Goal: Task Accomplishment & Management: Complete application form

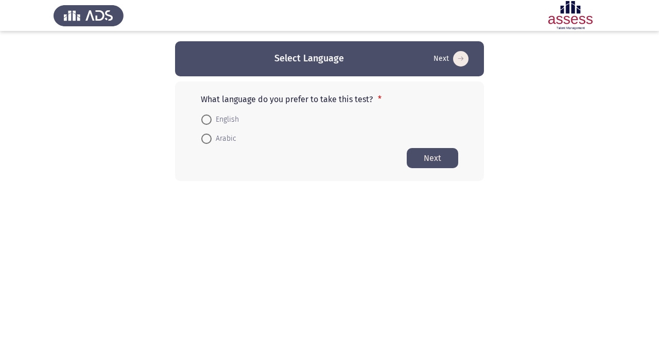
click at [229, 123] on span "English" at bounding box center [225, 119] width 27 height 12
click at [212, 123] on input "English" at bounding box center [206, 119] width 10 height 10
radio input "true"
click at [433, 155] on button "Next" at bounding box center [433, 157] width 52 height 20
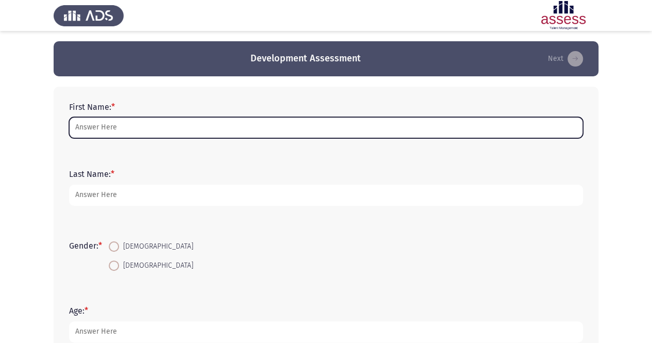
click at [238, 122] on input "First Name: *" at bounding box center [326, 127] width 514 height 21
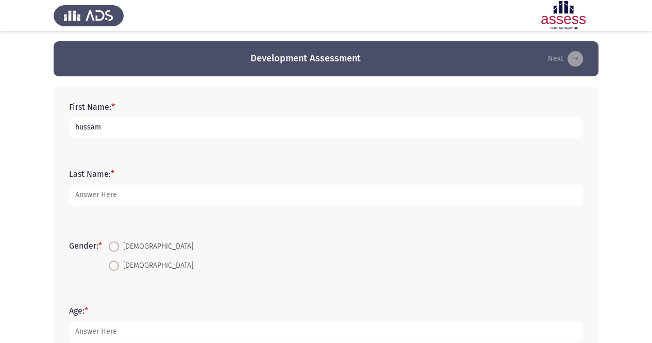
type input "hussam"
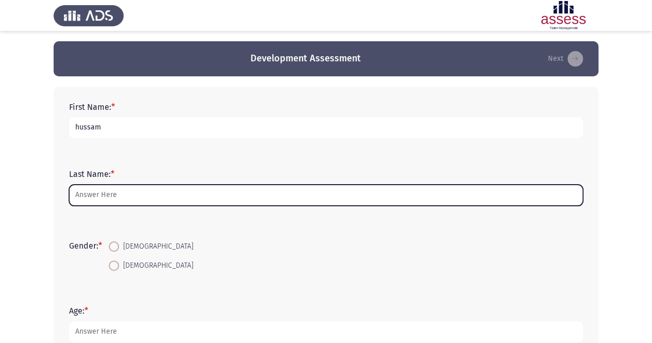
click at [149, 188] on input "Last Name: *" at bounding box center [326, 194] width 514 height 21
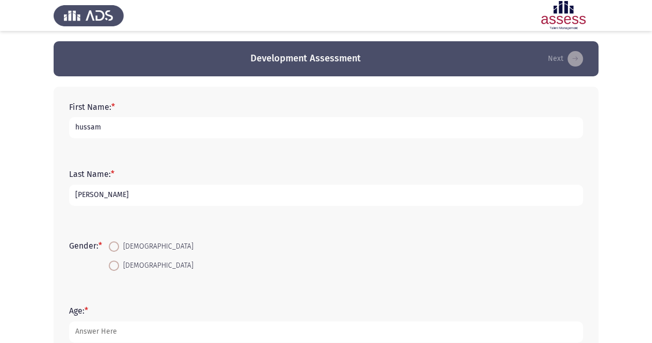
type input "[PERSON_NAME]"
click at [117, 269] on span at bounding box center [114, 265] width 10 height 10
click at [117, 269] on input "[DEMOGRAPHIC_DATA]" at bounding box center [114, 265] width 10 height 10
radio input "true"
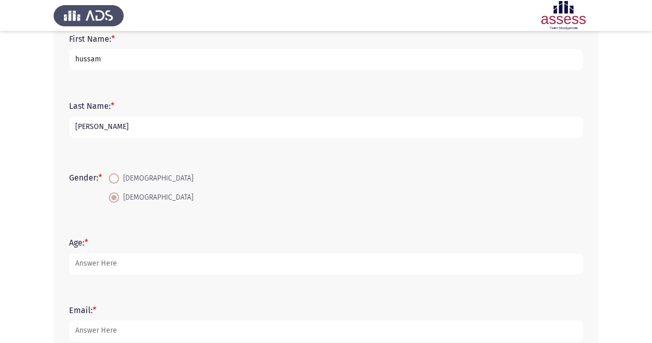
scroll to position [69, 0]
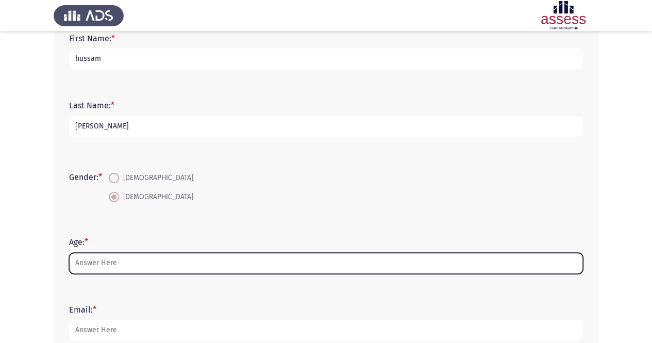
click at [112, 263] on input "Age: *" at bounding box center [326, 262] width 514 height 21
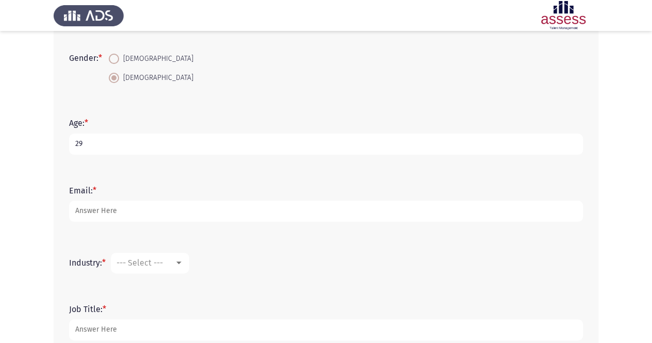
scroll to position [189, 0]
type input "29"
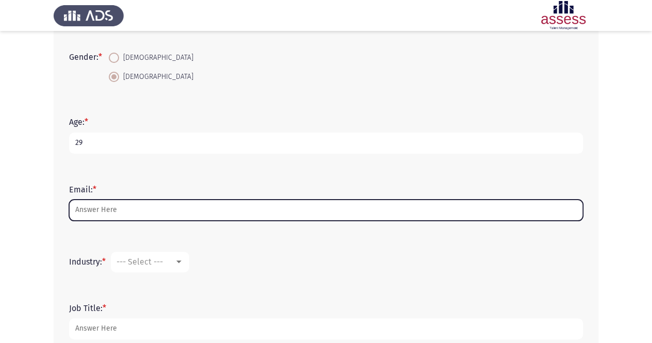
click at [128, 213] on input "Email: *" at bounding box center [326, 209] width 514 height 21
type input "h"
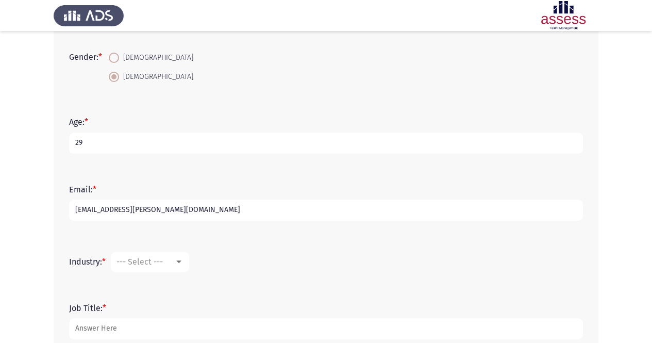
type input "[EMAIL_ADDRESS][PERSON_NAME][DOMAIN_NAME]"
click at [182, 268] on mat-select "--- Select ---" at bounding box center [150, 261] width 78 height 21
click at [170, 257] on div "--- Select ---" at bounding box center [145, 262] width 58 height 10
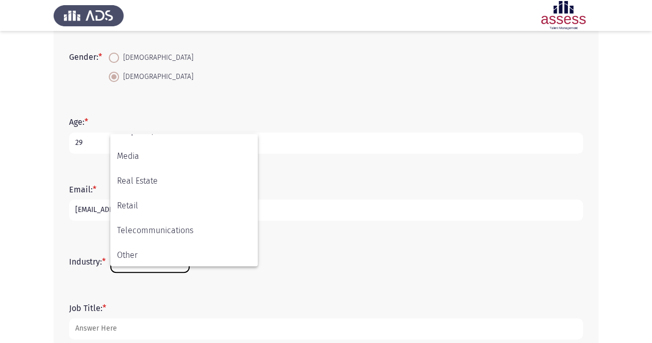
scroll to position [337, 0]
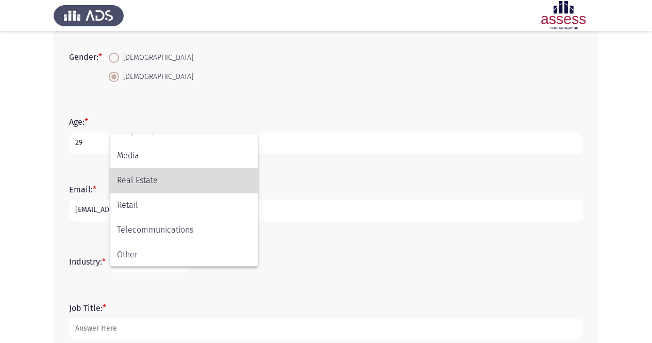
click at [176, 183] on span "Real Estate" at bounding box center [184, 180] width 134 height 25
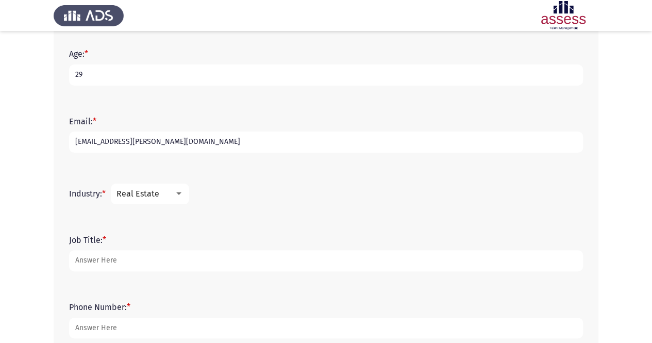
scroll to position [261, 0]
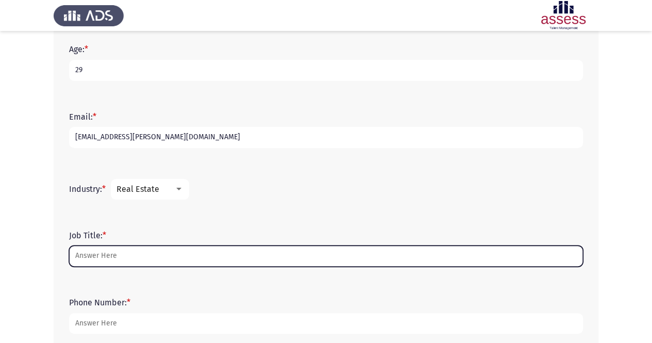
click at [170, 255] on input "Job Title: *" at bounding box center [326, 255] width 514 height 21
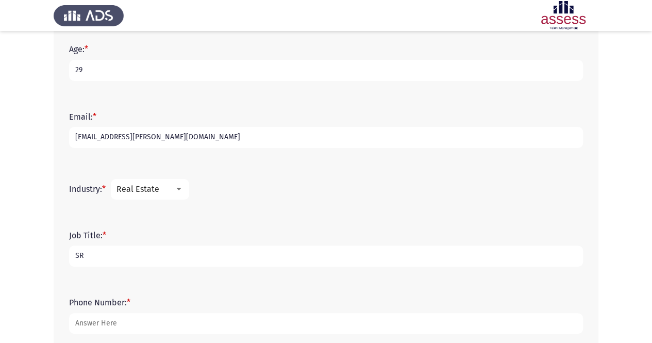
type input "S"
type input "L & D specialist"
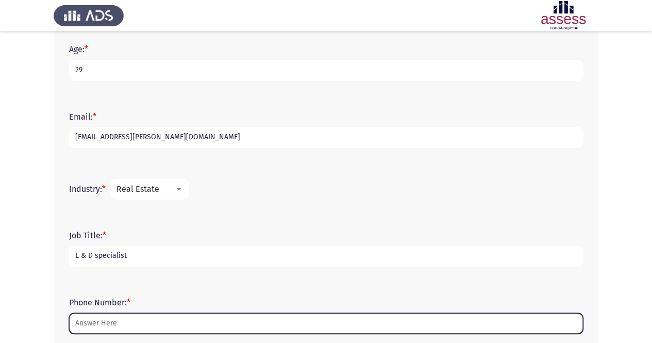
click at [159, 316] on input "Phone Number: *" at bounding box center [326, 323] width 514 height 21
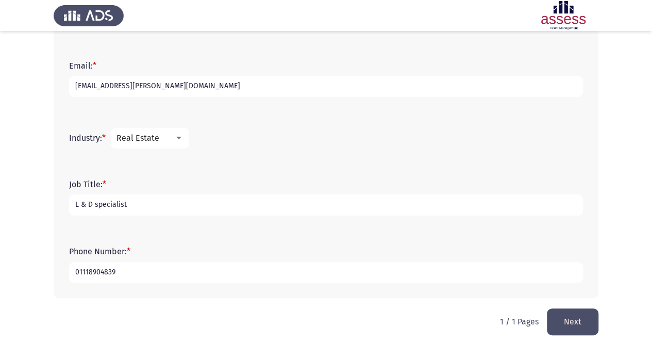
scroll to position [318, 0]
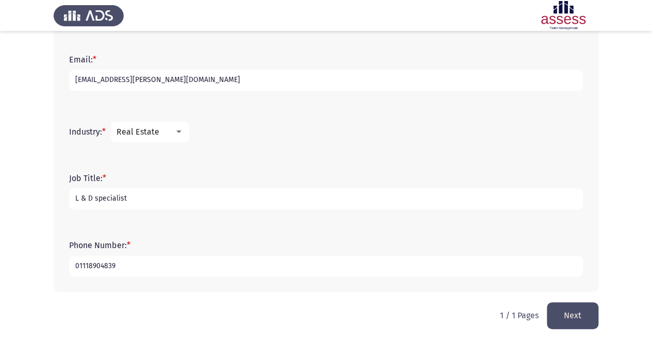
type input "01118904839"
click at [571, 325] on button "Next" at bounding box center [573, 315] width 52 height 26
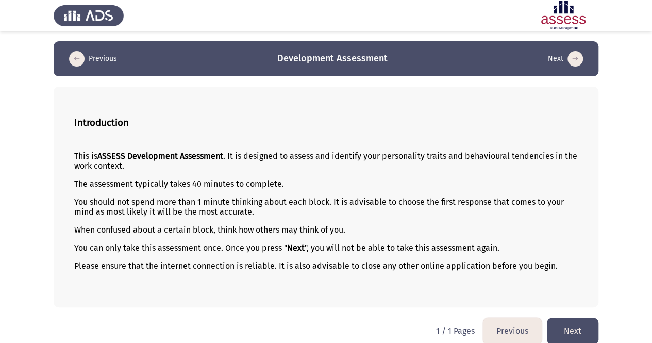
scroll to position [10, 0]
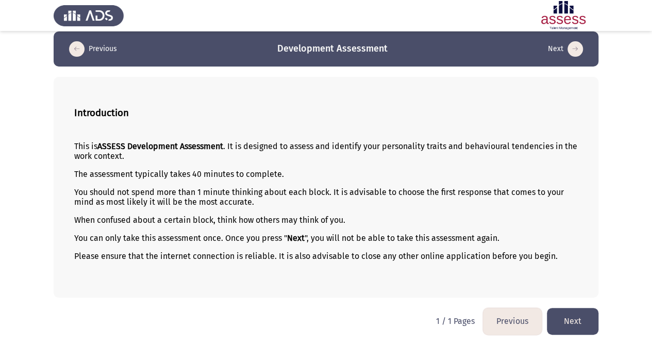
click at [573, 315] on button "Next" at bounding box center [573, 321] width 52 height 26
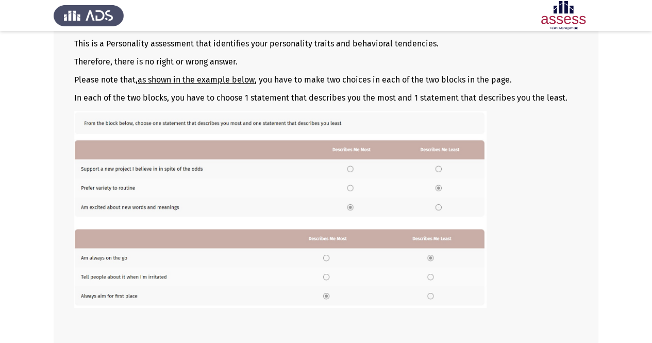
scroll to position [162, 0]
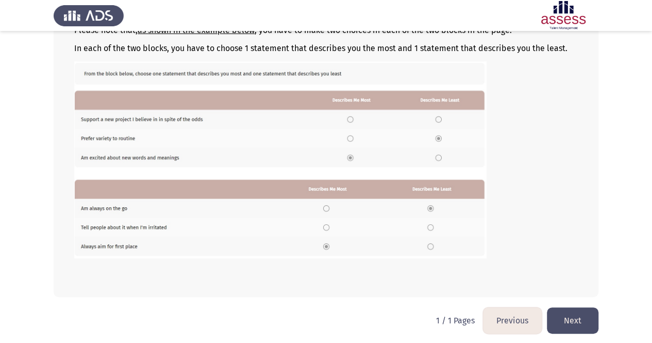
click at [584, 314] on button "Next" at bounding box center [573, 320] width 52 height 26
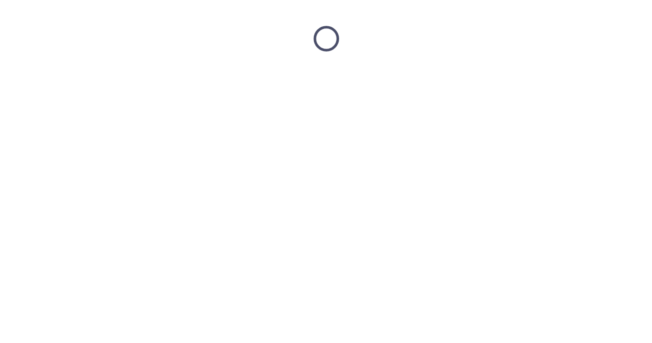
scroll to position [0, 0]
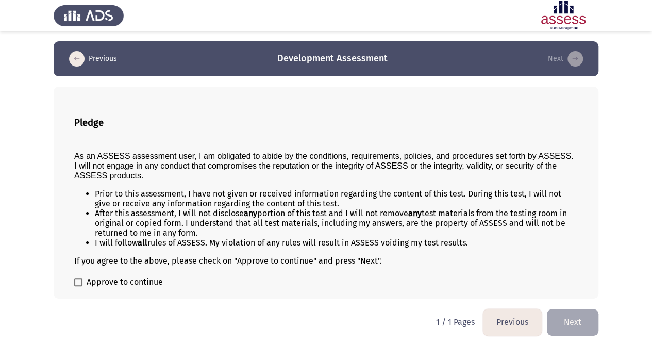
click at [123, 278] on span "Approve to continue" at bounding box center [125, 282] width 76 height 12
click at [78, 286] on input "Approve to continue" at bounding box center [78, 286] width 1 height 1
checkbox input "true"
click at [572, 315] on button "Next" at bounding box center [573, 322] width 52 height 26
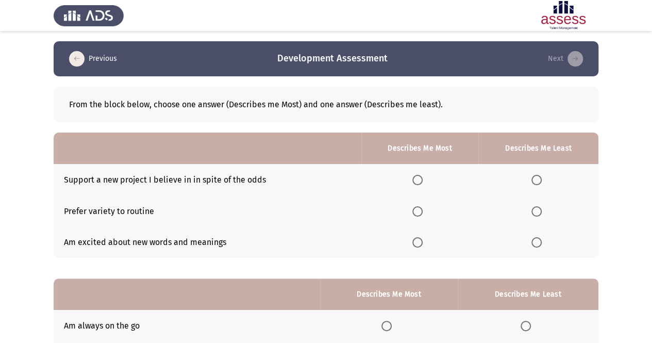
click at [536, 177] on span "Select an option" at bounding box center [536, 180] width 10 height 10
click at [536, 177] on input "Select an option" at bounding box center [536, 180] width 10 height 10
click at [420, 208] on span "Select an option" at bounding box center [417, 211] width 10 height 10
click at [420, 208] on input "Select an option" at bounding box center [417, 211] width 10 height 10
click at [422, 239] on span "Select an option" at bounding box center [417, 242] width 10 height 10
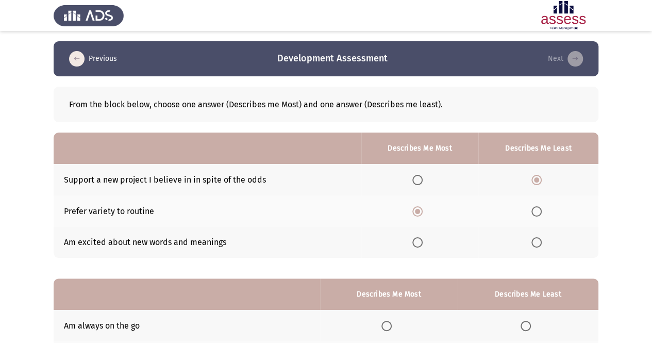
click at [422, 239] on input "Select an option" at bounding box center [417, 242] width 10 height 10
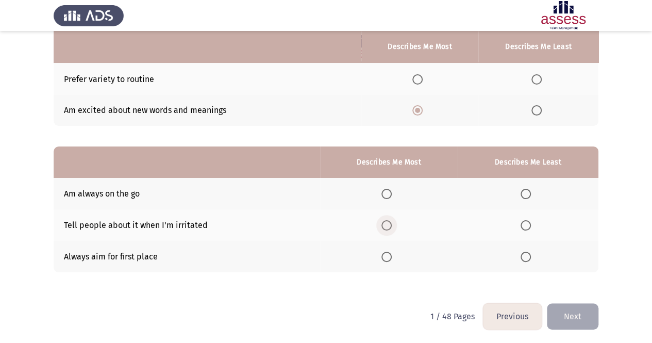
click at [396, 225] on label "Select an option" at bounding box center [388, 225] width 14 height 10
click at [392, 225] on input "Select an option" at bounding box center [386, 225] width 10 height 10
click at [526, 258] on span "Select an option" at bounding box center [525, 256] width 10 height 10
click at [526, 258] on input "Select an option" at bounding box center [525, 256] width 10 height 10
click at [386, 196] on span "Select an option" at bounding box center [386, 194] width 10 height 10
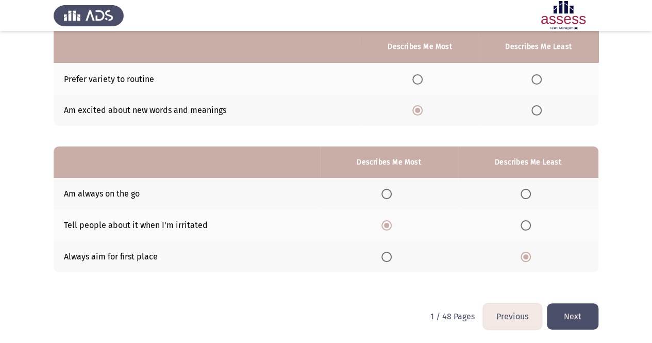
click at [386, 196] on input "Select an option" at bounding box center [386, 194] width 10 height 10
click at [569, 319] on button "Next" at bounding box center [573, 316] width 52 height 26
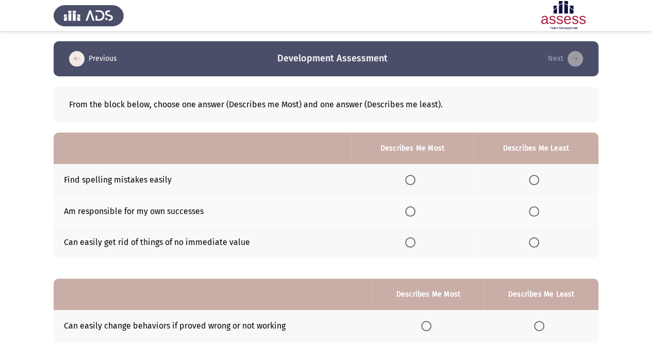
click at [415, 180] on span "Select an option" at bounding box center [410, 180] width 10 height 10
click at [415, 180] on input "Select an option" at bounding box center [410, 180] width 10 height 10
click at [407, 213] on span "Select an option" at bounding box center [410, 211] width 10 height 10
click at [407, 213] on input "Select an option" at bounding box center [410, 211] width 10 height 10
click at [532, 212] on span "Select an option" at bounding box center [534, 211] width 10 height 10
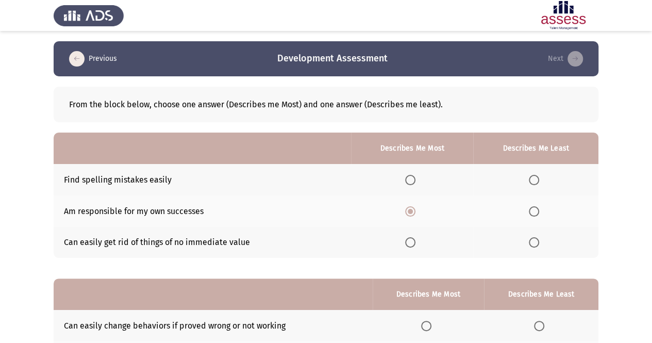
click at [532, 212] on input "Select an option" at bounding box center [534, 211] width 10 height 10
click at [421, 246] on th at bounding box center [412, 242] width 122 height 31
click at [408, 238] on span "Select an option" at bounding box center [410, 242] width 10 height 10
click at [408, 238] on input "Select an option" at bounding box center [410, 242] width 10 height 10
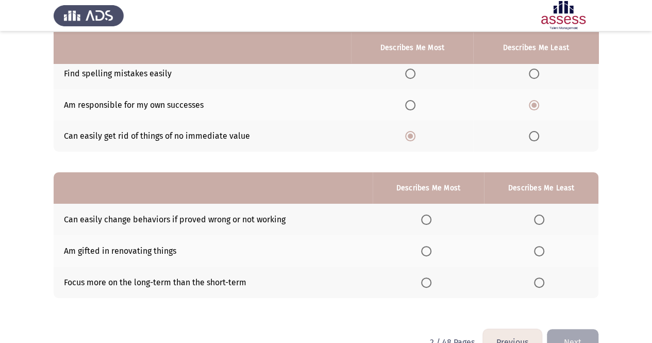
scroll to position [132, 0]
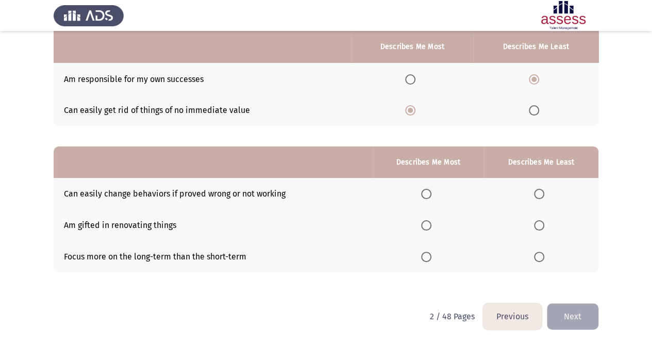
click at [431, 191] on span "Select an option" at bounding box center [426, 194] width 10 height 10
click at [431, 191] on input "Select an option" at bounding box center [426, 194] width 10 height 10
click at [425, 258] on span "Select an option" at bounding box center [426, 256] width 10 height 10
click at [425, 258] on input "Select an option" at bounding box center [426, 256] width 10 height 10
click at [435, 229] on th at bounding box center [428, 224] width 111 height 31
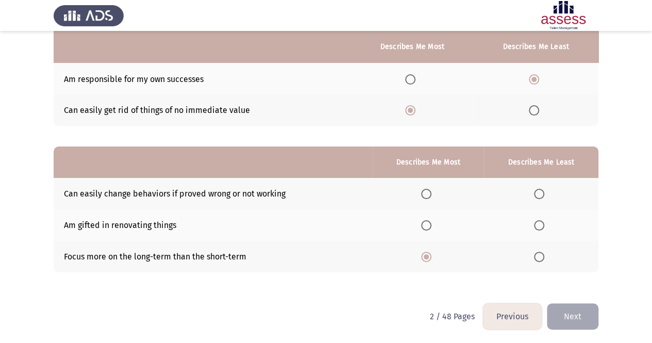
click at [430, 201] on th at bounding box center [428, 193] width 111 height 31
click at [430, 193] on span "Select an option" at bounding box center [426, 194] width 10 height 10
click at [430, 193] on input "Select an option" at bounding box center [426, 194] width 10 height 10
click at [431, 257] on span "Select an option" at bounding box center [426, 256] width 10 height 10
click at [431, 257] on input "Select an option" at bounding box center [426, 256] width 10 height 10
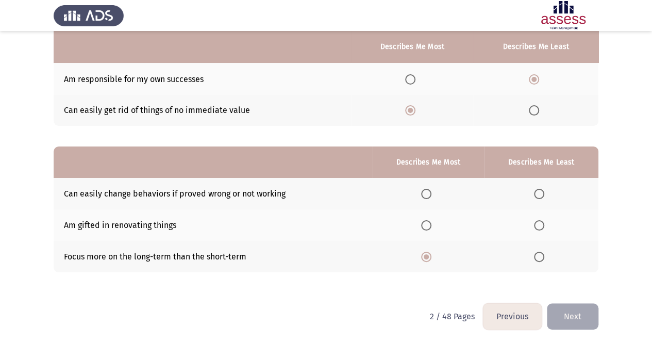
click at [435, 195] on label "Select an option" at bounding box center [428, 194] width 14 height 10
click at [431, 195] on input "Select an option" at bounding box center [426, 194] width 10 height 10
click at [429, 218] on th at bounding box center [428, 224] width 111 height 31
click at [428, 226] on span "Select an option" at bounding box center [426, 225] width 10 height 10
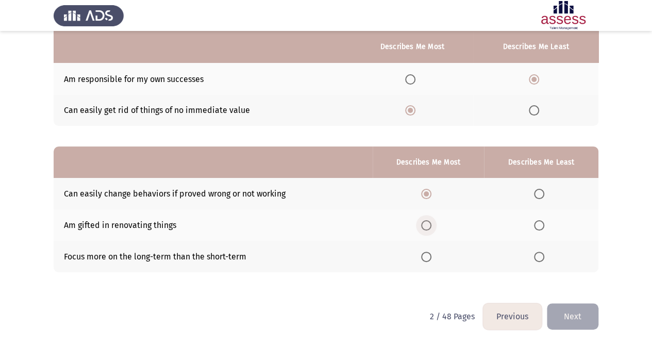
click at [428, 226] on input "Select an option" at bounding box center [426, 225] width 10 height 10
click at [430, 259] on span "Select an option" at bounding box center [426, 256] width 10 height 10
click at [430, 259] on input "Select an option" at bounding box center [426, 256] width 10 height 10
click at [428, 193] on span "Select an option" at bounding box center [426, 194] width 10 height 10
click at [428, 193] on input "Select an option" at bounding box center [426, 194] width 10 height 10
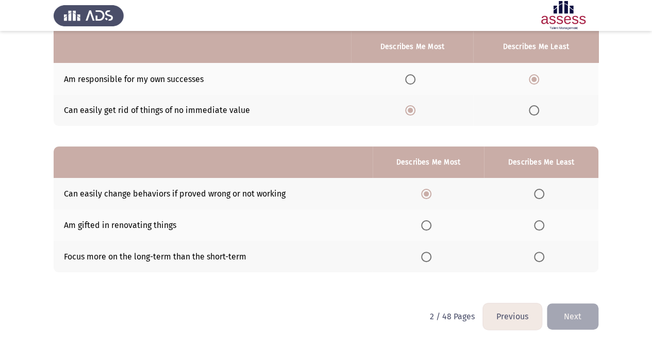
click at [536, 189] on span "Select an option" at bounding box center [539, 194] width 10 height 10
click at [536, 189] on input "Select an option" at bounding box center [539, 194] width 10 height 10
click at [427, 189] on span "Select an option" at bounding box center [426, 194] width 10 height 10
click at [427, 189] on input "Select an option" at bounding box center [426, 194] width 10 height 10
click at [539, 228] on span "Select an option" at bounding box center [539, 225] width 10 height 10
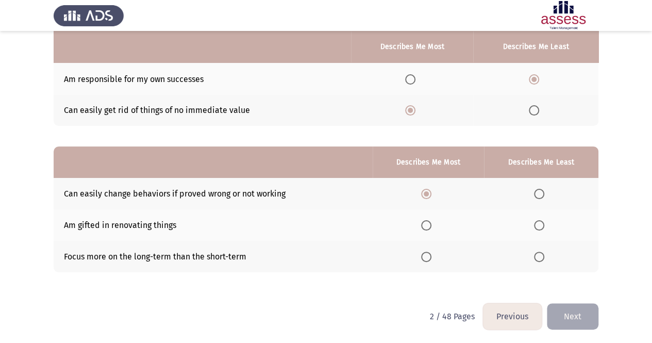
click at [539, 228] on input "Select an option" at bounding box center [539, 225] width 10 height 10
click at [431, 223] on span "Select an option" at bounding box center [426, 225] width 10 height 10
click at [431, 223] on input "Select an option" at bounding box center [426, 225] width 10 height 10
click at [428, 185] on th at bounding box center [428, 193] width 111 height 31
click at [429, 193] on span "Select an option" at bounding box center [426, 194] width 10 height 10
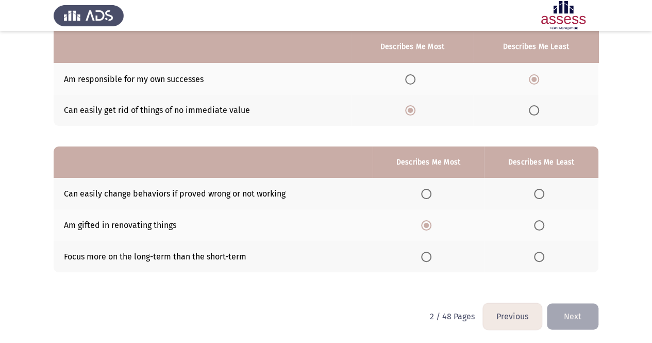
click at [429, 193] on input "Select an option" at bounding box center [426, 194] width 10 height 10
click at [539, 220] on span "Select an option" at bounding box center [539, 225] width 10 height 10
click at [539, 220] on input "Select an option" at bounding box center [539, 225] width 10 height 10
click at [424, 273] on div "From the block below, choose one answer (Describes me Most) and one answer (Des…" at bounding box center [326, 118] width 545 height 348
click at [431, 253] on span "Select an option" at bounding box center [426, 256] width 10 height 10
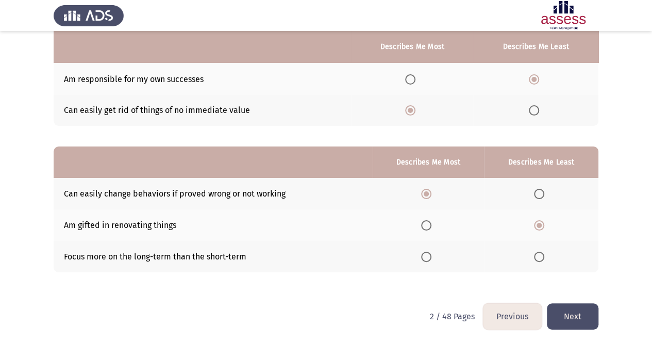
click at [431, 253] on input "Select an option" at bounding box center [426, 256] width 10 height 10
click at [427, 193] on span "Select an option" at bounding box center [426, 194] width 10 height 10
click at [427, 193] on input "Select an option" at bounding box center [426, 194] width 10 height 10
click at [431, 223] on span "Select an option" at bounding box center [426, 225] width 10 height 10
click at [431, 223] on input "Select an option" at bounding box center [426, 225] width 10 height 10
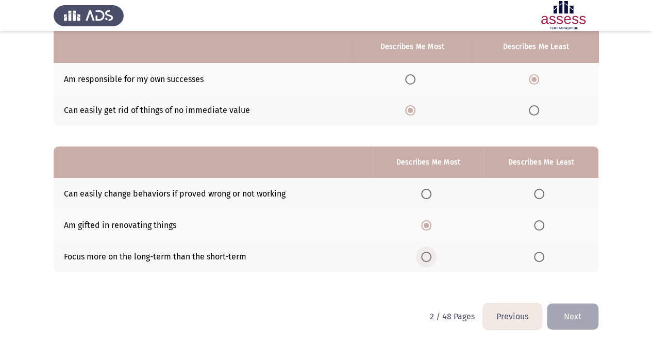
click at [426, 256] on span "Select an option" at bounding box center [426, 256] width 10 height 10
click at [426, 256] on input "Select an option" at bounding box center [426, 256] width 10 height 10
click at [541, 190] on span "Select an option" at bounding box center [539, 194] width 10 height 10
click at [541, 190] on input "Select an option" at bounding box center [539, 194] width 10 height 10
click at [429, 223] on span "Select an option" at bounding box center [426, 225] width 10 height 10
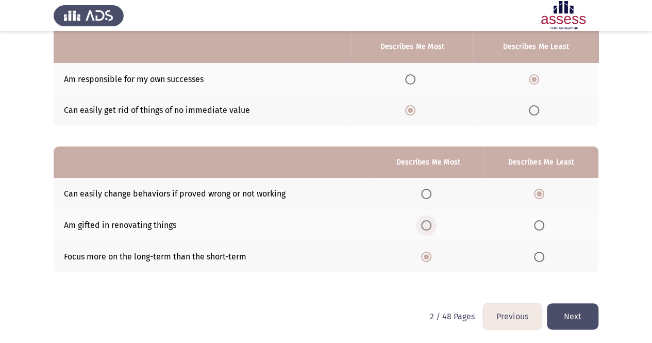
click at [429, 223] on input "Select an option" at bounding box center [426, 225] width 10 height 10
click at [430, 197] on span "Select an option" at bounding box center [426, 194] width 10 height 10
click at [430, 197] on input "Select an option" at bounding box center [426, 194] width 10 height 10
click at [429, 259] on span "Select an option" at bounding box center [426, 256] width 10 height 10
click at [429, 259] on input "Select an option" at bounding box center [426, 256] width 10 height 10
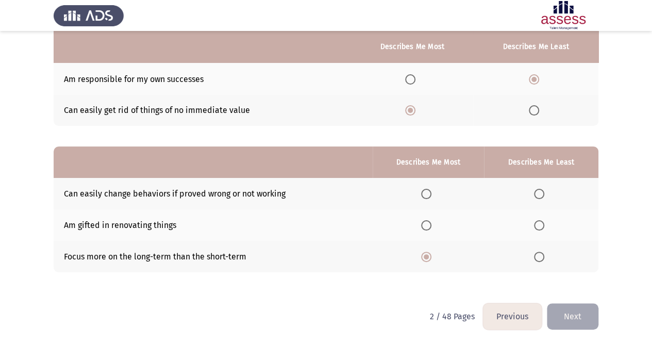
click at [430, 192] on span "Select an option" at bounding box center [426, 194] width 10 height 10
click at [430, 192] on input "Select an option" at bounding box center [426, 194] width 10 height 10
click at [539, 254] on span "Select an option" at bounding box center [539, 256] width 10 height 10
click at [539, 254] on input "Select an option" at bounding box center [539, 256] width 10 height 10
click at [542, 225] on span "Select an option" at bounding box center [539, 225] width 10 height 10
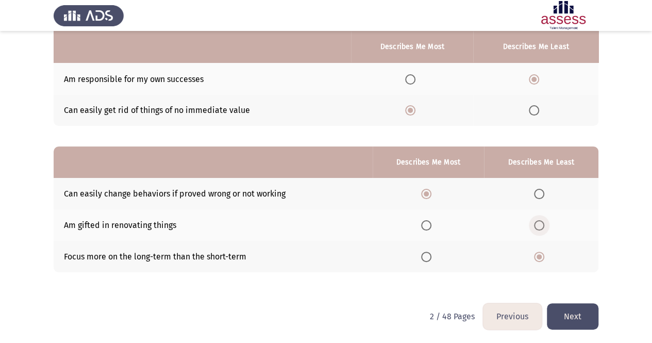
click at [542, 225] on input "Select an option" at bounding box center [539, 225] width 10 height 10
click at [425, 260] on th at bounding box center [428, 256] width 111 height 31
click at [426, 258] on span "Select an option" at bounding box center [426, 256] width 10 height 10
click at [426, 258] on input "Select an option" at bounding box center [426, 256] width 10 height 10
click at [571, 314] on button "Next" at bounding box center [573, 316] width 52 height 26
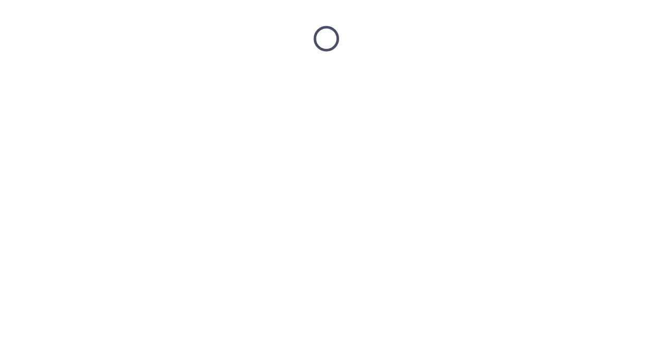
scroll to position [0, 0]
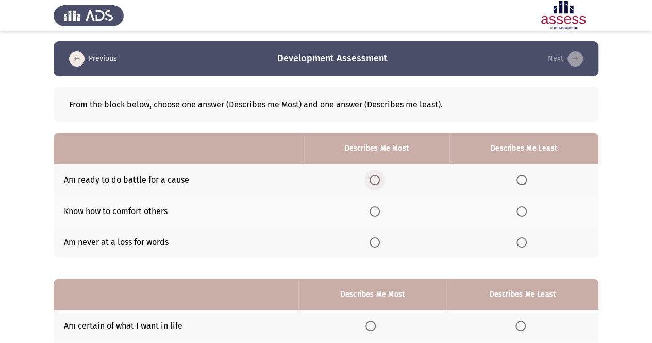
click at [377, 178] on span "Select an option" at bounding box center [374, 180] width 10 height 10
click at [377, 178] on input "Select an option" at bounding box center [374, 180] width 10 height 10
click at [376, 209] on span "Select an option" at bounding box center [374, 211] width 10 height 10
click at [376, 209] on input "Select an option" at bounding box center [374, 211] width 10 height 10
click at [374, 175] on span "Select an option" at bounding box center [374, 180] width 10 height 10
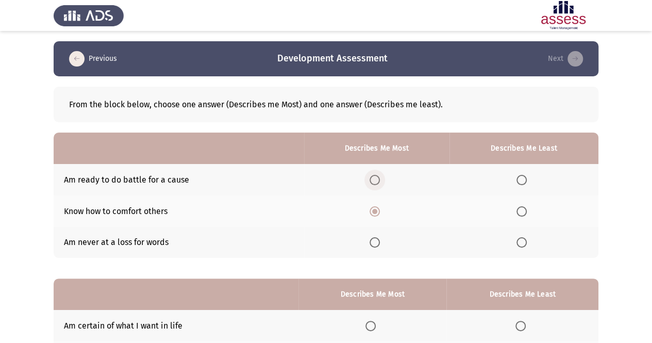
click at [374, 175] on input "Select an option" at bounding box center [374, 180] width 10 height 10
click at [372, 242] on span "Select an option" at bounding box center [374, 242] width 10 height 10
click at [372, 242] on input "Select an option" at bounding box center [374, 242] width 10 height 10
click at [377, 184] on th at bounding box center [376, 179] width 145 height 31
click at [376, 181] on span "Select an option" at bounding box center [374, 180] width 10 height 10
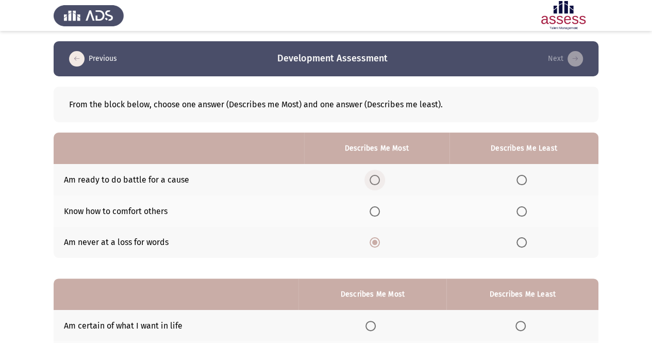
click at [376, 181] on input "Select an option" at bounding box center [374, 180] width 10 height 10
click at [523, 242] on span "Select an option" at bounding box center [521, 242] width 10 height 10
click at [523, 242] on input "Select an option" at bounding box center [521, 242] width 10 height 10
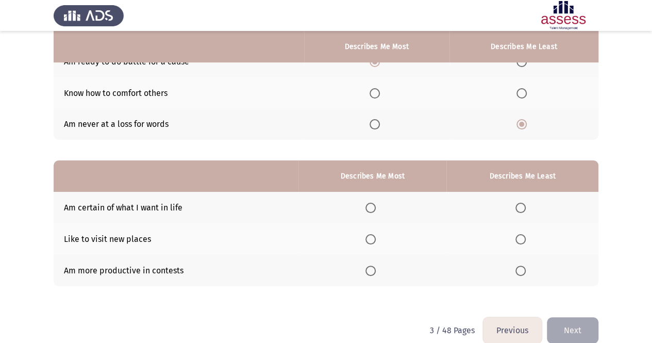
scroll to position [132, 0]
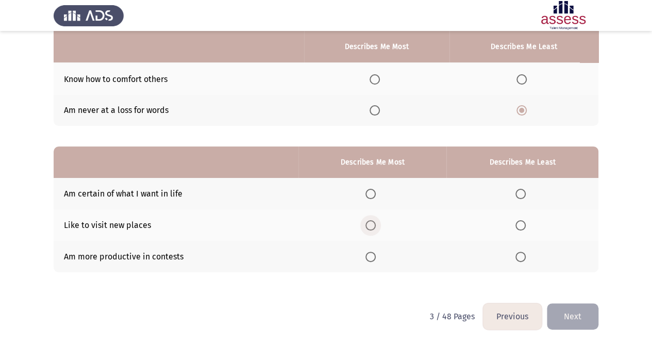
click at [376, 223] on span "Select an option" at bounding box center [370, 225] width 10 height 10
click at [376, 223] on input "Select an option" at bounding box center [370, 225] width 10 height 10
click at [375, 192] on span "Select an option" at bounding box center [370, 194] width 10 height 10
click at [375, 192] on input "Select an option" at bounding box center [370, 194] width 10 height 10
drag, startPoint x: 520, startPoint y: 202, endPoint x: 522, endPoint y: 194, distance: 9.0
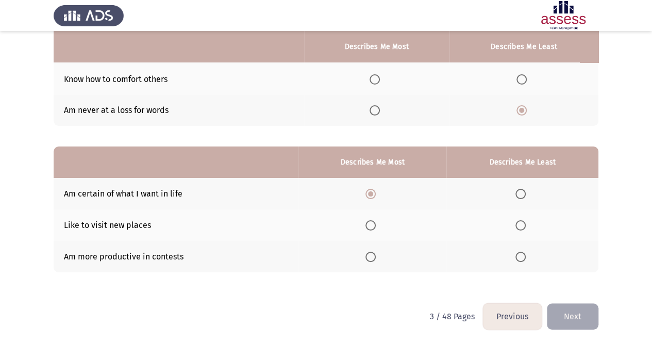
click at [522, 194] on th at bounding box center [522, 193] width 152 height 31
click at [522, 194] on span "Select an option" at bounding box center [520, 194] width 10 height 10
click at [522, 194] on input "Select an option" at bounding box center [520, 194] width 10 height 10
click at [374, 196] on span "Select an option" at bounding box center [370, 194] width 10 height 10
click at [374, 196] on input "Select an option" at bounding box center [370, 194] width 10 height 10
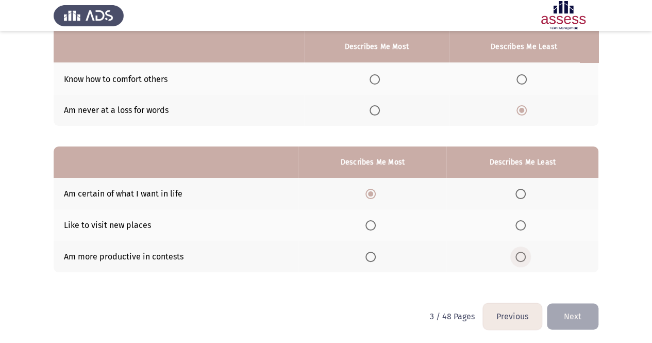
click at [519, 256] on span "Select an option" at bounding box center [520, 256] width 10 height 10
click at [519, 256] on input "Select an option" at bounding box center [520, 256] width 10 height 10
click at [575, 308] on button "Next" at bounding box center [573, 316] width 52 height 26
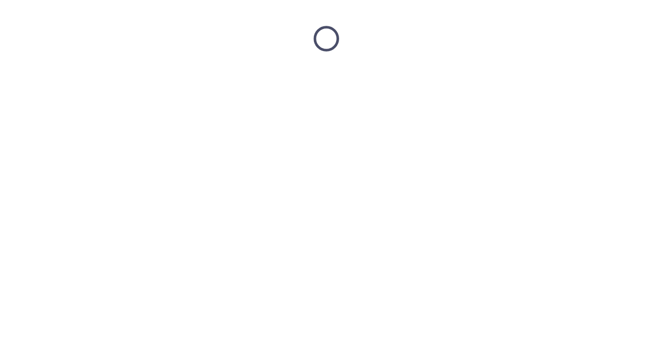
scroll to position [0, 0]
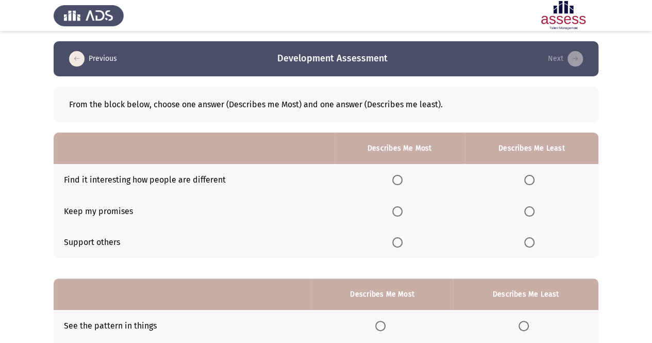
click at [394, 173] on th at bounding box center [399, 179] width 130 height 31
click at [397, 211] on span "Select an option" at bounding box center [397, 211] width 10 height 10
click at [397, 211] on input "Select an option" at bounding box center [397, 211] width 10 height 10
click at [402, 246] on span "Select an option" at bounding box center [397, 242] width 10 height 10
click at [402, 246] on input "Select an option" at bounding box center [397, 242] width 10 height 10
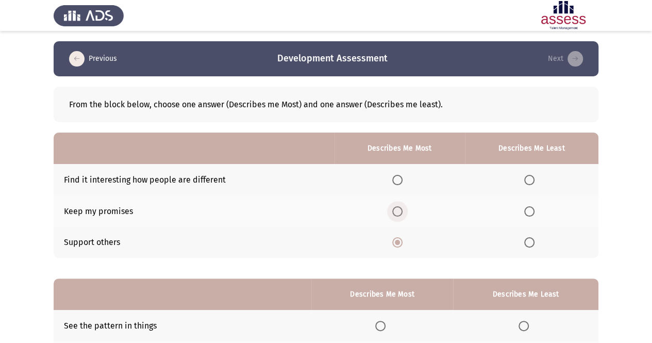
click at [397, 214] on span "Select an option" at bounding box center [397, 211] width 10 height 10
click at [397, 214] on input "Select an option" at bounding box center [397, 211] width 10 height 10
click at [526, 177] on span "Select an option" at bounding box center [529, 180] width 10 height 10
click at [526, 177] on input "Select an option" at bounding box center [529, 180] width 10 height 10
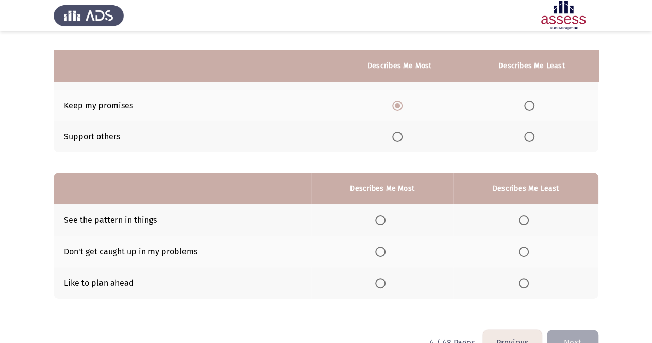
scroll to position [132, 0]
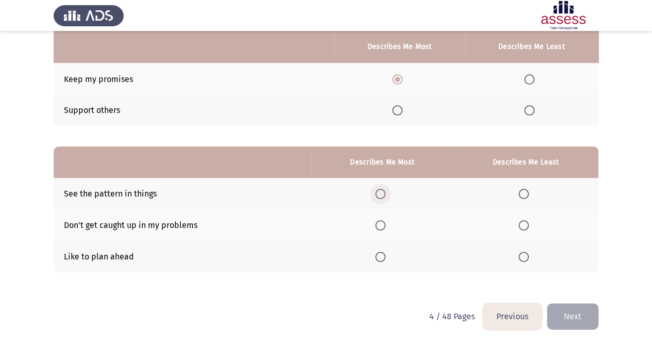
click at [384, 190] on span "Select an option" at bounding box center [380, 194] width 10 height 10
click at [384, 190] on input "Select an option" at bounding box center [380, 194] width 10 height 10
click at [528, 228] on span "Select an option" at bounding box center [523, 225] width 10 height 10
click at [528, 228] on input "Select an option" at bounding box center [523, 225] width 10 height 10
click at [383, 258] on span "Select an option" at bounding box center [380, 256] width 10 height 10
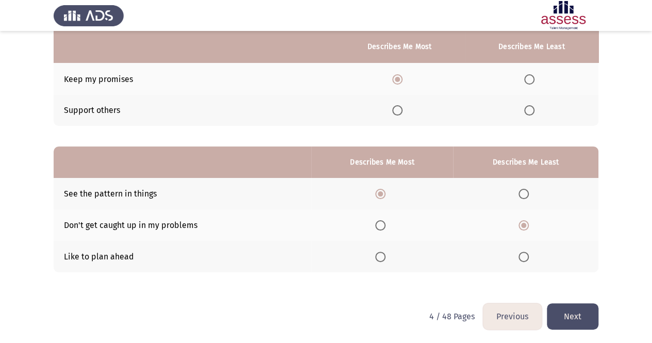
click at [383, 258] on input "Select an option" at bounding box center [380, 256] width 10 height 10
click at [381, 198] on th at bounding box center [382, 193] width 142 height 31
click at [381, 190] on span "Select an option" at bounding box center [380, 194] width 10 height 10
click at [381, 190] on input "Select an option" at bounding box center [380, 194] width 10 height 10
click at [572, 307] on button "Next" at bounding box center [573, 316] width 52 height 26
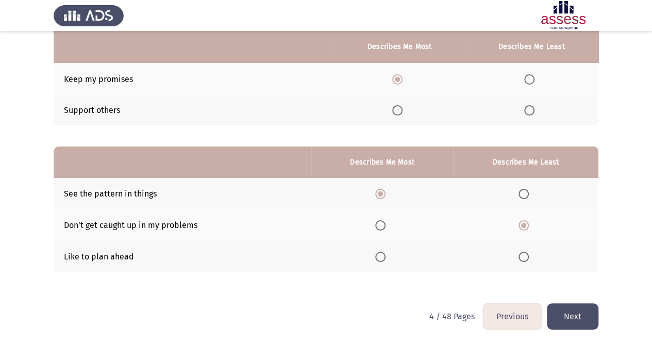
scroll to position [0, 0]
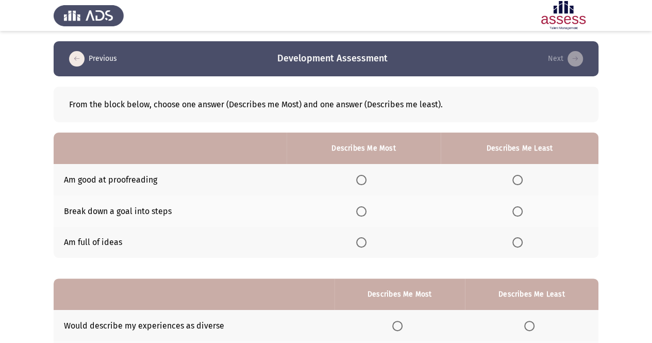
click at [365, 207] on span "Select an option" at bounding box center [361, 211] width 10 height 10
click at [365, 207] on input "Select an option" at bounding box center [361, 211] width 10 height 10
click at [355, 178] on th at bounding box center [363, 179] width 154 height 31
click at [359, 178] on span "Select an option" at bounding box center [361, 180] width 10 height 10
click at [359, 178] on input "Select an option" at bounding box center [361, 180] width 10 height 10
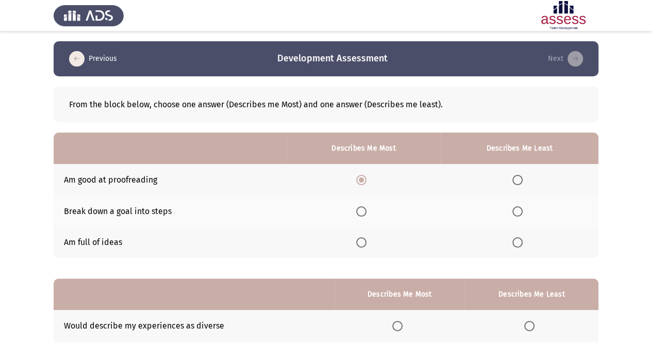
click at [366, 248] on th at bounding box center [363, 242] width 154 height 31
click at [366, 243] on span "Select an option" at bounding box center [361, 242] width 10 height 10
click at [366, 243] on input "Select an option" at bounding box center [361, 242] width 10 height 10
click at [366, 177] on span "Select an option" at bounding box center [361, 180] width 10 height 10
click at [366, 177] on input "Select an option" at bounding box center [361, 180] width 10 height 10
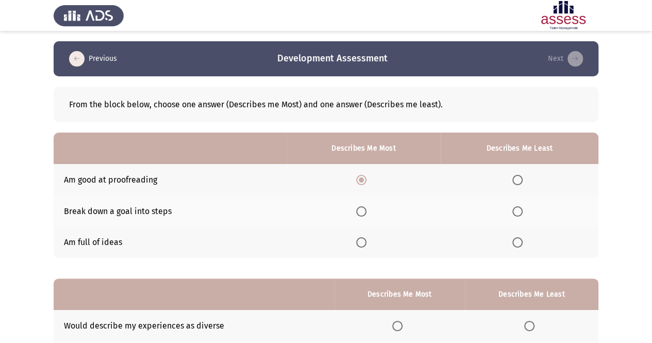
click at [514, 241] on span "Select an option" at bounding box center [517, 242] width 10 height 10
click at [514, 241] on input "Select an option" at bounding box center [517, 242] width 10 height 10
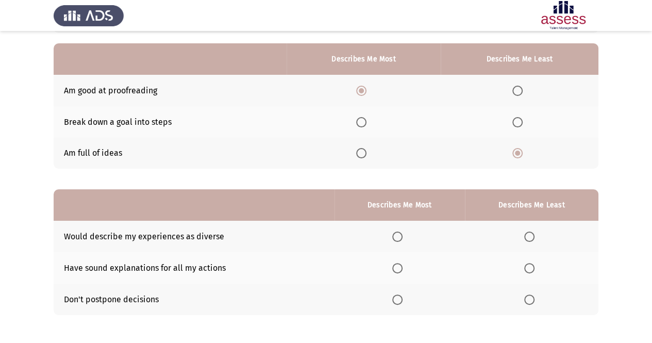
scroll to position [89, 0]
click at [401, 232] on span "Select an option" at bounding box center [397, 237] width 10 height 10
click at [401, 232] on input "Select an option" at bounding box center [397, 237] width 10 height 10
click at [528, 269] on span "Select an option" at bounding box center [529, 268] width 10 height 10
click at [528, 269] on input "Select an option" at bounding box center [529, 268] width 10 height 10
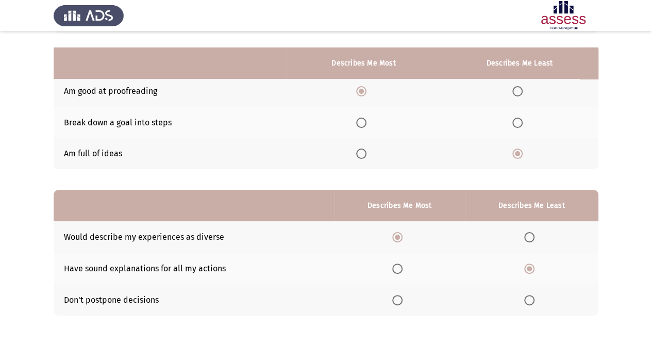
scroll to position [132, 0]
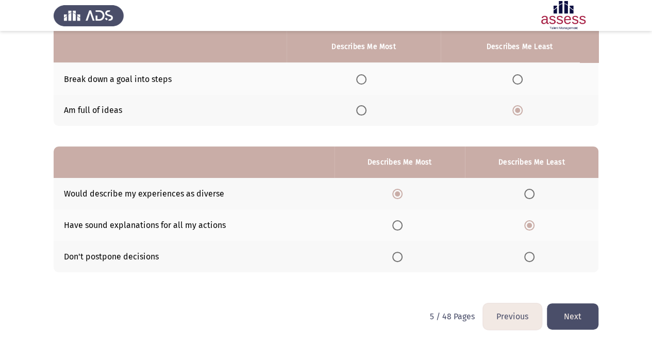
click at [405, 249] on th at bounding box center [399, 256] width 130 height 31
click at [401, 253] on span "Select an option" at bounding box center [397, 256] width 10 height 10
click at [401, 253] on input "Select an option" at bounding box center [397, 256] width 10 height 10
click at [568, 308] on button "Next" at bounding box center [573, 316] width 52 height 26
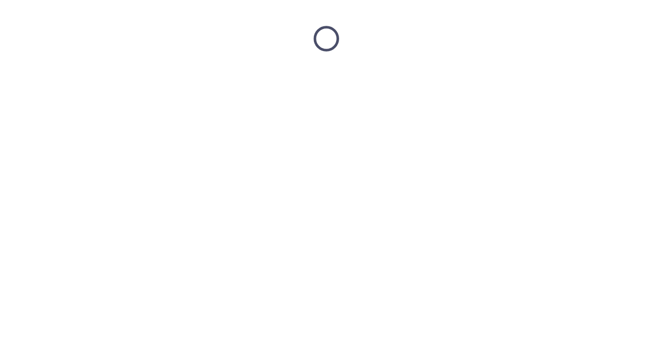
scroll to position [0, 0]
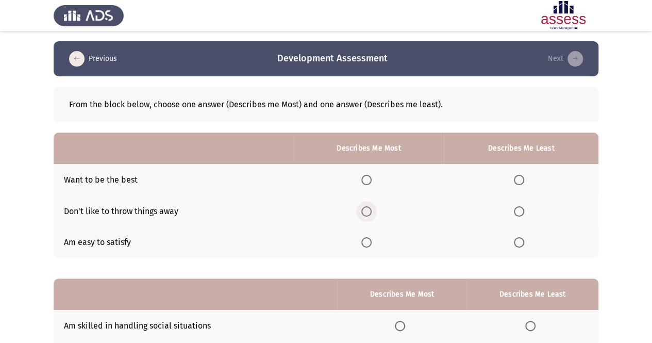
click at [371, 211] on span "Select an option" at bounding box center [366, 211] width 10 height 10
click at [371, 211] on input "Select an option" at bounding box center [366, 211] width 10 height 10
click at [526, 231] on th at bounding box center [521, 242] width 155 height 31
click at [518, 237] on span "Select an option" at bounding box center [519, 242] width 10 height 10
click at [518, 237] on input "Select an option" at bounding box center [519, 242] width 10 height 10
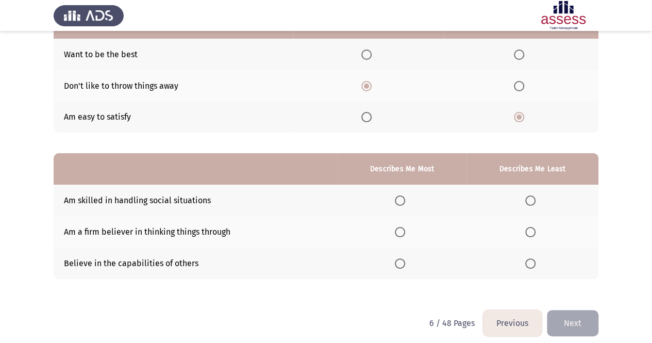
scroll to position [132, 0]
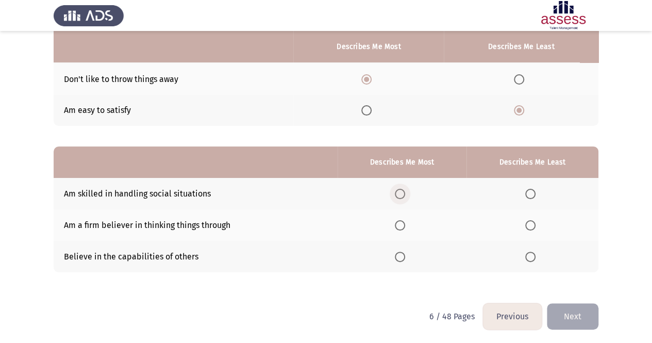
click at [403, 193] on span "Select an option" at bounding box center [400, 194] width 10 height 10
click at [403, 193] on input "Select an option" at bounding box center [400, 194] width 10 height 10
click at [541, 219] on th at bounding box center [532, 224] width 132 height 31
click at [531, 229] on span "Select an option" at bounding box center [530, 225] width 10 height 10
click at [531, 229] on input "Select an option" at bounding box center [530, 225] width 10 height 10
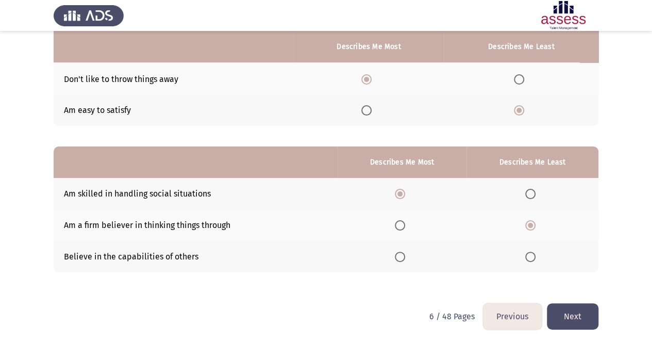
click at [567, 312] on button "Next" at bounding box center [573, 316] width 52 height 26
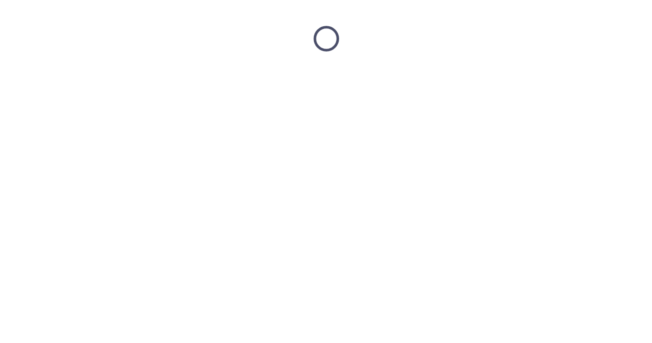
scroll to position [0, 0]
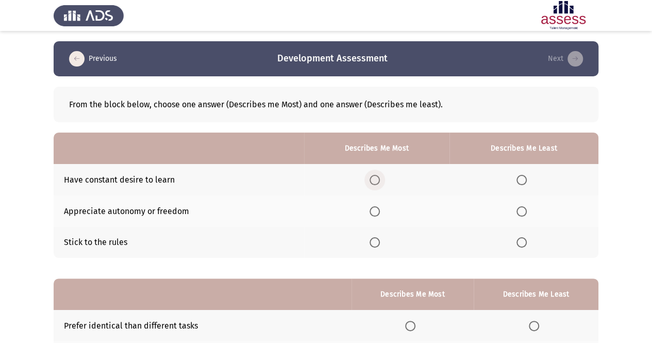
click at [373, 183] on span "Select an option" at bounding box center [374, 180] width 10 height 10
click at [373, 183] on input "Select an option" at bounding box center [374, 180] width 10 height 10
click at [525, 243] on span "Select an option" at bounding box center [521, 242] width 10 height 10
click at [525, 243] on input "Select an option" at bounding box center [521, 242] width 10 height 10
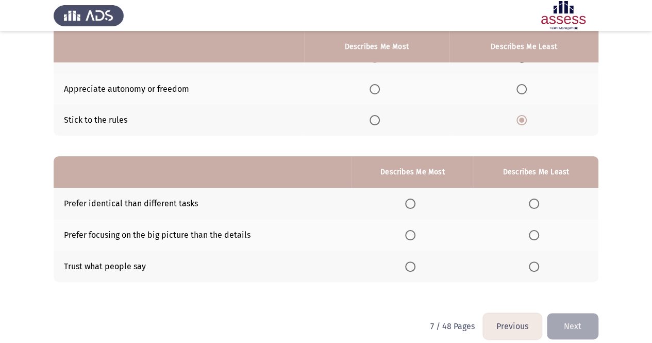
scroll to position [123, 0]
click at [380, 118] on span "Select an option" at bounding box center [374, 119] width 10 height 10
click at [380, 118] on input "Select an option" at bounding box center [374, 119] width 10 height 10
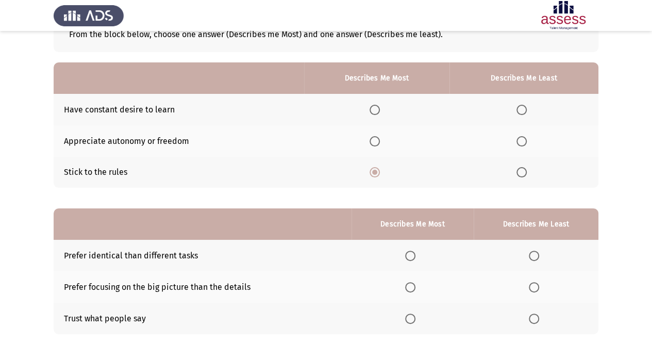
scroll to position [68, 0]
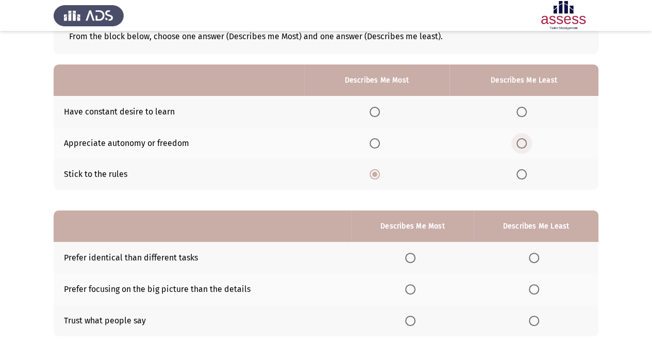
click at [522, 139] on span "Select an option" at bounding box center [521, 143] width 10 height 10
click at [522, 139] on input "Select an option" at bounding box center [521, 143] width 10 height 10
click at [373, 113] on span "Select an option" at bounding box center [374, 112] width 10 height 10
click at [373, 113] on input "Select an option" at bounding box center [374, 112] width 10 height 10
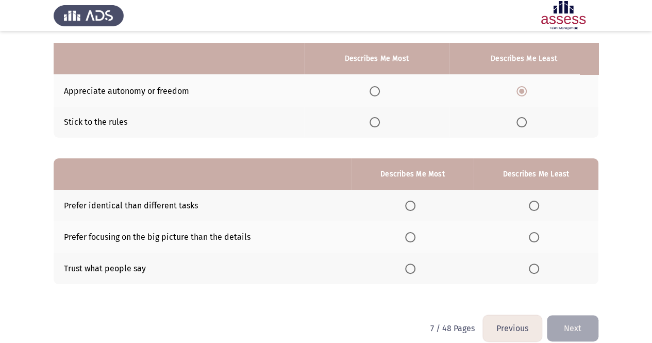
scroll to position [132, 0]
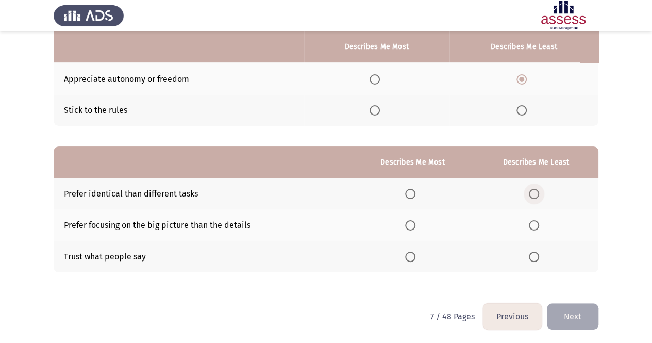
click at [532, 191] on span "Select an option" at bounding box center [534, 194] width 10 height 10
click at [532, 191] on input "Select an option" at bounding box center [534, 194] width 10 height 10
click at [411, 254] on span "Select an option" at bounding box center [410, 256] width 10 height 10
click at [411, 254] on input "Select an option" at bounding box center [410, 256] width 10 height 10
click at [529, 254] on span "Select an option" at bounding box center [534, 256] width 10 height 10
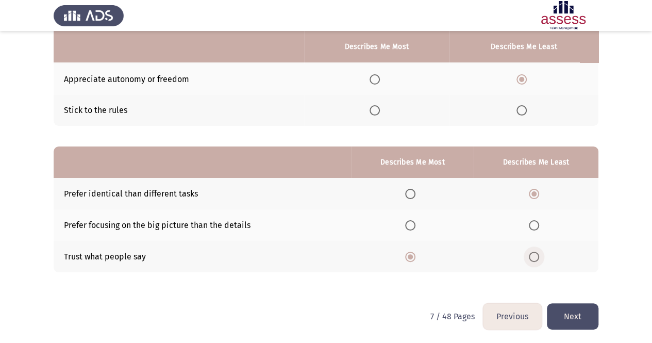
click at [529, 254] on input "Select an option" at bounding box center [534, 256] width 10 height 10
click at [532, 195] on span "Select an option" at bounding box center [534, 194] width 10 height 10
click at [532, 195] on input "Select an option" at bounding box center [534, 194] width 10 height 10
click at [410, 257] on span "Select an option" at bounding box center [410, 256] width 10 height 10
click at [410, 257] on input "Select an option" at bounding box center [410, 256] width 10 height 10
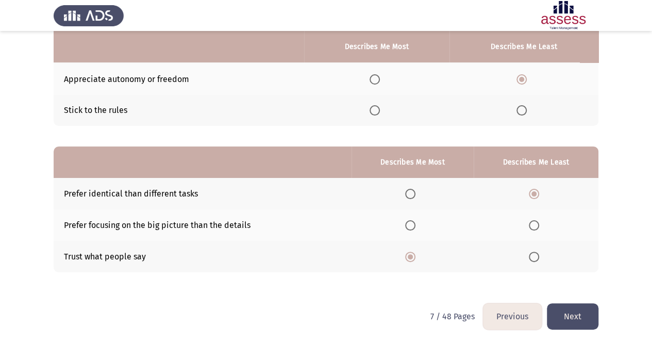
click at [570, 307] on button "Next" at bounding box center [573, 316] width 52 height 26
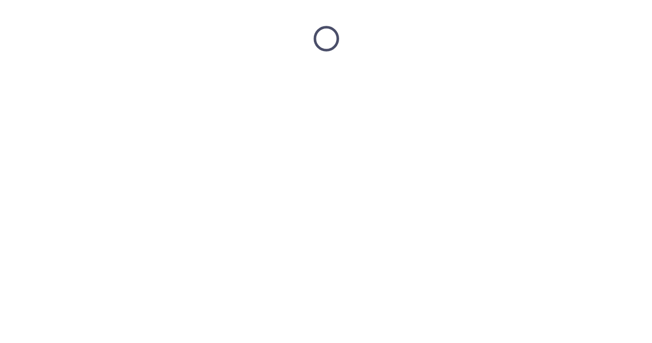
scroll to position [0, 0]
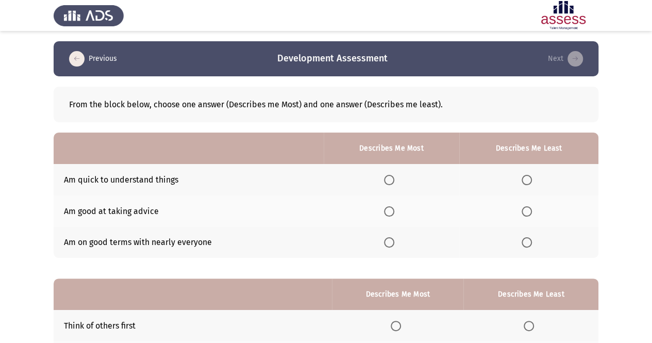
click at [528, 247] on th at bounding box center [528, 242] width 139 height 31
click at [528, 245] on span "Select an option" at bounding box center [526, 242] width 10 height 10
click at [528, 245] on input "Select an option" at bounding box center [526, 242] width 10 height 10
click at [393, 179] on span "Select an option" at bounding box center [389, 180] width 10 height 10
click at [393, 179] on input "Select an option" at bounding box center [389, 180] width 10 height 10
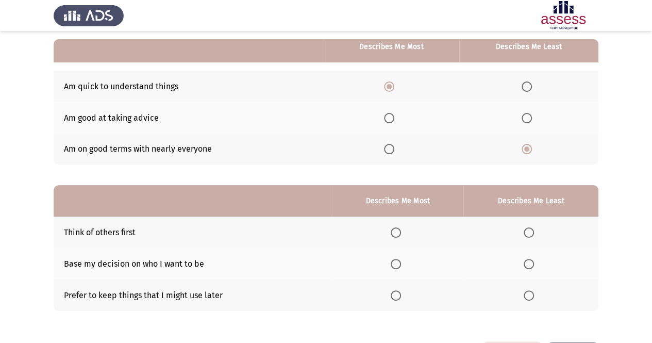
scroll to position [132, 0]
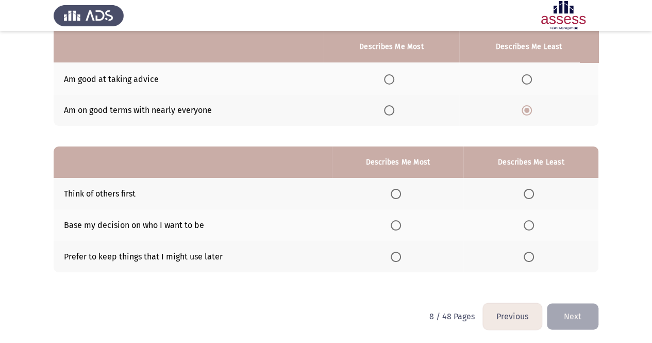
click at [397, 253] on span "Select an option" at bounding box center [396, 256] width 10 height 10
click at [397, 253] on input "Select an option" at bounding box center [396, 256] width 10 height 10
click at [531, 228] on span "Select an option" at bounding box center [528, 225] width 10 height 10
click at [531, 228] on input "Select an option" at bounding box center [528, 225] width 10 height 10
click at [568, 313] on button "Next" at bounding box center [573, 316] width 52 height 26
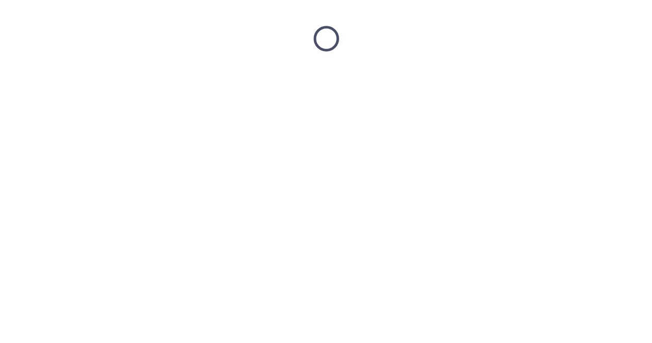
scroll to position [0, 0]
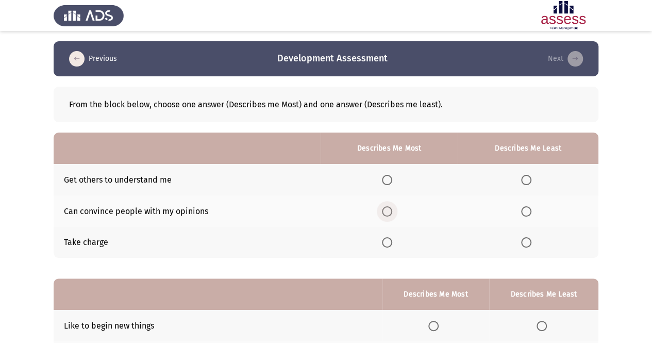
click at [392, 206] on span "Select an option" at bounding box center [387, 211] width 10 height 10
click at [392, 206] on input "Select an option" at bounding box center [387, 211] width 10 height 10
click at [534, 179] on label "Select an option" at bounding box center [528, 180] width 14 height 10
click at [531, 179] on input "Select an option" at bounding box center [526, 180] width 10 height 10
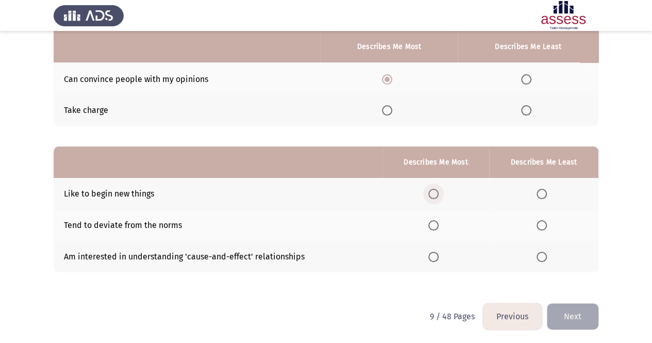
click at [442, 190] on label "Select an option" at bounding box center [435, 194] width 14 height 10
click at [438, 190] on input "Select an option" at bounding box center [433, 194] width 10 height 10
click at [543, 257] on span "Select an option" at bounding box center [541, 256] width 10 height 10
click at [543, 257] on input "Select an option" at bounding box center [541, 256] width 10 height 10
click at [556, 307] on button "Next" at bounding box center [573, 316] width 52 height 26
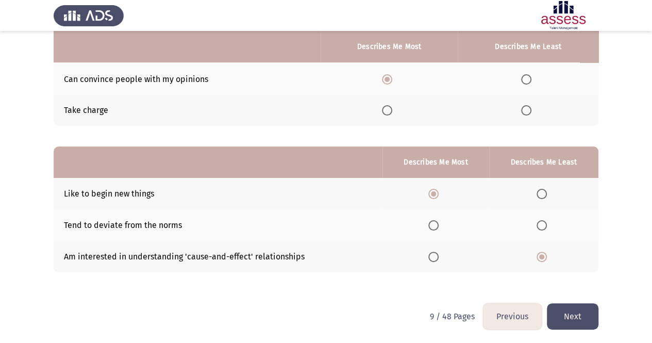
scroll to position [0, 0]
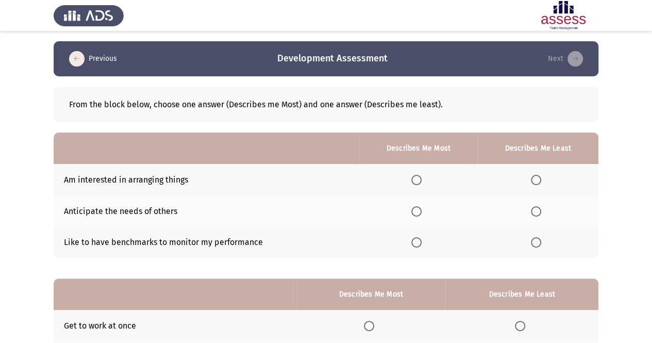
click at [415, 239] on span "Select an option" at bounding box center [416, 242] width 10 height 10
click at [415, 239] on input "Select an option" at bounding box center [416, 242] width 10 height 10
click at [531, 176] on span "Select an option" at bounding box center [536, 180] width 10 height 10
click at [531, 176] on input "Select an option" at bounding box center [536, 180] width 10 height 10
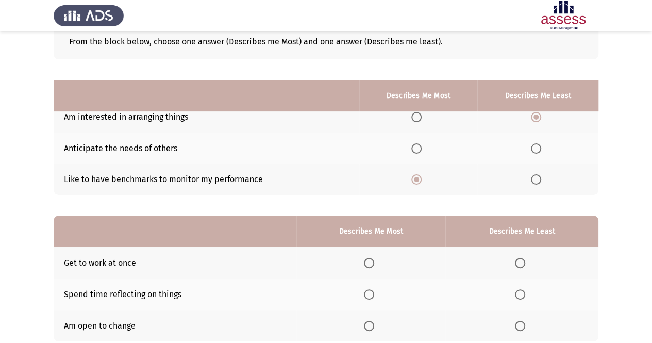
scroll to position [132, 0]
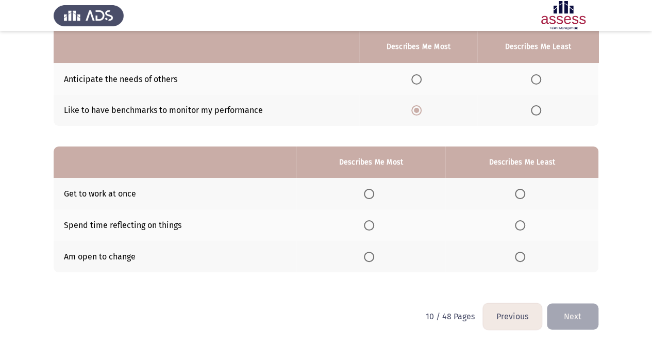
click at [366, 260] on span "Select an option" at bounding box center [369, 256] width 10 height 10
click at [366, 260] on input "Select an option" at bounding box center [369, 256] width 10 height 10
click at [523, 195] on span "Select an option" at bounding box center [520, 194] width 10 height 10
click at [523, 195] on input "Select an option" at bounding box center [520, 194] width 10 height 10
click at [567, 310] on button "Next" at bounding box center [573, 316] width 52 height 26
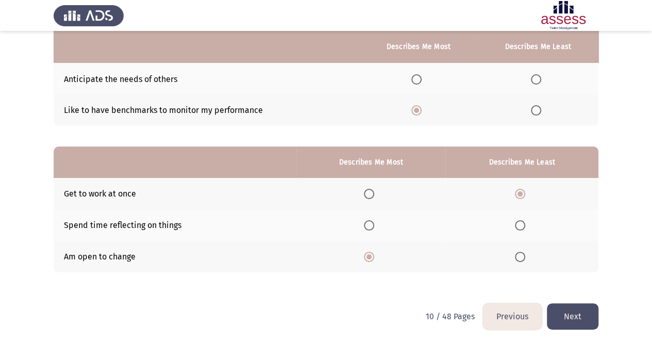
scroll to position [0, 0]
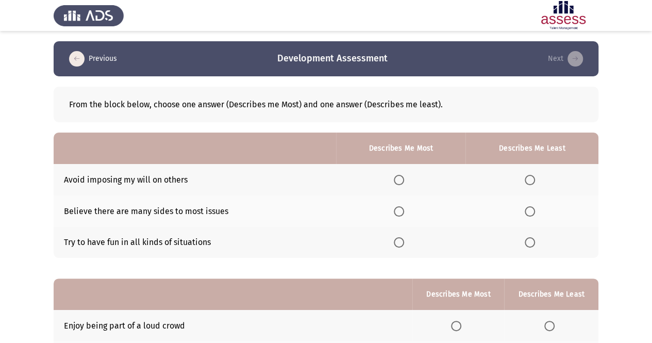
click at [400, 216] on th at bounding box center [400, 210] width 129 height 31
click at [402, 206] on span "Select an option" at bounding box center [399, 211] width 10 height 10
click at [402, 206] on input "Select an option" at bounding box center [399, 211] width 10 height 10
click at [538, 244] on label "Select an option" at bounding box center [531, 242] width 14 height 10
click at [535, 244] on input "Select an option" at bounding box center [529, 242] width 10 height 10
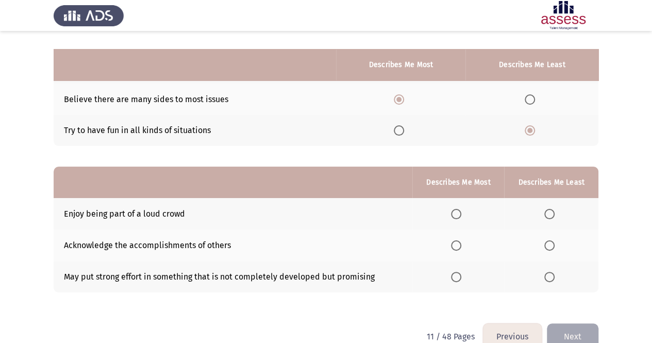
scroll to position [132, 0]
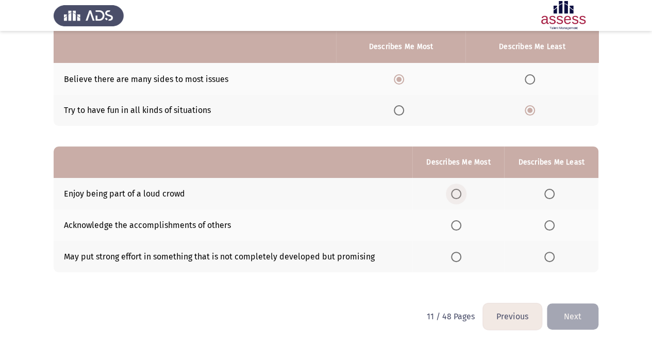
click at [459, 192] on span "Select an option" at bounding box center [456, 194] width 10 height 10
click at [459, 192] on input "Select an option" at bounding box center [456, 194] width 10 height 10
click at [555, 261] on th at bounding box center [551, 256] width 94 height 31
click at [551, 260] on th at bounding box center [551, 256] width 94 height 31
click at [550, 258] on span "Select an option" at bounding box center [549, 256] width 10 height 10
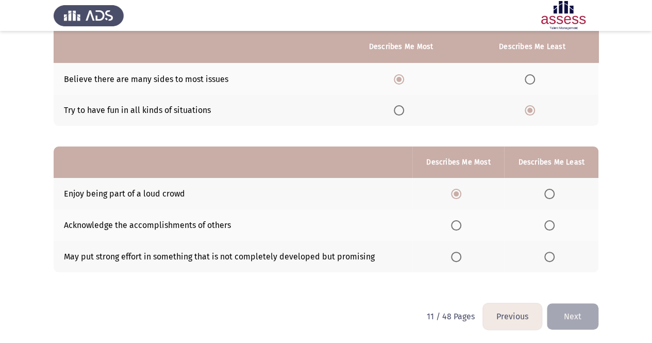
click at [550, 258] on input "Select an option" at bounding box center [549, 256] width 10 height 10
click at [575, 311] on button "Next" at bounding box center [573, 316] width 52 height 26
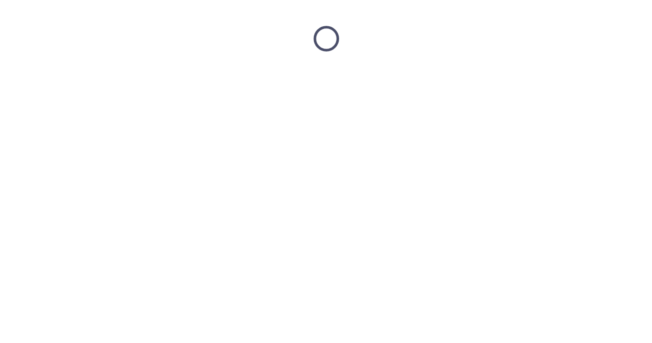
scroll to position [0, 0]
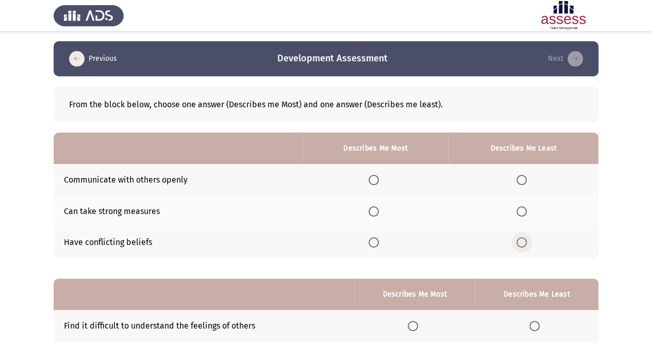
click at [522, 242] on span "Select an option" at bounding box center [521, 242] width 10 height 10
click at [522, 242] on input "Select an option" at bounding box center [521, 242] width 10 height 10
click at [374, 213] on span "Select an option" at bounding box center [373, 211] width 10 height 10
click at [374, 213] on input "Select an option" at bounding box center [373, 211] width 10 height 10
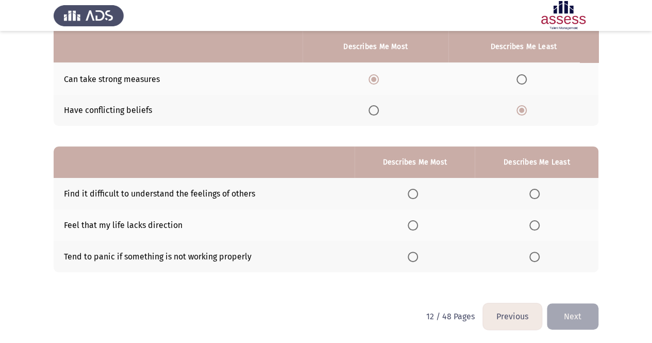
click at [535, 192] on span "Select an option" at bounding box center [534, 194] width 10 height 10
click at [535, 192] on input "Select an option" at bounding box center [534, 194] width 10 height 10
click at [415, 226] on span "Select an option" at bounding box center [413, 225] width 10 height 10
click at [415, 226] on input "Select an option" at bounding box center [413, 225] width 10 height 10
click at [565, 318] on button "Next" at bounding box center [573, 316] width 52 height 26
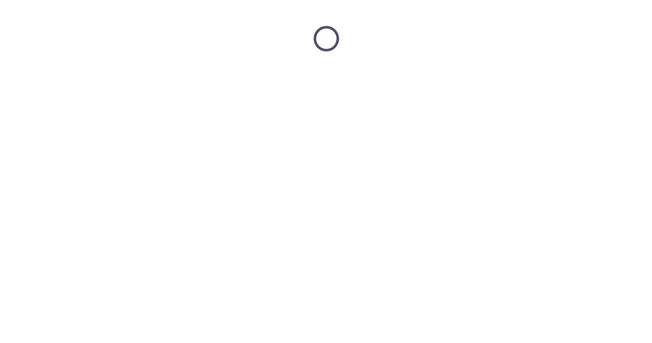
scroll to position [0, 0]
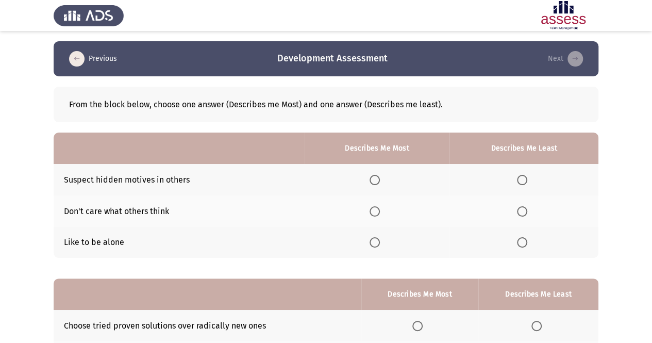
click at [522, 177] on span "Select an option" at bounding box center [522, 180] width 10 height 10
click at [522, 177] on input "Select an option" at bounding box center [522, 180] width 10 height 10
click at [526, 242] on span "Select an option" at bounding box center [522, 242] width 10 height 10
click at [526, 242] on input "Select an option" at bounding box center [522, 242] width 10 height 10
click at [522, 180] on span "Select an option" at bounding box center [522, 180] width 10 height 10
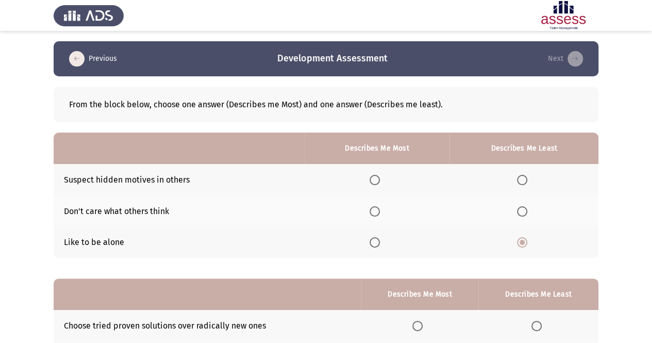
click at [522, 180] on input "Select an option" at bounding box center [522, 180] width 10 height 10
click at [376, 240] on span "Select an option" at bounding box center [374, 242] width 10 height 10
click at [376, 240] on input "Select an option" at bounding box center [374, 242] width 10 height 10
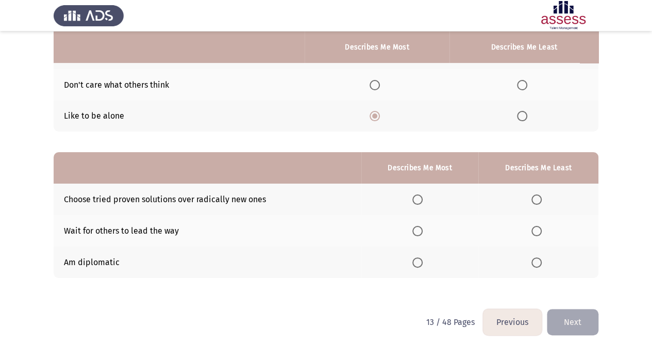
scroll to position [127, 0]
click at [534, 196] on span "Select an option" at bounding box center [536, 199] width 10 height 10
click at [534, 196] on input "Select an option" at bounding box center [536, 199] width 10 height 10
click at [422, 260] on span "Select an option" at bounding box center [417, 262] width 10 height 10
click at [422, 260] on input "Select an option" at bounding box center [417, 262] width 10 height 10
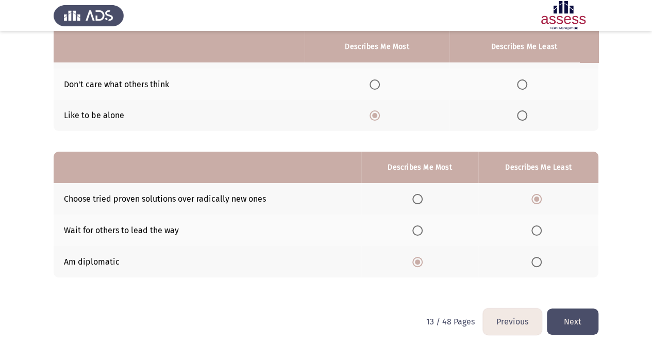
click at [568, 319] on button "Next" at bounding box center [573, 321] width 52 height 26
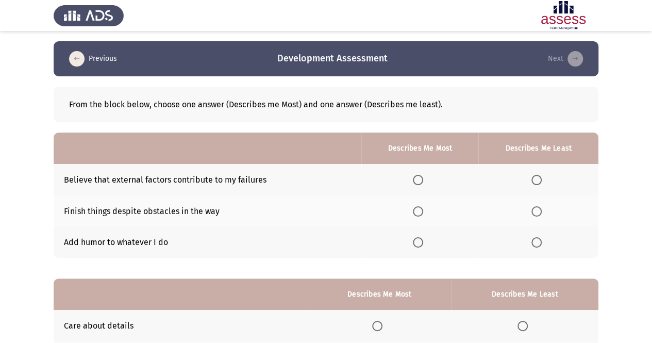
click at [417, 203] on th at bounding box center [419, 210] width 117 height 31
click at [418, 209] on span "Select an option" at bounding box center [418, 211] width 10 height 10
click at [418, 209] on input "Select an option" at bounding box center [418, 211] width 10 height 10
click at [538, 182] on span "Select an option" at bounding box center [536, 180] width 10 height 10
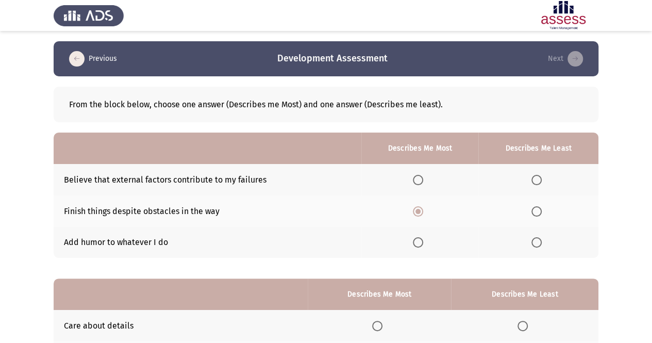
click at [538, 182] on input "Select an option" at bounding box center [536, 180] width 10 height 10
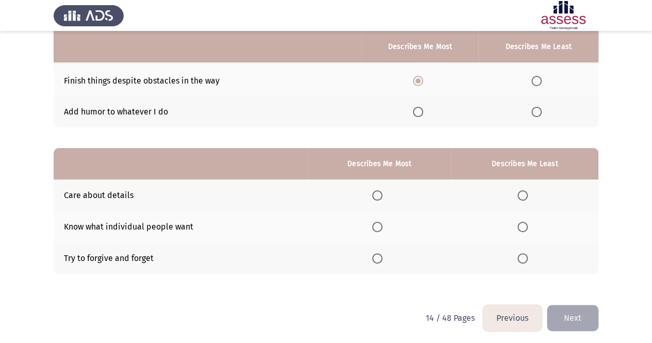
scroll to position [131, 0]
click at [380, 192] on span "Select an option" at bounding box center [377, 195] width 10 height 10
click at [380, 192] on input "Select an option" at bounding box center [377, 195] width 10 height 10
click at [378, 228] on span "Select an option" at bounding box center [377, 226] width 10 height 10
click at [378, 228] on input "Select an option" at bounding box center [377, 226] width 10 height 10
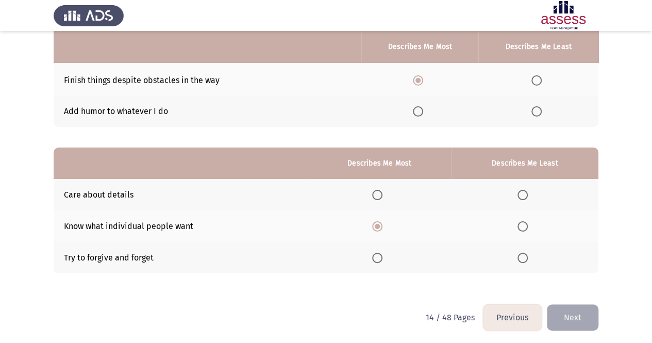
click at [380, 249] on th at bounding box center [379, 257] width 143 height 31
click at [380, 254] on span "Select an option" at bounding box center [377, 257] width 10 height 10
click at [380, 254] on input "Select an option" at bounding box center [377, 257] width 10 height 10
click at [529, 232] on th at bounding box center [524, 225] width 147 height 31
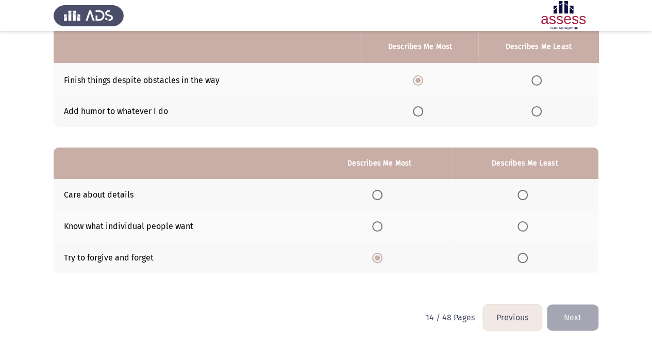
click at [523, 228] on span "Select an option" at bounding box center [522, 226] width 10 height 10
click at [523, 228] on input "Select an option" at bounding box center [522, 226] width 10 height 10
click at [524, 194] on span "Select an option" at bounding box center [522, 195] width 10 height 10
click at [524, 194] on input "Select an option" at bounding box center [522, 195] width 10 height 10
click at [371, 194] on th at bounding box center [379, 194] width 143 height 31
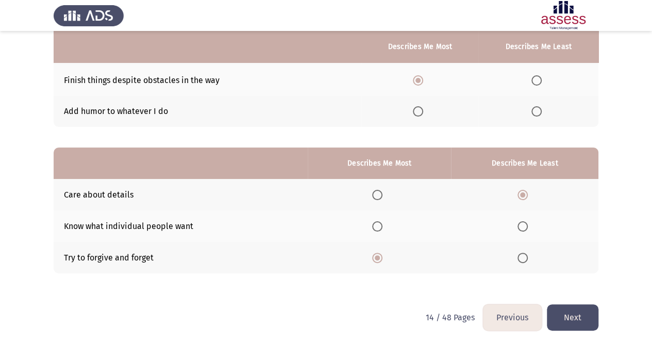
click at [392, 192] on th at bounding box center [379, 194] width 143 height 31
click at [388, 191] on th at bounding box center [379, 194] width 143 height 31
click at [379, 192] on span "Select an option" at bounding box center [377, 195] width 10 height 10
click at [379, 192] on input "Select an option" at bounding box center [377, 195] width 10 height 10
click at [522, 225] on span "Select an option" at bounding box center [522, 226] width 10 height 10
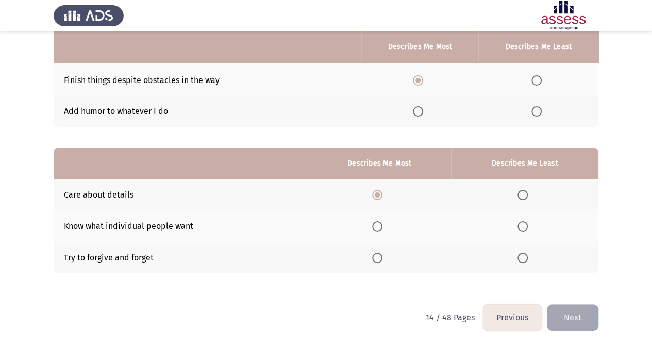
click at [522, 225] on input "Select an option" at bounding box center [522, 226] width 10 height 10
click at [572, 311] on button "Next" at bounding box center [573, 317] width 52 height 26
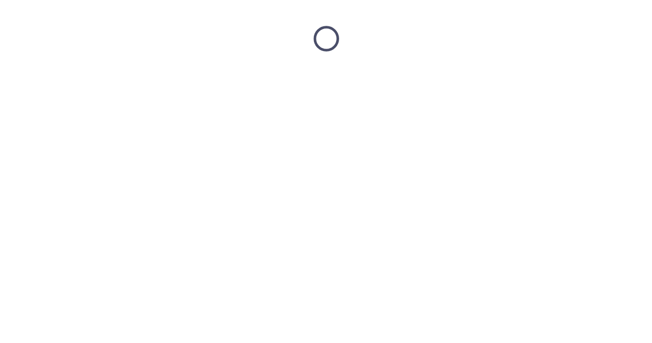
scroll to position [0, 0]
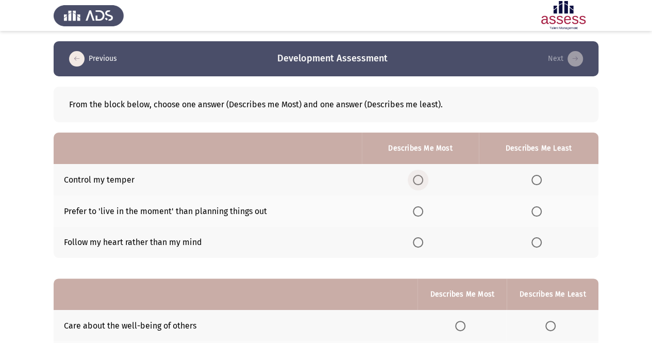
click at [422, 182] on span "Select an option" at bounding box center [418, 180] width 10 height 10
click at [422, 182] on input "Select an option" at bounding box center [418, 180] width 10 height 10
drag, startPoint x: 537, startPoint y: 248, endPoint x: 537, endPoint y: 242, distance: 6.7
click at [537, 242] on th at bounding box center [539, 242] width 120 height 31
click at [537, 242] on span "Select an option" at bounding box center [536, 242] width 10 height 10
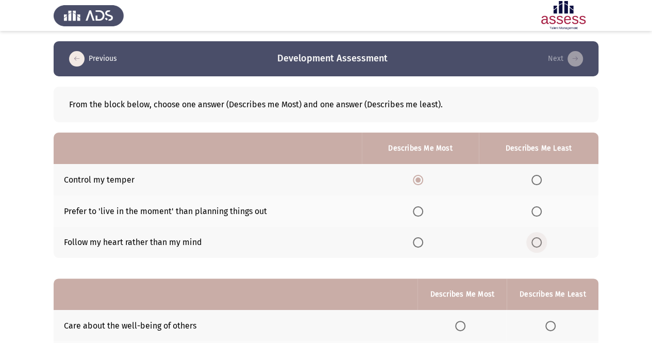
click at [537, 242] on input "Select an option" at bounding box center [536, 242] width 10 height 10
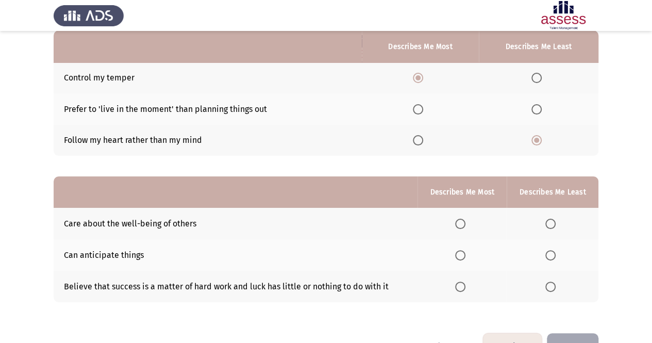
scroll to position [103, 0]
click at [463, 249] on span "Select an option" at bounding box center [460, 254] width 10 height 10
click at [463, 249] on input "Select an option" at bounding box center [460, 254] width 10 height 10
click at [459, 219] on span "Select an option" at bounding box center [460, 223] width 10 height 10
click at [459, 219] on input "Select an option" at bounding box center [460, 223] width 10 height 10
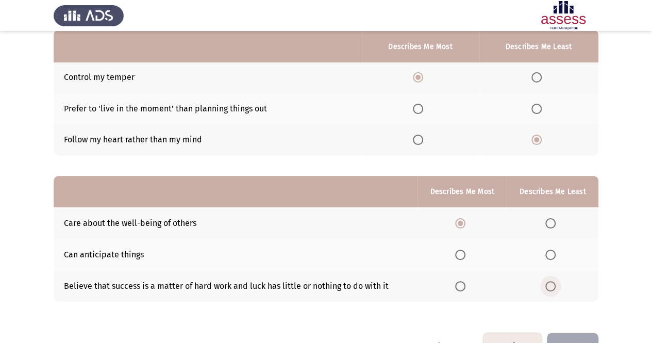
click at [549, 281] on span "Select an option" at bounding box center [550, 286] width 10 height 10
click at [549, 281] on input "Select an option" at bounding box center [550, 286] width 10 height 10
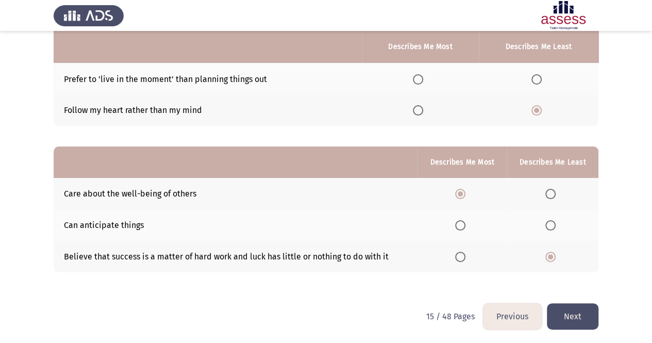
click at [563, 313] on button "Next" at bounding box center [573, 316] width 52 height 26
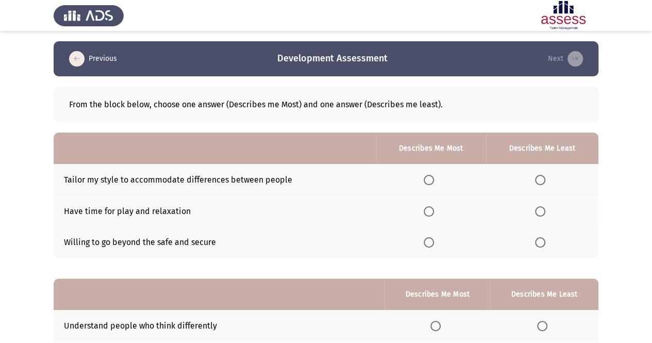
click at [428, 181] on span "Select an option" at bounding box center [429, 180] width 10 height 10
click at [428, 181] on input "Select an option" at bounding box center [429, 180] width 10 height 10
click at [431, 237] on span "Select an option" at bounding box center [429, 242] width 10 height 10
click at [431, 237] on input "Select an option" at bounding box center [429, 242] width 10 height 10
click at [538, 210] on span "Select an option" at bounding box center [540, 211] width 10 height 10
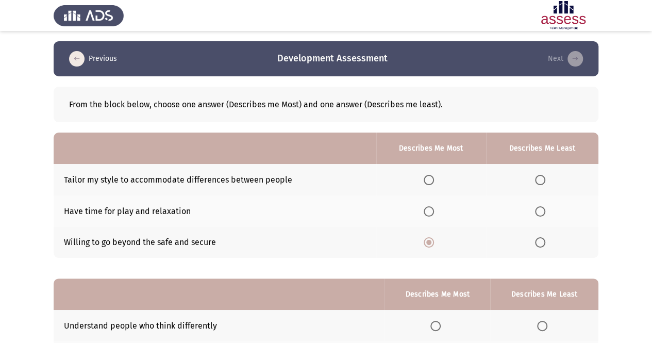
click at [538, 210] on input "Select an option" at bounding box center [540, 211] width 10 height 10
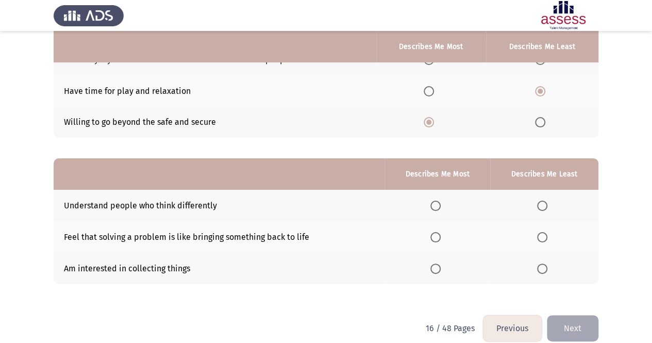
scroll to position [121, 0]
click at [441, 207] on span "Select an option" at bounding box center [435, 205] width 10 height 10
click at [441, 207] on input "Select an option" at bounding box center [435, 205] width 10 height 10
click at [540, 233] on span "Select an option" at bounding box center [542, 236] width 10 height 10
click at [540, 233] on input "Select an option" at bounding box center [542, 236] width 10 height 10
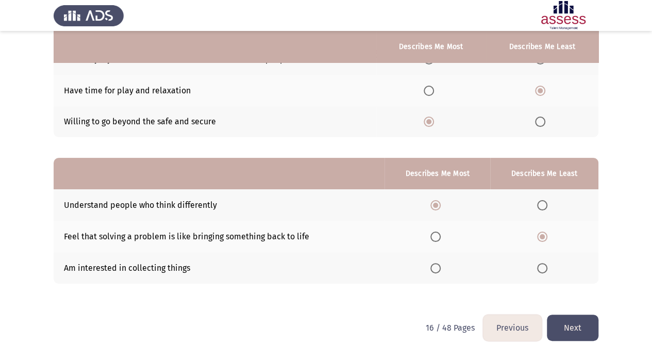
click at [567, 315] on button "Next" at bounding box center [573, 327] width 52 height 26
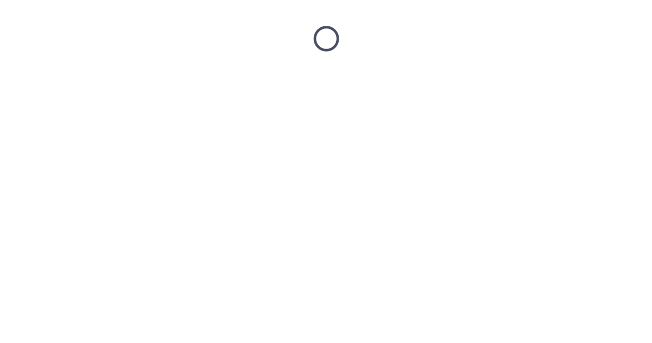
scroll to position [0, 0]
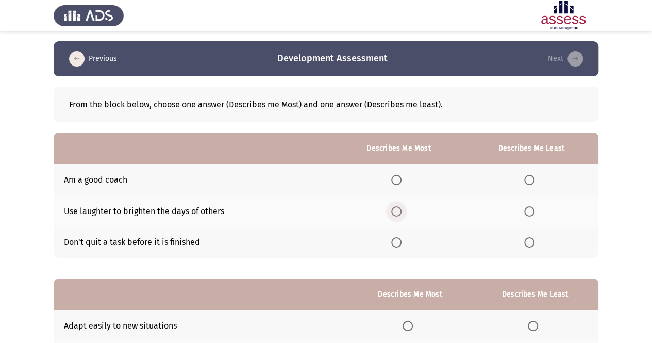
click at [396, 210] on span "Select an option" at bounding box center [396, 211] width 10 height 10
click at [396, 210] on input "Select an option" at bounding box center [396, 211] width 10 height 10
click at [532, 180] on span "Select an option" at bounding box center [529, 180] width 10 height 10
click at [532, 180] on input "Select an option" at bounding box center [529, 180] width 10 height 10
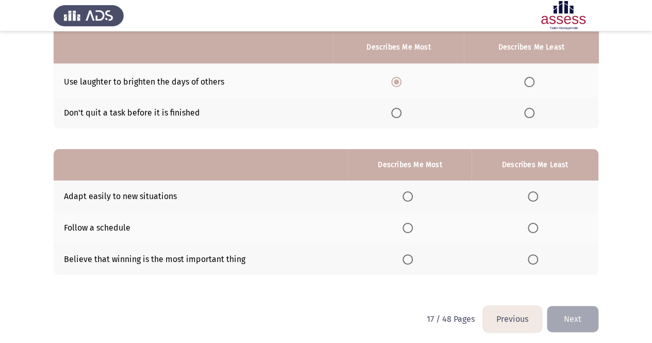
scroll to position [130, 0]
click at [411, 198] on span "Select an option" at bounding box center [407, 196] width 10 height 10
click at [411, 198] on input "Select an option" at bounding box center [407, 196] width 10 height 10
click at [537, 258] on span "Select an option" at bounding box center [533, 258] width 10 height 10
click at [537, 258] on input "Select an option" at bounding box center [533, 258] width 10 height 10
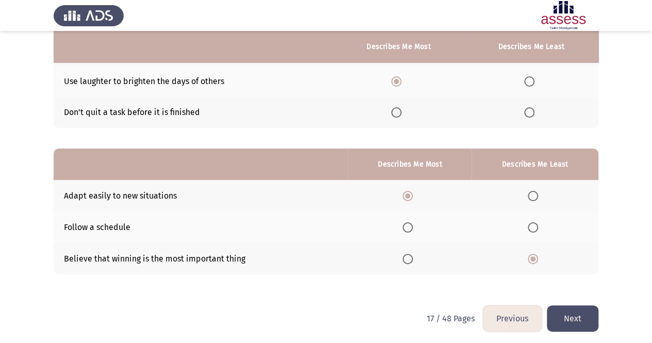
click at [572, 313] on button "Next" at bounding box center [573, 318] width 52 height 26
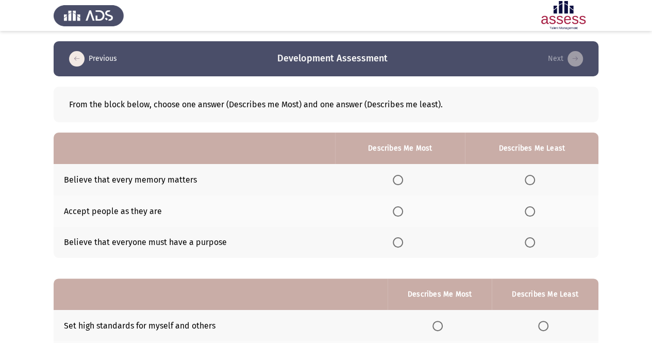
click at [395, 215] on span "Select an option" at bounding box center [398, 211] width 10 height 10
click at [395, 215] on input "Select an option" at bounding box center [398, 211] width 10 height 10
click at [526, 184] on span "Select an option" at bounding box center [529, 180] width 10 height 10
click at [526, 184] on input "Select an option" at bounding box center [529, 180] width 10 height 10
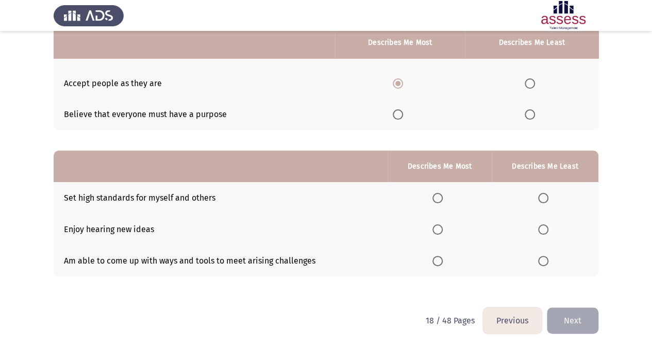
scroll to position [132, 0]
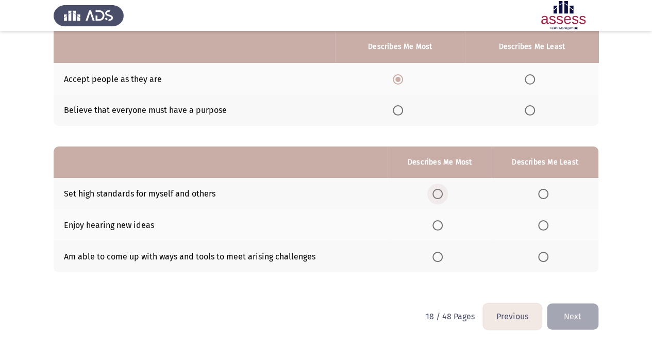
click at [435, 190] on span "Select an option" at bounding box center [437, 194] width 10 height 10
click at [435, 190] on input "Select an option" at bounding box center [437, 194] width 10 height 10
click at [439, 257] on span "Select an option" at bounding box center [437, 256] width 10 height 10
click at [439, 257] on input "Select an option" at bounding box center [437, 256] width 10 height 10
click at [541, 190] on span "Select an option" at bounding box center [543, 194] width 10 height 10
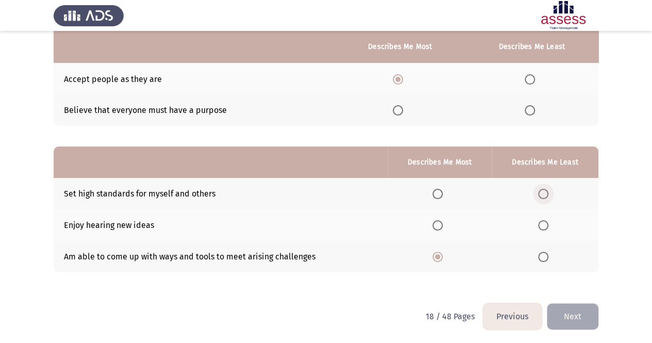
click at [541, 190] on input "Select an option" at bounding box center [543, 194] width 10 height 10
click at [578, 317] on button "Next" at bounding box center [573, 316] width 52 height 26
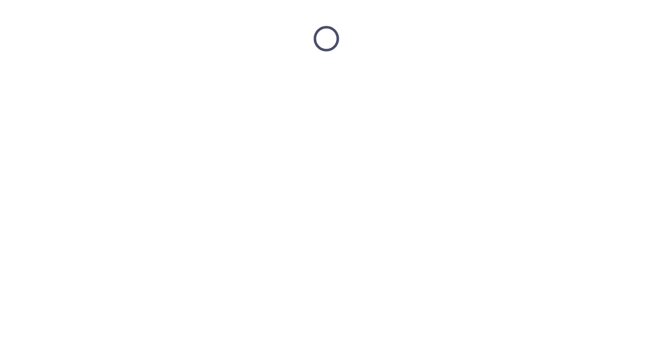
scroll to position [0, 0]
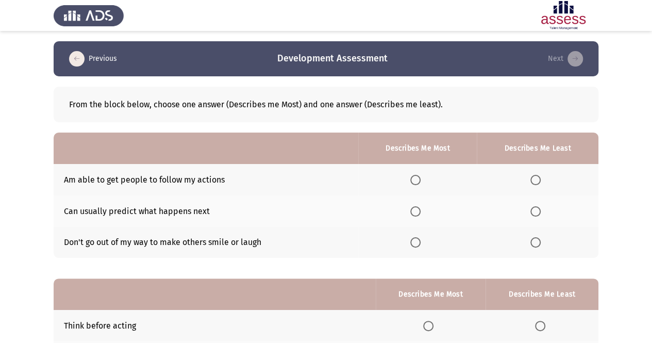
click at [534, 244] on span "Select an option" at bounding box center [535, 242] width 10 height 10
click at [534, 244] on input "Select an option" at bounding box center [535, 242] width 10 height 10
click at [419, 176] on span "Select an option" at bounding box center [415, 180] width 10 height 10
click at [419, 176] on input "Select an option" at bounding box center [415, 180] width 10 height 10
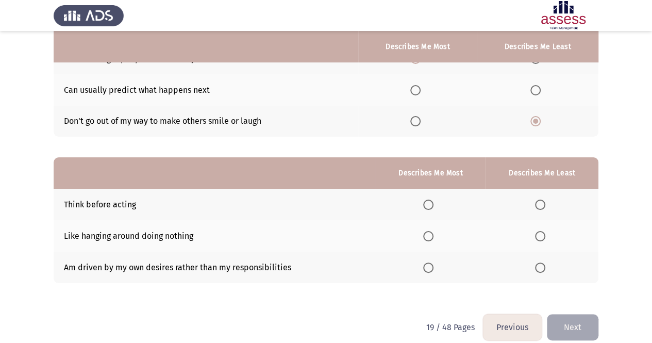
scroll to position [122, 0]
click at [433, 206] on span "Select an option" at bounding box center [428, 204] width 10 height 10
click at [433, 206] on input "Select an option" at bounding box center [428, 204] width 10 height 10
click at [538, 230] on span "Select an option" at bounding box center [540, 235] width 10 height 10
click at [538, 230] on input "Select an option" at bounding box center [540, 235] width 10 height 10
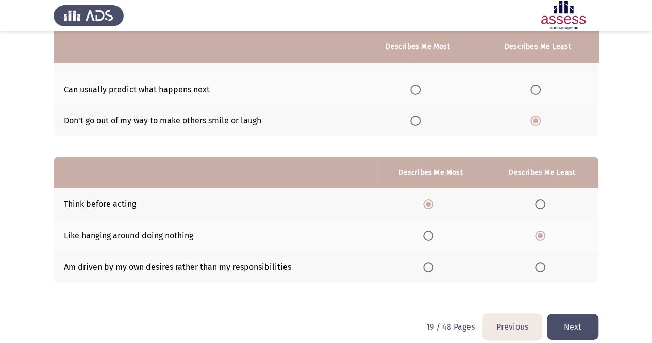
click at [569, 313] on button "Next" at bounding box center [573, 326] width 52 height 26
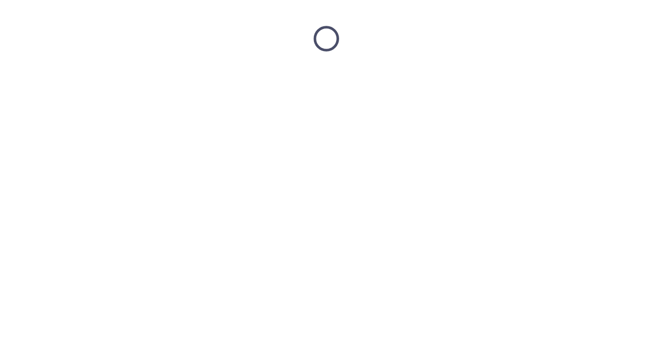
scroll to position [0, 0]
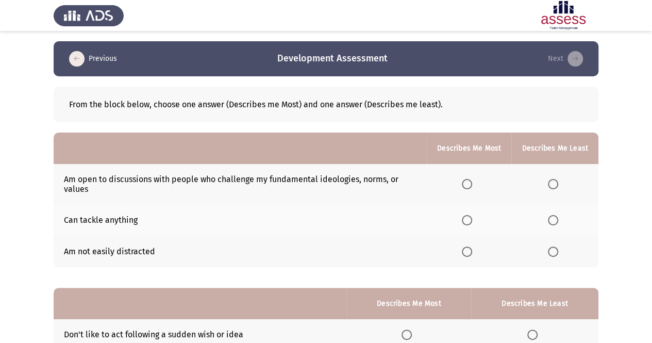
click at [472, 184] on span "Select an option" at bounding box center [467, 184] width 10 height 10
click at [472, 184] on input "Select an option" at bounding box center [467, 184] width 10 height 10
click at [557, 249] on span "Select an option" at bounding box center [553, 251] width 10 height 10
click at [557, 249] on input "Select an option" at bounding box center [553, 251] width 10 height 10
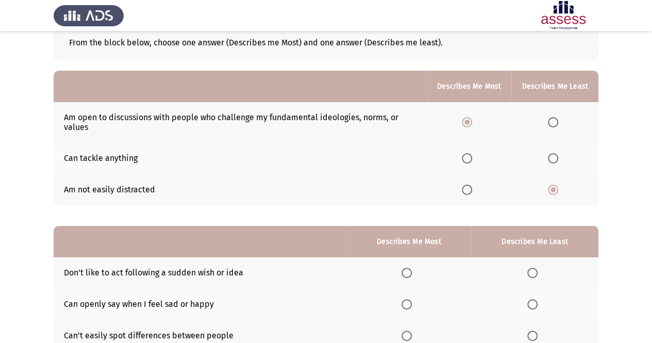
scroll to position [73, 0]
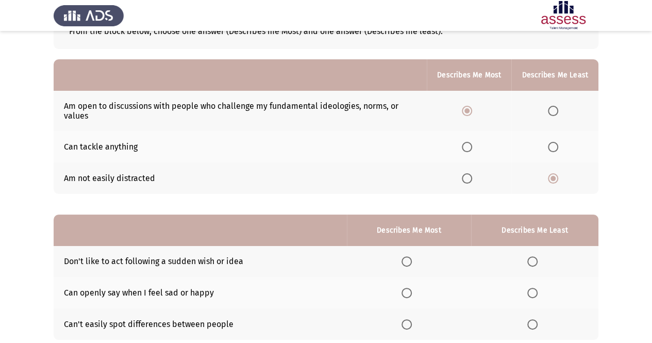
click at [553, 149] on span "Select an option" at bounding box center [553, 147] width 10 height 10
click at [553, 149] on input "Select an option" at bounding box center [553, 147] width 10 height 10
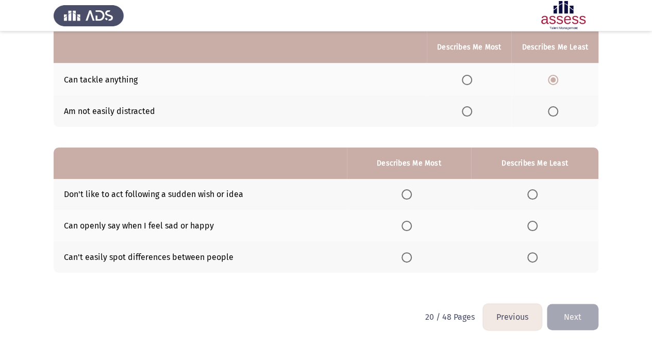
click at [410, 228] on span "Select an option" at bounding box center [406, 226] width 10 height 10
click at [410, 228] on input "Select an option" at bounding box center [406, 226] width 10 height 10
click at [530, 254] on span "Select an option" at bounding box center [532, 257] width 10 height 10
click at [530, 254] on input "Select an option" at bounding box center [532, 257] width 10 height 10
click at [569, 311] on button "Next" at bounding box center [573, 316] width 52 height 26
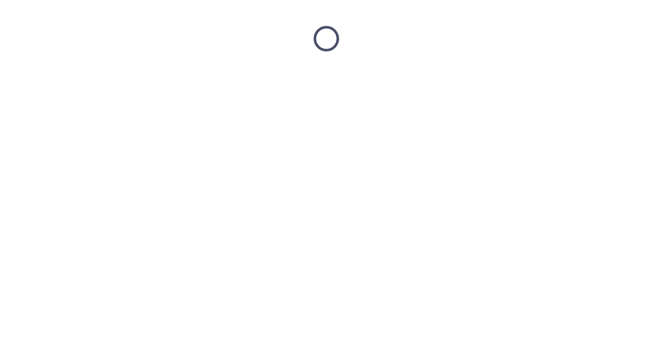
scroll to position [0, 0]
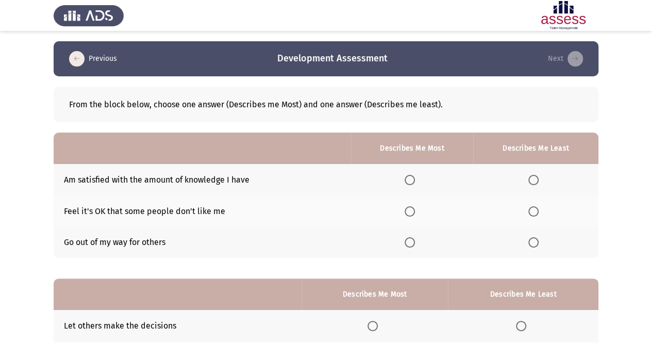
click at [404, 207] on th at bounding box center [412, 210] width 122 height 31
click at [535, 181] on span "Select an option" at bounding box center [533, 180] width 10 height 10
click at [535, 181] on input "Select an option" at bounding box center [533, 180] width 10 height 10
click at [416, 201] on th at bounding box center [412, 210] width 122 height 31
click at [410, 212] on span "Select an option" at bounding box center [409, 211] width 10 height 10
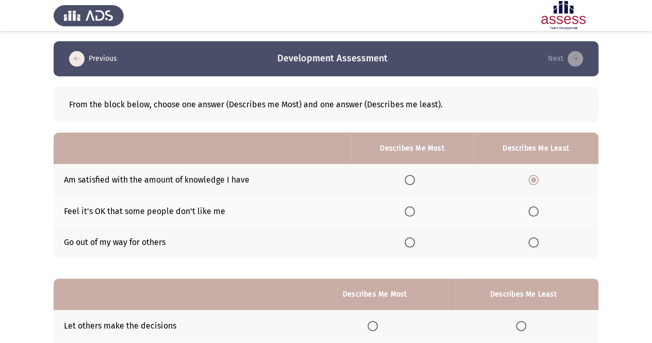
click at [410, 212] on input "Select an option" at bounding box center [409, 211] width 10 height 10
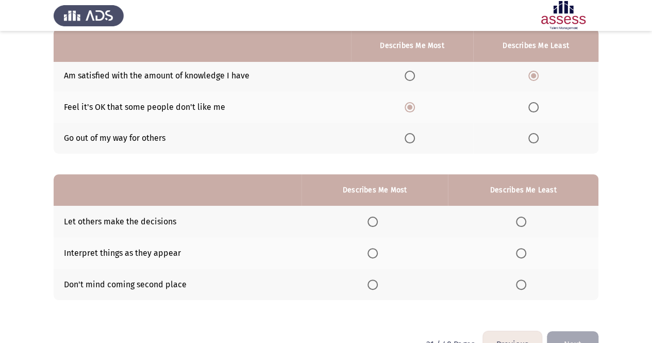
scroll to position [105, 0]
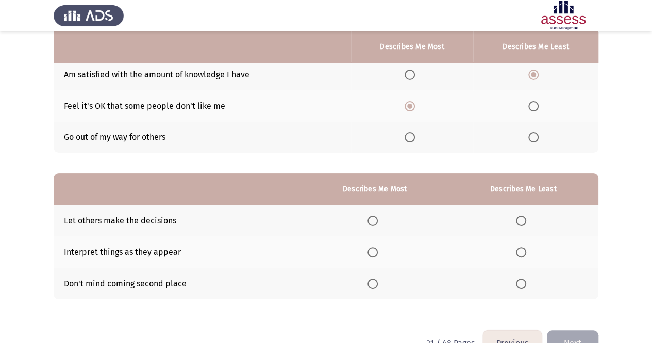
click at [377, 283] on span "Select an option" at bounding box center [372, 283] width 10 height 10
click at [377, 283] on input "Select an option" at bounding box center [372, 283] width 10 height 10
click at [511, 252] on th at bounding box center [523, 251] width 150 height 31
click at [523, 251] on span "Select an option" at bounding box center [521, 252] width 10 height 10
click at [523, 251] on input "Select an option" at bounding box center [521, 252] width 10 height 10
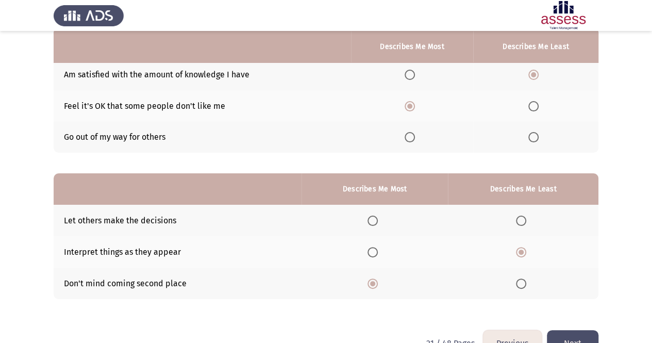
click at [575, 335] on button "Next" at bounding box center [573, 343] width 52 height 26
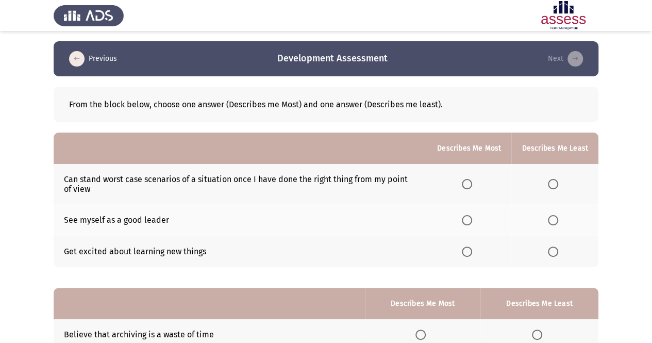
click at [470, 248] on span "Select an option" at bounding box center [467, 251] width 10 height 10
click at [470, 248] on input "Select an option" at bounding box center [467, 251] width 10 height 10
click at [547, 183] on th at bounding box center [554, 184] width 87 height 40
drag, startPoint x: 547, startPoint y: 183, endPoint x: 553, endPoint y: 183, distance: 6.7
click at [547, 183] on th at bounding box center [554, 184] width 87 height 40
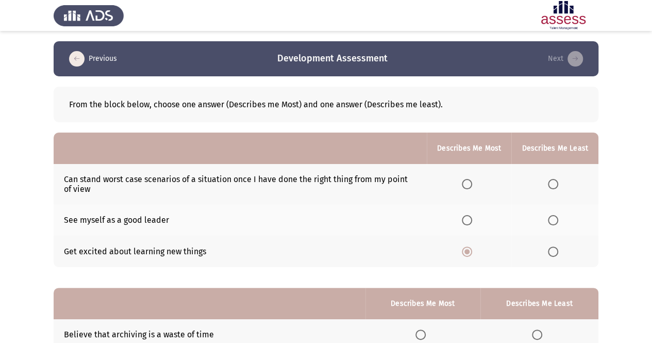
click at [554, 183] on span "Select an option" at bounding box center [553, 184] width 10 height 10
click at [554, 183] on input "Select an option" at bounding box center [553, 184] width 10 height 10
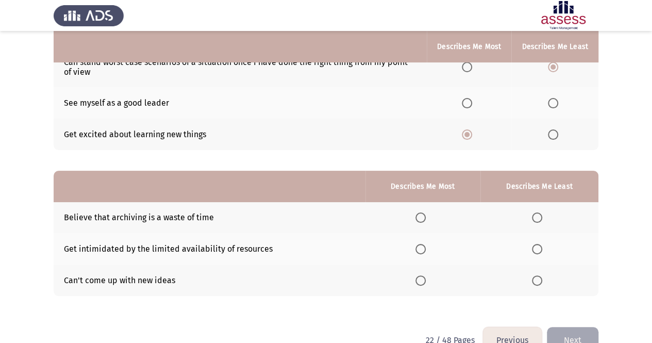
scroll to position [117, 0]
click at [537, 218] on span "Select an option" at bounding box center [537, 217] width 10 height 10
click at [537, 218] on input "Select an option" at bounding box center [537, 217] width 10 height 10
click at [538, 246] on span "Select an option" at bounding box center [537, 248] width 10 height 10
click at [538, 246] on input "Select an option" at bounding box center [537, 248] width 10 height 10
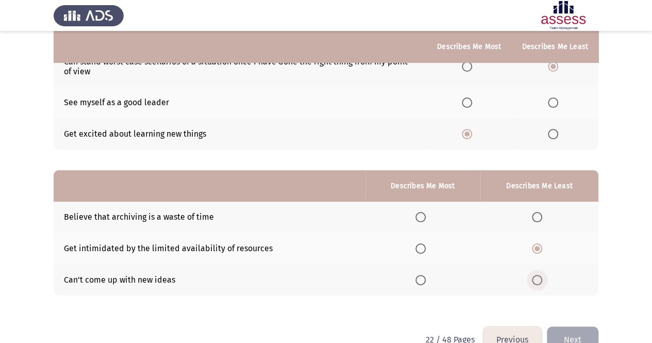
click at [535, 279] on span "Select an option" at bounding box center [537, 280] width 10 height 10
click at [535, 279] on input "Select an option" at bounding box center [537, 280] width 10 height 10
click at [424, 246] on span "Select an option" at bounding box center [420, 248] width 10 height 10
click at [424, 246] on input "Select an option" at bounding box center [420, 248] width 10 height 10
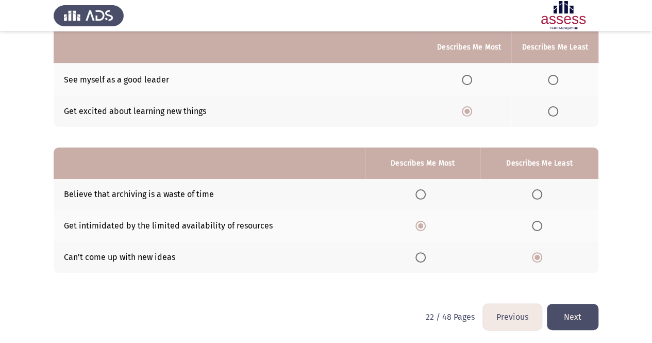
click at [573, 316] on button "Next" at bounding box center [573, 316] width 52 height 26
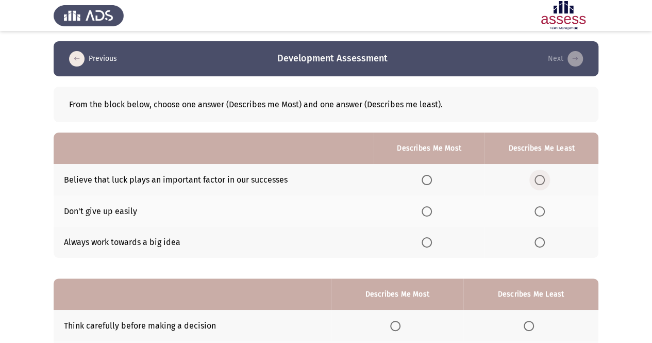
click at [543, 180] on span "Select an option" at bounding box center [539, 180] width 10 height 10
click at [543, 180] on input "Select an option" at bounding box center [539, 180] width 10 height 10
click at [424, 216] on th at bounding box center [429, 210] width 111 height 31
click at [428, 212] on span "Select an option" at bounding box center [426, 211] width 10 height 10
click at [428, 212] on input "Select an option" at bounding box center [426, 211] width 10 height 10
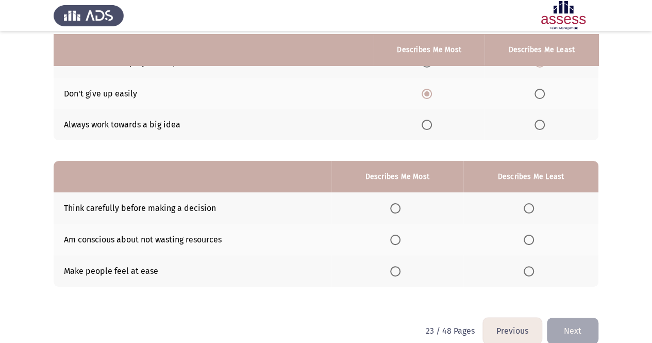
scroll to position [121, 0]
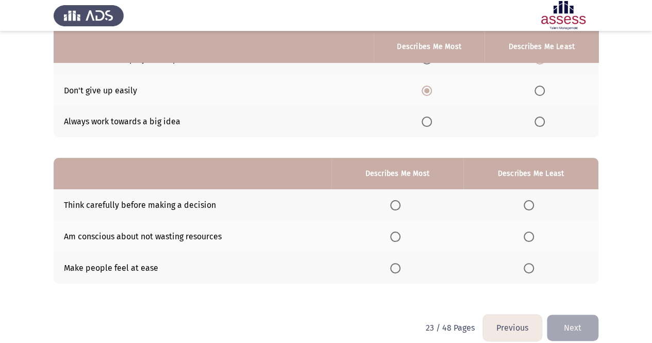
click at [400, 196] on th at bounding box center [397, 204] width 132 height 31
click at [398, 206] on span "Select an option" at bounding box center [395, 205] width 10 height 10
click at [398, 206] on input "Select an option" at bounding box center [395, 205] width 10 height 10
click at [404, 236] on label "Select an option" at bounding box center [397, 236] width 14 height 10
click at [400, 236] on input "Select an option" at bounding box center [395, 236] width 10 height 10
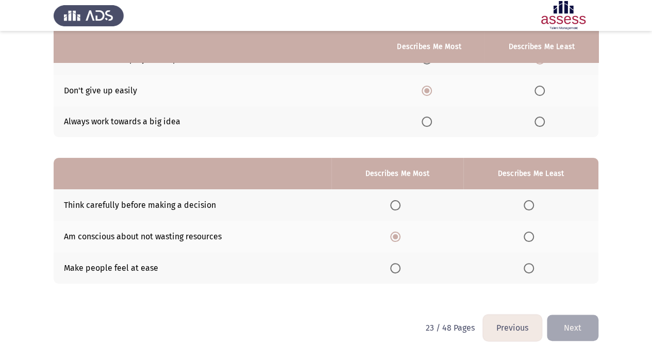
click at [396, 268] on span "Select an option" at bounding box center [395, 268] width 10 height 10
click at [396, 268] on input "Select an option" at bounding box center [395, 268] width 10 height 10
click at [536, 231] on label "Select an option" at bounding box center [530, 236] width 14 height 10
click at [534, 231] on input "Select an option" at bounding box center [528, 236] width 10 height 10
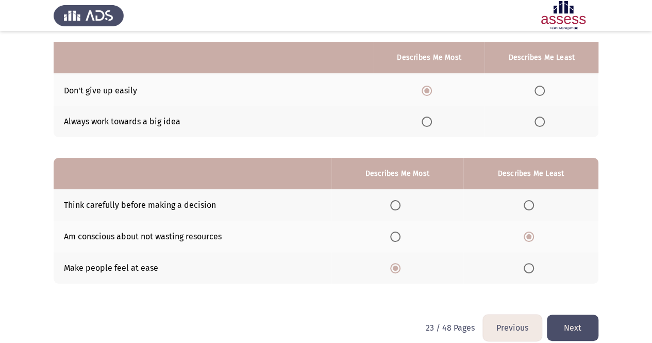
scroll to position [132, 0]
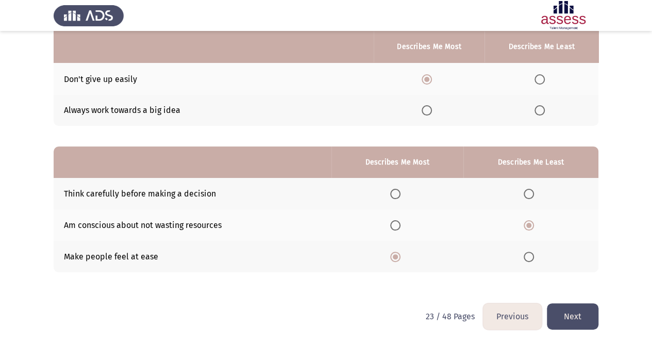
click at [394, 222] on span "Select an option" at bounding box center [395, 225] width 10 height 10
click at [394, 222] on input "Select an option" at bounding box center [395, 225] width 10 height 10
click at [394, 256] on span "Select an option" at bounding box center [395, 256] width 10 height 10
click at [394, 256] on input "Select an option" at bounding box center [395, 256] width 10 height 10
click at [394, 227] on span "Select an option" at bounding box center [395, 225] width 10 height 10
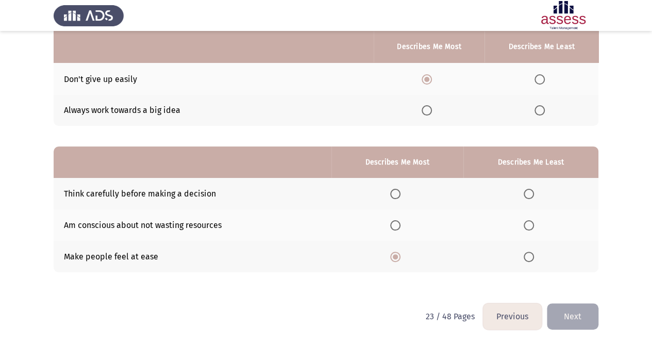
click at [394, 227] on input "Select an option" at bounding box center [395, 225] width 10 height 10
click at [527, 256] on span "Select an option" at bounding box center [528, 256] width 10 height 10
click at [527, 256] on input "Select an option" at bounding box center [528, 256] width 10 height 10
click at [400, 255] on span "Select an option" at bounding box center [395, 256] width 10 height 10
click at [400, 255] on input "Select an option" at bounding box center [395, 256] width 10 height 10
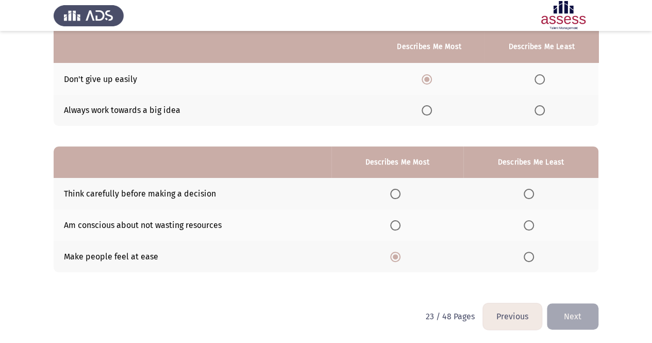
click at [529, 216] on th at bounding box center [530, 224] width 135 height 31
click at [526, 229] on span "Select an option" at bounding box center [528, 225] width 10 height 10
click at [526, 229] on input "Select an option" at bounding box center [528, 225] width 10 height 10
click at [570, 318] on button "Next" at bounding box center [573, 316] width 52 height 26
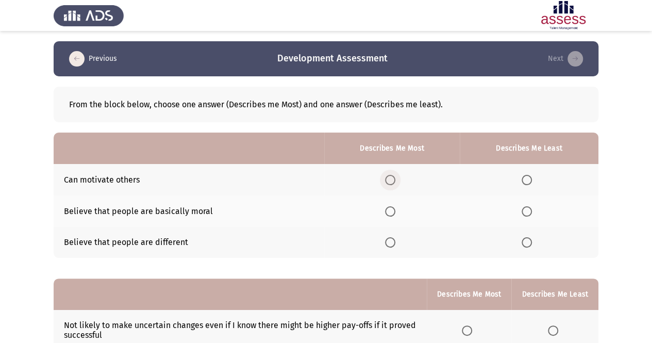
click at [388, 176] on span "Select an option" at bounding box center [390, 180] width 10 height 10
click at [388, 176] on input "Select an option" at bounding box center [390, 180] width 10 height 10
click at [386, 242] on span "Select an option" at bounding box center [390, 242] width 10 height 10
click at [386, 242] on input "Select an option" at bounding box center [390, 242] width 10 height 10
click at [391, 182] on span "Select an option" at bounding box center [390, 180] width 10 height 10
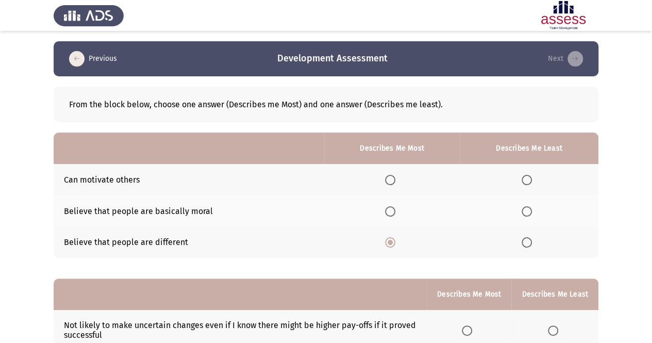
click at [391, 182] on input "Select an option" at bounding box center [390, 180] width 10 height 10
click at [522, 211] on span "Select an option" at bounding box center [526, 211] width 10 height 10
click at [522, 211] on input "Select an option" at bounding box center [526, 211] width 10 height 10
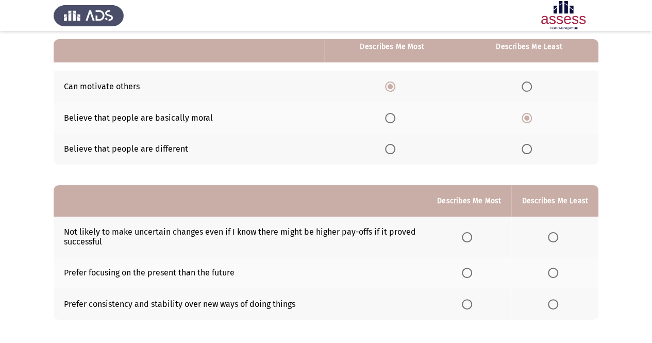
scroll to position [94, 0]
click at [556, 267] on span "Select an option" at bounding box center [553, 272] width 10 height 10
click at [556, 267] on input "Select an option" at bounding box center [553, 272] width 10 height 10
click at [555, 299] on span "Select an option" at bounding box center [553, 303] width 10 height 10
click at [555, 299] on input "Select an option" at bounding box center [553, 303] width 10 height 10
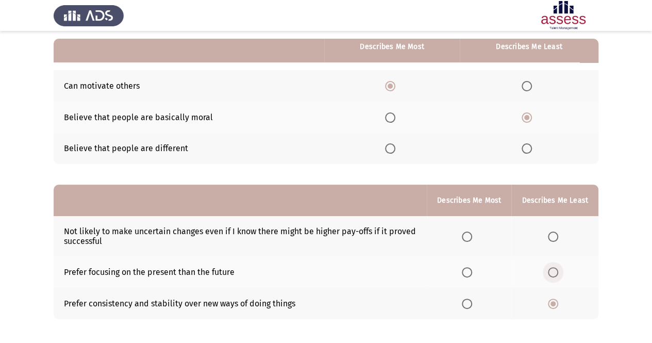
click at [551, 268] on span "Select an option" at bounding box center [553, 272] width 10 height 10
click at [551, 268] on input "Select an option" at bounding box center [553, 272] width 10 height 10
click at [553, 303] on span "Select an option" at bounding box center [553, 303] width 10 height 10
click at [553, 303] on input "Select an option" at bounding box center [553, 303] width 10 height 10
click at [554, 233] on span "Select an option" at bounding box center [553, 236] width 10 height 10
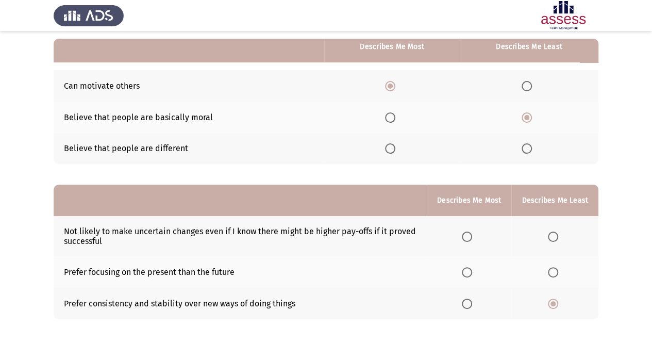
click at [554, 233] on input "Select an option" at bounding box center [553, 236] width 10 height 10
click at [466, 299] on span "Select an option" at bounding box center [467, 303] width 10 height 10
click at [466, 299] on input "Select an option" at bounding box center [467, 303] width 10 height 10
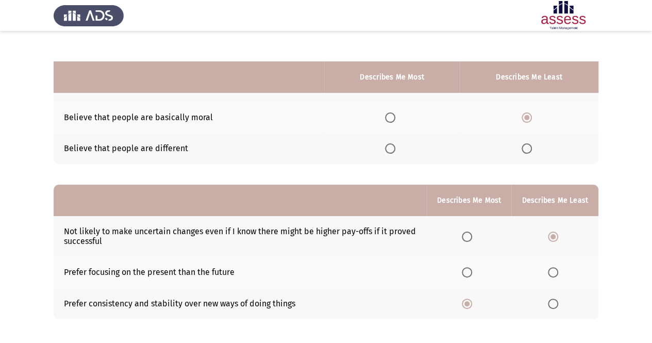
scroll to position [140, 0]
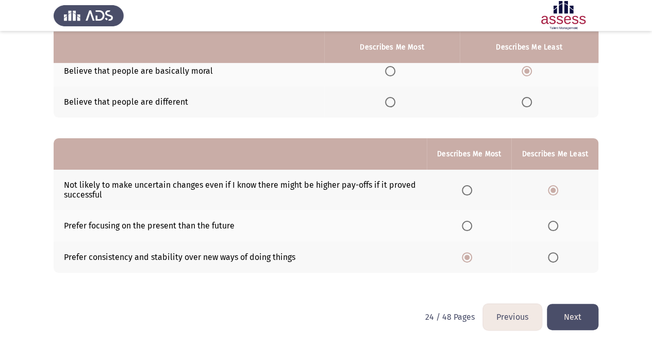
click at [561, 304] on button "Next" at bounding box center [573, 316] width 52 height 26
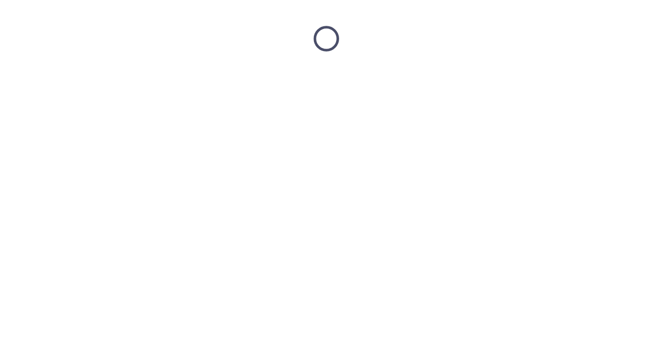
scroll to position [0, 0]
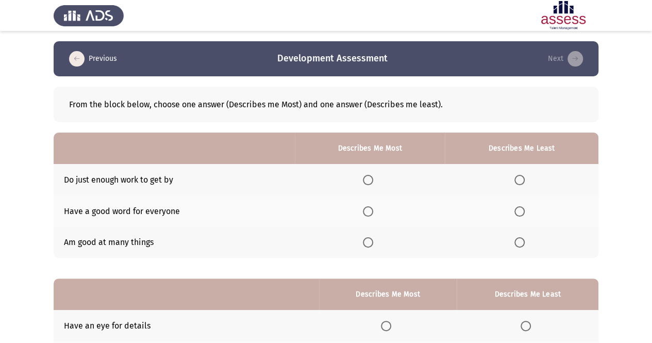
click at [523, 180] on span "Select an option" at bounding box center [519, 180] width 10 height 10
click at [523, 180] on input "Select an option" at bounding box center [519, 180] width 10 height 10
click at [364, 245] on th at bounding box center [370, 242] width 150 height 31
click at [367, 244] on span "Select an option" at bounding box center [368, 242] width 10 height 10
click at [367, 244] on input "Select an option" at bounding box center [368, 242] width 10 height 10
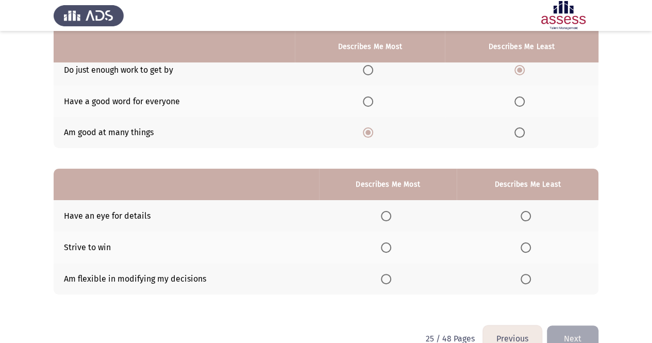
scroll to position [110, 0]
click at [386, 206] on th at bounding box center [388, 214] width 138 height 31
click at [387, 210] on span "Select an option" at bounding box center [386, 215] width 10 height 10
click at [387, 210] on input "Select an option" at bounding box center [386, 215] width 10 height 10
click at [391, 278] on span "Select an option" at bounding box center [386, 278] width 10 height 10
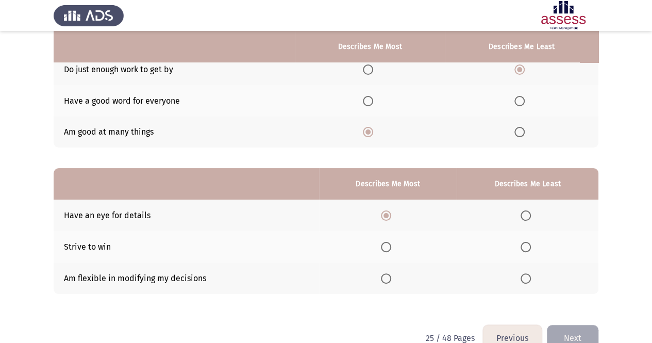
click at [391, 278] on input "Select an option" at bounding box center [386, 278] width 10 height 10
click at [521, 239] on th at bounding box center [527, 246] width 142 height 31
click at [522, 242] on span "Select an option" at bounding box center [525, 247] width 10 height 10
click at [522, 242] on input "Select an option" at bounding box center [525, 247] width 10 height 10
click at [578, 327] on button "Next" at bounding box center [573, 338] width 52 height 26
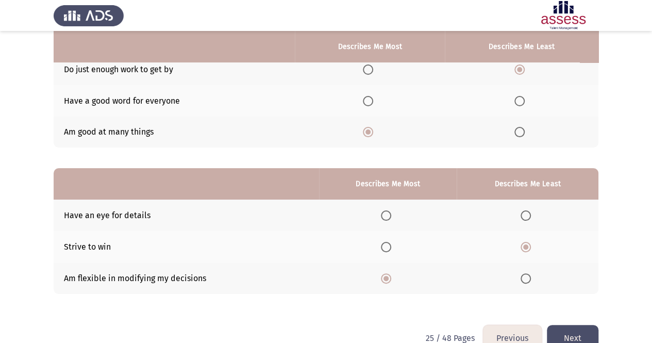
scroll to position [0, 0]
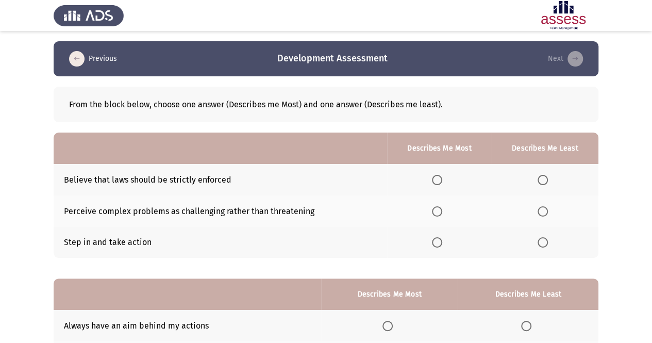
click at [547, 180] on span "Select an option" at bounding box center [542, 180] width 10 height 10
click at [547, 180] on input "Select an option" at bounding box center [542, 180] width 10 height 10
click at [437, 208] on span "Select an option" at bounding box center [437, 211] width 10 height 10
click at [437, 208] on input "Select an option" at bounding box center [437, 211] width 10 height 10
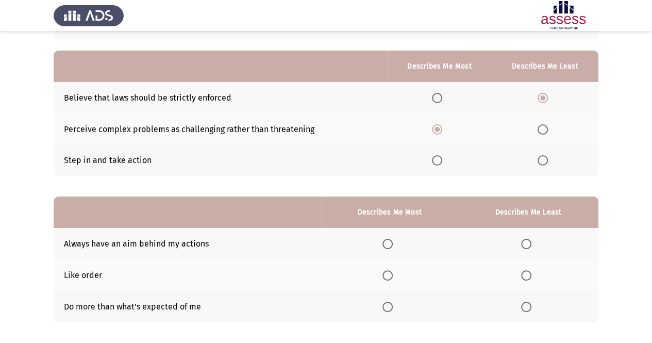
scroll to position [90, 0]
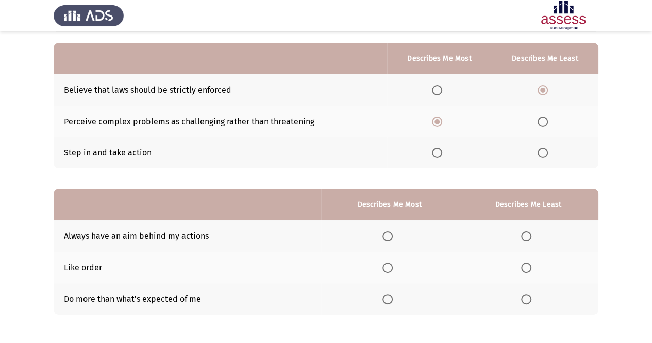
click at [386, 232] on span "Select an option" at bounding box center [387, 236] width 10 height 10
click at [386, 232] on input "Select an option" at bounding box center [387, 236] width 10 height 10
click at [530, 296] on span "Select an option" at bounding box center [526, 299] width 10 height 10
click at [530, 296] on input "Select an option" at bounding box center [526, 299] width 10 height 10
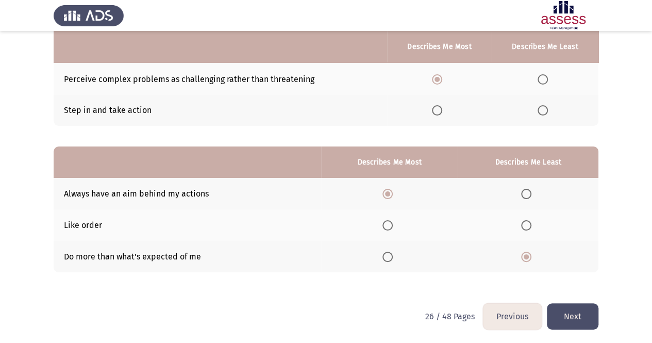
click at [568, 311] on button "Next" at bounding box center [573, 316] width 52 height 26
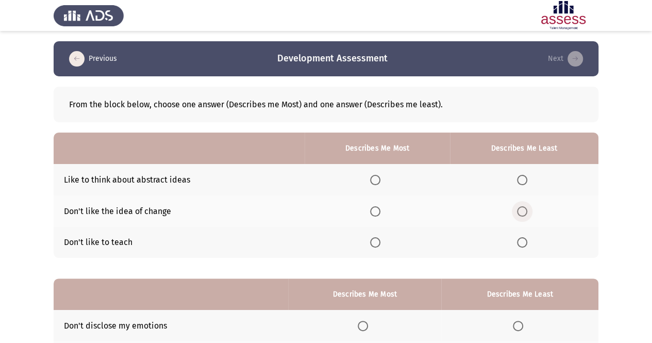
click at [521, 215] on span "Select an option" at bounding box center [522, 211] width 10 height 10
click at [521, 215] on input "Select an option" at bounding box center [522, 211] width 10 height 10
click at [376, 176] on span "Select an option" at bounding box center [375, 180] width 10 height 10
click at [376, 176] on input "Select an option" at bounding box center [375, 180] width 10 height 10
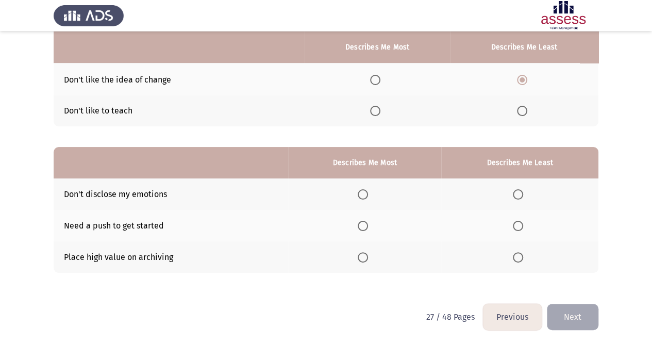
scroll to position [132, 0]
click at [519, 228] on span "Select an option" at bounding box center [518, 225] width 10 height 10
click at [519, 228] on input "Select an option" at bounding box center [518, 225] width 10 height 10
click at [363, 252] on span "Select an option" at bounding box center [363, 256] width 10 height 10
click at [363, 252] on input "Select an option" at bounding box center [363, 256] width 10 height 10
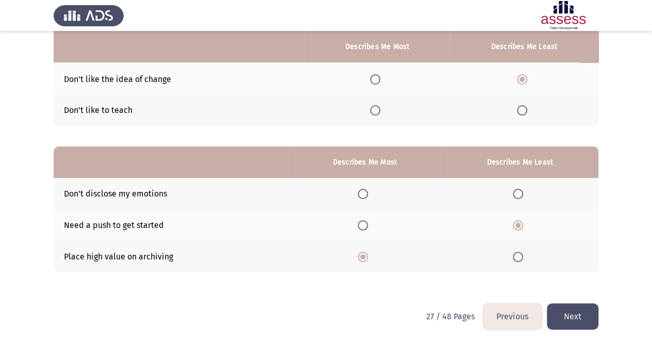
click at [573, 310] on button "Next" at bounding box center [573, 316] width 52 height 26
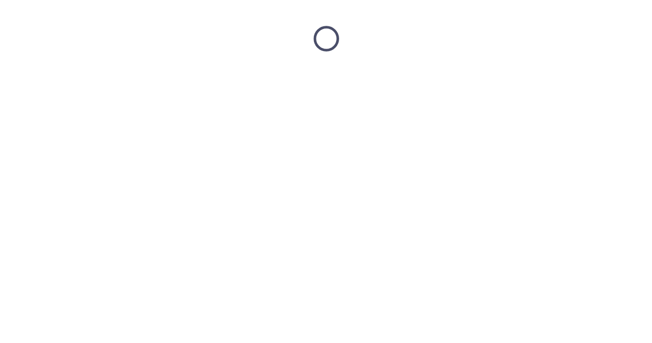
scroll to position [0, 0]
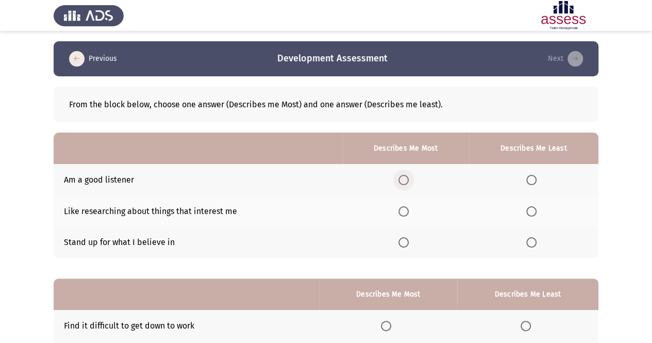
click at [403, 178] on span "Select an option" at bounding box center [403, 180] width 10 height 10
click at [403, 178] on input "Select an option" at bounding box center [403, 180] width 10 height 10
click at [404, 244] on span "Select an option" at bounding box center [403, 242] width 10 height 10
click at [404, 244] on input "Select an option" at bounding box center [403, 242] width 10 height 10
click at [530, 213] on span "Select an option" at bounding box center [531, 211] width 10 height 10
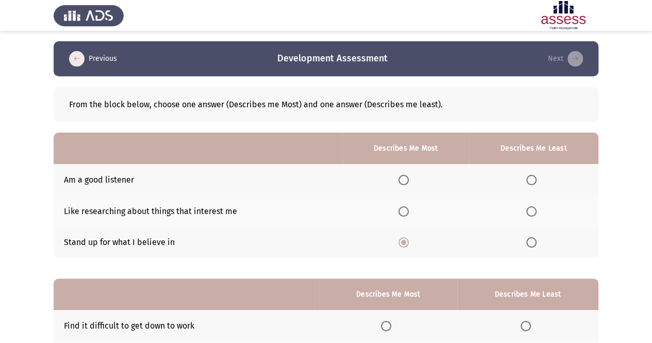
click at [530, 213] on input "Select an option" at bounding box center [531, 211] width 10 height 10
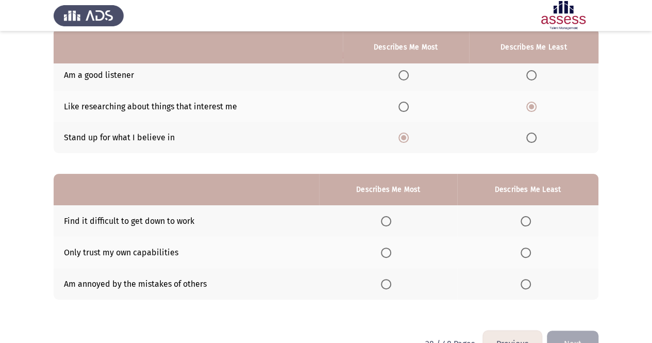
scroll to position [105, 0]
click at [407, 109] on span "Select an option" at bounding box center [403, 106] width 10 height 10
click at [407, 109] on input "Select an option" at bounding box center [403, 106] width 10 height 10
click at [400, 73] on span "Select an option" at bounding box center [403, 75] width 10 height 10
click at [400, 73] on input "Select an option" at bounding box center [403, 75] width 10 height 10
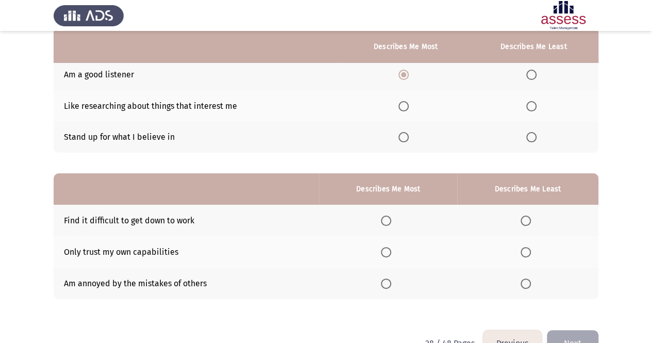
click at [523, 282] on span "Select an option" at bounding box center [525, 283] width 10 height 10
click at [523, 282] on input "Select an option" at bounding box center [525, 283] width 10 height 10
click at [526, 251] on span "Select an option" at bounding box center [525, 252] width 10 height 10
click at [526, 251] on input "Select an option" at bounding box center [525, 252] width 10 height 10
click at [530, 218] on span "Select an option" at bounding box center [525, 220] width 10 height 10
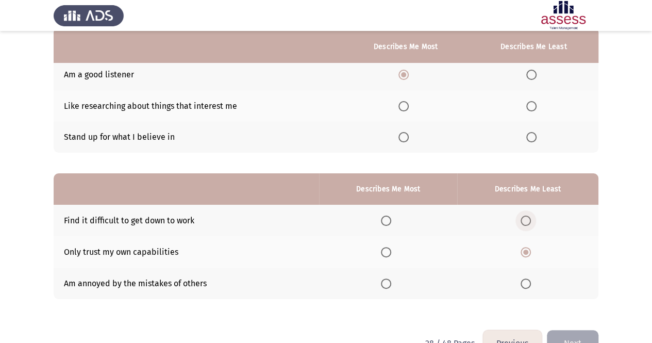
click at [530, 218] on input "Select an option" at bounding box center [525, 220] width 10 height 10
click at [388, 250] on span "Select an option" at bounding box center [386, 252] width 10 height 10
click at [388, 250] on input "Select an option" at bounding box center [386, 252] width 10 height 10
click at [410, 139] on label "Select an option" at bounding box center [405, 137] width 14 height 10
click at [409, 139] on input "Select an option" at bounding box center [403, 137] width 10 height 10
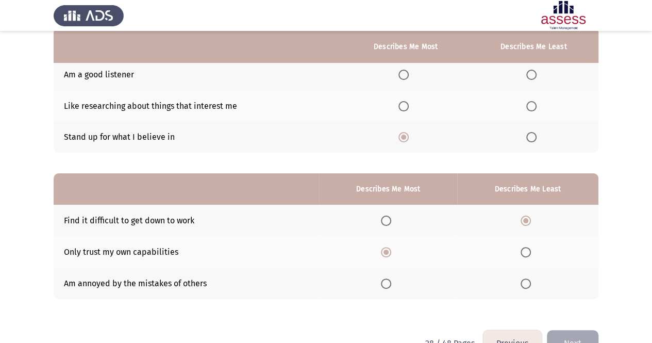
click at [530, 97] on th at bounding box center [533, 105] width 129 height 31
click at [531, 103] on span "Select an option" at bounding box center [531, 106] width 10 height 10
click at [531, 103] on input "Select an option" at bounding box center [531, 106] width 10 height 10
click at [571, 331] on button "Next" at bounding box center [573, 343] width 52 height 26
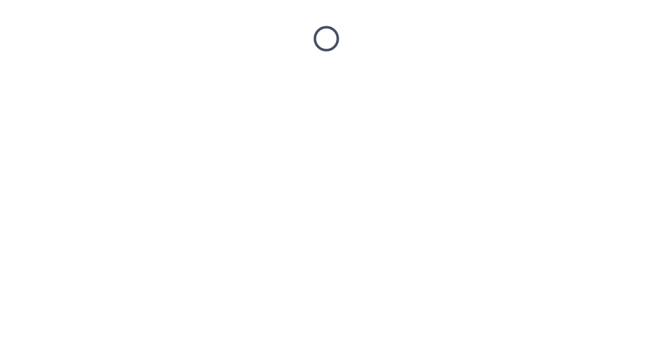
scroll to position [0, 0]
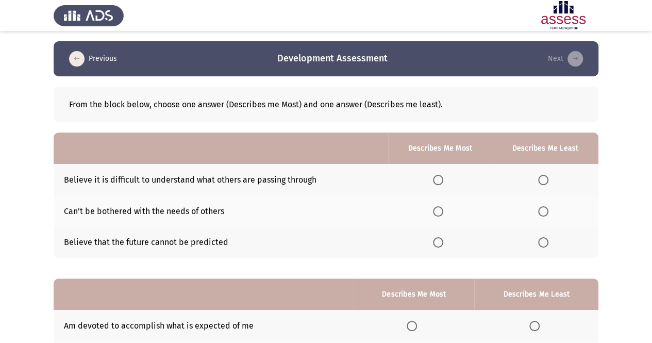
click at [435, 215] on span "Select an option" at bounding box center [438, 211] width 10 height 10
click at [435, 215] on input "Select an option" at bounding box center [438, 211] width 10 height 10
click at [547, 175] on span "Select an option" at bounding box center [543, 180] width 10 height 10
click at [547, 175] on input "Select an option" at bounding box center [543, 180] width 10 height 10
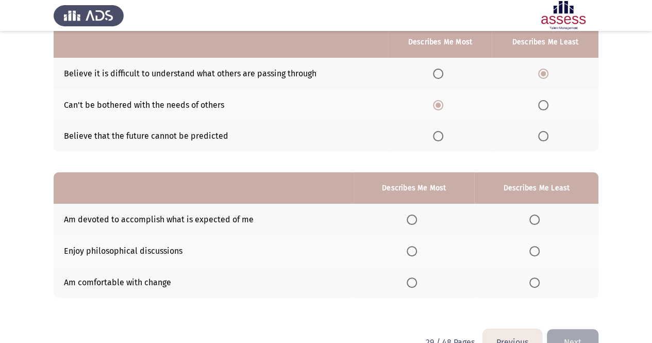
scroll to position [108, 0]
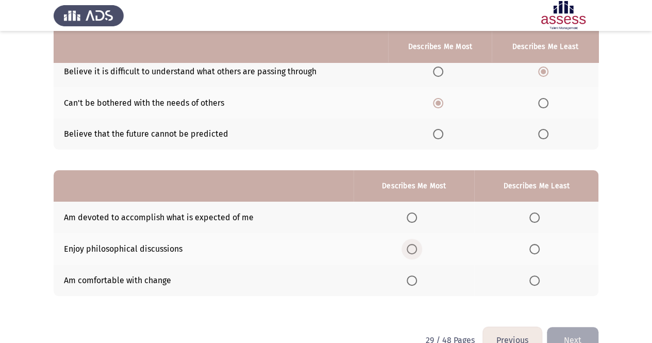
click at [410, 251] on span "Select an option" at bounding box center [412, 249] width 10 height 10
click at [410, 251] on input "Select an option" at bounding box center [412, 249] width 10 height 10
click at [411, 217] on span "Select an option" at bounding box center [412, 217] width 10 height 10
click at [411, 217] on input "Select an option" at bounding box center [412, 217] width 10 height 10
click at [411, 245] on span "Select an option" at bounding box center [412, 249] width 10 height 10
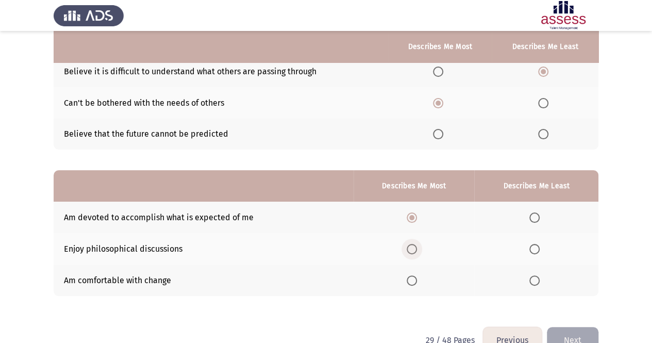
click at [411, 245] on input "Select an option" at bounding box center [412, 249] width 10 height 10
click at [413, 281] on span "Select an option" at bounding box center [412, 280] width 10 height 10
click at [413, 281] on input "Select an option" at bounding box center [412, 280] width 10 height 10
click at [533, 249] on span "Select an option" at bounding box center [534, 249] width 10 height 10
click at [533, 249] on input "Select an option" at bounding box center [534, 249] width 10 height 10
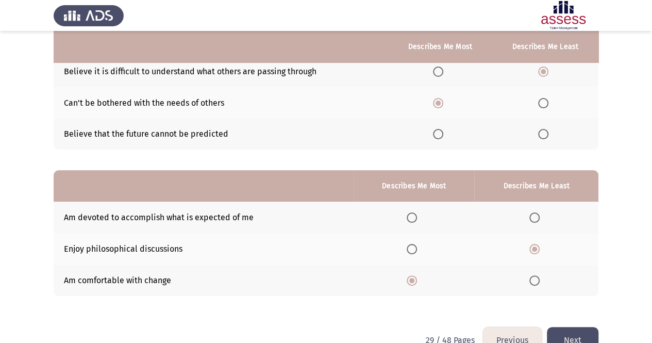
click at [574, 329] on button "Next" at bounding box center [573, 340] width 52 height 26
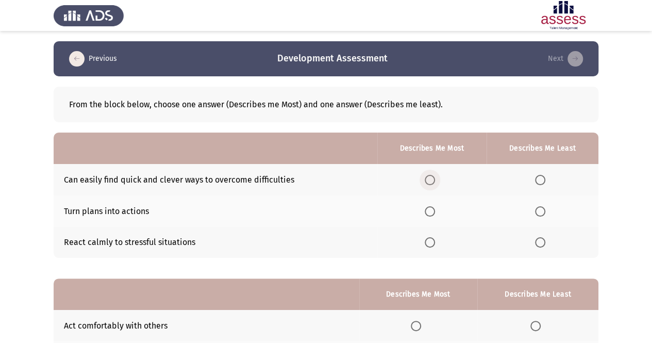
click at [437, 179] on label "Select an option" at bounding box center [432, 180] width 14 height 10
click at [435, 179] on input "Select an option" at bounding box center [430, 180] width 10 height 10
click at [431, 240] on span "Select an option" at bounding box center [430, 242] width 10 height 10
click at [431, 240] on input "Select an option" at bounding box center [430, 242] width 10 height 10
click at [541, 177] on span "Select an option" at bounding box center [540, 180] width 10 height 10
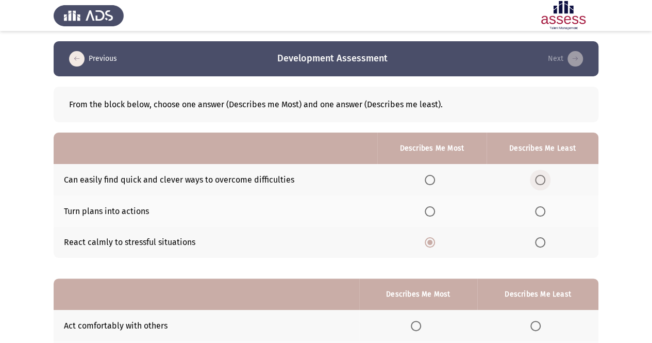
click at [541, 177] on input "Select an option" at bounding box center [540, 180] width 10 height 10
drag, startPoint x: 447, startPoint y: 196, endPoint x: 465, endPoint y: 210, distance: 23.1
click at [465, 210] on th at bounding box center [431, 210] width 109 height 31
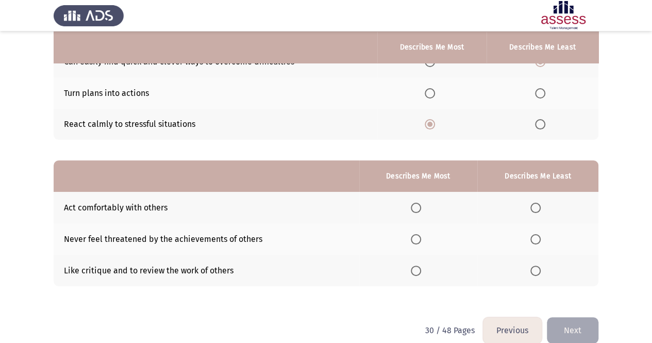
scroll to position [118, 0]
click at [419, 207] on span "Select an option" at bounding box center [416, 207] width 10 height 10
click at [419, 207] on input "Select an option" at bounding box center [416, 207] width 10 height 10
click at [415, 235] on span "Select an option" at bounding box center [416, 238] width 10 height 10
click at [415, 235] on input "Select an option" at bounding box center [416, 238] width 10 height 10
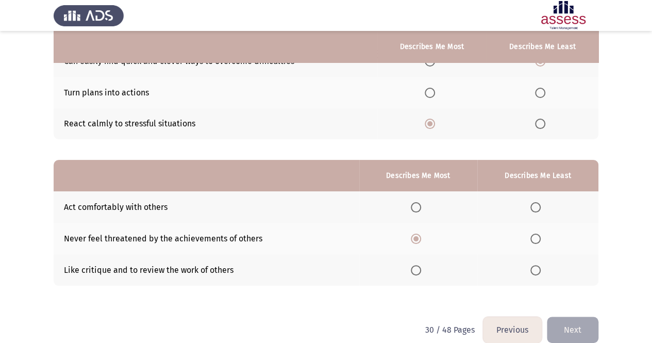
click at [539, 270] on span "Select an option" at bounding box center [535, 270] width 10 height 10
click at [539, 270] on input "Select an option" at bounding box center [535, 270] width 10 height 10
click at [575, 323] on button "Next" at bounding box center [573, 329] width 52 height 26
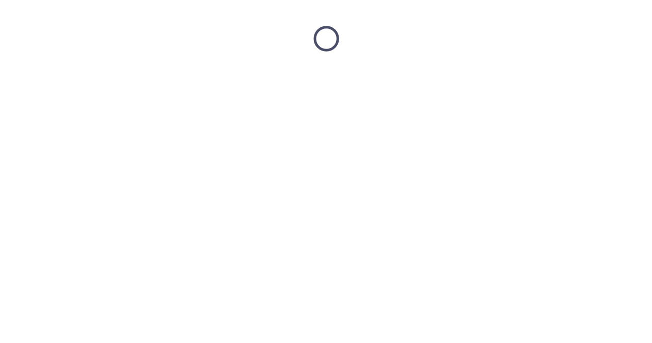
scroll to position [0, 0]
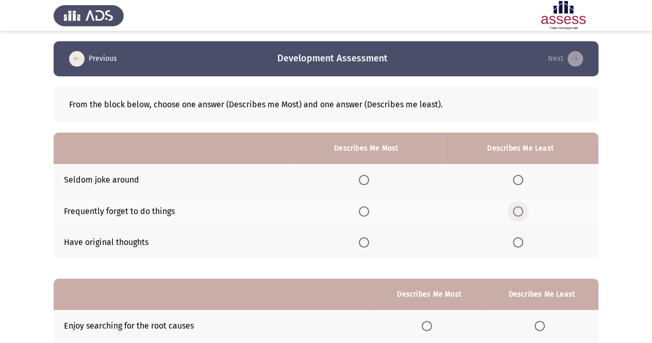
click at [519, 210] on span "Select an option" at bounding box center [518, 211] width 10 height 10
click at [519, 210] on input "Select an option" at bounding box center [518, 211] width 10 height 10
click at [361, 242] on th at bounding box center [366, 242] width 153 height 31
click at [364, 241] on span "Select an option" at bounding box center [364, 242] width 10 height 10
click at [364, 241] on input "Select an option" at bounding box center [364, 242] width 10 height 10
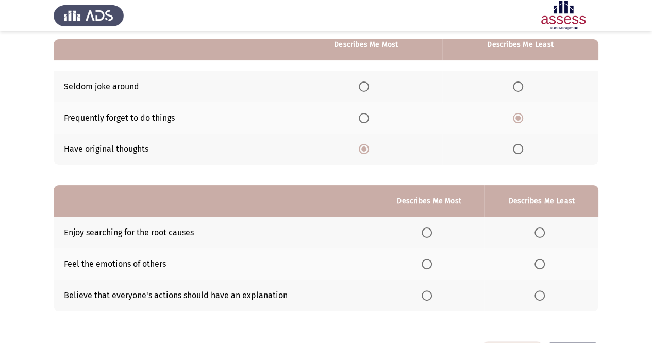
scroll to position [94, 0]
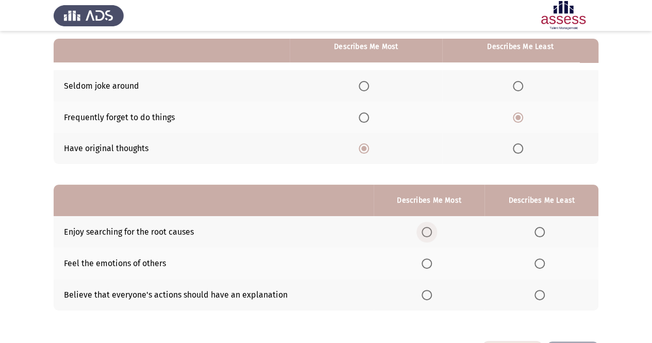
click at [430, 229] on span "Select an option" at bounding box center [426, 232] width 10 height 10
click at [430, 229] on input "Select an option" at bounding box center [426, 232] width 10 height 10
click at [540, 290] on span "Select an option" at bounding box center [539, 295] width 10 height 10
click at [540, 290] on input "Select an option" at bounding box center [539, 295] width 10 height 10
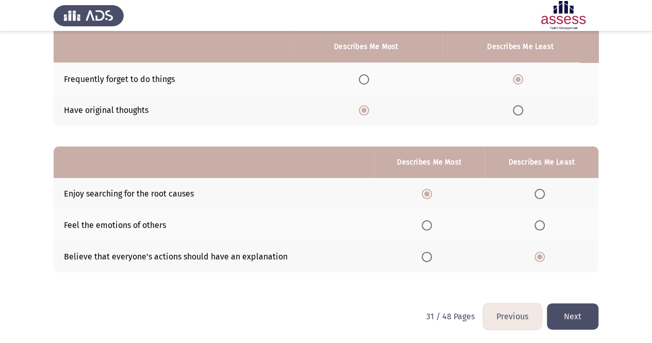
click at [576, 306] on button "Next" at bounding box center [573, 316] width 52 height 26
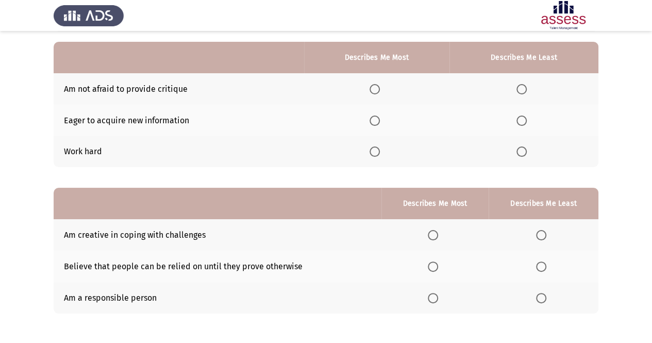
scroll to position [90, 0]
click at [372, 87] on span "Select an option" at bounding box center [374, 89] width 10 height 10
click at [372, 87] on input "Select an option" at bounding box center [374, 89] width 10 height 10
click at [370, 117] on span "Select an option" at bounding box center [374, 121] width 10 height 10
click at [370, 117] on input "Select an option" at bounding box center [374, 121] width 10 height 10
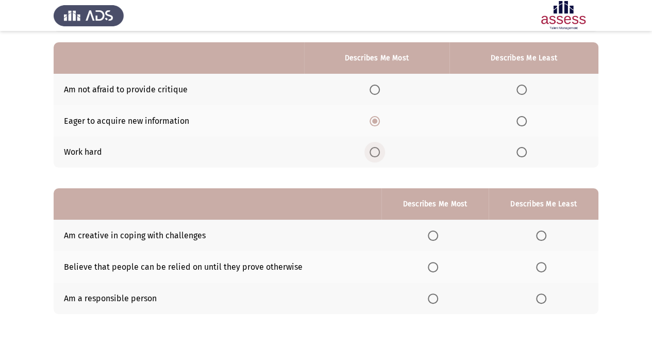
click at [374, 153] on span "Select an option" at bounding box center [374, 152] width 10 height 10
click at [374, 153] on input "Select an option" at bounding box center [374, 152] width 10 height 10
click at [524, 88] on span "Select an option" at bounding box center [521, 89] width 10 height 10
click at [524, 88] on input "Select an option" at bounding box center [521, 89] width 10 height 10
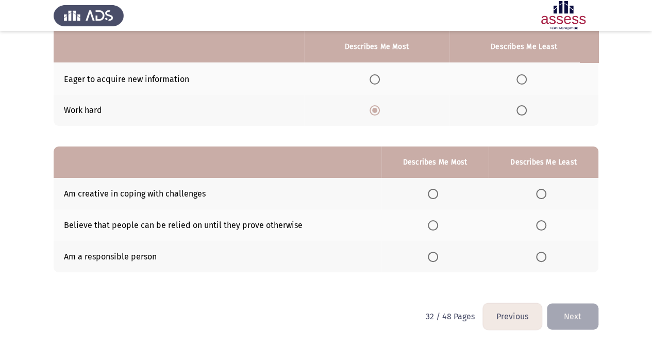
click at [433, 194] on span "Select an option" at bounding box center [433, 194] width 10 height 10
click at [433, 194] on input "Select an option" at bounding box center [433, 194] width 10 height 10
click at [431, 261] on th at bounding box center [434, 256] width 107 height 31
click at [433, 258] on span "Select an option" at bounding box center [433, 256] width 10 height 10
click at [433, 258] on input "Select an option" at bounding box center [433, 256] width 10 height 10
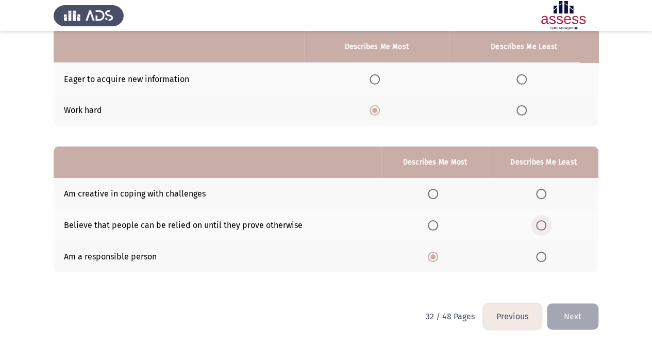
click at [541, 227] on span "Select an option" at bounding box center [541, 225] width 10 height 10
click at [541, 227] on input "Select an option" at bounding box center [541, 225] width 10 height 10
click at [573, 324] on button "Next" at bounding box center [573, 316] width 52 height 26
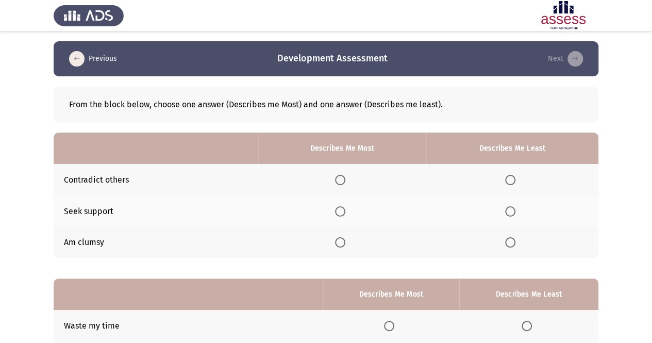
click at [345, 209] on span "Select an option" at bounding box center [340, 211] width 10 height 10
click at [345, 209] on input "Select an option" at bounding box center [340, 211] width 10 height 10
click at [509, 186] on th at bounding box center [512, 179] width 172 height 31
click at [511, 180] on span "Select an option" at bounding box center [510, 180] width 10 height 10
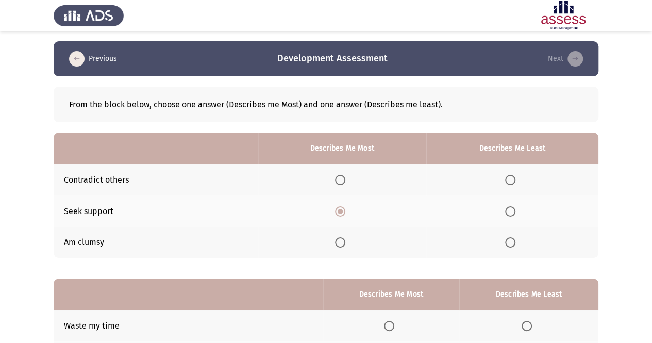
click at [511, 180] on input "Select an option" at bounding box center [510, 180] width 10 height 10
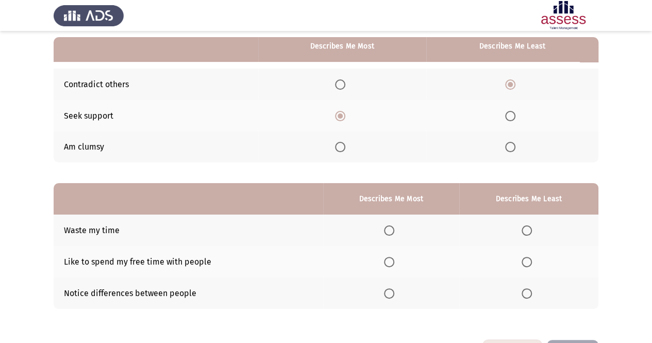
scroll to position [96, 0]
click at [528, 227] on span "Select an option" at bounding box center [526, 230] width 10 height 10
click at [528, 227] on input "Select an option" at bounding box center [526, 230] width 10 height 10
click at [391, 296] on span "Select an option" at bounding box center [389, 292] width 10 height 10
click at [391, 296] on input "Select an option" at bounding box center [389, 292] width 10 height 10
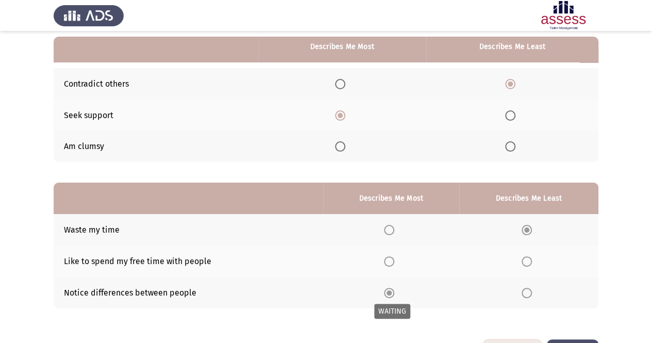
scroll to position [132, 0]
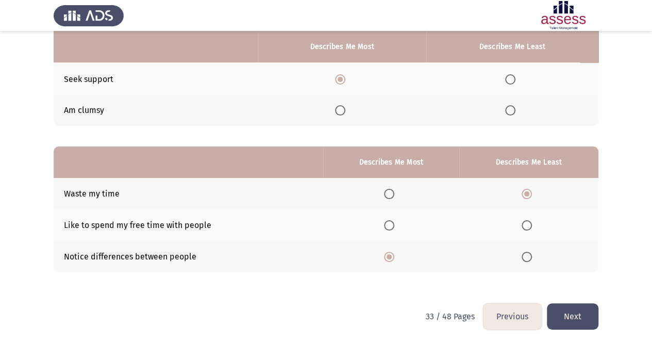
click at [577, 328] on html "Previous Development Assessment Next From the block below, choose one answer (D…" at bounding box center [326, 106] width 652 height 476
click at [575, 325] on button "Next" at bounding box center [573, 316] width 52 height 26
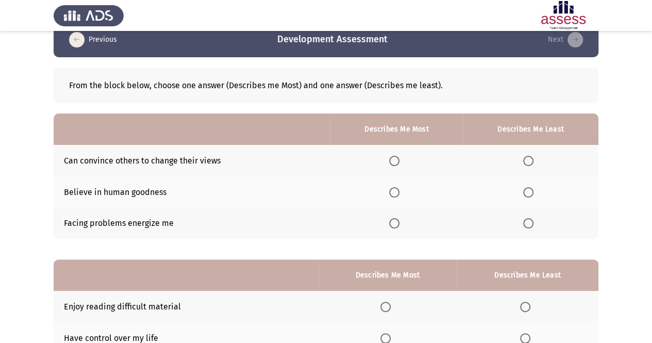
scroll to position [19, 0]
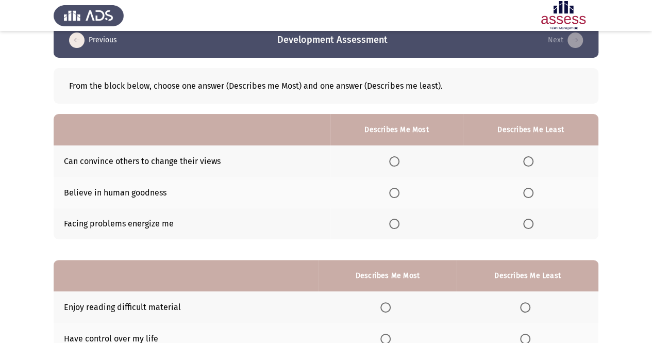
click at [397, 159] on span "Select an option" at bounding box center [394, 161] width 10 height 10
click at [397, 159] on input "Select an option" at bounding box center [394, 161] width 10 height 10
click at [392, 223] on span "Select an option" at bounding box center [394, 223] width 10 height 10
click at [392, 223] on input "Select an option" at bounding box center [394, 223] width 10 height 10
click at [532, 161] on span "Select an option" at bounding box center [528, 161] width 10 height 10
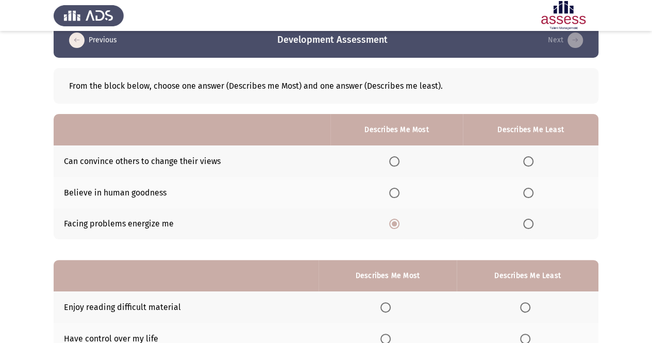
click at [532, 161] on input "Select an option" at bounding box center [528, 161] width 10 height 10
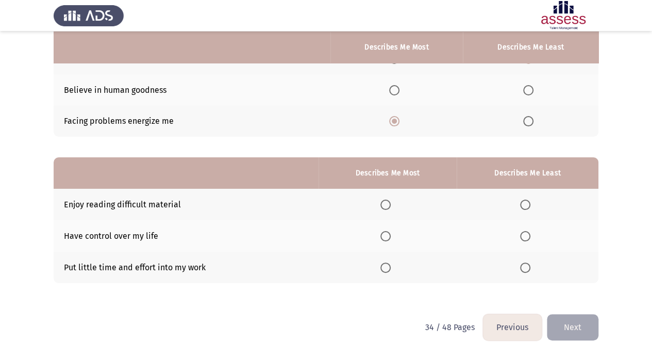
scroll to position [122, 0]
click at [388, 201] on span "Select an option" at bounding box center [385, 204] width 10 height 10
click at [388, 201] on input "Select an option" at bounding box center [385, 204] width 10 height 10
click at [443, 231] on th at bounding box center [387, 234] width 138 height 31
click at [531, 267] on label "Select an option" at bounding box center [527, 267] width 14 height 10
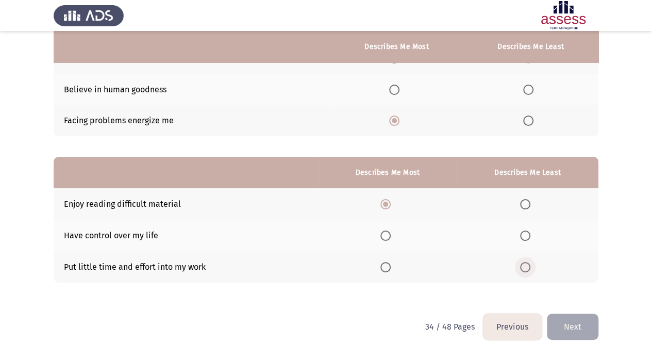
click at [530, 267] on input "Select an option" at bounding box center [525, 267] width 10 height 10
click at [587, 328] on button "Next" at bounding box center [573, 326] width 52 height 26
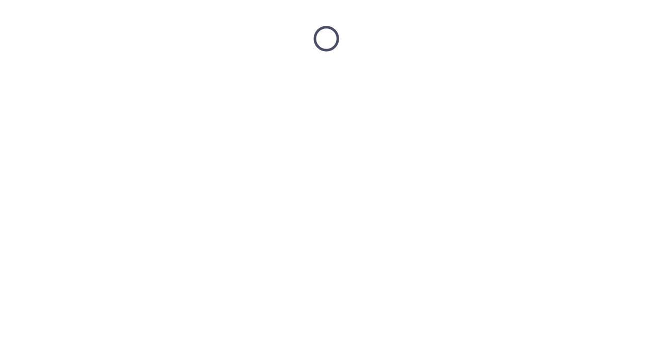
scroll to position [0, 0]
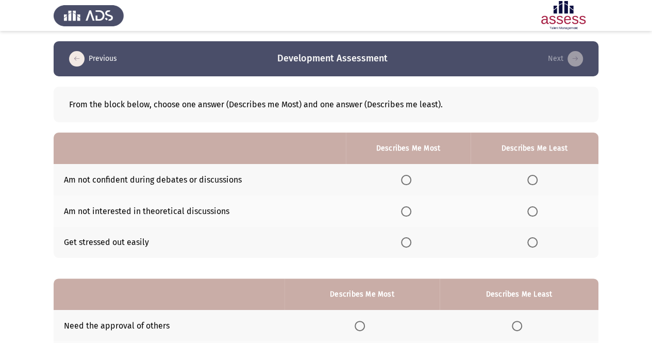
click at [526, 174] on th at bounding box center [534, 179] width 128 height 31
click at [533, 177] on span "Select an option" at bounding box center [532, 180] width 10 height 10
click at [533, 177] on input "Select an option" at bounding box center [532, 180] width 10 height 10
click at [529, 206] on span "Select an option" at bounding box center [532, 211] width 10 height 10
click at [529, 206] on input "Select an option" at bounding box center [532, 211] width 10 height 10
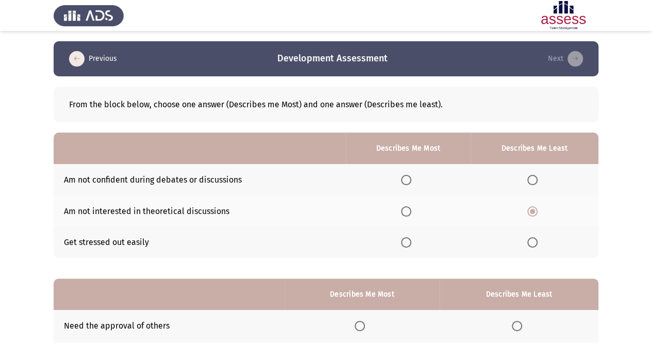
click at [408, 179] on span "Select an option" at bounding box center [406, 180] width 10 height 10
click at [408, 179] on input "Select an option" at bounding box center [406, 180] width 10 height 10
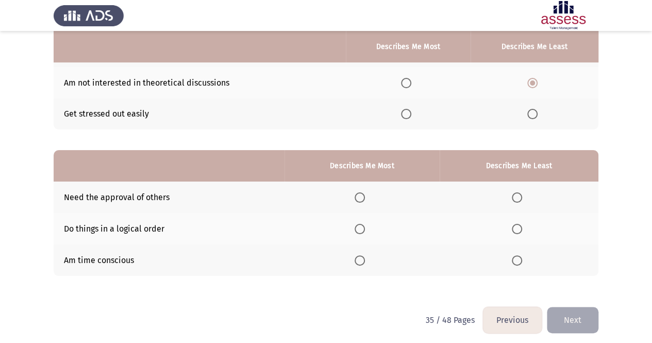
scroll to position [129, 0]
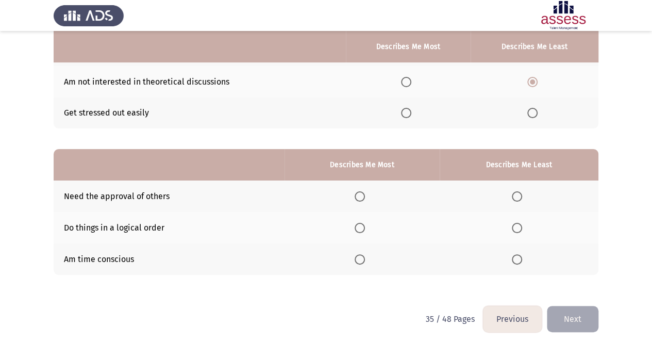
click at [522, 194] on label "Select an option" at bounding box center [519, 196] width 14 height 10
click at [522, 194] on input "Select an option" at bounding box center [517, 196] width 10 height 10
click at [364, 259] on span "Select an option" at bounding box center [359, 259] width 10 height 10
click at [364, 259] on input "Select an option" at bounding box center [359, 259] width 10 height 10
click at [574, 311] on button "Next" at bounding box center [573, 319] width 52 height 26
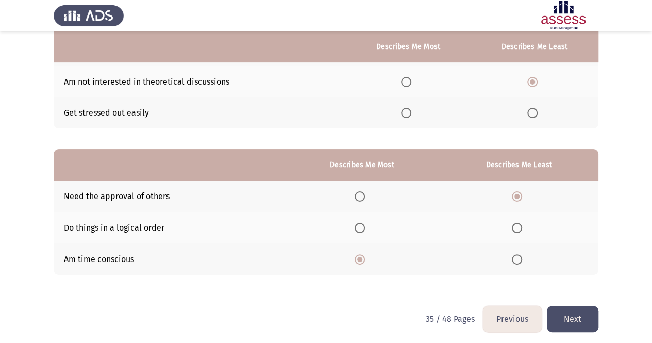
scroll to position [0, 0]
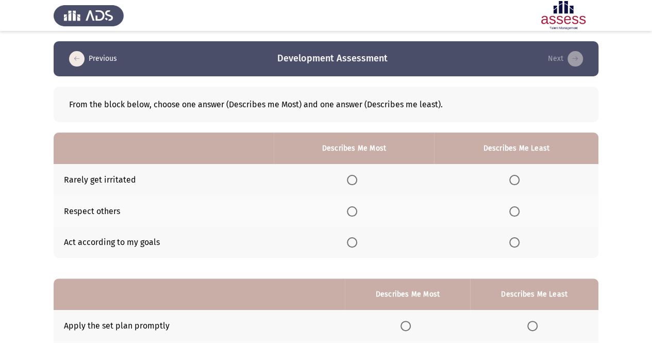
click at [354, 183] on span "Select an option" at bounding box center [352, 180] width 10 height 10
click at [354, 183] on input "Select an option" at bounding box center [352, 180] width 10 height 10
click at [355, 239] on span "Select an option" at bounding box center [352, 242] width 10 height 10
click at [355, 239] on input "Select an option" at bounding box center [352, 242] width 10 height 10
click at [352, 211] on span "Select an option" at bounding box center [352, 211] width 10 height 10
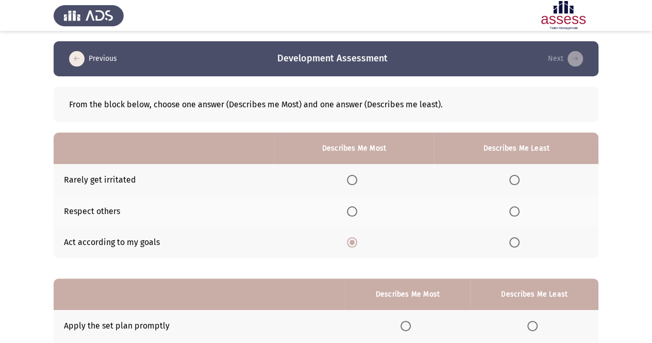
click at [352, 211] on input "Select an option" at bounding box center [352, 211] width 10 height 10
click at [519, 180] on span "Select an option" at bounding box center [514, 180] width 10 height 10
click at [519, 180] on input "Select an option" at bounding box center [514, 180] width 10 height 10
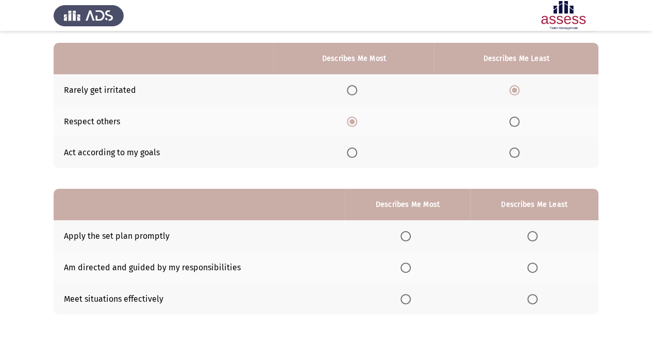
scroll to position [90, 0]
click at [406, 262] on span "Select an option" at bounding box center [405, 267] width 10 height 10
click at [406, 262] on input "Select an option" at bounding box center [405, 267] width 10 height 10
click at [404, 296] on span "Select an option" at bounding box center [405, 298] width 10 height 10
click at [404, 296] on input "Select an option" at bounding box center [405, 298] width 10 height 10
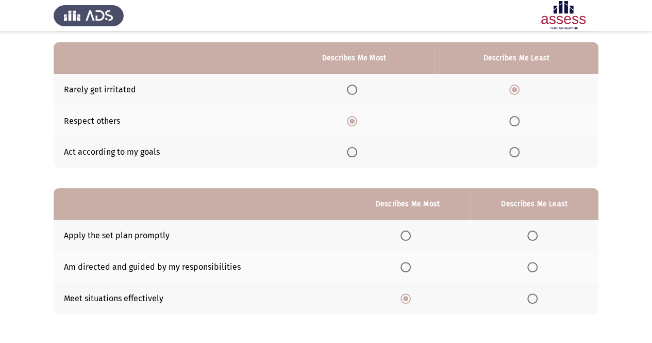
click at [409, 262] on span "Select an option" at bounding box center [405, 267] width 10 height 10
click at [409, 262] on input "Select an option" at bounding box center [405, 267] width 10 height 10
click at [532, 231] on span "Select an option" at bounding box center [532, 235] width 10 height 10
click at [532, 231] on input "Select an option" at bounding box center [532, 235] width 10 height 10
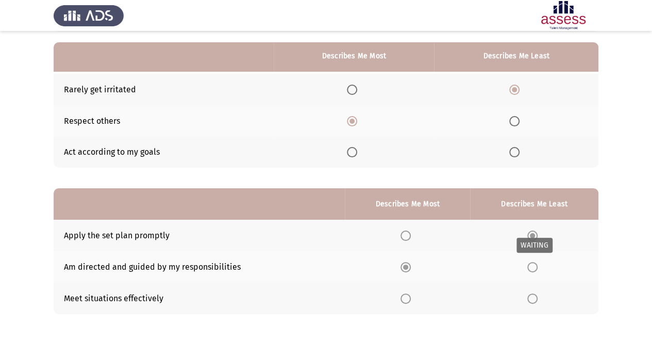
scroll to position [132, 0]
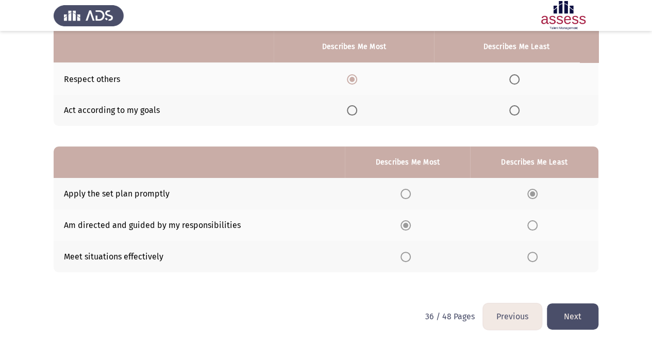
click at [574, 316] on button "Next" at bounding box center [573, 316] width 52 height 26
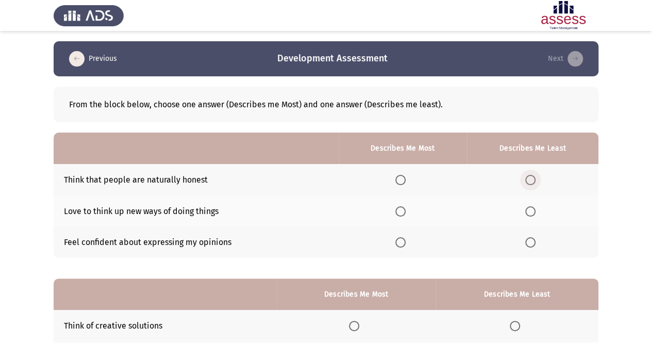
click at [533, 180] on span "Select an option" at bounding box center [530, 180] width 10 height 10
click at [533, 180] on input "Select an option" at bounding box center [530, 180] width 10 height 10
click at [405, 211] on span "Select an option" at bounding box center [400, 211] width 10 height 10
click at [405, 211] on input "Select an option" at bounding box center [400, 211] width 10 height 10
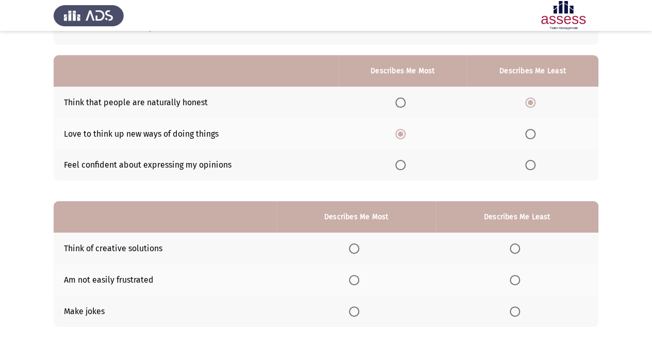
scroll to position [78, 0]
click at [358, 244] on span "Select an option" at bounding box center [354, 248] width 10 height 10
click at [358, 244] on input "Select an option" at bounding box center [354, 248] width 10 height 10
click at [508, 306] on th at bounding box center [516, 310] width 163 height 31
click at [517, 308] on span "Select an option" at bounding box center [515, 311] width 10 height 10
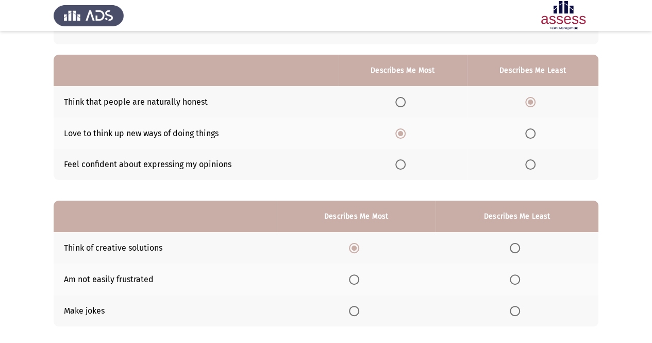
click at [517, 308] on input "Select an option" at bounding box center [515, 311] width 10 height 10
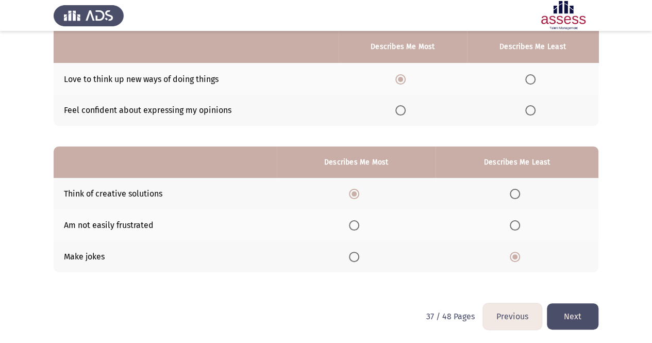
click at [566, 307] on button "Next" at bounding box center [573, 316] width 52 height 26
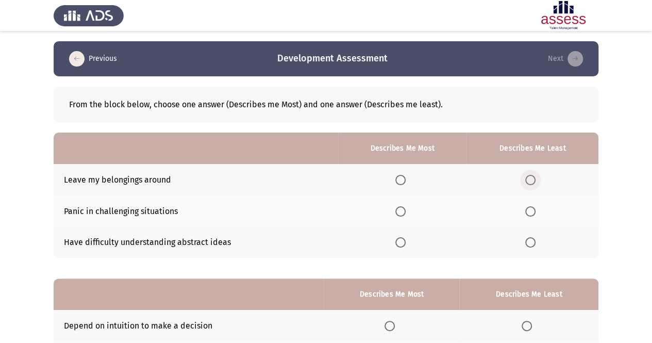
click at [533, 178] on span "Select an option" at bounding box center [530, 180] width 10 height 10
click at [533, 178] on input "Select an option" at bounding box center [530, 180] width 10 height 10
click at [535, 237] on span "Select an option" at bounding box center [530, 242] width 10 height 10
click at [535, 237] on input "Select an option" at bounding box center [530, 242] width 10 height 10
click at [403, 178] on span "Select an option" at bounding box center [400, 180] width 10 height 10
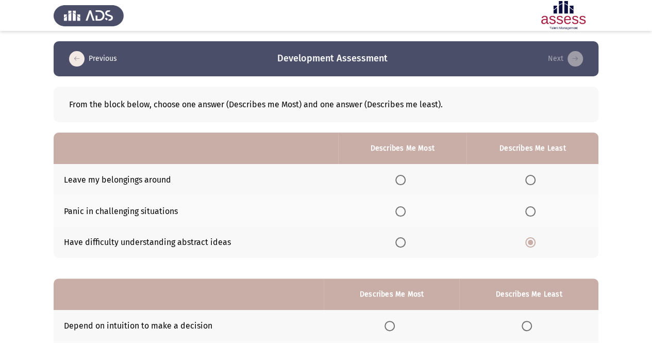
click at [403, 178] on input "Select an option" at bounding box center [400, 180] width 10 height 10
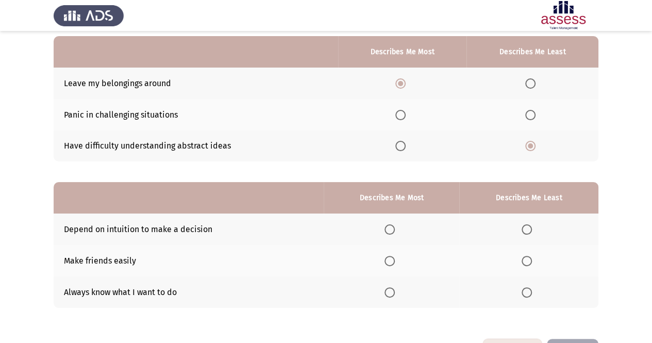
scroll to position [99, 0]
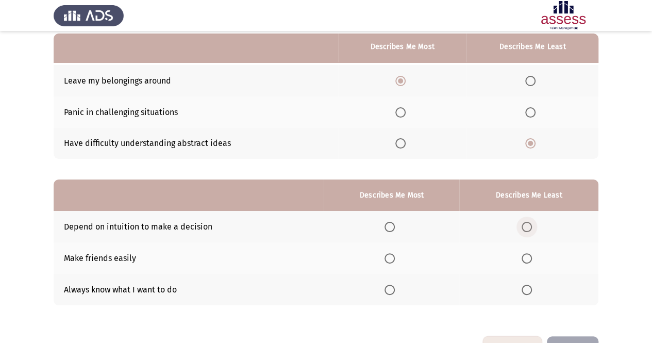
click at [530, 228] on span "Select an option" at bounding box center [526, 227] width 10 height 10
click at [530, 228] on input "Select an option" at bounding box center [526, 227] width 10 height 10
click at [390, 290] on span "Select an option" at bounding box center [389, 289] width 10 height 10
click at [390, 290] on input "Select an option" at bounding box center [389, 289] width 10 height 10
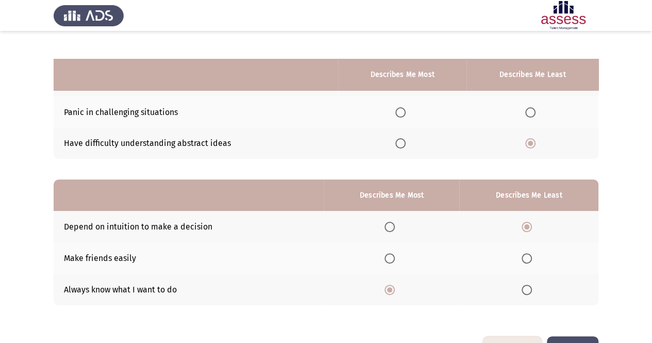
scroll to position [132, 0]
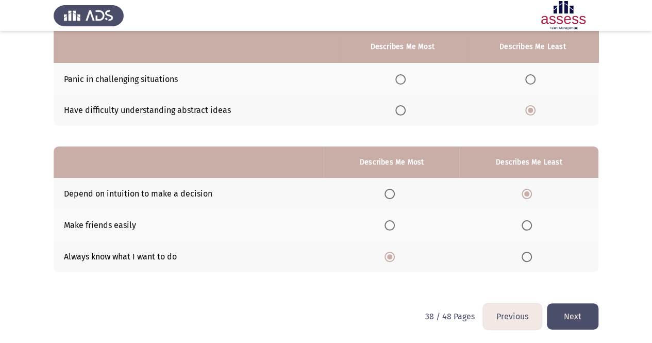
click at [392, 230] on th at bounding box center [392, 224] width 136 height 31
click at [390, 225] on span "Select an option" at bounding box center [390, 225] width 0 height 0
click at [392, 224] on input "Select an option" at bounding box center [389, 225] width 10 height 10
click at [573, 310] on button "Next" at bounding box center [573, 316] width 52 height 26
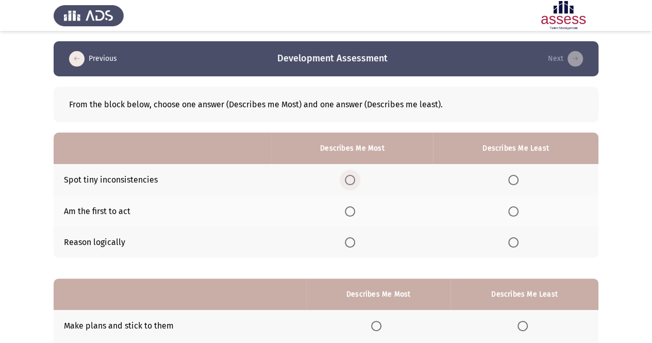
click at [352, 177] on span "Select an option" at bounding box center [350, 180] width 10 height 10
click at [352, 177] on input "Select an option" at bounding box center [350, 180] width 10 height 10
click at [526, 212] on th at bounding box center [515, 210] width 165 height 31
click at [518, 212] on span "Select an option" at bounding box center [513, 211] width 10 height 10
click at [518, 212] on input "Select an option" at bounding box center [513, 211] width 10 height 10
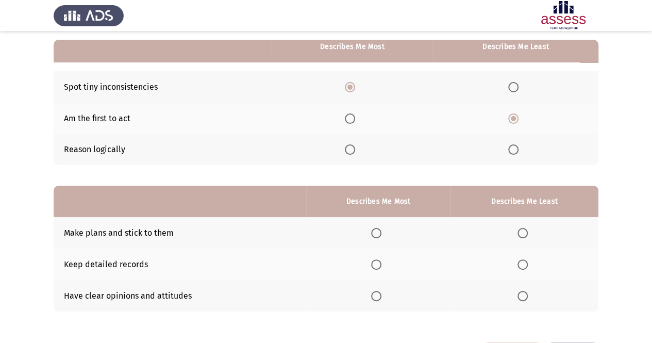
scroll to position [132, 0]
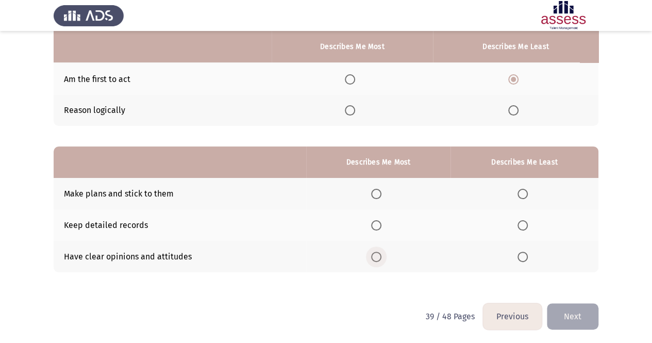
click at [377, 253] on span "Select an option" at bounding box center [376, 256] width 10 height 10
click at [377, 253] on input "Select an option" at bounding box center [376, 256] width 10 height 10
click at [523, 189] on span "Select an option" at bounding box center [522, 194] width 10 height 10
click at [523, 189] on input "Select an option" at bounding box center [522, 194] width 10 height 10
click at [526, 224] on span "Select an option" at bounding box center [522, 225] width 10 height 10
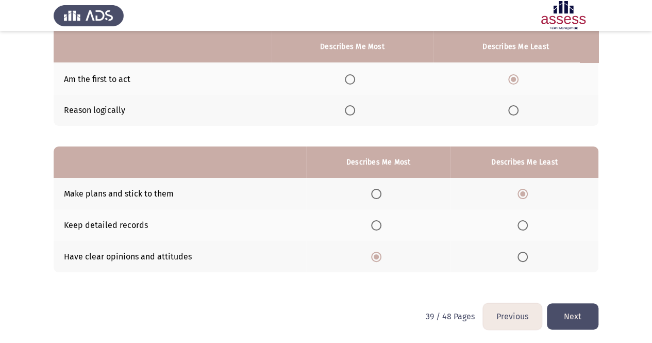
click at [526, 224] on input "Select an option" at bounding box center [522, 225] width 10 height 10
click at [575, 308] on button "Next" at bounding box center [573, 316] width 52 height 26
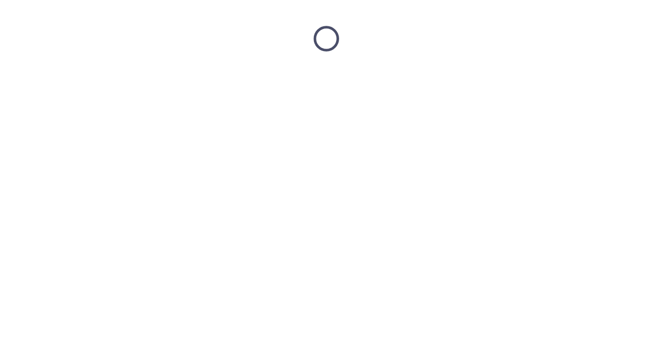
scroll to position [0, 0]
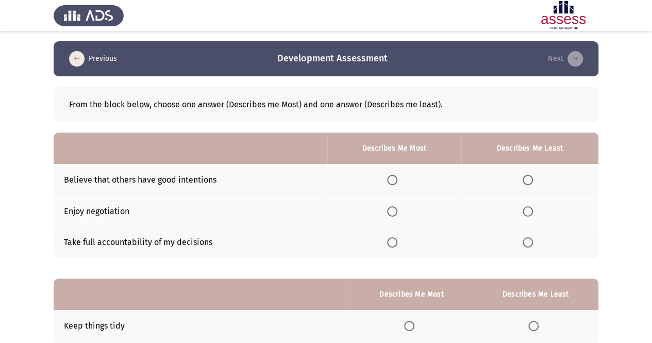
click at [397, 209] on span "Select an option" at bounding box center [392, 211] width 10 height 10
click at [397, 209] on input "Select an option" at bounding box center [392, 211] width 10 height 10
click at [390, 245] on span "Select an option" at bounding box center [392, 242] width 10 height 10
click at [390, 245] on input "Select an option" at bounding box center [392, 242] width 10 height 10
click at [530, 180] on span "Select an option" at bounding box center [527, 180] width 10 height 10
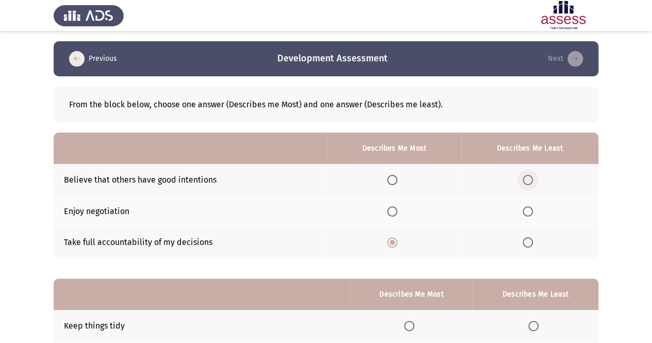
click at [530, 180] on input "Select an option" at bounding box center [527, 180] width 10 height 10
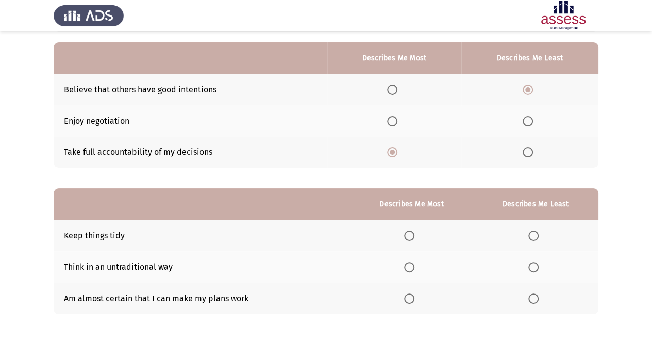
scroll to position [91, 0]
click at [406, 265] on span "Select an option" at bounding box center [409, 266] width 10 height 10
click at [406, 265] on input "Select an option" at bounding box center [409, 266] width 10 height 10
click at [535, 228] on th at bounding box center [535, 234] width 126 height 31
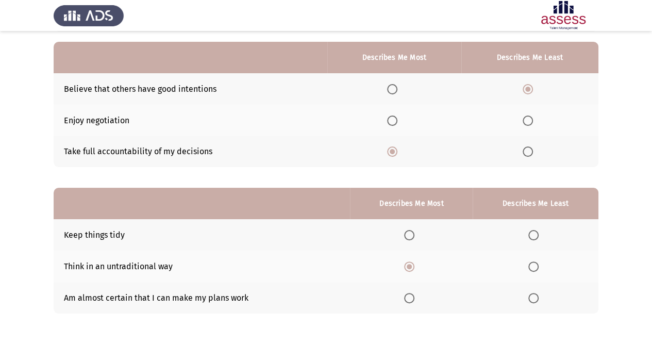
click at [532, 236] on span "Select an option" at bounding box center [533, 235] width 10 height 10
click at [532, 236] on input "Select an option" at bounding box center [533, 235] width 10 height 10
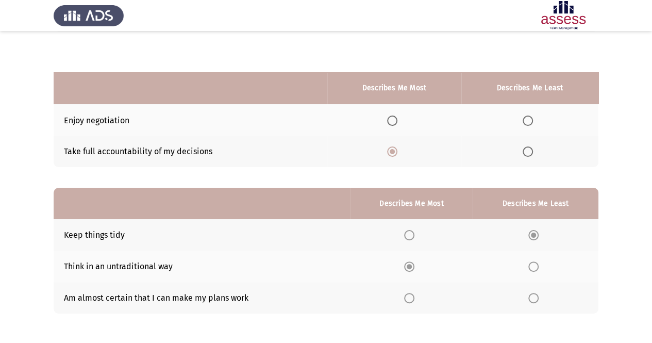
scroll to position [132, 0]
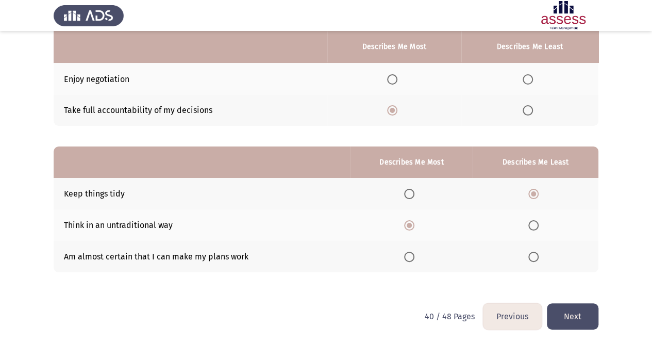
click at [538, 256] on span "Select an option" at bounding box center [533, 256] width 10 height 10
click at [538, 256] on input "Select an option" at bounding box center [533, 256] width 10 height 10
click at [571, 307] on button "Next" at bounding box center [573, 316] width 52 height 26
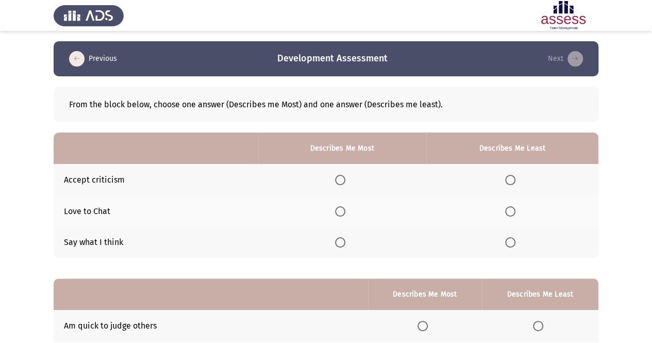
click at [341, 178] on span "Select an option" at bounding box center [340, 180] width 10 height 10
click at [341, 178] on input "Select an option" at bounding box center [340, 180] width 10 height 10
click at [511, 213] on span "Select an option" at bounding box center [510, 211] width 10 height 10
click at [511, 213] on input "Select an option" at bounding box center [510, 211] width 10 height 10
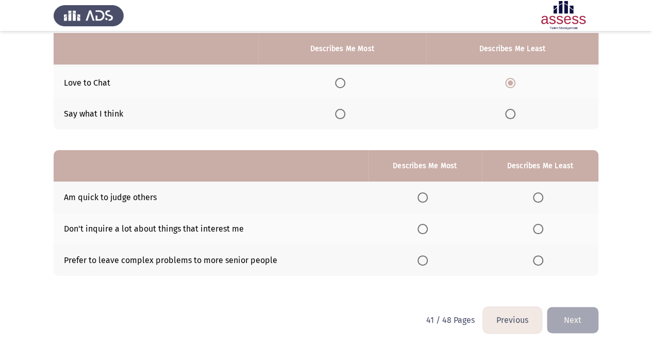
scroll to position [132, 0]
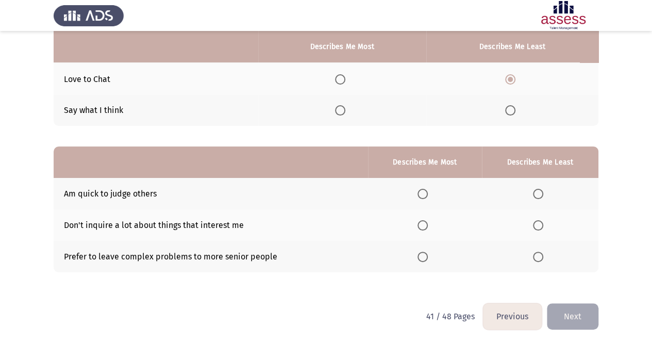
click at [539, 248] on th at bounding box center [540, 256] width 116 height 31
click at [425, 223] on span "Select an option" at bounding box center [422, 225] width 10 height 10
click at [425, 223] on input "Select an option" at bounding box center [422, 225] width 10 height 10
click at [541, 255] on span "Select an option" at bounding box center [538, 256] width 10 height 10
click at [541, 255] on input "Select an option" at bounding box center [538, 256] width 10 height 10
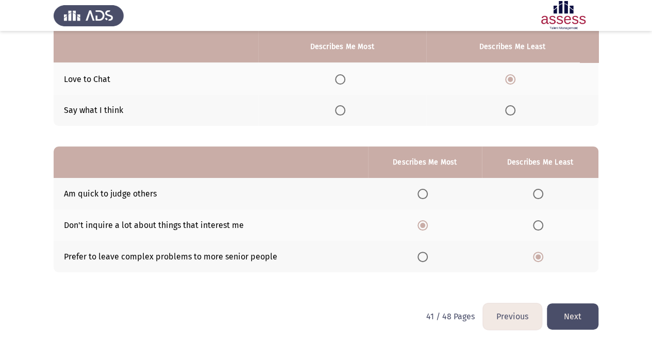
click at [574, 309] on button "Next" at bounding box center [573, 316] width 52 height 26
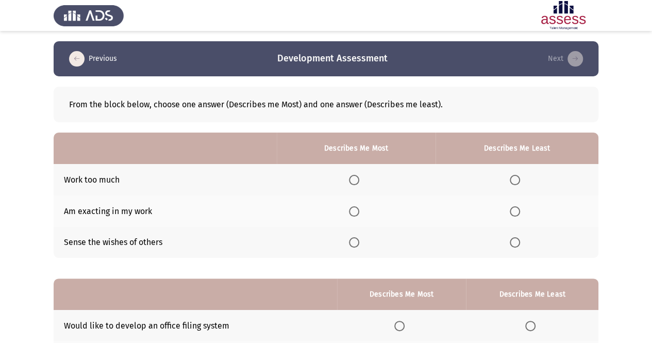
click at [515, 180] on span "Select an option" at bounding box center [515, 180] width 10 height 10
click at [515, 180] on input "Select an option" at bounding box center [515, 180] width 10 height 10
click at [356, 212] on span "Select an option" at bounding box center [354, 211] width 10 height 10
click at [356, 212] on input "Select an option" at bounding box center [354, 211] width 10 height 10
click at [359, 246] on span "Select an option" at bounding box center [354, 242] width 10 height 10
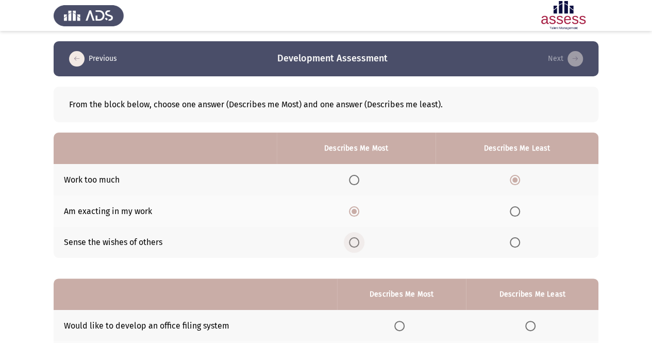
click at [359, 246] on input "Select an option" at bounding box center [354, 242] width 10 height 10
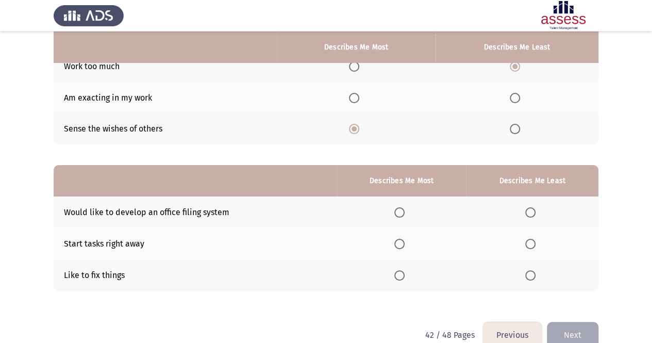
scroll to position [114, 0]
click at [532, 214] on span "Select an option" at bounding box center [530, 212] width 10 height 10
click at [532, 214] on input "Select an option" at bounding box center [530, 212] width 10 height 10
click at [397, 274] on span "Select an option" at bounding box center [399, 274] width 10 height 10
click at [397, 274] on input "Select an option" at bounding box center [399, 274] width 10 height 10
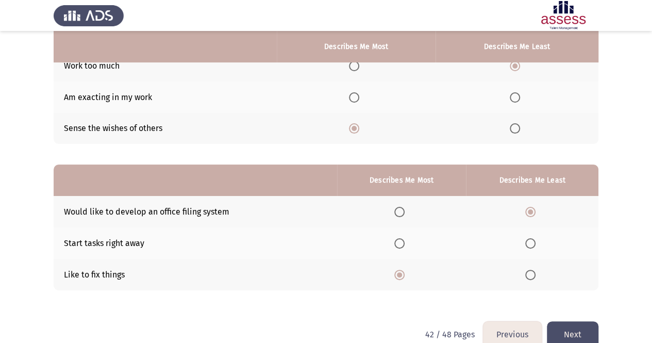
click at [577, 333] on button "Next" at bounding box center [573, 334] width 52 height 26
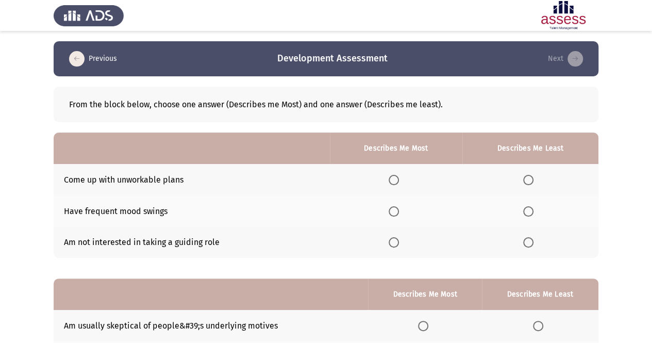
click at [532, 173] on th at bounding box center [530, 179] width 136 height 31
click at [397, 171] on th at bounding box center [396, 179] width 132 height 31
click at [396, 181] on span "Select an option" at bounding box center [393, 180] width 10 height 10
click at [396, 181] on input "Select an option" at bounding box center [393, 180] width 10 height 10
click at [531, 204] on th at bounding box center [530, 210] width 136 height 31
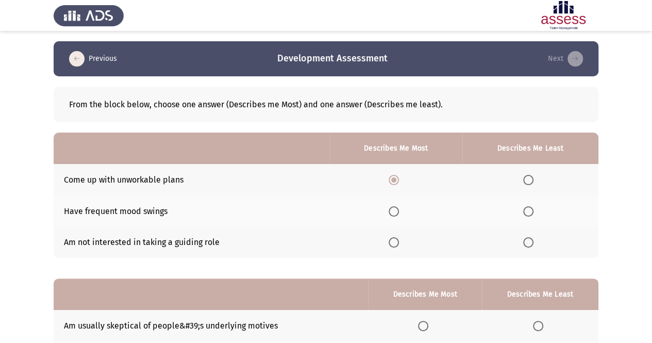
click at [529, 209] on span "Select an option" at bounding box center [528, 211] width 10 height 10
click at [529, 209] on input "Select an option" at bounding box center [528, 211] width 10 height 10
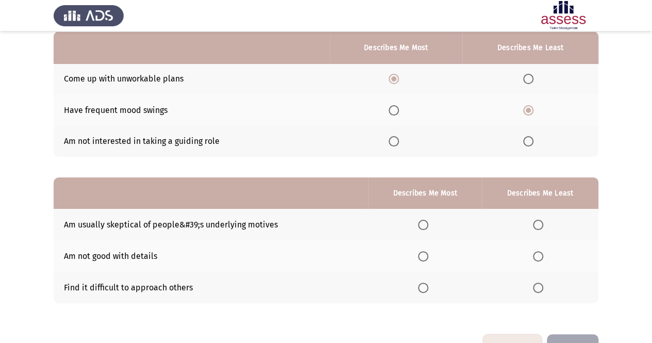
scroll to position [103, 0]
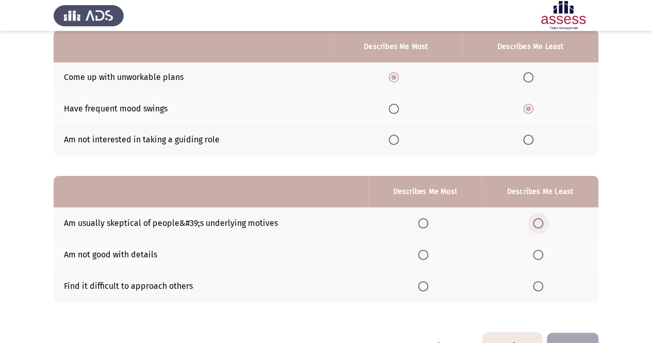
click at [538, 219] on span "Select an option" at bounding box center [538, 223] width 10 height 10
click at [538, 219] on input "Select an option" at bounding box center [538, 223] width 10 height 10
click at [419, 219] on span "Select an option" at bounding box center [423, 223] width 10 height 10
click at [419, 219] on input "Select an option" at bounding box center [423, 223] width 10 height 10
click at [539, 219] on span "Select an option" at bounding box center [538, 223] width 10 height 10
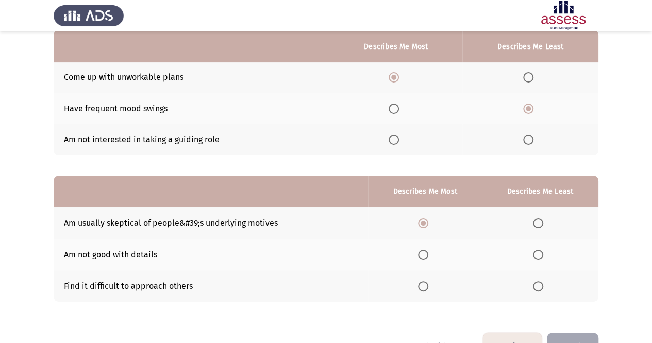
click at [539, 219] on input "Select an option" at bounding box center [538, 223] width 10 height 10
click at [422, 286] on span "Select an option" at bounding box center [423, 286] width 10 height 10
click at [422, 286] on input "Select an option" at bounding box center [423, 286] width 10 height 10
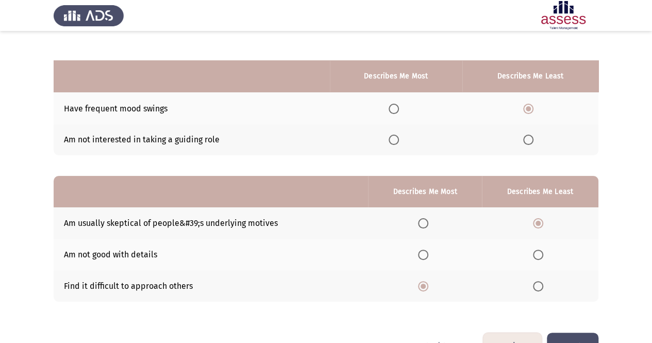
scroll to position [132, 0]
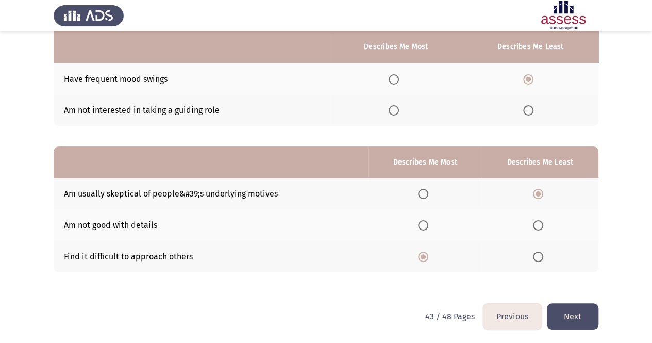
click at [575, 307] on button "Next" at bounding box center [573, 316] width 52 height 26
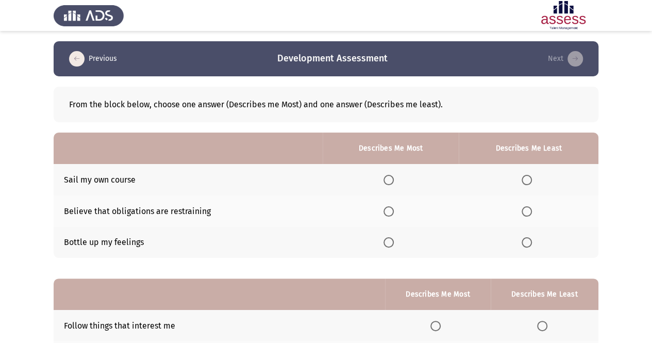
click at [528, 210] on span "Select an option" at bounding box center [526, 211] width 10 height 10
click at [528, 210] on input "Select an option" at bounding box center [526, 211] width 10 height 10
click at [417, 190] on th at bounding box center [391, 179] width 136 height 31
click at [394, 184] on th at bounding box center [391, 179] width 136 height 31
click at [393, 183] on th at bounding box center [391, 179] width 136 height 31
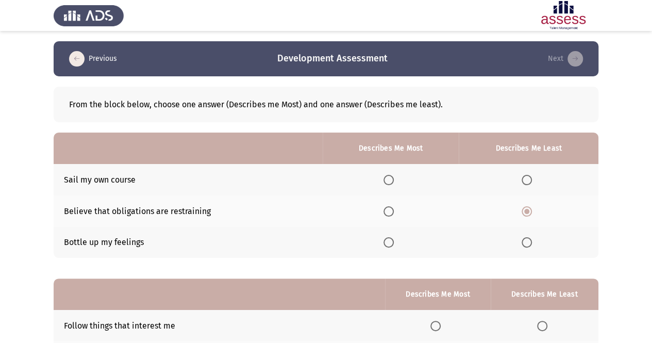
click at [393, 183] on span "Select an option" at bounding box center [388, 180] width 10 height 10
click at [393, 183] on input "Select an option" at bounding box center [388, 180] width 10 height 10
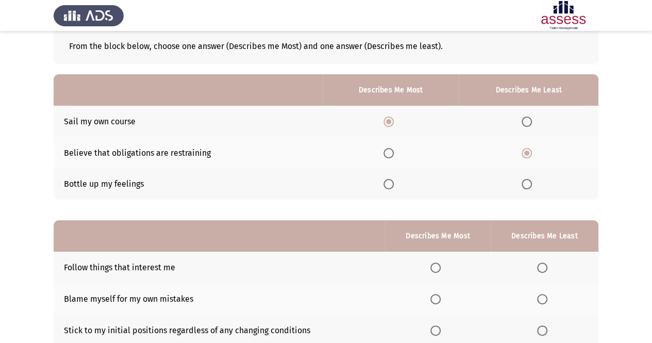
scroll to position [132, 0]
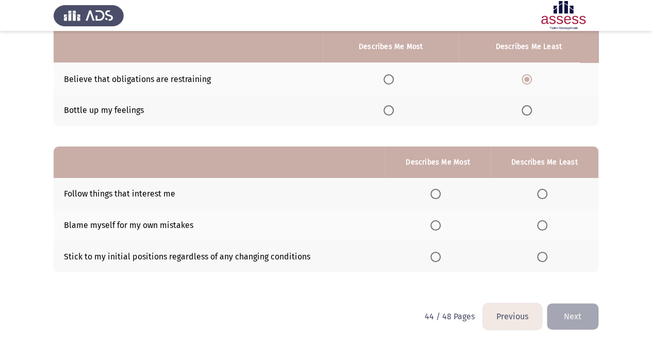
click at [441, 194] on span "Select an option" at bounding box center [435, 194] width 10 height 10
click at [441, 194] on input "Select an option" at bounding box center [435, 194] width 10 height 10
click at [543, 255] on span "Select an option" at bounding box center [542, 256] width 10 height 10
click at [543, 255] on input "Select an option" at bounding box center [542, 256] width 10 height 10
click at [583, 311] on button "Next" at bounding box center [573, 316] width 52 height 26
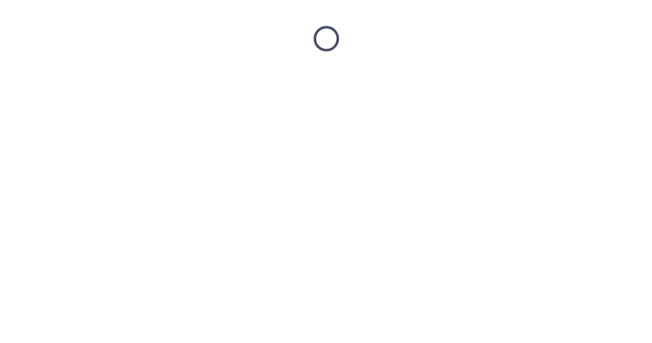
scroll to position [0, 0]
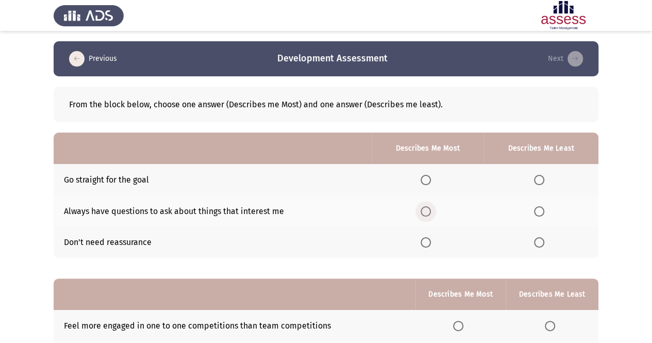
click at [428, 208] on span "Select an option" at bounding box center [425, 211] width 10 height 10
click at [428, 208] on input "Select an option" at bounding box center [425, 211] width 10 height 10
click at [534, 239] on span "Select an option" at bounding box center [539, 242] width 10 height 10
click at [534, 239] on input "Select an option" at bounding box center [539, 242] width 10 height 10
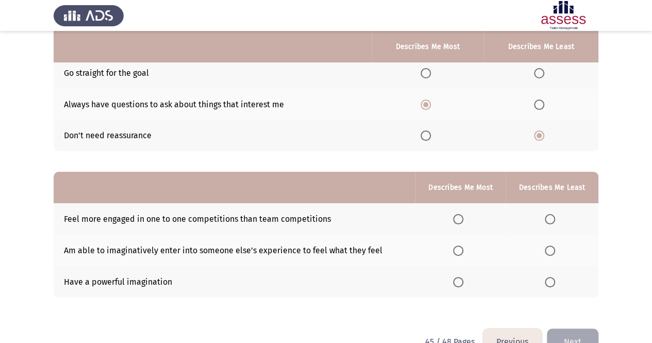
scroll to position [107, 0]
click at [551, 215] on span "Select an option" at bounding box center [550, 218] width 10 height 10
click at [551, 215] on input "Select an option" at bounding box center [550, 218] width 10 height 10
click at [454, 281] on span "Select an option" at bounding box center [458, 281] width 10 height 10
click at [454, 281] on input "Select an option" at bounding box center [458, 281] width 10 height 10
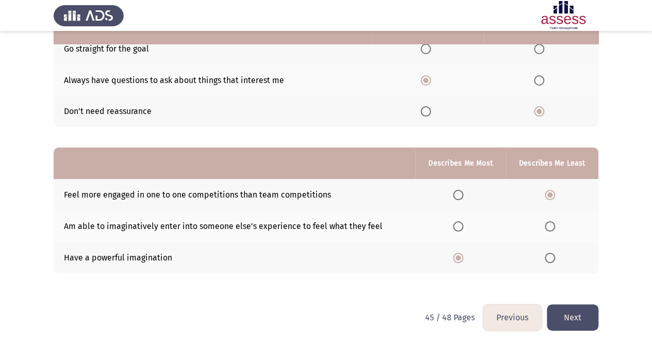
scroll to position [132, 0]
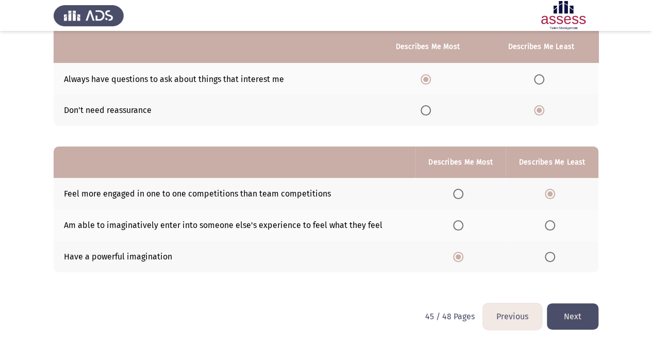
click at [583, 312] on button "Next" at bounding box center [573, 316] width 52 height 26
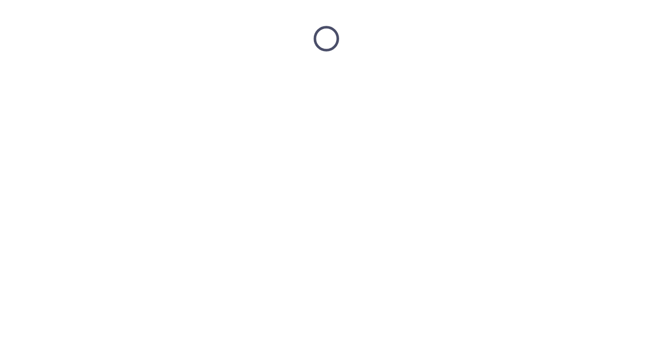
scroll to position [0, 0]
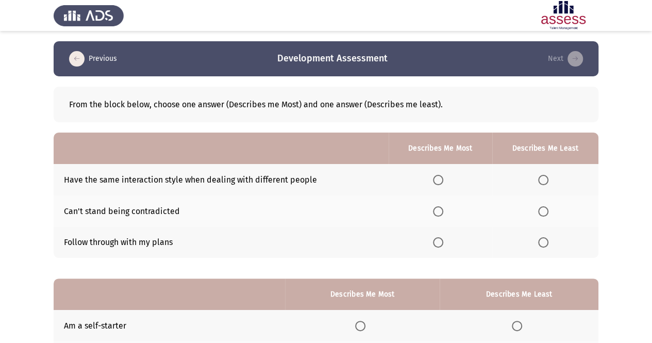
click at [547, 185] on th at bounding box center [545, 179] width 106 height 31
click at [541, 175] on span "Select an option" at bounding box center [543, 180] width 10 height 10
click at [541, 175] on input "Select an option" at bounding box center [543, 180] width 10 height 10
click at [438, 242] on span "Select an option" at bounding box center [438, 242] width 10 height 10
click at [438, 242] on input "Select an option" at bounding box center [438, 242] width 10 height 10
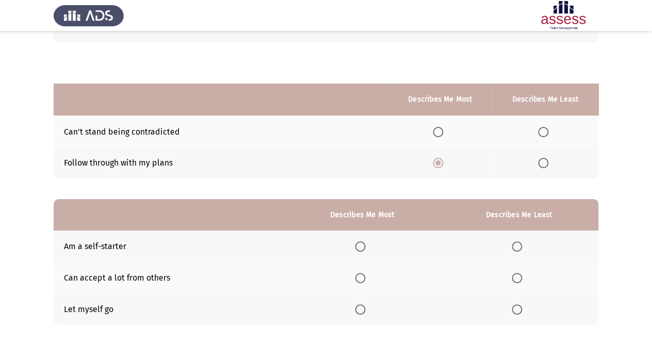
scroll to position [132, 0]
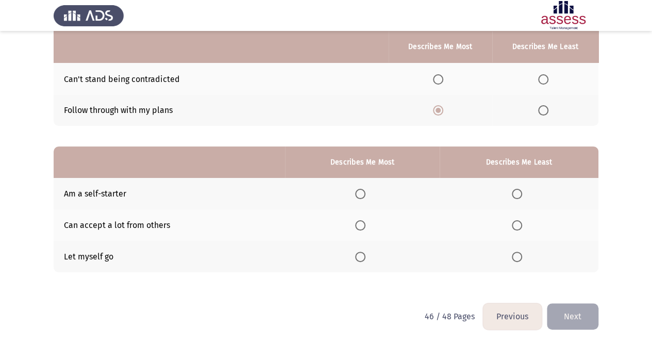
click at [362, 226] on span "Select an option" at bounding box center [360, 225] width 10 height 10
click at [362, 226] on input "Select an option" at bounding box center [360, 225] width 10 height 10
click at [359, 188] on mat-radio-button "Select an option" at bounding box center [362, 193] width 14 height 11
click at [517, 256] on span "Select an option" at bounding box center [517, 256] width 10 height 10
click at [517, 256] on input "Select an option" at bounding box center [517, 256] width 10 height 10
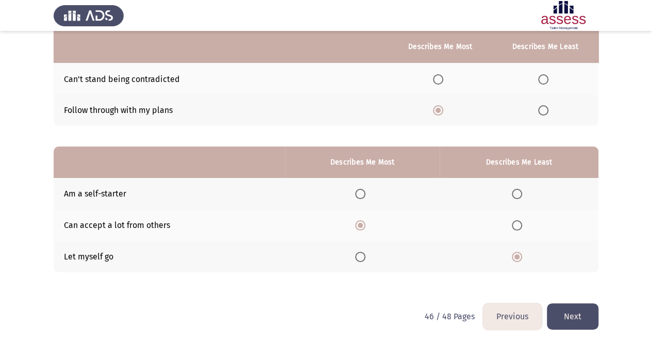
click at [574, 309] on button "Next" at bounding box center [573, 316] width 52 height 26
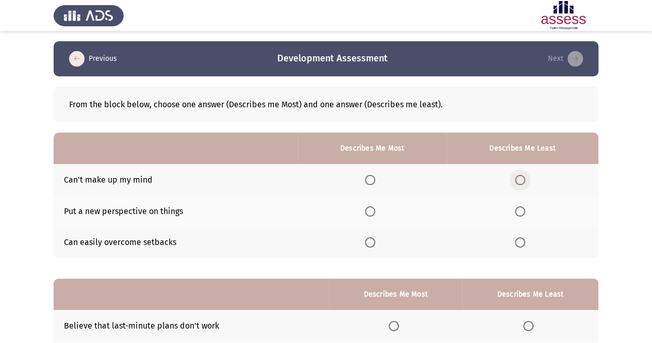
click at [524, 178] on span "Select an option" at bounding box center [520, 180] width 10 height 10
click at [524, 178] on input "Select an option" at bounding box center [520, 180] width 10 height 10
click at [379, 214] on label "Select an option" at bounding box center [372, 211] width 14 height 10
click at [375, 214] on input "Select an option" at bounding box center [370, 211] width 10 height 10
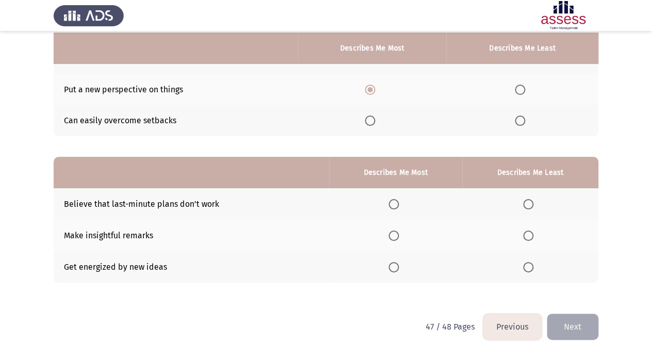
scroll to position [124, 0]
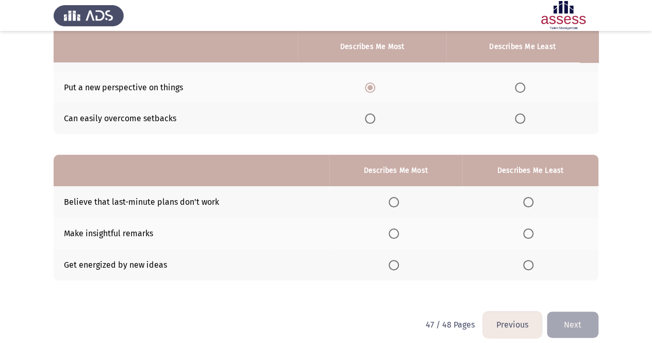
click at [532, 197] on span "Select an option" at bounding box center [528, 202] width 10 height 10
click at [532, 197] on input "Select an option" at bounding box center [528, 202] width 10 height 10
click at [392, 230] on span "Select an option" at bounding box center [393, 233] width 10 height 10
click at [392, 230] on input "Select an option" at bounding box center [393, 233] width 10 height 10
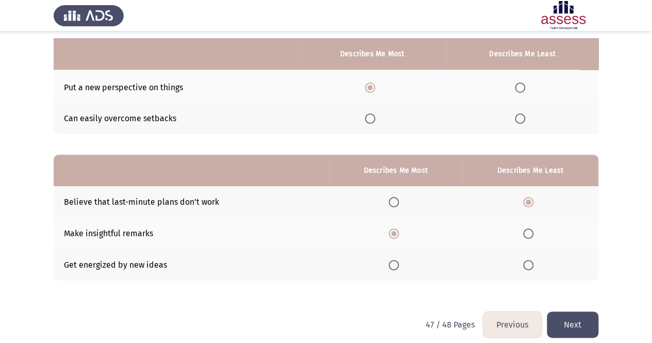
scroll to position [132, 0]
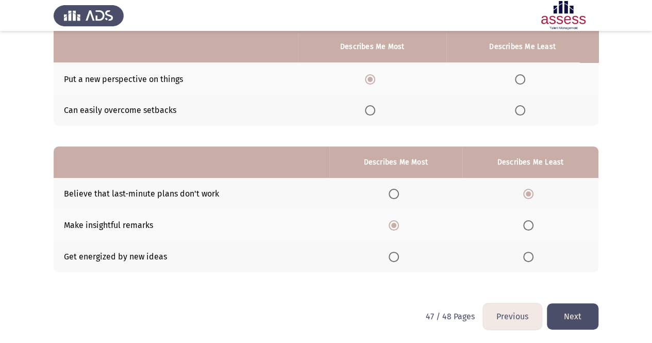
click at [577, 311] on button "Next" at bounding box center [573, 316] width 52 height 26
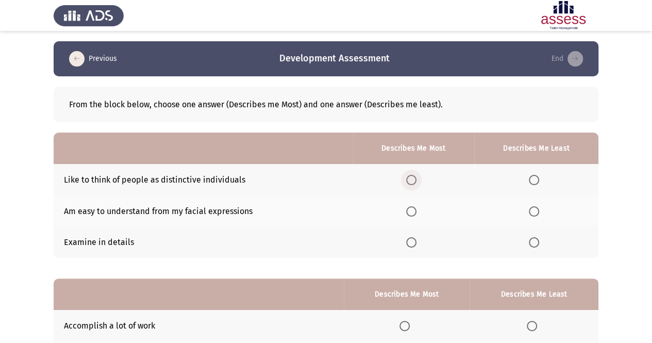
click at [412, 182] on span "Select an option" at bounding box center [411, 180] width 10 height 10
click at [412, 182] on input "Select an option" at bounding box center [411, 180] width 10 height 10
click at [536, 213] on span "Select an option" at bounding box center [534, 211] width 10 height 10
click at [536, 213] on input "Select an option" at bounding box center [534, 211] width 10 height 10
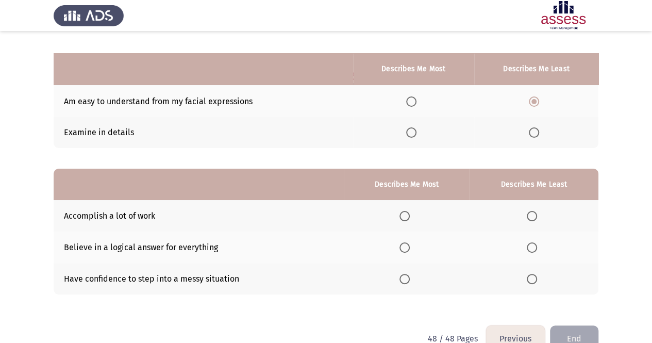
scroll to position [132, 0]
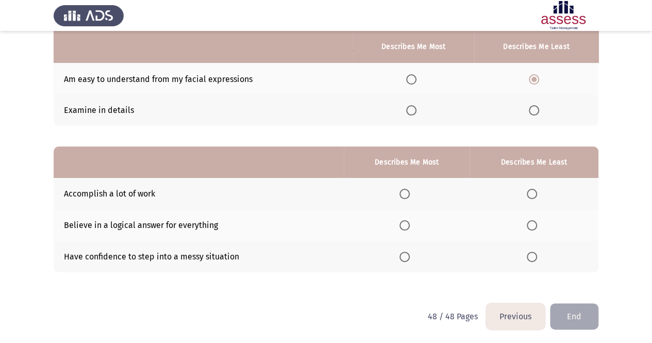
click at [404, 200] on th at bounding box center [407, 193] width 126 height 31
click at [405, 190] on span "Select an option" at bounding box center [404, 194] width 10 height 10
click at [405, 190] on input "Select an option" at bounding box center [404, 194] width 10 height 10
click at [531, 218] on th at bounding box center [533, 224] width 129 height 31
click at [532, 222] on span "Select an option" at bounding box center [532, 225] width 10 height 10
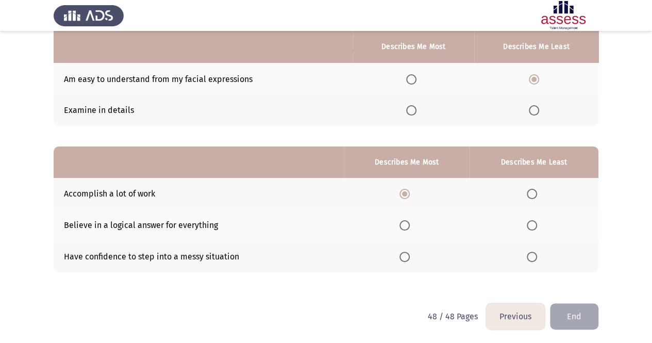
click at [532, 222] on input "Select an option" at bounding box center [532, 225] width 10 height 10
click at [578, 310] on button "End" at bounding box center [574, 316] width 48 height 26
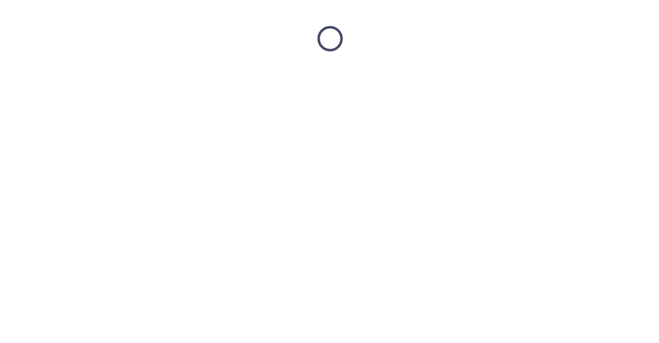
scroll to position [0, 0]
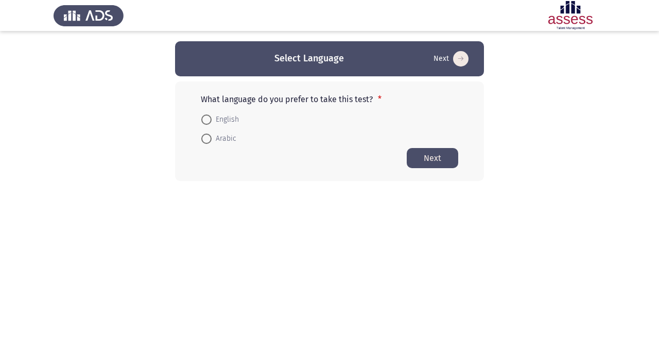
click at [228, 113] on span "English" at bounding box center [225, 119] width 27 height 12
click at [212, 114] on input "English" at bounding box center [206, 119] width 10 height 10
radio input "true"
click at [420, 152] on button "Next" at bounding box center [433, 157] width 52 height 20
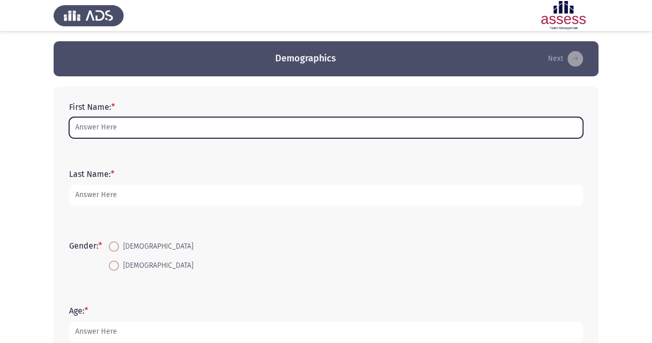
click at [237, 126] on input "First Name: *" at bounding box center [326, 127] width 514 height 21
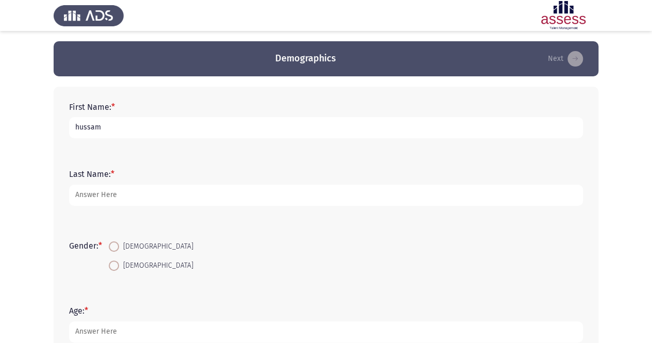
type input "hussam"
type input "[PERSON_NAME]"
click at [119, 268] on span at bounding box center [114, 265] width 10 height 10
click at [119, 268] on input "[DEMOGRAPHIC_DATA]" at bounding box center [114, 265] width 10 height 10
radio input "true"
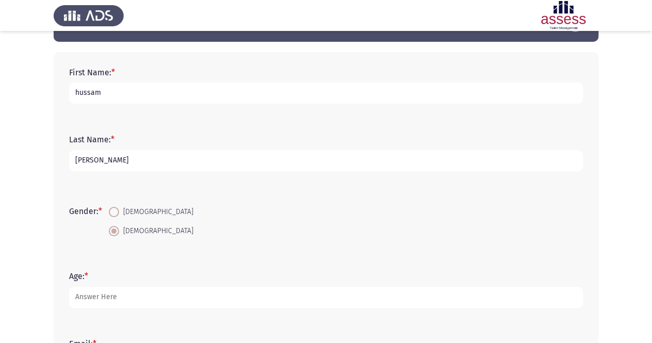
scroll to position [36, 0]
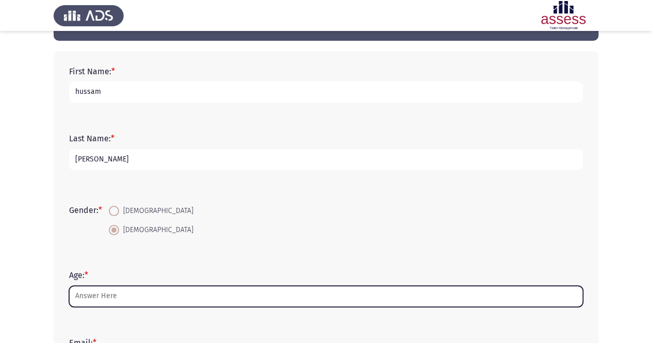
click at [106, 295] on input "Age: *" at bounding box center [326, 295] width 514 height 21
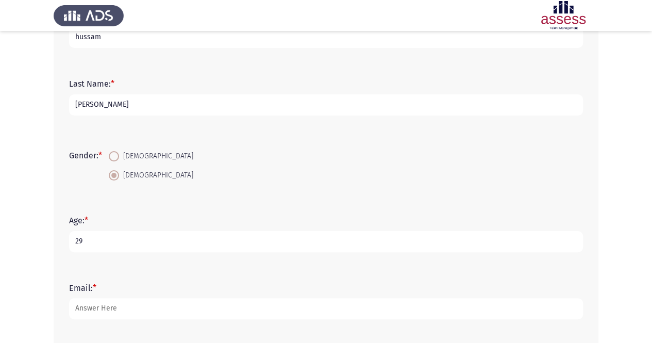
scroll to position [95, 0]
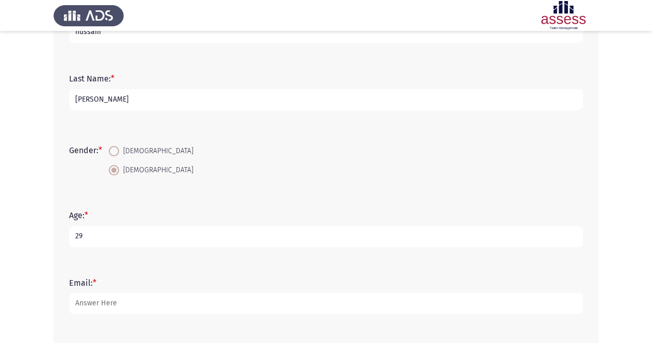
type input "29"
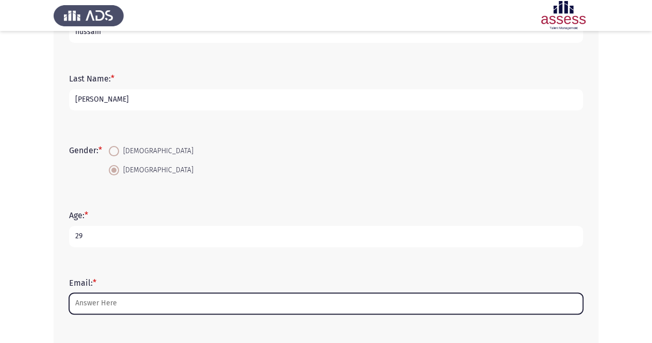
click at [106, 295] on input "Email: *" at bounding box center [326, 303] width 514 height 21
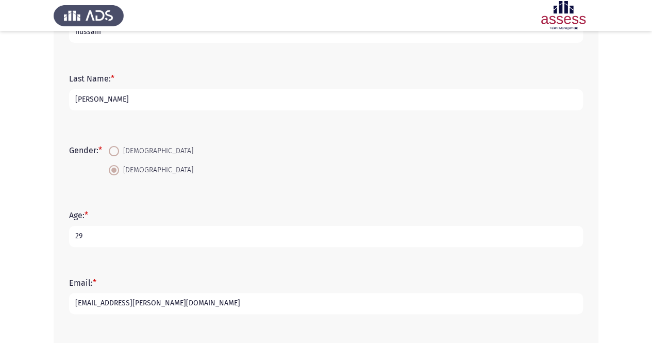
type input "[EMAIL_ADDRESS][PERSON_NAME][DOMAIN_NAME]"
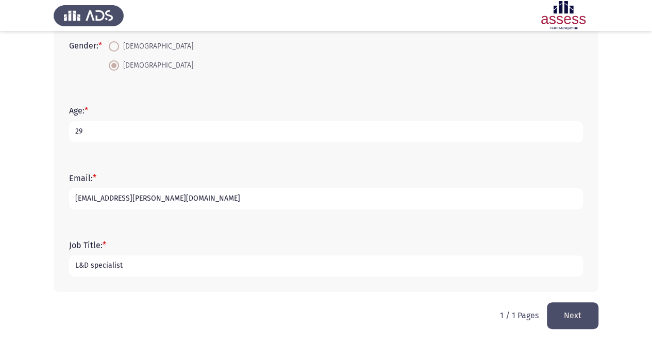
type input "L&D specialist"
click at [575, 320] on button "Next" at bounding box center [573, 315] width 52 height 26
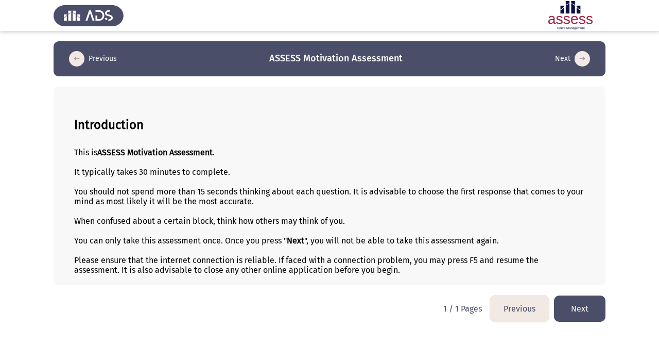
click at [583, 304] on button "Next" at bounding box center [580, 308] width 52 height 26
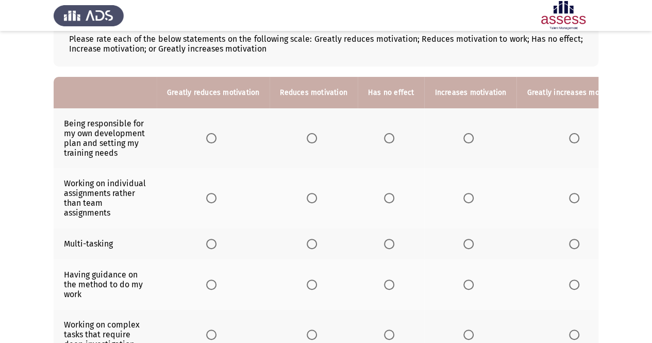
scroll to position [66, 0]
click at [465, 139] on span "Select an option" at bounding box center [468, 137] width 10 height 10
click at [465, 139] on input "Select an option" at bounding box center [468, 137] width 10 height 10
click at [313, 194] on span "Select an option" at bounding box center [312, 197] width 10 height 10
click at [313, 194] on input "Select an option" at bounding box center [312, 197] width 10 height 10
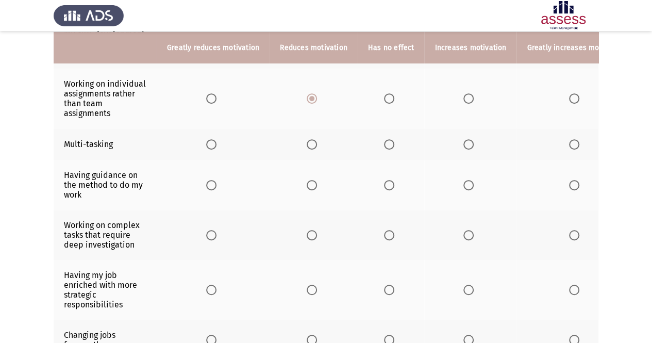
scroll to position [165, 0]
click at [463, 146] on span "Select an option" at bounding box center [468, 144] width 10 height 10
click at [463, 146] on input "Select an option" at bounding box center [468, 144] width 10 height 10
click at [572, 185] on label "Select an option" at bounding box center [576, 184] width 14 height 10
click at [572, 185] on input "Select an option" at bounding box center [574, 184] width 10 height 10
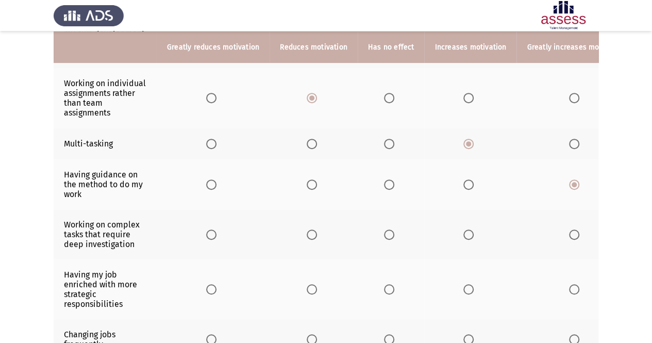
click at [466, 236] on th at bounding box center [470, 234] width 92 height 50
click at [465, 230] on span "Select an option" at bounding box center [468, 234] width 10 height 10
click at [465, 230] on input "Select an option" at bounding box center [468, 234] width 10 height 10
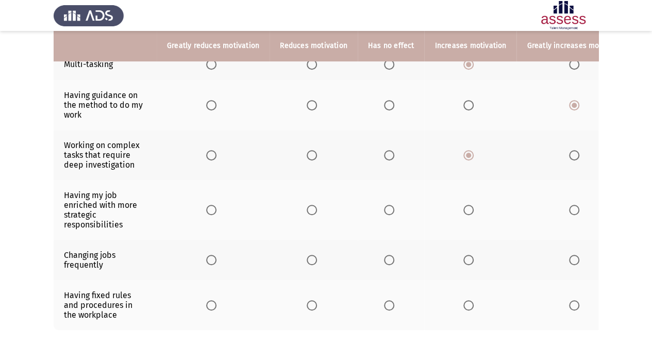
scroll to position [246, 0]
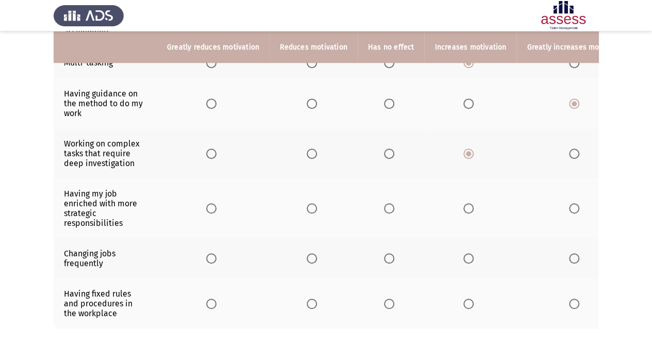
click at [463, 207] on span "Select an option" at bounding box center [468, 208] width 10 height 10
click at [463, 207] on input "Select an option" at bounding box center [468, 208] width 10 height 10
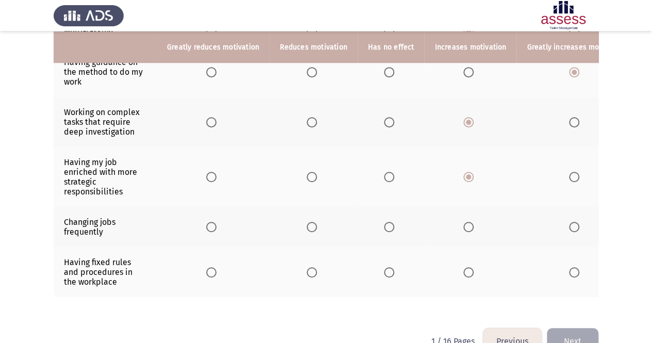
scroll to position [278, 0]
click at [383, 228] on th at bounding box center [391, 226] width 67 height 40
click at [385, 224] on span "Select an option" at bounding box center [389, 226] width 10 height 10
click at [385, 224] on input "Select an option" at bounding box center [389, 226] width 10 height 10
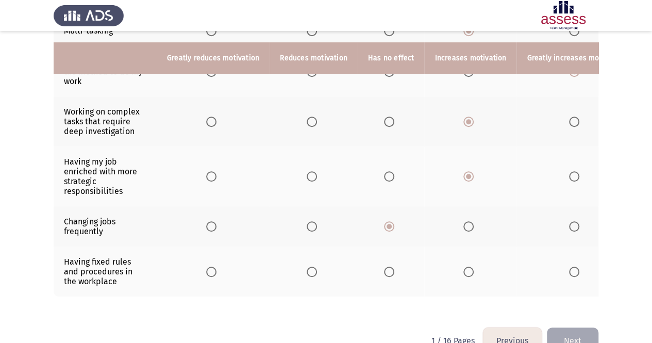
scroll to position [307, 0]
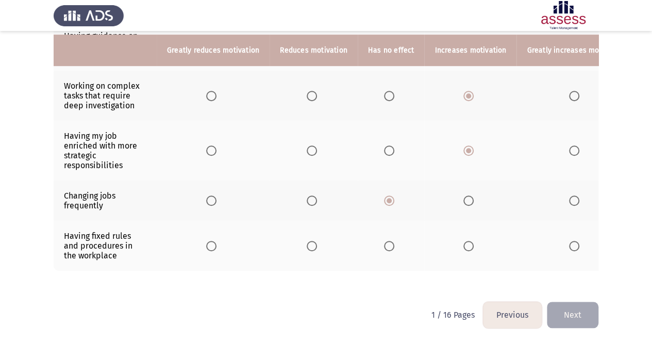
click at [384, 242] on span "Select an option" at bounding box center [389, 246] width 10 height 10
click at [384, 242] on input "Select an option" at bounding box center [389, 246] width 10 height 10
click at [307, 241] on span "Select an option" at bounding box center [312, 246] width 10 height 10
click at [307, 241] on input "Select an option" at bounding box center [312, 246] width 10 height 10
click at [393, 241] on label "Select an option" at bounding box center [391, 246] width 14 height 10
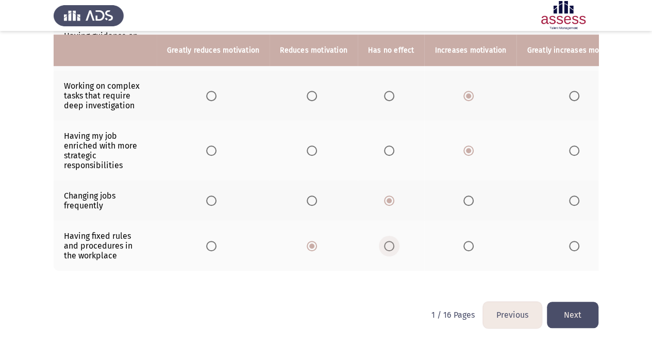
click at [393, 241] on input "Select an option" at bounding box center [389, 246] width 10 height 10
click at [570, 311] on button "Next" at bounding box center [573, 314] width 52 height 26
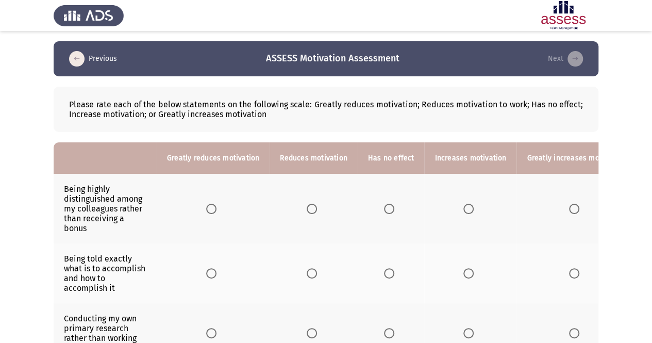
click at [463, 211] on span "Select an option" at bounding box center [468, 209] width 10 height 10
click at [463, 211] on input "Select an option" at bounding box center [468, 209] width 10 height 10
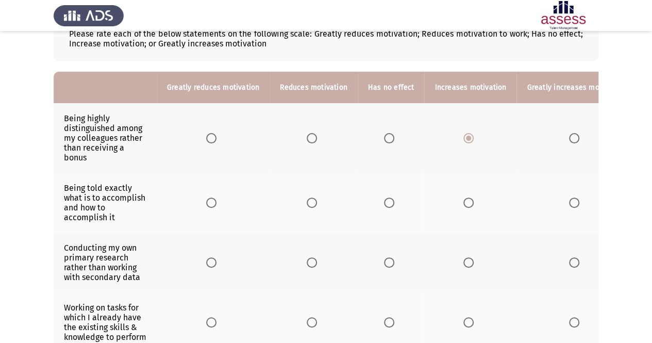
scroll to position [71, 0]
click at [463, 204] on span "Select an option" at bounding box center [468, 202] width 10 height 10
click at [463, 204] on input "Select an option" at bounding box center [468, 202] width 10 height 10
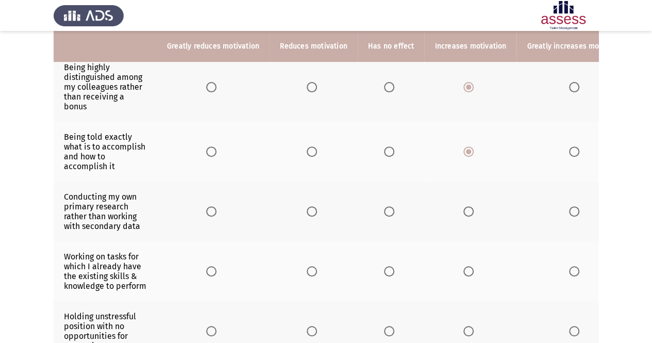
scroll to position [122, 0]
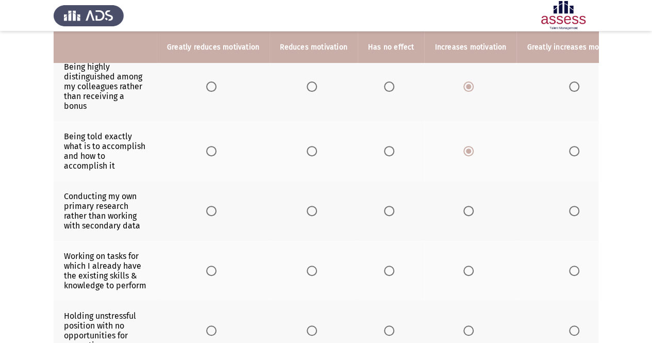
click at [386, 211] on span "Select an option" at bounding box center [389, 211] width 10 height 10
click at [386, 211] on input "Select an option" at bounding box center [389, 211] width 10 height 10
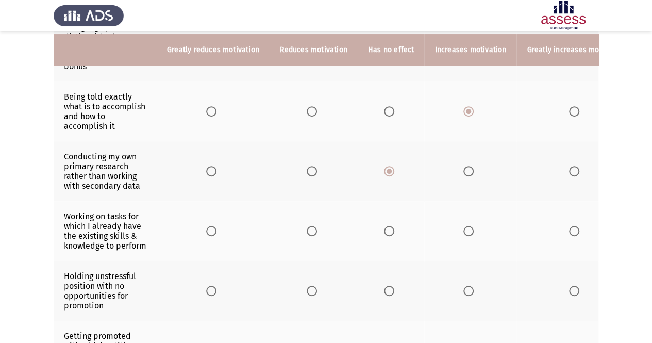
scroll to position [165, 0]
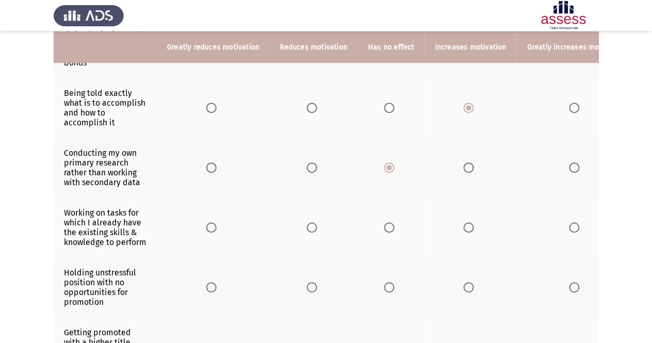
click at [470, 226] on label "Select an option" at bounding box center [470, 227] width 14 height 10
click at [470, 226] on input "Select an option" at bounding box center [468, 227] width 10 height 10
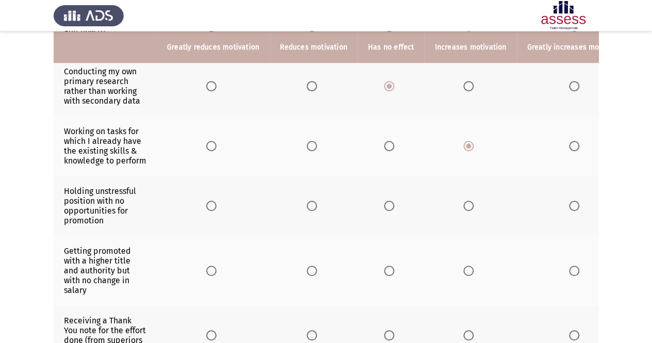
scroll to position [247, 0]
click at [210, 210] on span "Select an option" at bounding box center [211, 205] width 10 height 10
click at [210, 210] on input "Select an option" at bounding box center [211, 205] width 10 height 10
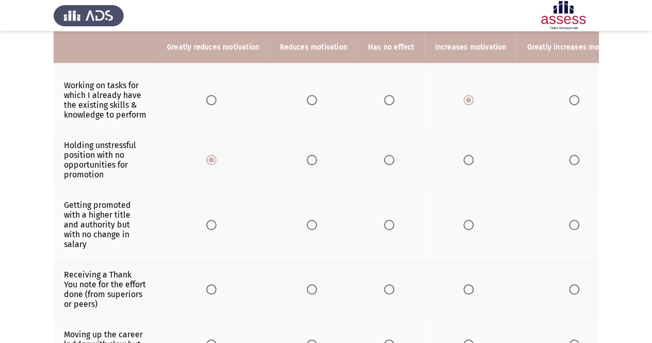
scroll to position [298, 0]
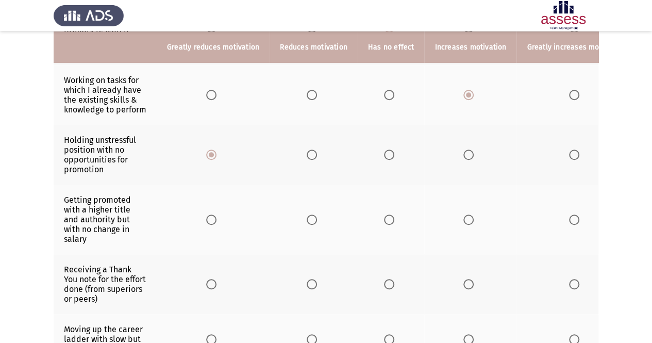
click at [212, 222] on span "Select an option" at bounding box center [211, 219] width 10 height 10
click at [212, 222] on input "Select an option" at bounding box center [211, 219] width 10 height 10
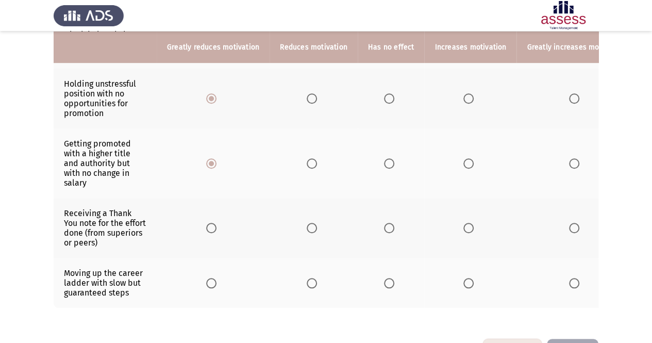
scroll to position [354, 0]
click at [471, 232] on label "Select an option" at bounding box center [470, 227] width 14 height 10
click at [471, 232] on input "Select an option" at bounding box center [468, 227] width 10 height 10
click at [569, 232] on span "Select an option" at bounding box center [574, 227] width 10 height 10
click at [569, 232] on input "Select an option" at bounding box center [574, 227] width 10 height 10
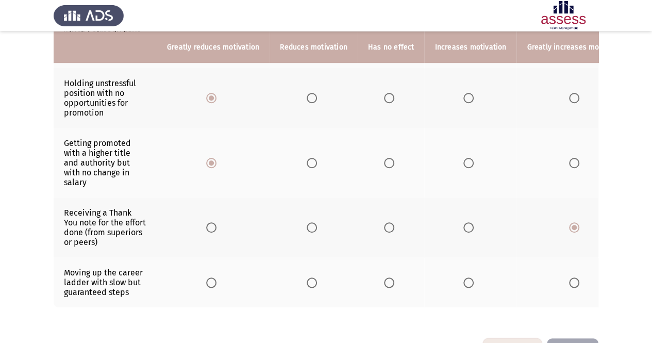
click at [463, 285] on span "Select an option" at bounding box center [468, 282] width 10 height 10
click at [463, 285] on input "Select an option" at bounding box center [468, 282] width 10 height 10
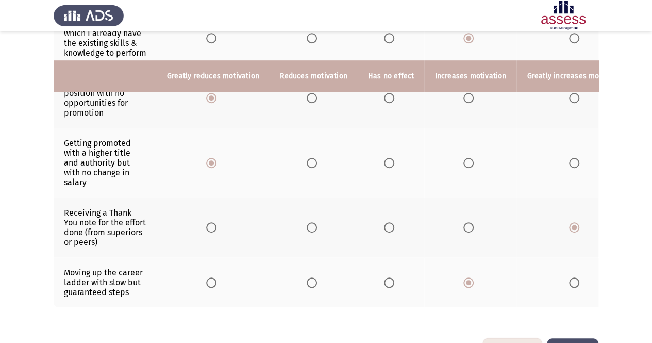
scroll to position [402, 0]
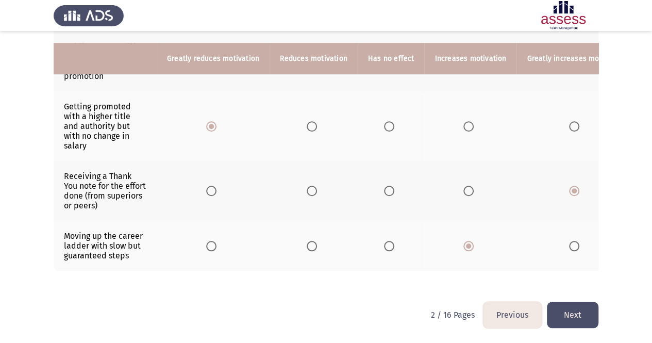
click at [572, 311] on button "Next" at bounding box center [573, 314] width 52 height 26
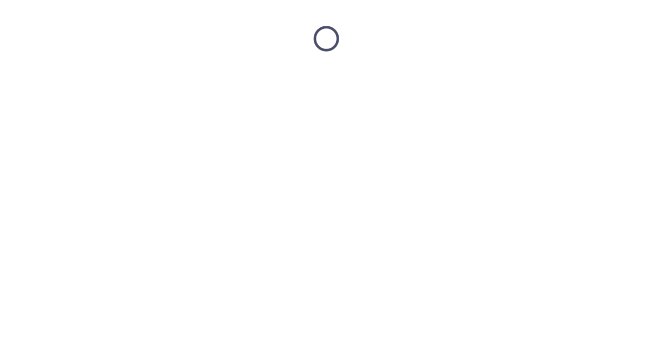
scroll to position [0, 0]
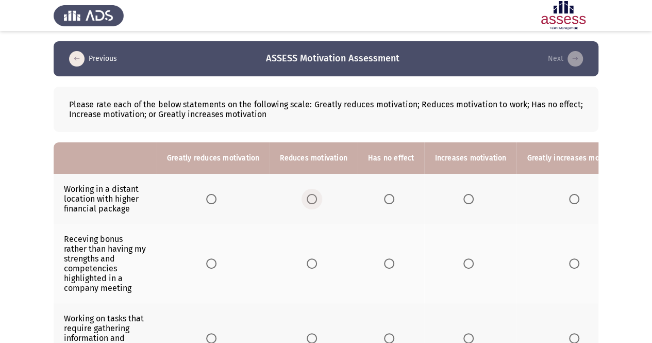
click at [309, 199] on span "Select an option" at bounding box center [312, 199] width 10 height 10
click at [309, 199] on input "Select an option" at bounding box center [312, 199] width 10 height 10
drag, startPoint x: 303, startPoint y: 259, endPoint x: 311, endPoint y: 264, distance: 8.6
click at [311, 264] on th at bounding box center [313, 263] width 88 height 79
click at [311, 264] on span "Select an option" at bounding box center [312, 263] width 10 height 10
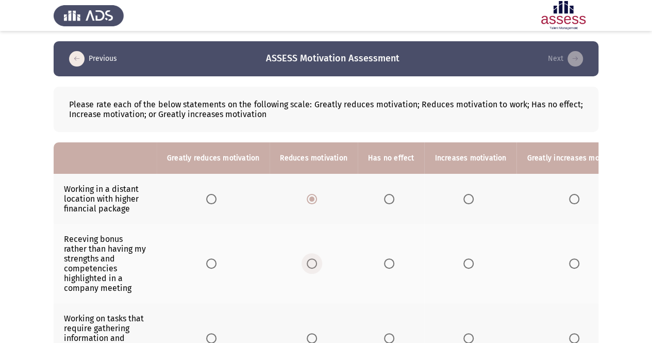
click at [311, 264] on input "Select an option" at bounding box center [312, 263] width 10 height 10
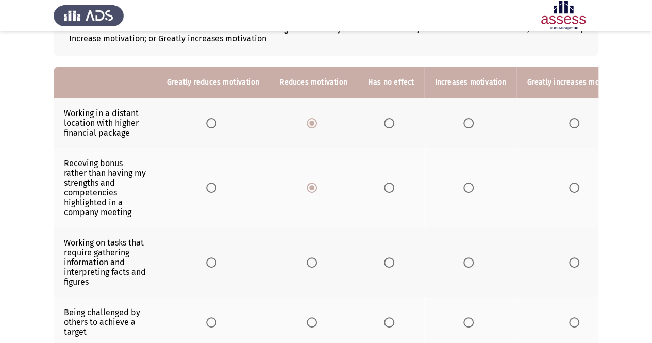
scroll to position [76, 0]
click at [465, 257] on span "Select an option" at bounding box center [468, 262] width 10 height 10
click at [465, 257] on input "Select an option" at bounding box center [468, 262] width 10 height 10
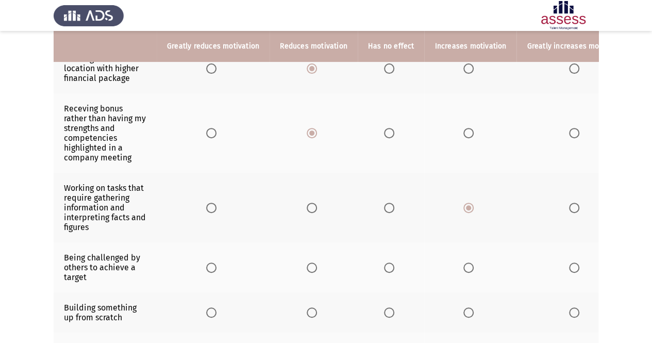
scroll to position [131, 0]
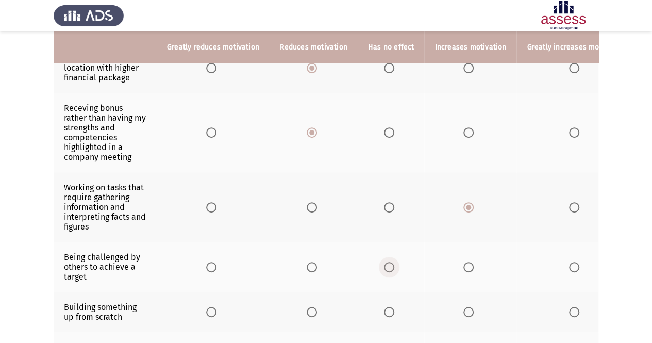
click at [385, 265] on span "Select an option" at bounding box center [389, 267] width 10 height 10
click at [385, 265] on input "Select an option" at bounding box center [389, 267] width 10 height 10
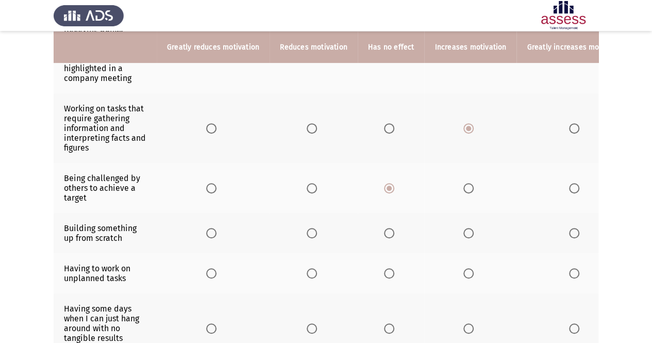
scroll to position [210, 0]
click at [569, 227] on span "Select an option" at bounding box center [574, 232] width 10 height 10
click at [569, 227] on input "Select an option" at bounding box center [574, 232] width 10 height 10
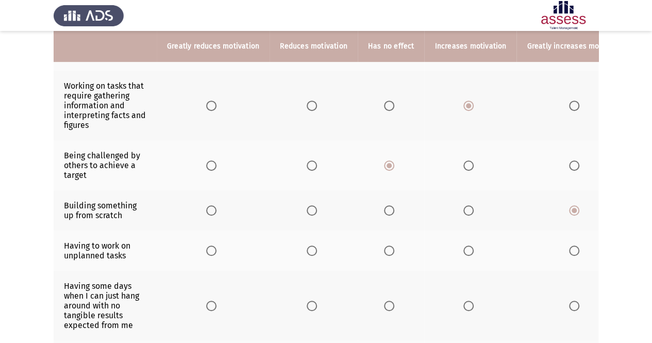
scroll to position [233, 0]
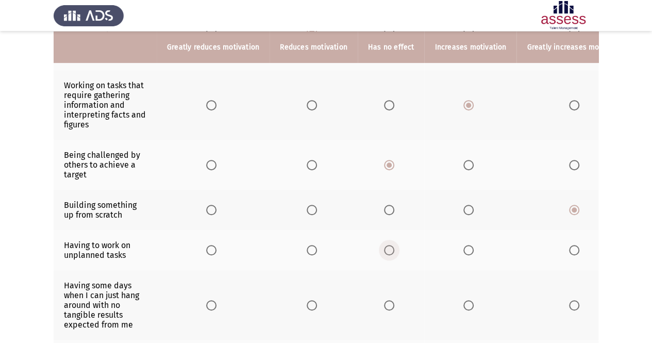
click at [388, 250] on span "Select an option" at bounding box center [389, 250] width 10 height 10
click at [388, 250] on input "Select an option" at bounding box center [389, 250] width 10 height 10
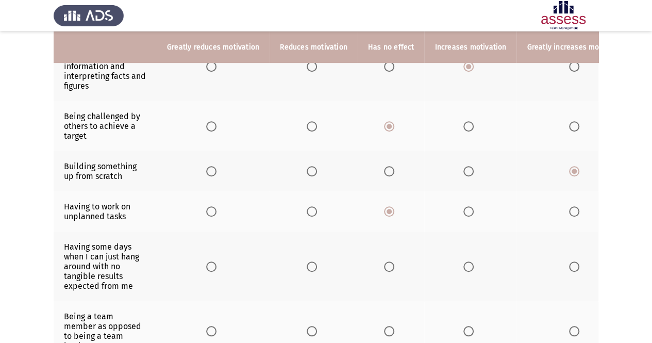
scroll to position [272, 0]
click at [310, 261] on span "Select an option" at bounding box center [312, 266] width 10 height 10
click at [310, 261] on input "Select an option" at bounding box center [312, 266] width 10 height 10
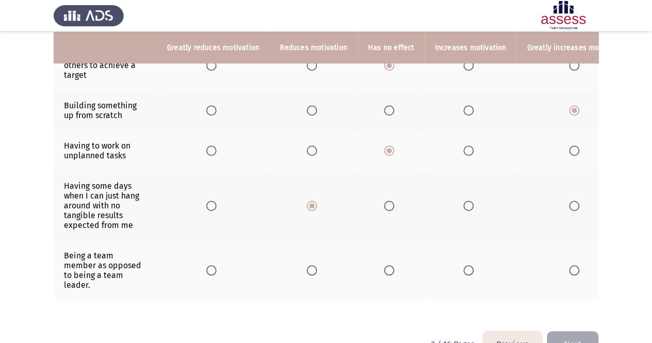
scroll to position [333, 0]
click at [387, 264] on span "Select an option" at bounding box center [389, 269] width 10 height 10
click at [387, 264] on input "Select an option" at bounding box center [389, 269] width 10 height 10
click at [591, 331] on button "Next" at bounding box center [573, 343] width 52 height 26
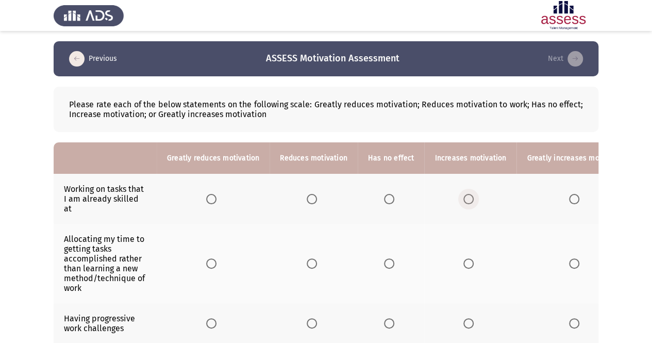
click at [465, 194] on span "Select an option" at bounding box center [468, 199] width 10 height 10
click at [465, 194] on input "Select an option" at bounding box center [468, 199] width 10 height 10
click at [384, 258] on span "Select an option" at bounding box center [389, 263] width 10 height 10
click at [384, 258] on input "Select an option" at bounding box center [389, 263] width 10 height 10
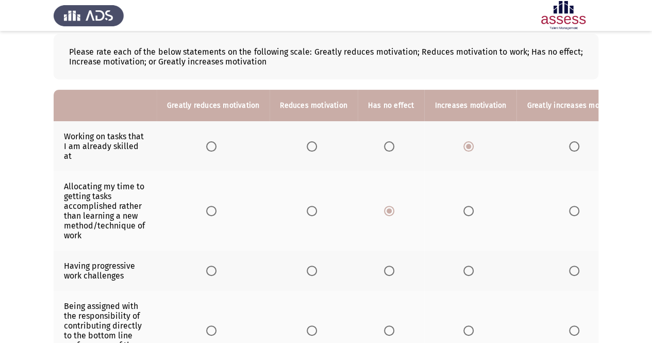
scroll to position [56, 0]
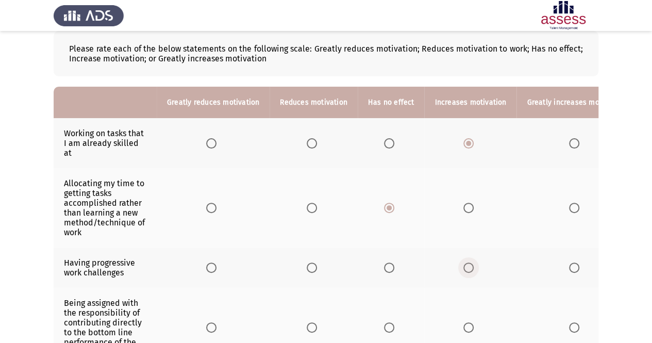
click at [463, 262] on span "Select an option" at bounding box center [468, 267] width 10 height 10
click at [463, 262] on input "Select an option" at bounding box center [468, 267] width 10 height 10
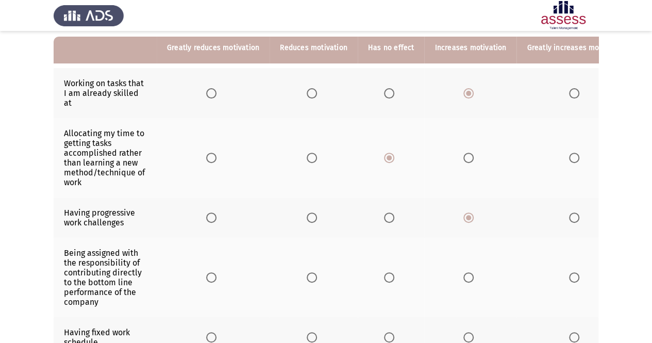
scroll to position [106, 0]
click at [307, 272] on span "Select an option" at bounding box center [312, 277] width 10 height 10
click at [307, 272] on input "Select an option" at bounding box center [312, 277] width 10 height 10
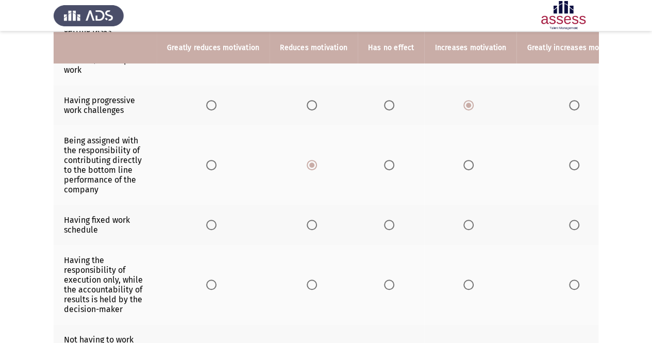
scroll to position [218, 0]
click at [384, 219] on span "Select an option" at bounding box center [389, 224] width 10 height 10
click at [384, 219] on input "Select an option" at bounding box center [389, 224] width 10 height 10
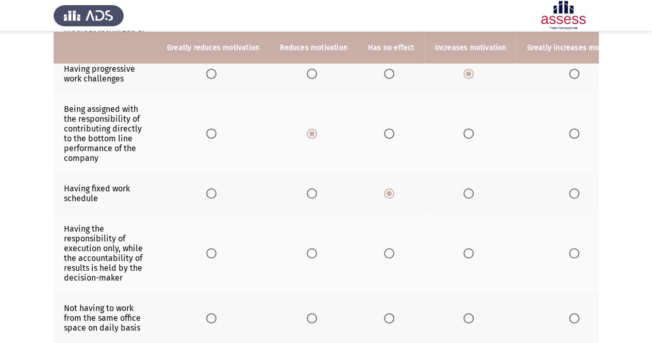
scroll to position [250, 0]
click at [386, 247] on span "Select an option" at bounding box center [389, 252] width 10 height 10
click at [386, 247] on input "Select an option" at bounding box center [389, 252] width 10 height 10
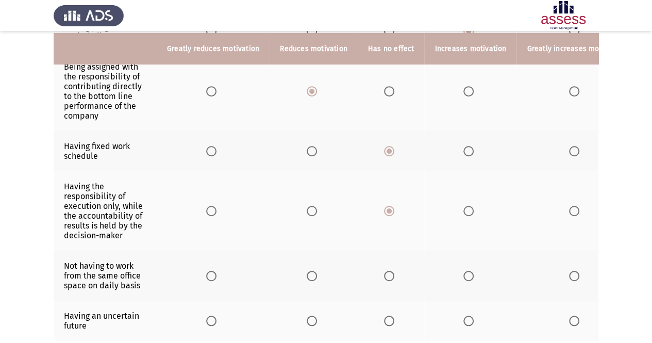
scroll to position [294, 0]
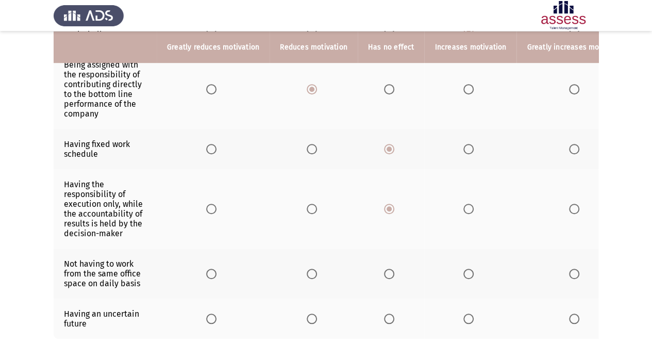
click at [312, 268] on span "Select an option" at bounding box center [312, 273] width 10 height 10
click at [312, 268] on input "Select an option" at bounding box center [312, 273] width 10 height 10
click at [384, 268] on span "Select an option" at bounding box center [389, 273] width 10 height 10
click at [384, 268] on input "Select an option" at bounding box center [389, 273] width 10 height 10
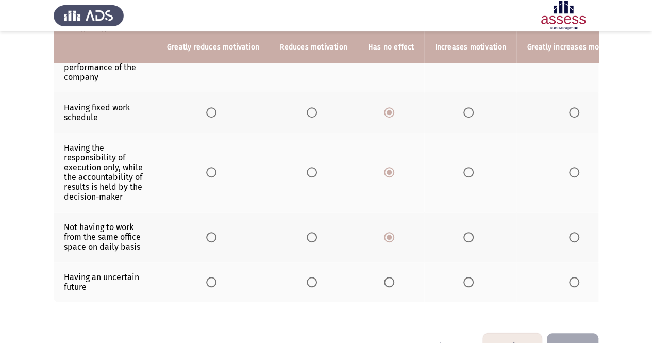
scroll to position [345, 0]
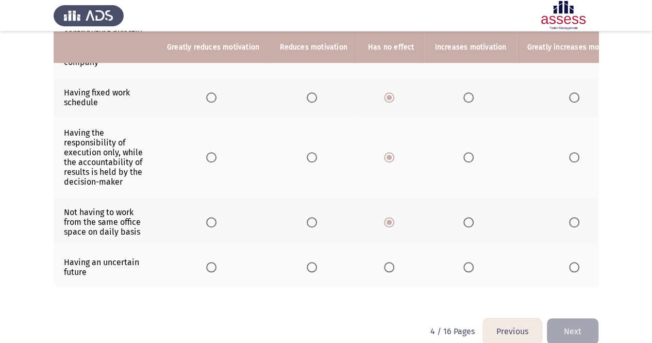
click at [206, 262] on span "Select an option" at bounding box center [211, 267] width 10 height 10
click at [206, 262] on input "Select an option" at bounding box center [211, 267] width 10 height 10
click at [316, 201] on th at bounding box center [313, 222] width 88 height 50
click at [314, 217] on span "Select an option" at bounding box center [312, 222] width 10 height 10
click at [314, 217] on input "Select an option" at bounding box center [312, 222] width 10 height 10
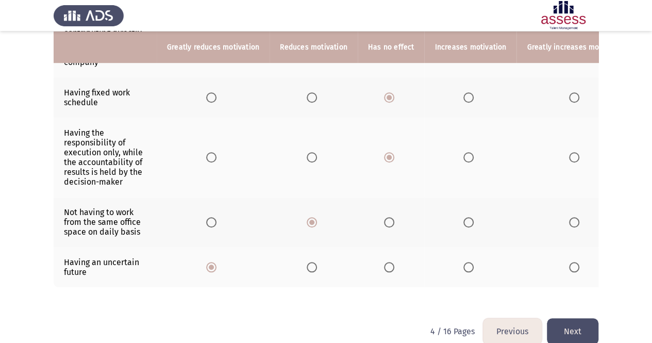
click at [570, 318] on button "Next" at bounding box center [573, 331] width 52 height 26
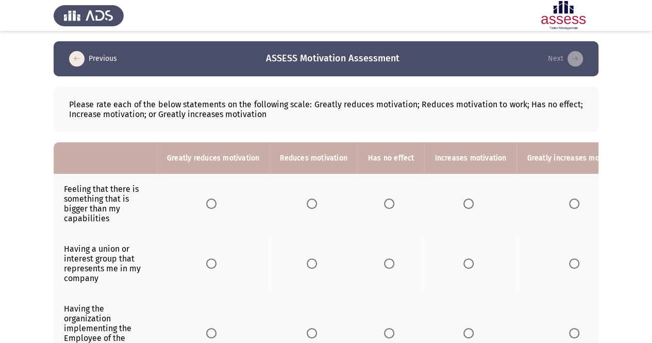
click at [467, 202] on span "Select an option" at bounding box center [468, 203] width 10 height 10
click at [467, 202] on input "Select an option" at bounding box center [468, 203] width 10 height 10
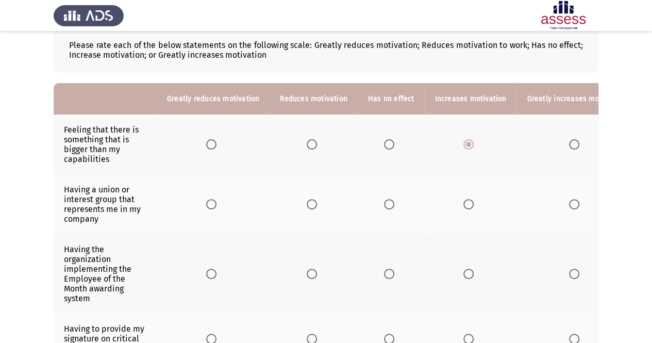
scroll to position [60, 0]
click at [391, 202] on label "Select an option" at bounding box center [391, 203] width 14 height 10
click at [391, 202] on input "Select an option" at bounding box center [389, 203] width 10 height 10
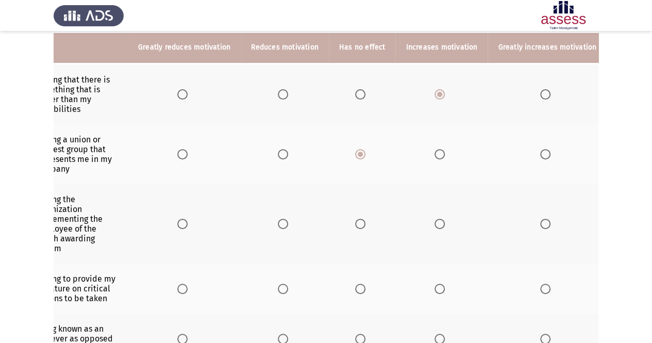
scroll to position [0, 0]
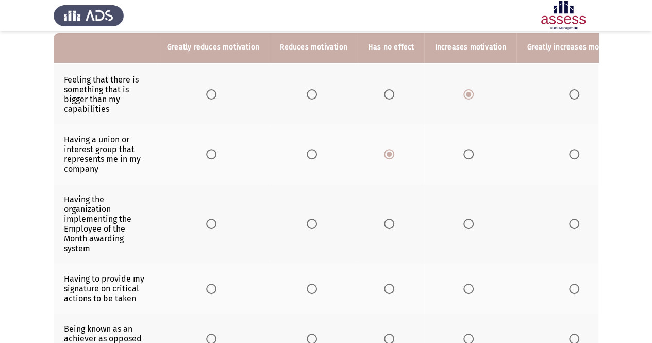
click at [466, 150] on span "Select an option" at bounding box center [468, 154] width 10 height 10
click at [466, 150] on input "Select an option" at bounding box center [468, 154] width 10 height 10
click at [393, 153] on label "Select an option" at bounding box center [391, 154] width 14 height 10
click at [393, 153] on input "Select an option" at bounding box center [389, 154] width 10 height 10
click at [463, 221] on span "Select an option" at bounding box center [468, 223] width 10 height 10
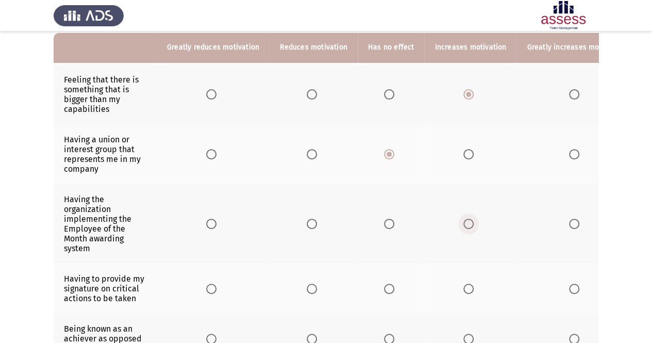
click at [463, 221] on input "Select an option" at bounding box center [468, 223] width 10 height 10
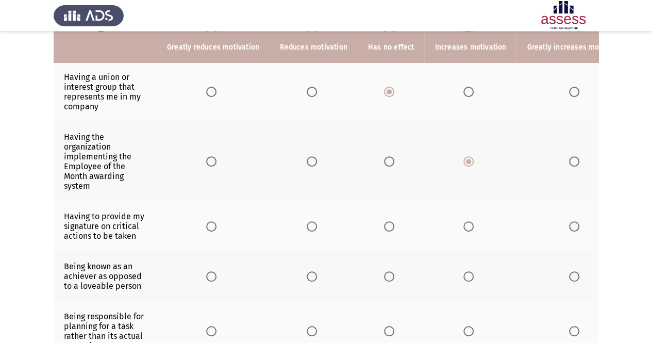
scroll to position [175, 0]
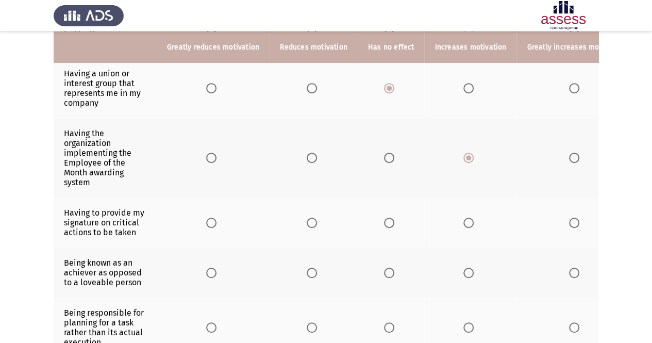
click at [388, 217] on span "Select an option" at bounding box center [389, 222] width 10 height 10
click at [388, 217] on input "Select an option" at bounding box center [389, 222] width 10 height 10
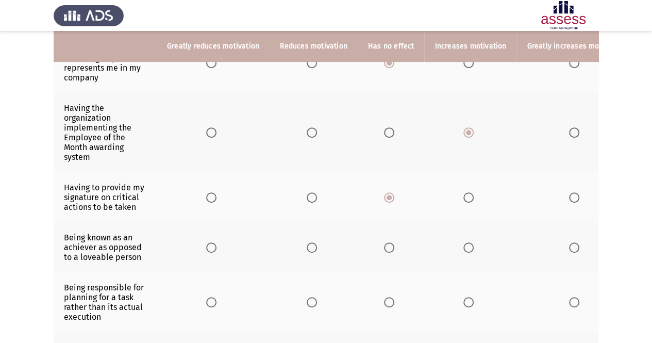
scroll to position [201, 0]
click at [312, 246] on span "Select an option" at bounding box center [312, 247] width 10 height 10
click at [312, 246] on input "Select an option" at bounding box center [312, 247] width 10 height 10
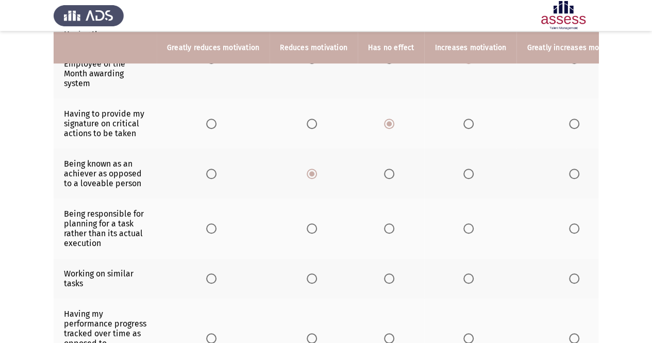
scroll to position [275, 0]
click at [384, 174] on span "Select an option" at bounding box center [389, 173] width 10 height 10
click at [384, 174] on input "Select an option" at bounding box center [389, 173] width 10 height 10
click at [317, 171] on label "Select an option" at bounding box center [314, 173] width 14 height 10
click at [317, 171] on input "Select an option" at bounding box center [312, 173] width 10 height 10
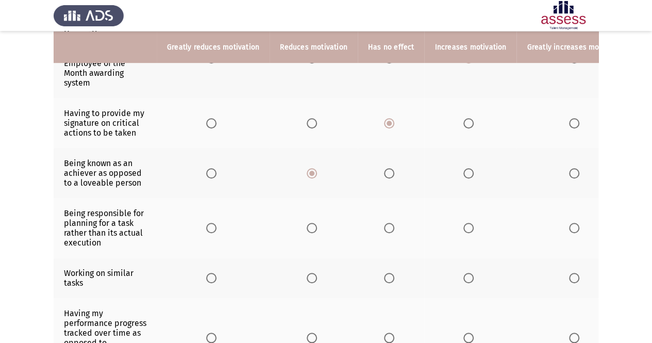
click at [391, 230] on th at bounding box center [391, 228] width 67 height 60
click at [390, 228] on span "Select an option" at bounding box center [389, 228] width 10 height 10
click at [390, 228] on input "Select an option" at bounding box center [389, 228] width 10 height 10
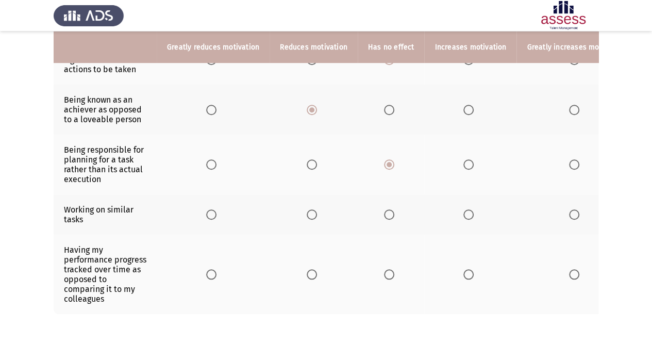
scroll to position [338, 0]
click at [315, 214] on label "Select an option" at bounding box center [314, 214] width 14 height 10
click at [315, 214] on input "Select an option" at bounding box center [312, 214] width 10 height 10
click at [221, 268] on th at bounding box center [213, 273] width 113 height 79
click at [219, 268] on th at bounding box center [213, 273] width 113 height 79
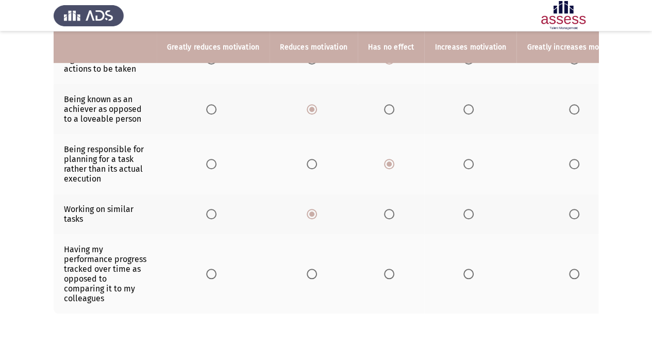
click at [216, 268] on label "Select an option" at bounding box center [213, 273] width 14 height 10
click at [216, 268] on input "Select an option" at bounding box center [211, 273] width 10 height 10
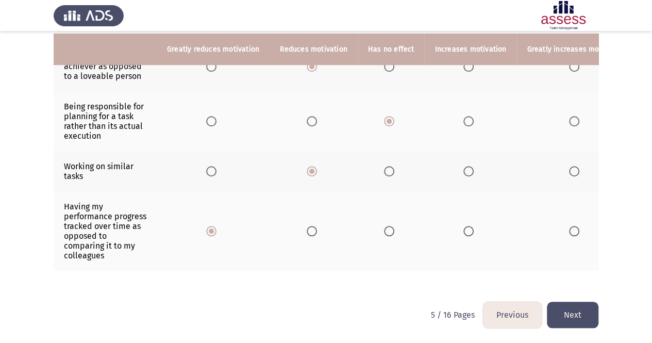
click at [571, 320] on button "Next" at bounding box center [573, 314] width 52 height 26
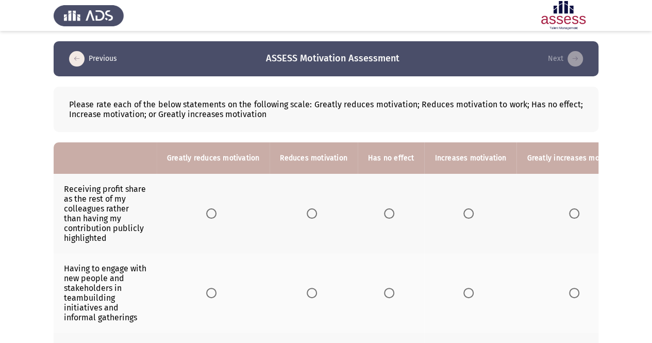
click at [463, 211] on span "Select an option" at bounding box center [468, 213] width 10 height 10
click at [463, 211] on input "Select an option" at bounding box center [468, 213] width 10 height 10
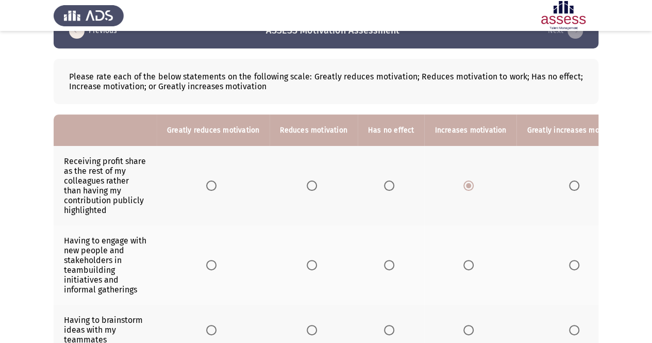
scroll to position [30, 0]
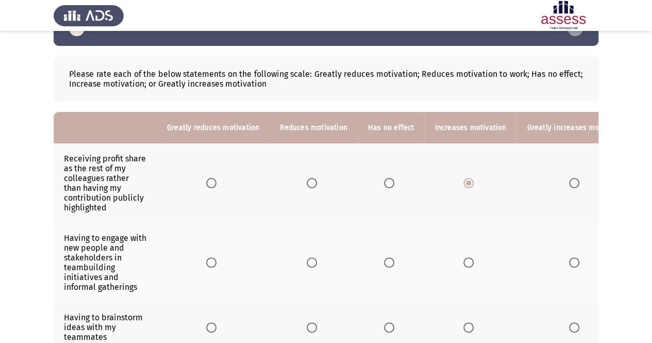
click at [384, 179] on span "Select an option" at bounding box center [389, 183] width 10 height 10
click at [384, 179] on input "Select an option" at bounding box center [389, 183] width 10 height 10
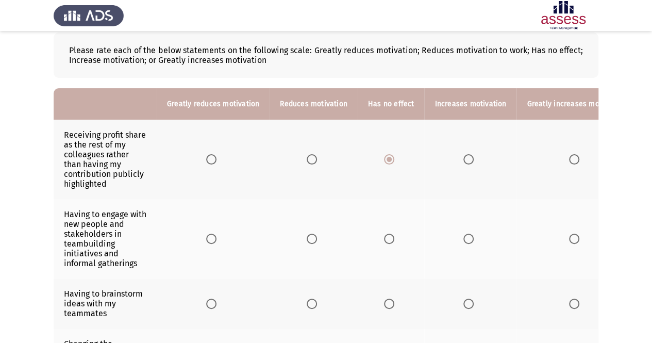
scroll to position [60, 0]
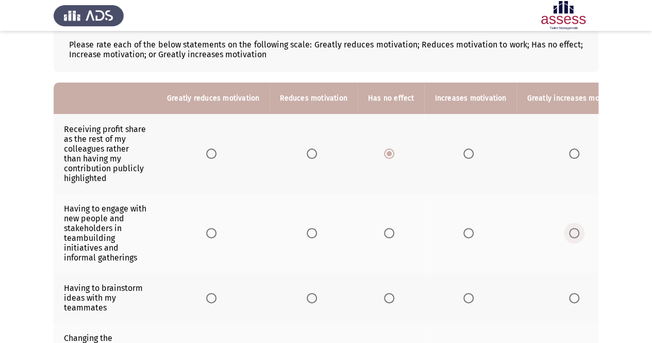
click at [569, 230] on span "Select an option" at bounding box center [574, 233] width 10 height 10
click at [569, 230] on input "Select an option" at bounding box center [574, 233] width 10 height 10
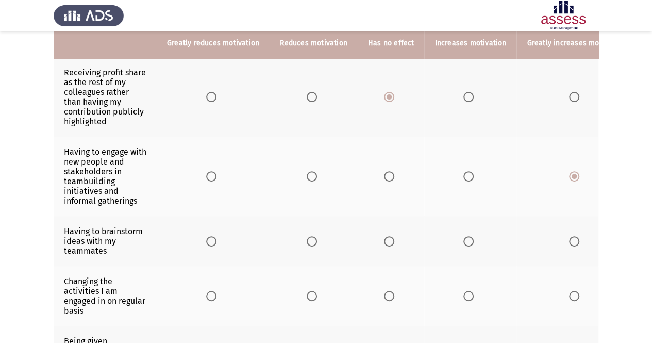
scroll to position [118, 0]
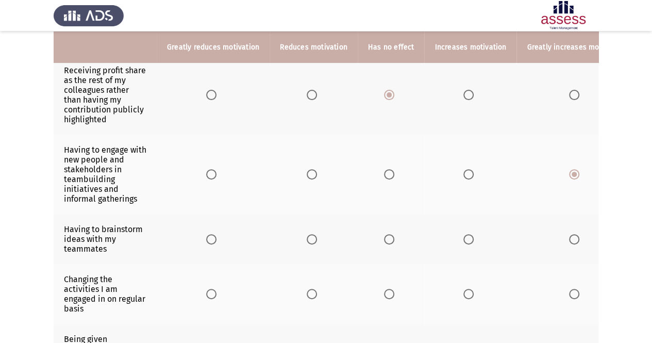
click at [468, 234] on span "Select an option" at bounding box center [468, 239] width 10 height 10
click at [468, 234] on input "Select an option" at bounding box center [468, 239] width 10 height 10
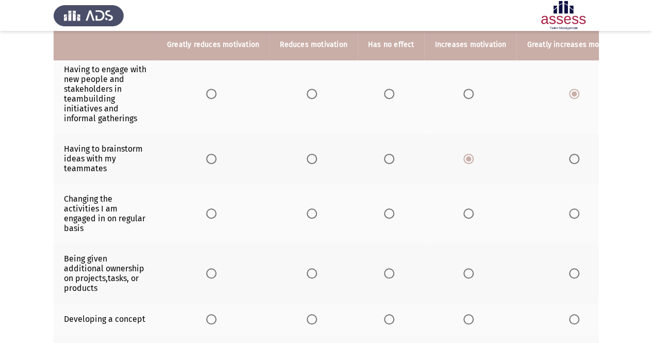
scroll to position [200, 0]
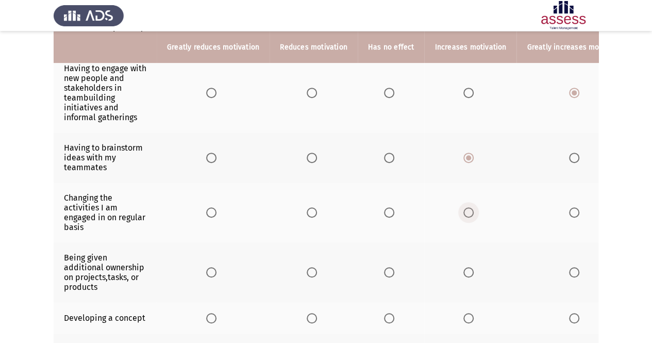
click at [467, 210] on span "Select an option" at bounding box center [468, 212] width 10 height 10
click at [467, 210] on input "Select an option" at bounding box center [468, 212] width 10 height 10
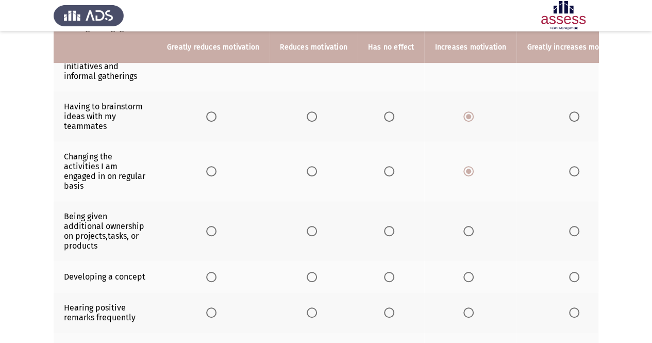
scroll to position [243, 0]
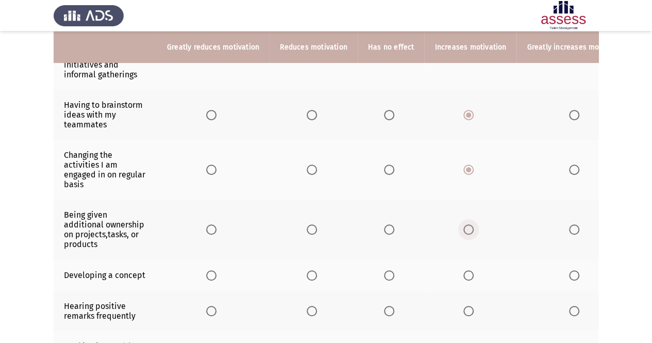
click at [469, 224] on label "Select an option" at bounding box center [470, 229] width 14 height 10
click at [469, 224] on input "Select an option" at bounding box center [468, 229] width 10 height 10
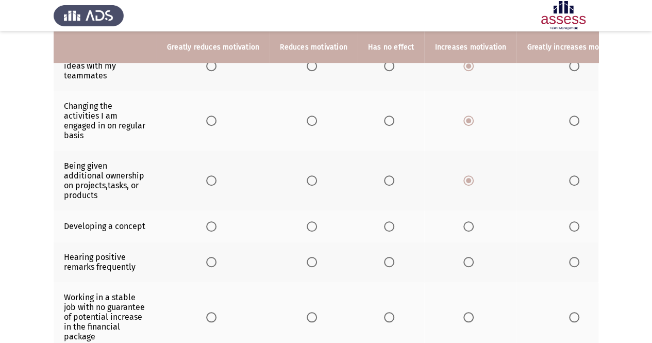
click at [463, 226] on span "Select an option" at bounding box center [468, 226] width 10 height 10
click at [463, 226] on input "Select an option" at bounding box center [468, 226] width 10 height 10
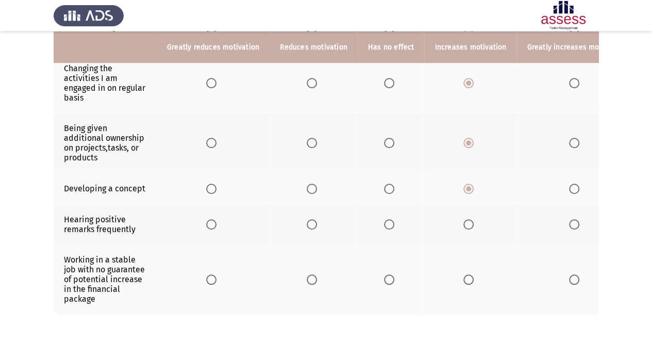
scroll to position [330, 0]
click at [463, 223] on span "Select an option" at bounding box center [468, 223] width 10 height 10
click at [463, 223] on input "Select an option" at bounding box center [468, 223] width 10 height 10
click at [311, 274] on span "Select an option" at bounding box center [312, 279] width 10 height 10
click at [311, 274] on input "Select an option" at bounding box center [312, 279] width 10 height 10
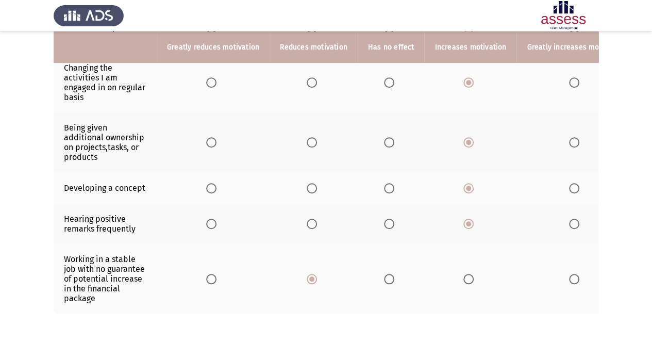
scroll to position [374, 0]
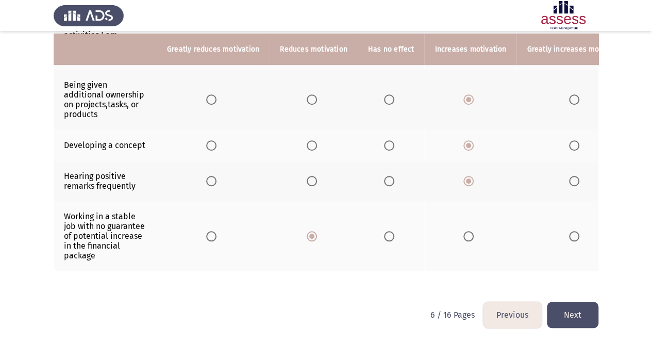
click at [570, 317] on button "Next" at bounding box center [573, 314] width 52 height 26
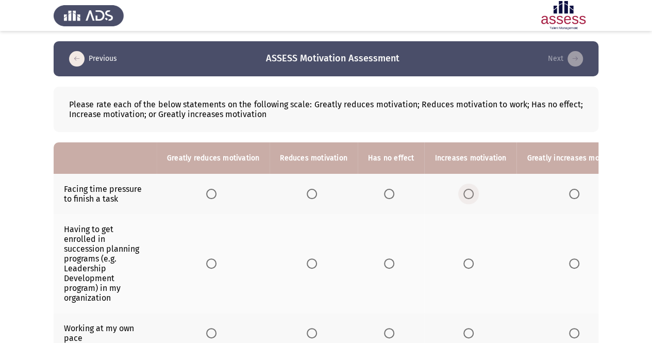
click at [468, 194] on span "Select an option" at bounding box center [468, 194] width 0 height 0
click at [463, 193] on input "Select an option" at bounding box center [468, 194] width 10 height 10
click at [569, 262] on span "Select an option" at bounding box center [574, 263] width 10 height 10
click at [569, 262] on input "Select an option" at bounding box center [574, 263] width 10 height 10
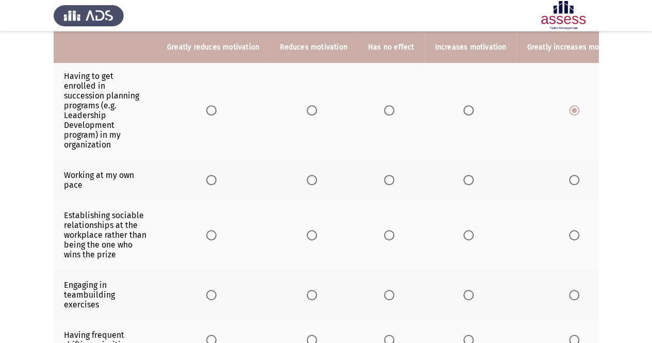
scroll to position [157, 0]
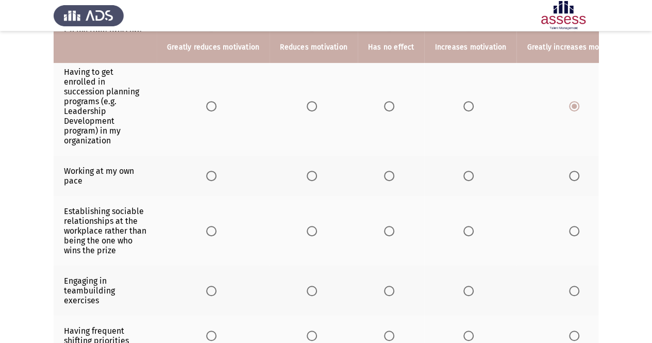
click at [463, 176] on span "Select an option" at bounding box center [468, 176] width 10 height 10
click at [463, 176] on input "Select an option" at bounding box center [468, 176] width 10 height 10
click at [387, 232] on span "Select an option" at bounding box center [389, 231] width 10 height 10
click at [387, 232] on input "Select an option" at bounding box center [389, 231] width 10 height 10
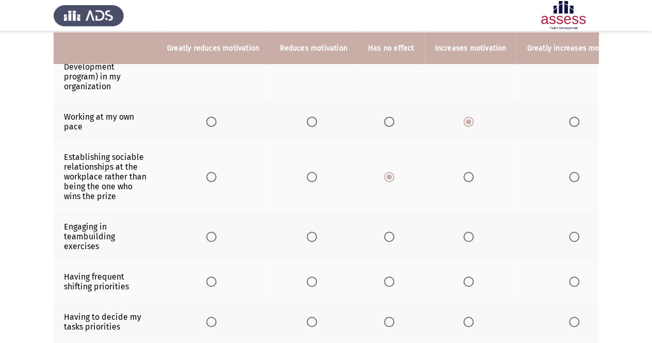
scroll to position [214, 0]
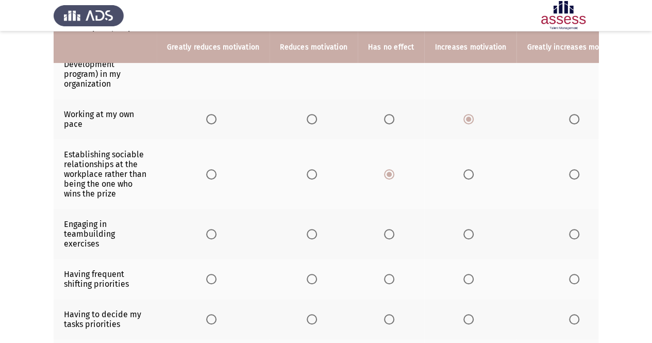
click at [569, 229] on span "Select an option" at bounding box center [574, 234] width 10 height 10
click at [569, 229] on input "Select an option" at bounding box center [574, 234] width 10 height 10
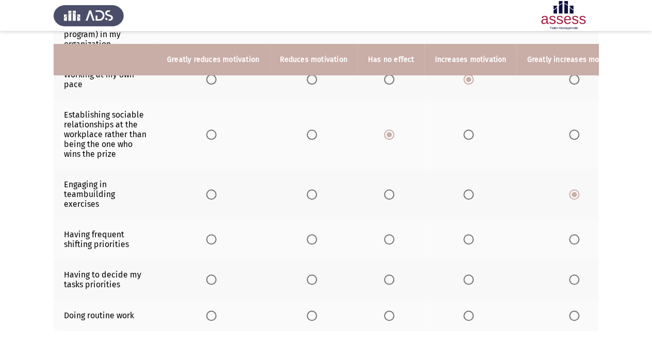
scroll to position [280, 0]
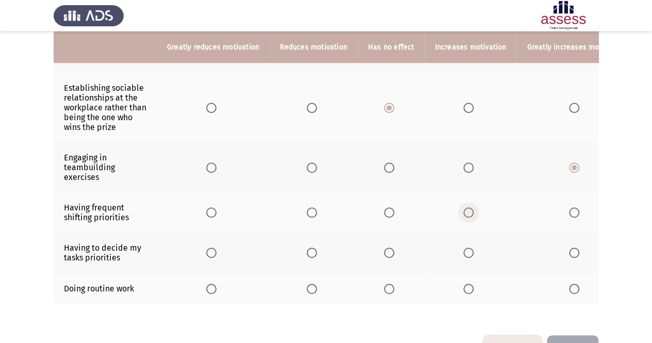
click at [464, 207] on span "Select an option" at bounding box center [468, 212] width 10 height 10
click at [464, 207] on input "Select an option" at bounding box center [468, 212] width 10 height 10
click at [307, 283] on span "Select an option" at bounding box center [312, 288] width 10 height 10
click at [307, 283] on input "Select an option" at bounding box center [312, 288] width 10 height 10
click at [400, 245] on th at bounding box center [391, 252] width 67 height 40
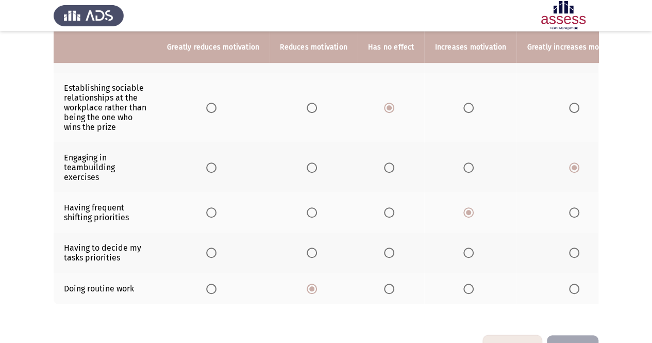
click at [385, 248] on span "Select an option" at bounding box center [389, 252] width 10 height 10
click at [385, 248] on input "Select an option" at bounding box center [389, 252] width 10 height 10
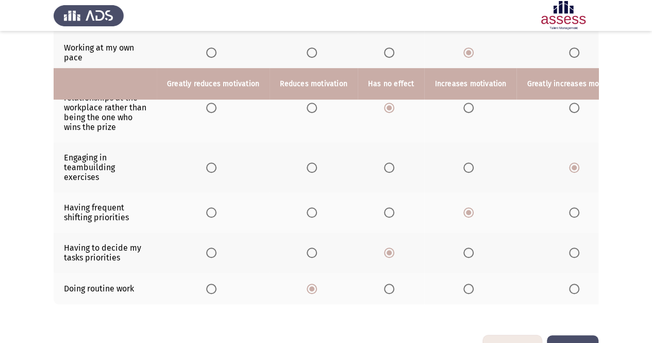
scroll to position [316, 0]
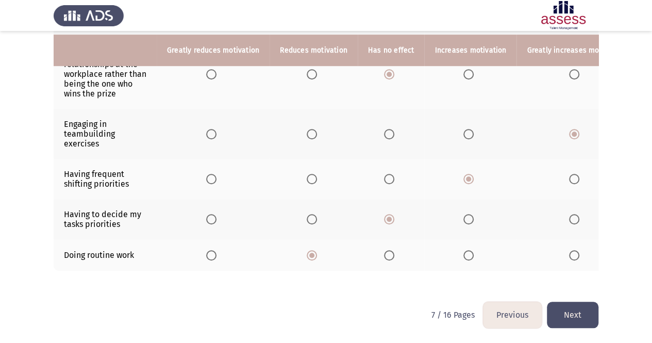
click at [567, 322] on button "Next" at bounding box center [573, 314] width 52 height 26
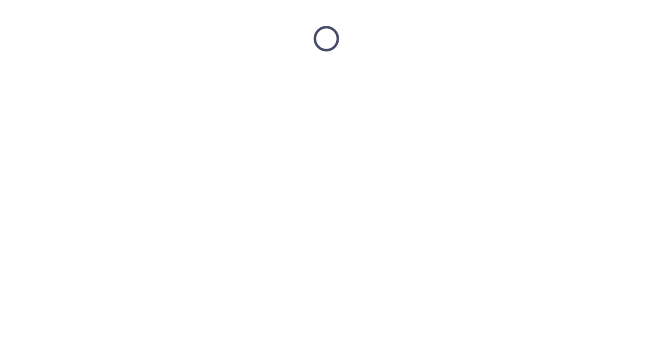
scroll to position [0, 0]
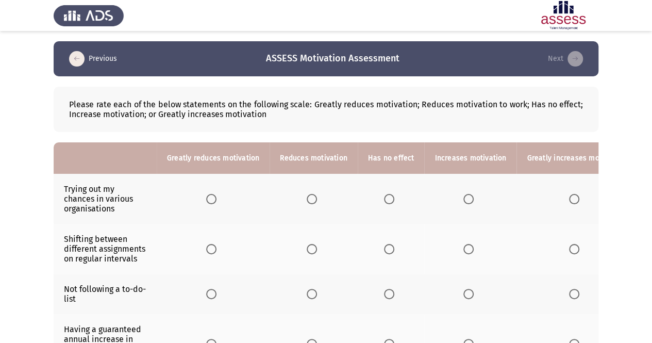
click at [461, 191] on th at bounding box center [470, 199] width 92 height 50
click at [385, 199] on span "Select an option" at bounding box center [389, 199] width 10 height 10
click at [385, 199] on input "Select an option" at bounding box center [389, 199] width 10 height 10
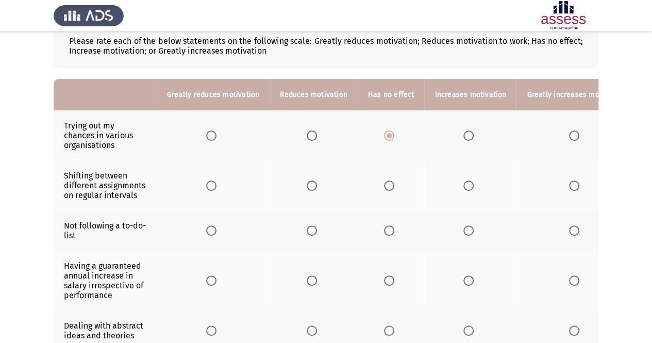
scroll to position [65, 0]
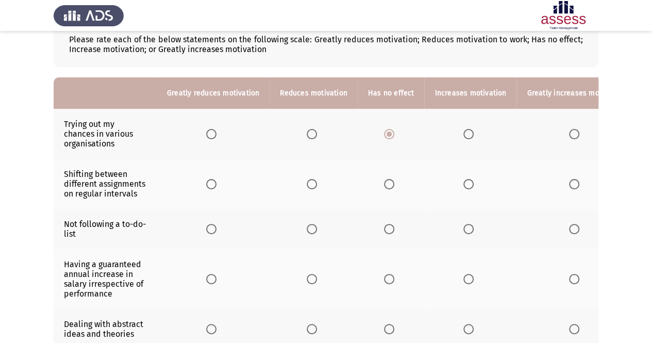
click at [464, 185] on span "Select an option" at bounding box center [468, 184] width 10 height 10
click at [464, 185] on input "Select an option" at bounding box center [468, 184] width 10 height 10
click at [385, 232] on th at bounding box center [391, 229] width 67 height 40
click at [385, 226] on span "Select an option" at bounding box center [389, 229] width 10 height 10
click at [385, 226] on input "Select an option" at bounding box center [389, 229] width 10 height 10
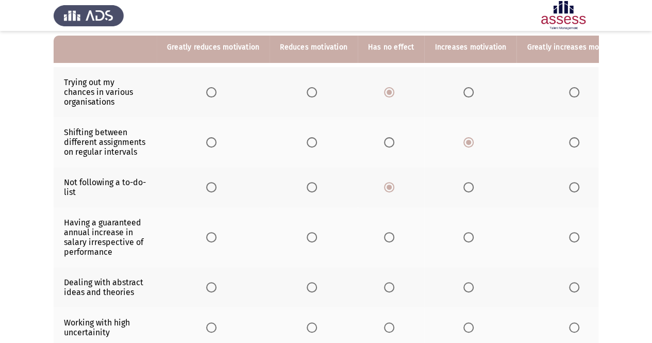
scroll to position [107, 0]
click at [314, 187] on label "Select an option" at bounding box center [314, 186] width 14 height 10
click at [314, 187] on input "Select an option" at bounding box center [312, 186] width 10 height 10
click at [569, 234] on span "Select an option" at bounding box center [574, 236] width 10 height 10
click at [569, 234] on input "Select an option" at bounding box center [574, 236] width 10 height 10
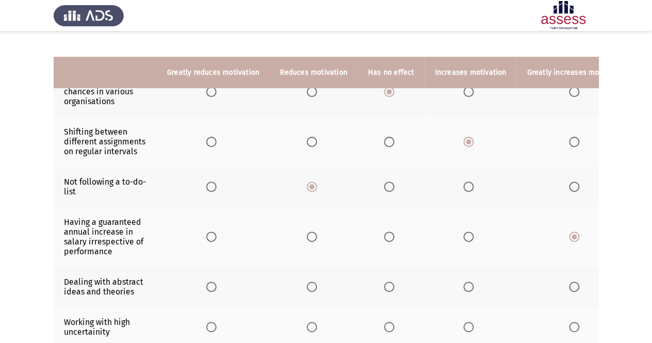
scroll to position [143, 0]
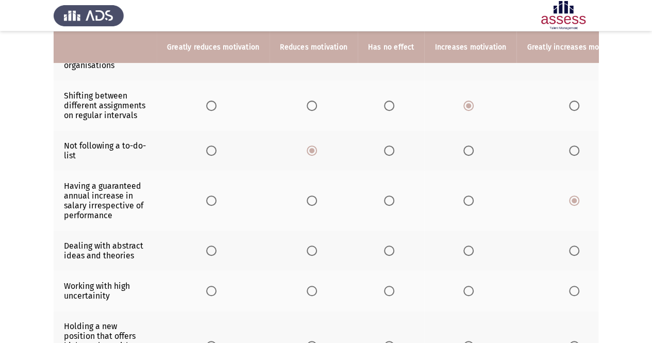
click at [465, 247] on span "Select an option" at bounding box center [468, 250] width 10 height 10
click at [465, 247] on input "Select an option" at bounding box center [468, 250] width 10 height 10
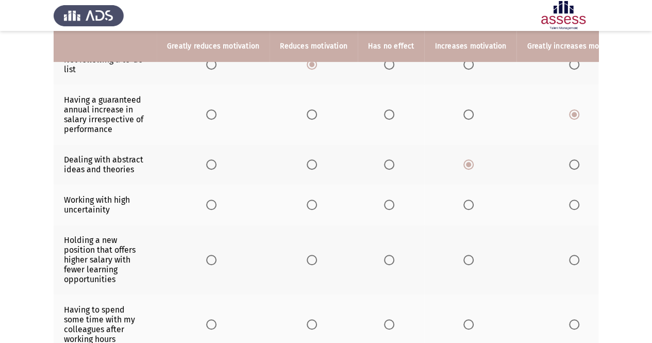
scroll to position [230, 0]
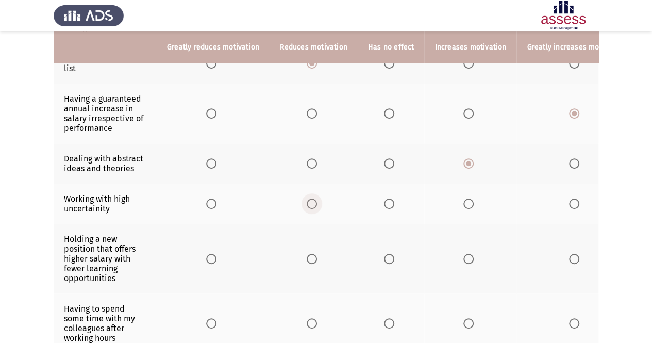
click at [314, 202] on span "Select an option" at bounding box center [312, 203] width 10 height 10
click at [314, 202] on input "Select an option" at bounding box center [312, 203] width 10 height 10
click at [307, 258] on span "Select an option" at bounding box center [312, 258] width 10 height 10
click at [307, 258] on input "Select an option" at bounding box center [312, 258] width 10 height 10
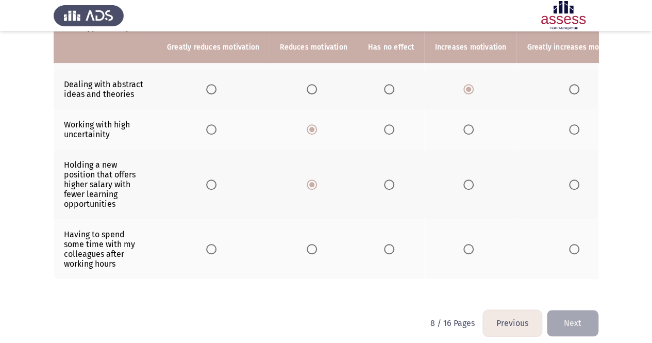
scroll to position [316, 0]
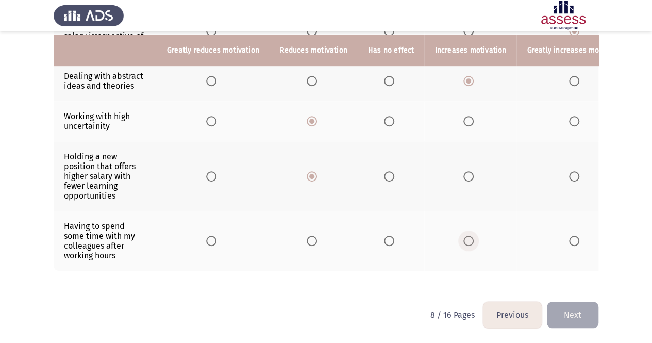
click at [464, 236] on span "Select an option" at bounding box center [468, 240] width 10 height 10
click at [464, 236] on input "Select an option" at bounding box center [468, 240] width 10 height 10
click at [585, 314] on button "Next" at bounding box center [573, 314] width 52 height 26
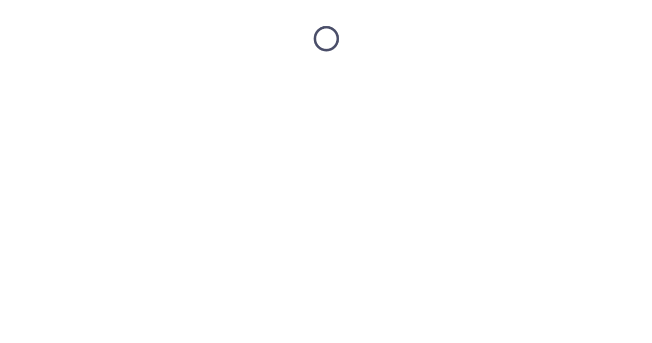
scroll to position [0, 0]
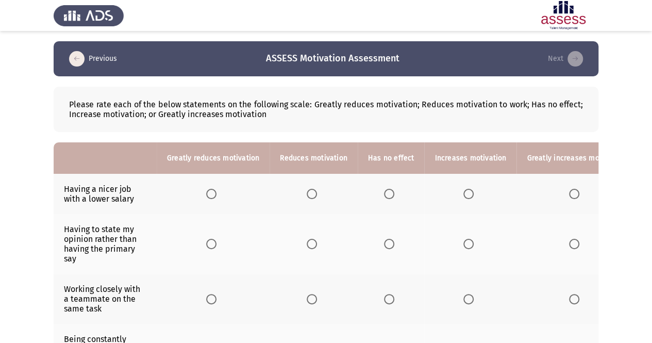
click at [312, 197] on span "Select an option" at bounding box center [312, 194] width 10 height 10
click at [312, 197] on input "Select an option" at bounding box center [312, 194] width 10 height 10
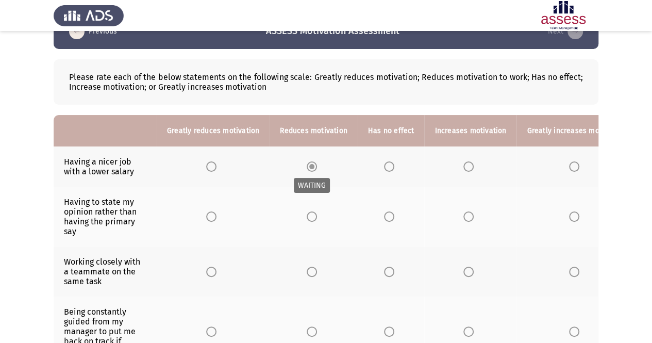
scroll to position [28, 0]
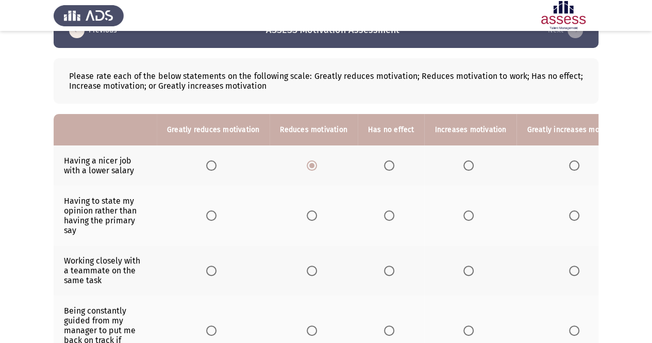
click at [387, 214] on span "Select an option" at bounding box center [389, 215] width 10 height 10
click at [387, 214] on input "Select an option" at bounding box center [389, 215] width 10 height 10
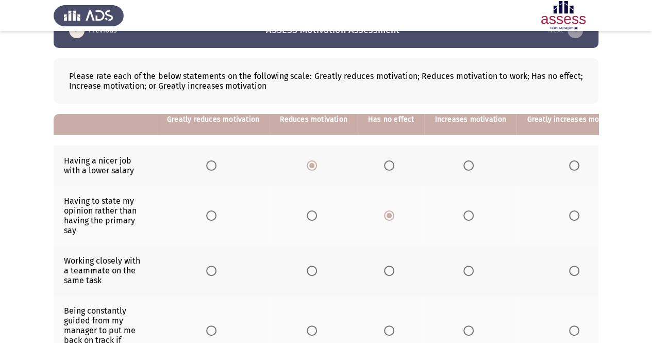
scroll to position [105, 0]
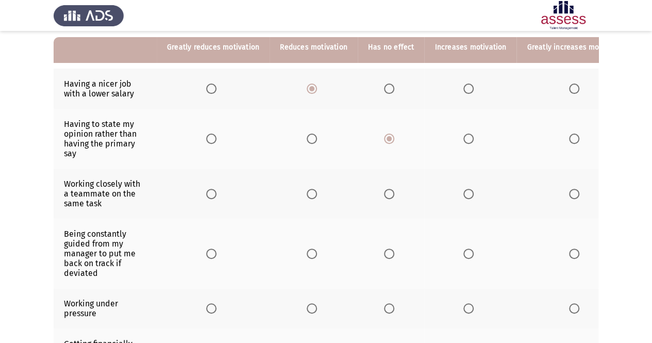
click at [463, 200] on th at bounding box center [470, 193] width 92 height 50
click at [462, 186] on th at bounding box center [470, 193] width 92 height 50
click at [467, 193] on span "Select an option" at bounding box center [468, 194] width 10 height 10
click at [467, 193] on input "Select an option" at bounding box center [468, 194] width 10 height 10
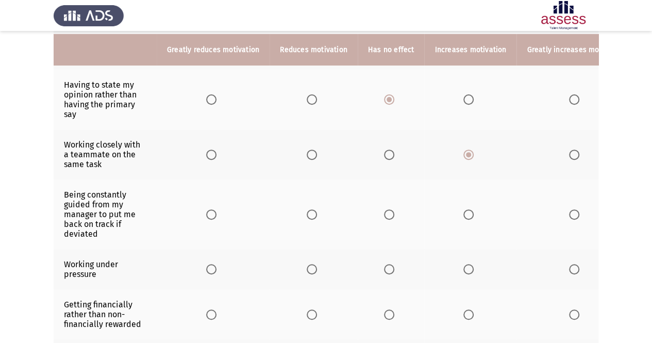
scroll to position [147, 0]
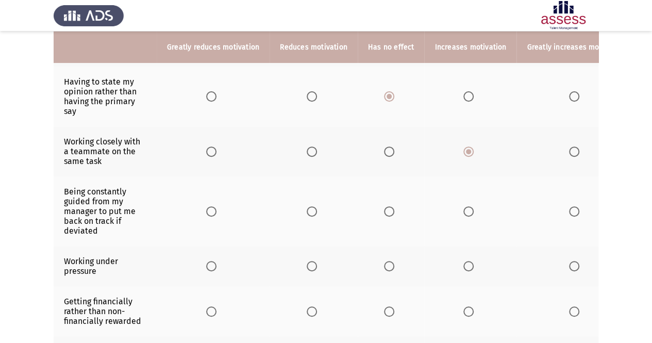
click at [569, 146] on span "Select an option" at bounding box center [574, 151] width 10 height 10
click at [569, 146] on input "Select an option" at bounding box center [574, 151] width 10 height 10
click at [463, 210] on span "Select an option" at bounding box center [468, 211] width 10 height 10
click at [463, 210] on input "Select an option" at bounding box center [468, 211] width 10 height 10
click at [307, 266] on span "Select an option" at bounding box center [312, 266] width 10 height 10
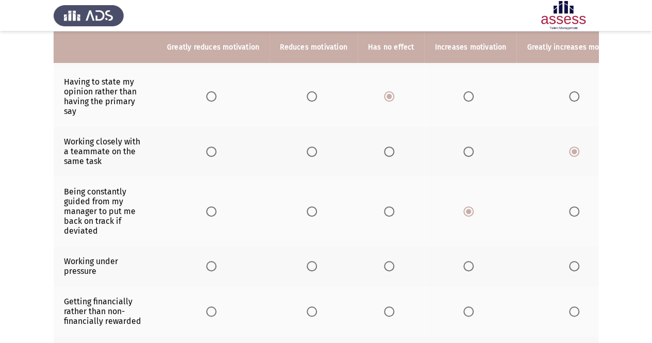
click at [307, 266] on input "Select an option" at bounding box center [312, 266] width 10 height 10
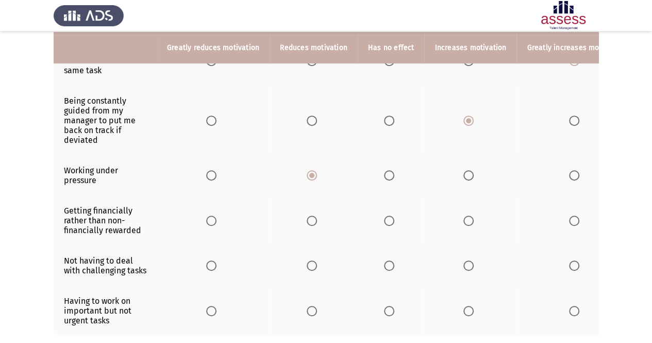
scroll to position [239, 0]
click at [463, 218] on span "Select an option" at bounding box center [468, 219] width 10 height 10
click at [463, 218] on input "Select an option" at bounding box center [468, 219] width 10 height 10
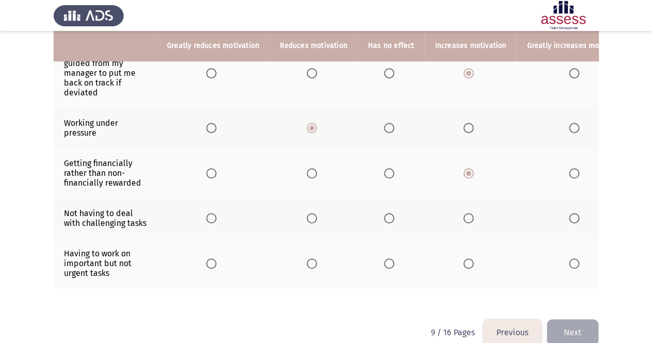
scroll to position [286, 0]
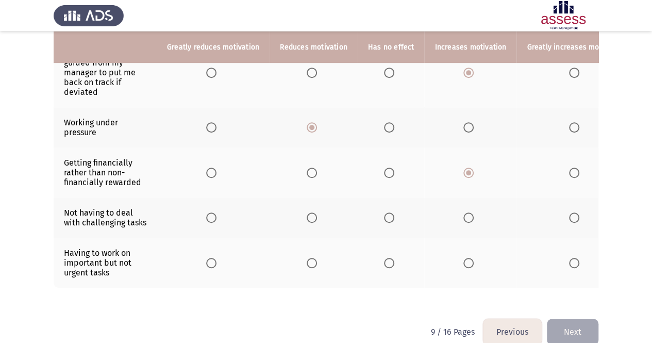
click at [309, 222] on span "Select an option" at bounding box center [312, 217] width 10 height 10
click at [309, 222] on input "Select an option" at bounding box center [312, 217] width 10 height 10
click at [388, 268] on span "Select an option" at bounding box center [389, 263] width 10 height 10
click at [388, 268] on input "Select an option" at bounding box center [389, 263] width 10 height 10
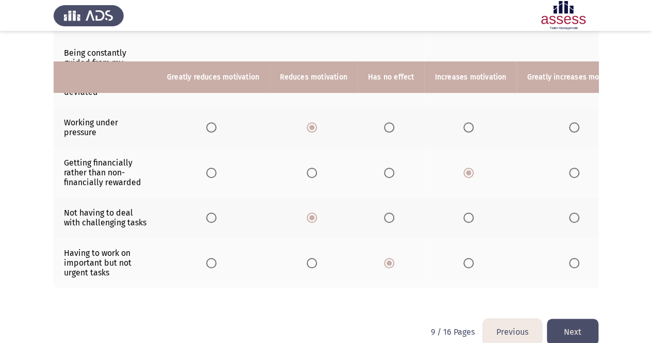
scroll to position [316, 0]
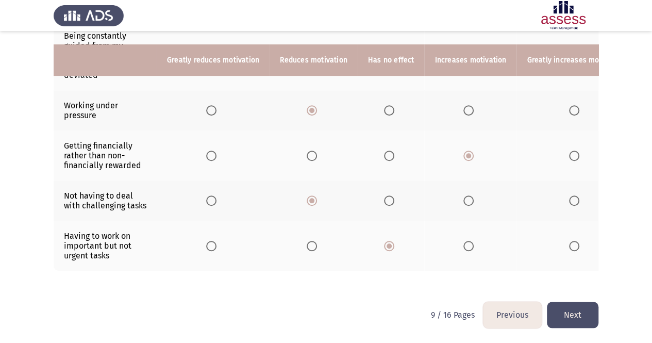
click at [566, 316] on button "Next" at bounding box center [573, 314] width 52 height 26
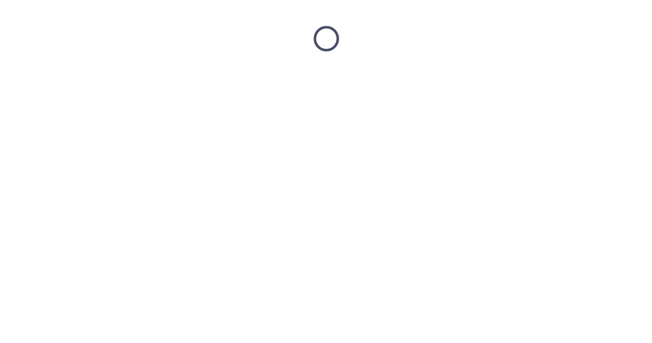
scroll to position [0, 0]
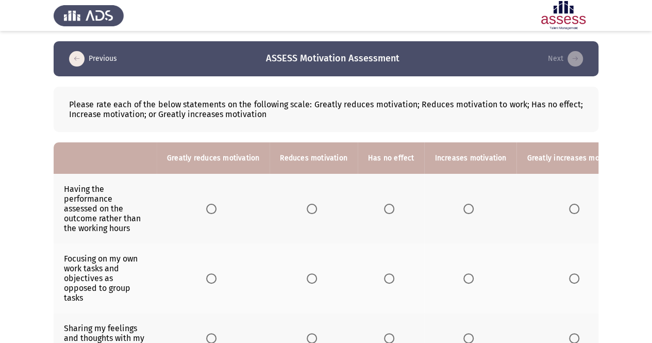
click at [569, 204] on span "Select an option" at bounding box center [574, 209] width 10 height 10
click at [569, 204] on input "Select an option" at bounding box center [574, 209] width 10 height 10
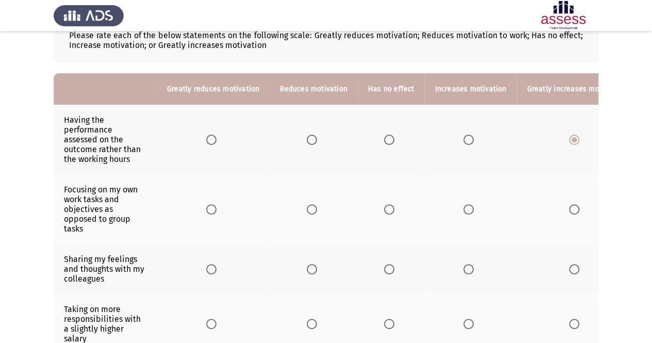
scroll to position [70, 0]
click at [469, 146] on th at bounding box center [470, 139] width 92 height 70
click at [464, 141] on span "Select an option" at bounding box center [468, 139] width 10 height 10
click at [464, 141] on input "Select an option" at bounding box center [468, 139] width 10 height 10
click at [311, 204] on span "Select an option" at bounding box center [312, 209] width 10 height 10
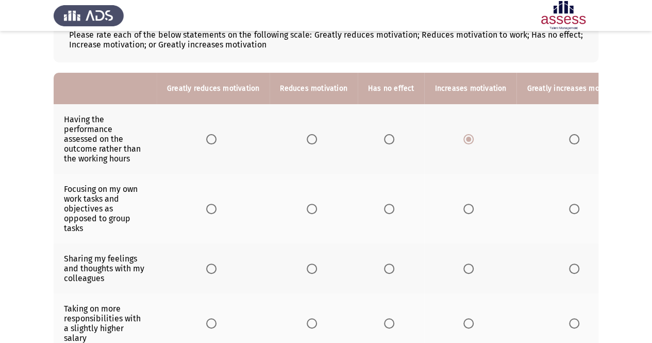
click at [311, 204] on input "Select an option" at bounding box center [312, 209] width 10 height 10
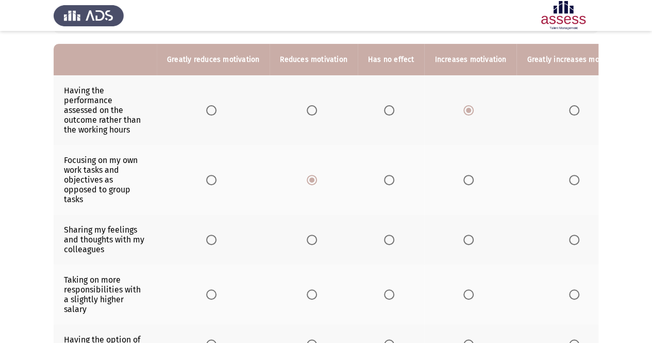
scroll to position [99, 0]
click at [464, 234] on span "Select an option" at bounding box center [468, 239] width 10 height 10
click at [464, 234] on input "Select an option" at bounding box center [468, 239] width 10 height 10
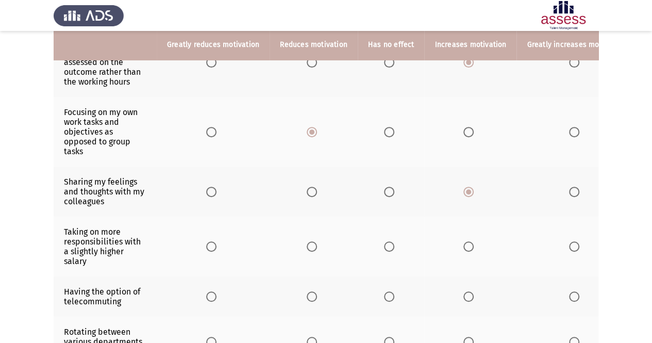
scroll to position [147, 0]
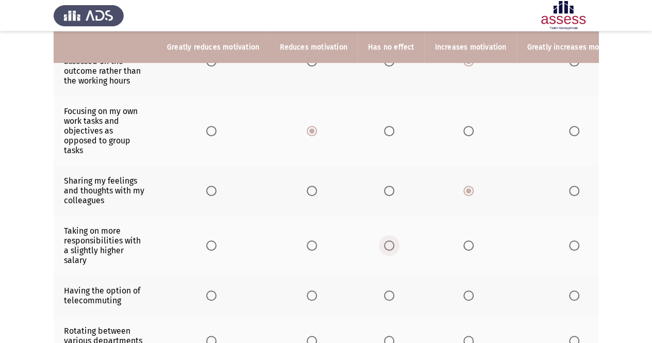
click at [388, 242] on span "Select an option" at bounding box center [389, 245] width 10 height 10
click at [388, 242] on input "Select an option" at bounding box center [389, 245] width 10 height 10
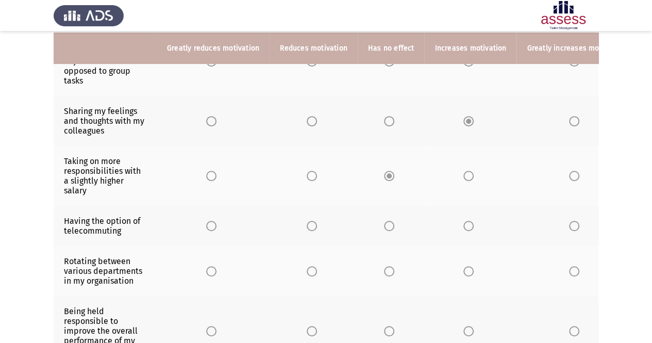
scroll to position [218, 0]
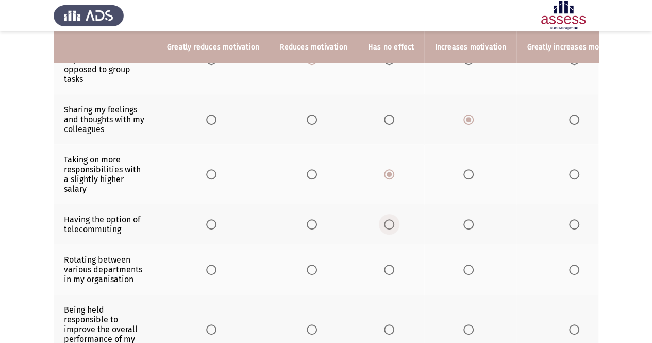
click at [384, 222] on span "Select an option" at bounding box center [389, 224] width 10 height 10
click at [384, 222] on input "Select an option" at bounding box center [389, 224] width 10 height 10
click at [463, 220] on span "Select an option" at bounding box center [468, 224] width 10 height 10
click at [463, 220] on input "Select an option" at bounding box center [468, 224] width 10 height 10
click at [391, 221] on label "Select an option" at bounding box center [391, 224] width 14 height 10
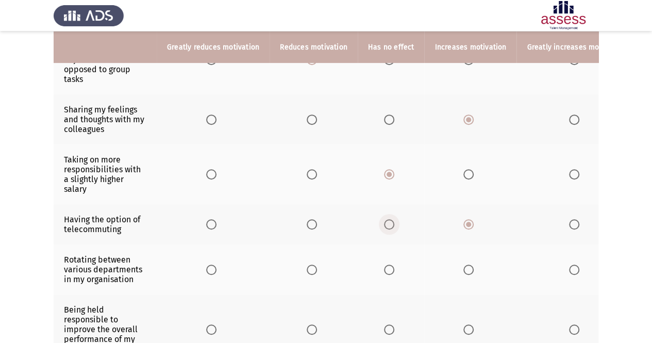
click at [391, 221] on input "Select an option" at bounding box center [389, 224] width 10 height 10
click at [308, 264] on span "Select an option" at bounding box center [312, 269] width 10 height 10
click at [308, 264] on input "Select an option" at bounding box center [312, 269] width 10 height 10
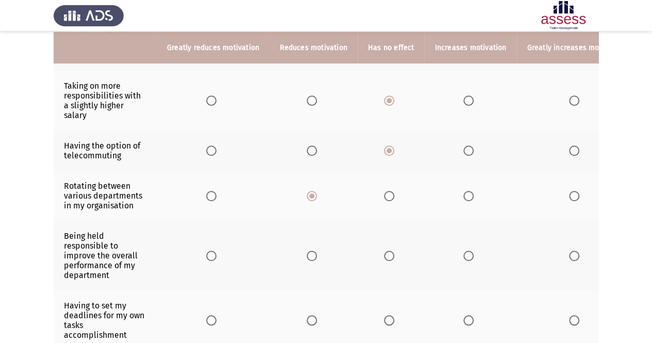
scroll to position [293, 0]
click at [385, 190] on span "Select an option" at bounding box center [389, 195] width 10 height 10
click at [385, 190] on input "Select an option" at bounding box center [389, 195] width 10 height 10
click at [465, 252] on span "Select an option" at bounding box center [468, 255] width 10 height 10
click at [465, 252] on input "Select an option" at bounding box center [468, 255] width 10 height 10
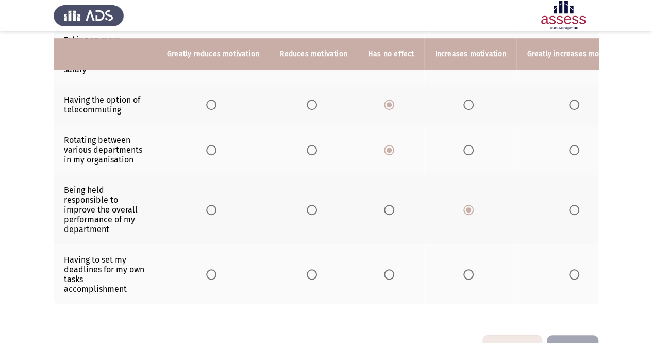
scroll to position [347, 0]
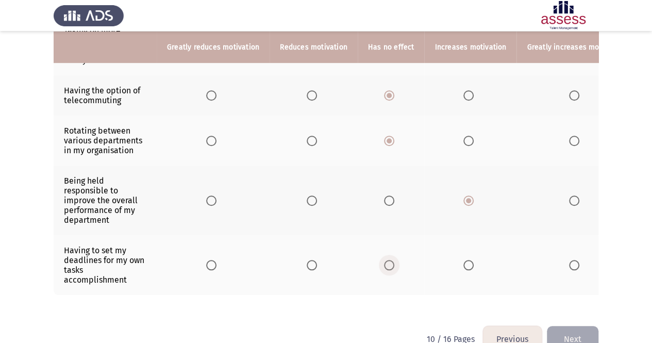
click at [386, 262] on span "Select an option" at bounding box center [389, 265] width 10 height 10
click at [386, 262] on input "Select an option" at bounding box center [389, 265] width 10 height 10
click at [583, 336] on button "Next" at bounding box center [573, 339] width 52 height 26
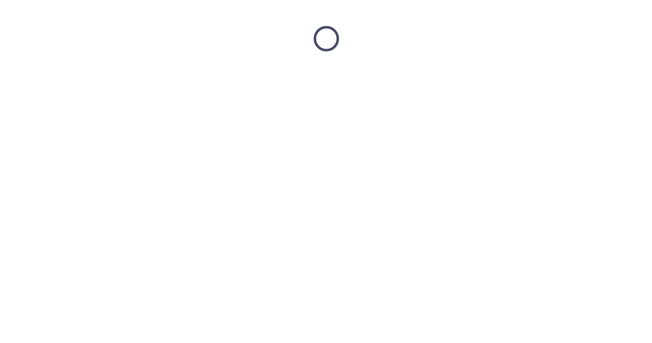
scroll to position [0, 0]
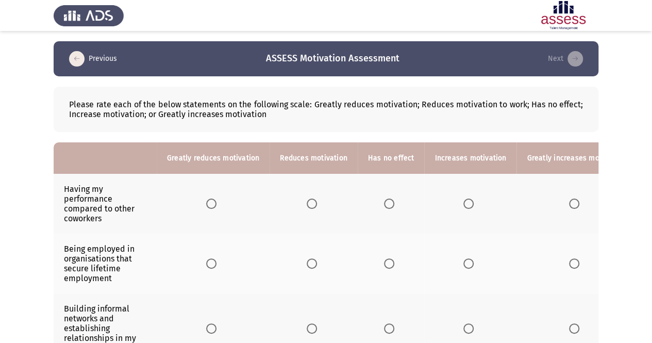
click at [215, 195] on th at bounding box center [213, 204] width 113 height 60
click at [214, 198] on span "Select an option" at bounding box center [211, 203] width 10 height 10
click at [214, 198] on input "Select an option" at bounding box center [211, 203] width 10 height 10
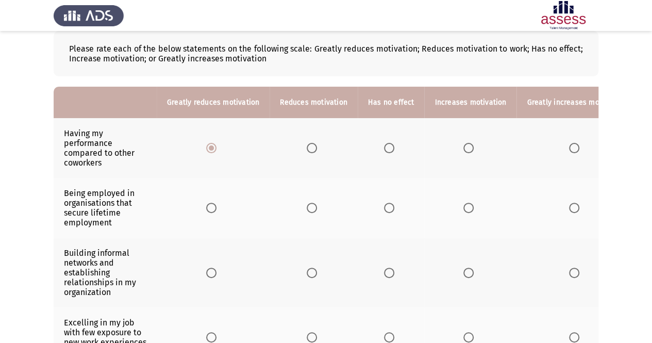
scroll to position [56, 0]
click at [467, 208] on span "Select an option" at bounding box center [468, 207] width 10 height 10
click at [467, 208] on input "Select an option" at bounding box center [468, 207] width 10 height 10
click at [573, 270] on label "Select an option" at bounding box center [576, 272] width 14 height 10
click at [573, 270] on input "Select an option" at bounding box center [574, 272] width 10 height 10
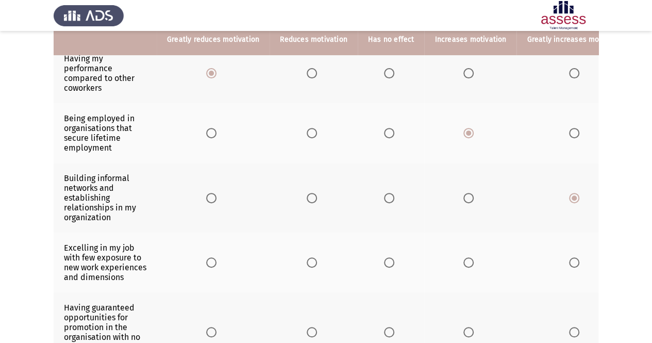
scroll to position [132, 0]
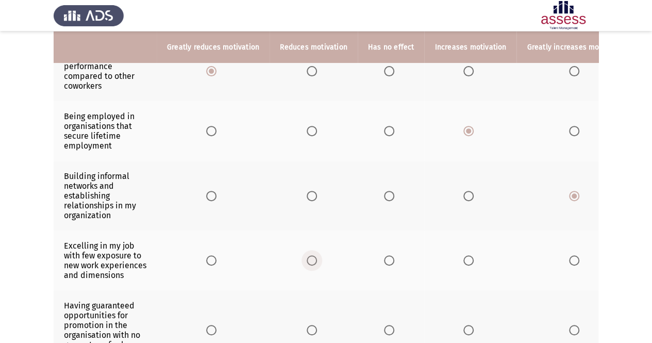
click at [311, 263] on span "Select an option" at bounding box center [312, 260] width 10 height 10
click at [311, 263] on input "Select an option" at bounding box center [312, 260] width 10 height 10
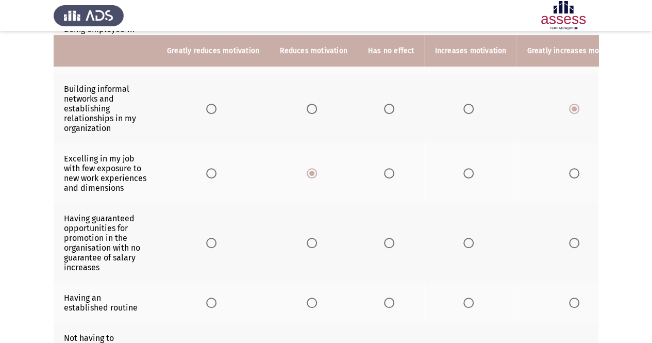
scroll to position [225, 0]
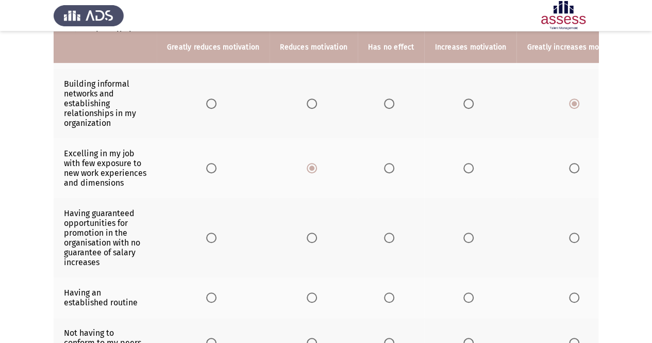
click at [311, 242] on span "Select an option" at bounding box center [312, 237] width 10 height 10
click at [311, 242] on input "Select an option" at bounding box center [312, 237] width 10 height 10
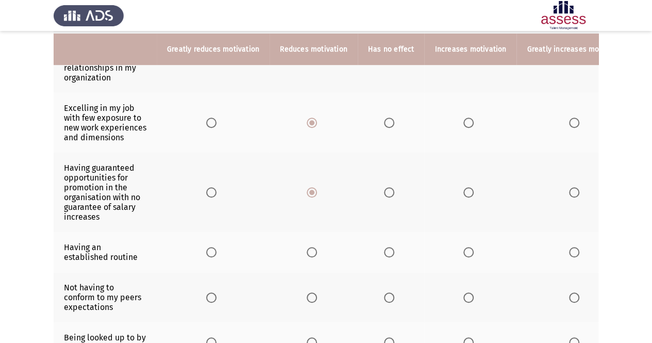
scroll to position [272, 0]
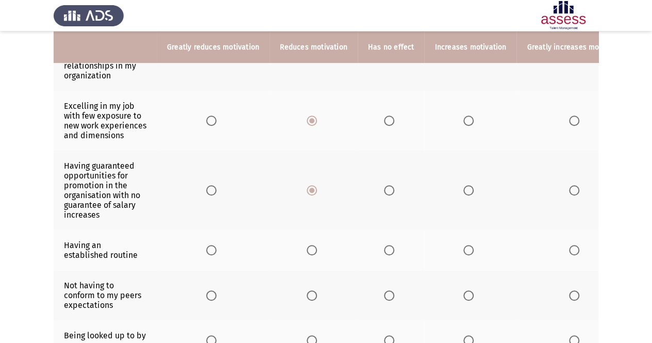
click at [303, 258] on th at bounding box center [313, 250] width 88 height 40
click at [307, 255] on span "Select an option" at bounding box center [312, 250] width 10 height 10
click at [307, 255] on input "Select an option" at bounding box center [312, 250] width 10 height 10
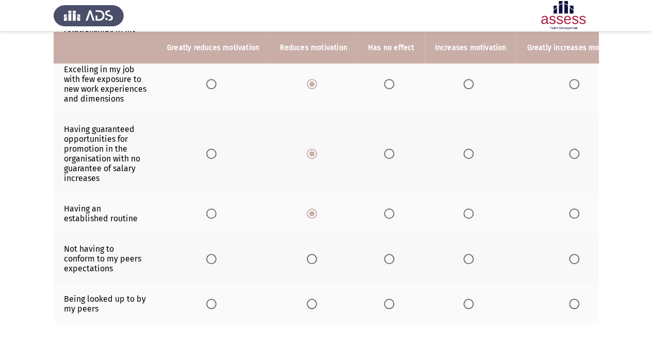
scroll to position [309, 0]
click at [384, 262] on span "Select an option" at bounding box center [389, 258] width 10 height 10
click at [384, 262] on input "Select an option" at bounding box center [389, 258] width 10 height 10
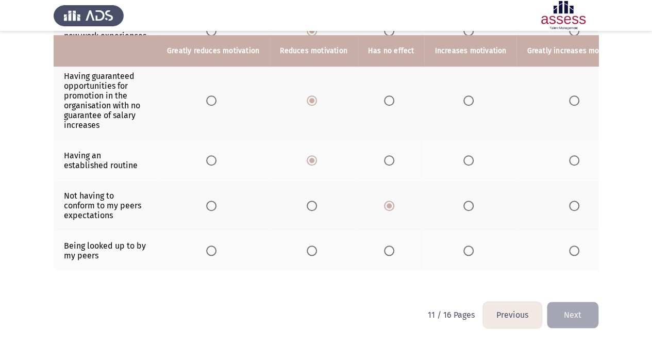
scroll to position [365, 0]
click at [464, 249] on span "Select an option" at bounding box center [468, 250] width 10 height 10
click at [464, 249] on input "Select an option" at bounding box center [468, 250] width 10 height 10
click at [579, 324] on button "Next" at bounding box center [573, 314] width 52 height 26
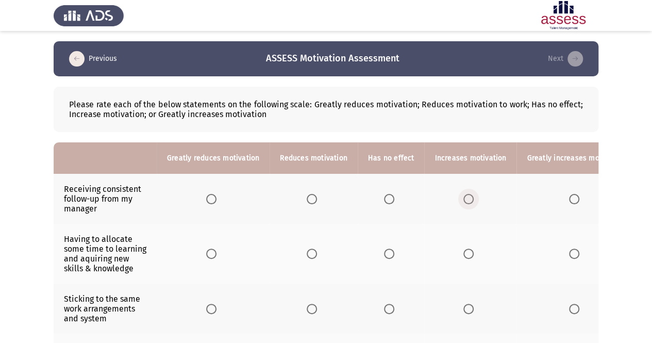
click at [466, 200] on span "Select an option" at bounding box center [468, 199] width 10 height 10
click at [466, 200] on input "Select an option" at bounding box center [468, 199] width 10 height 10
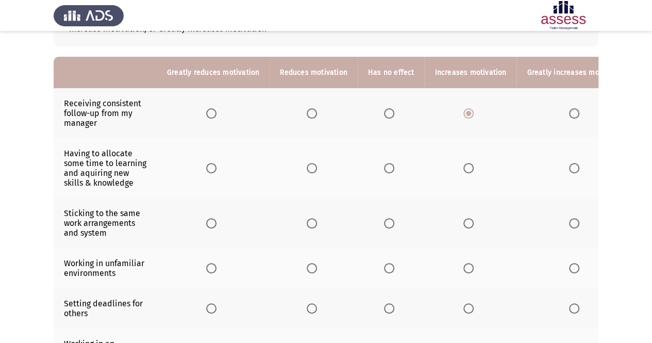
scroll to position [86, 0]
click at [571, 164] on span "Select an option" at bounding box center [574, 167] width 10 height 10
click at [571, 164] on input "Select an option" at bounding box center [574, 167] width 10 height 10
click at [387, 223] on span "Select an option" at bounding box center [389, 222] width 10 height 10
click at [387, 223] on input "Select an option" at bounding box center [389, 222] width 10 height 10
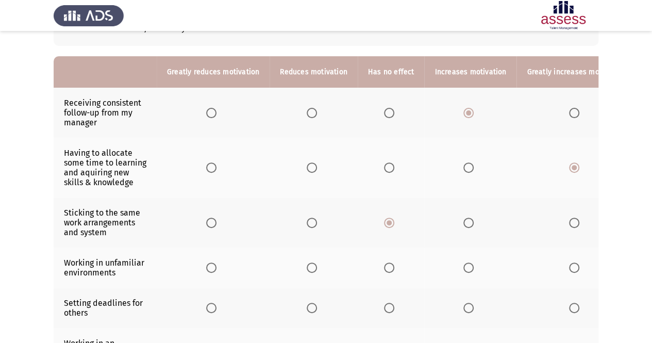
click at [467, 259] on th at bounding box center [470, 267] width 92 height 40
click at [465, 262] on span "Select an option" at bounding box center [468, 267] width 10 height 10
click at [465, 262] on input "Select an option" at bounding box center [468, 267] width 10 height 10
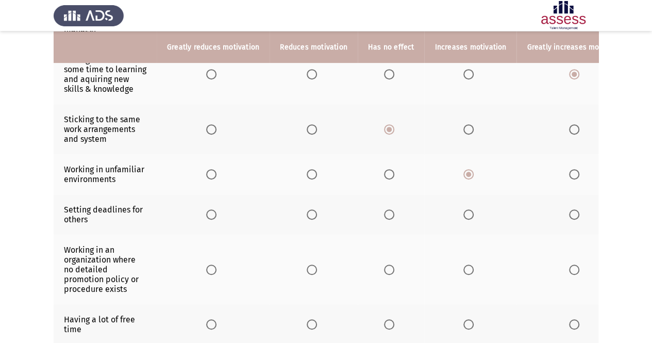
scroll to position [180, 0]
click at [384, 217] on th at bounding box center [391, 214] width 67 height 40
click at [384, 211] on span "Select an option" at bounding box center [389, 214] width 10 height 10
click at [384, 211] on input "Select an option" at bounding box center [389, 214] width 10 height 10
click at [308, 266] on span "Select an option" at bounding box center [312, 269] width 10 height 10
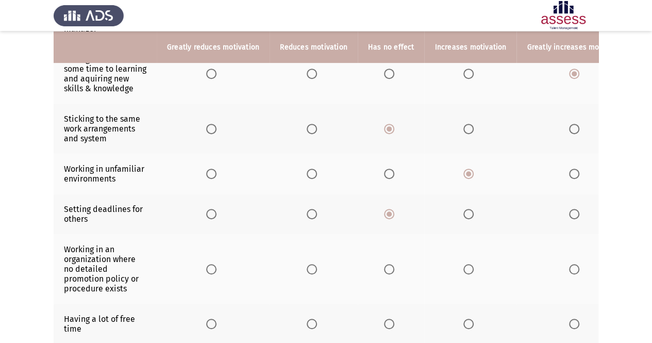
click at [308, 266] on input "Select an option" at bounding box center [312, 269] width 10 height 10
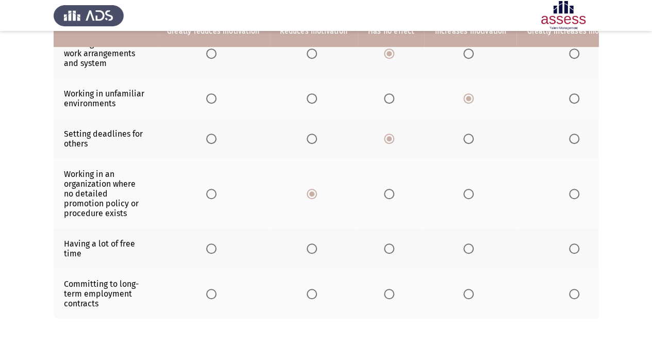
scroll to position [256, 0]
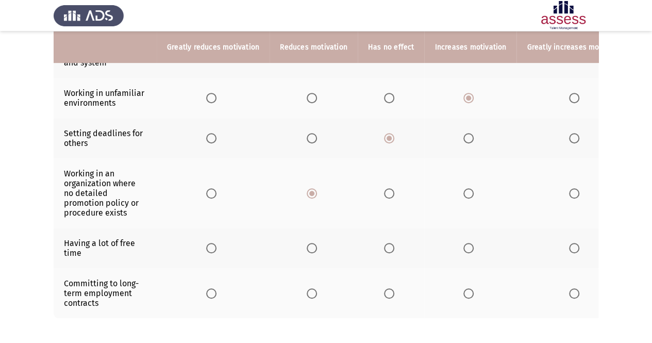
click at [379, 245] on th at bounding box center [391, 248] width 67 height 40
click at [317, 243] on label "Select an option" at bounding box center [314, 248] width 14 height 10
click at [317, 243] on input "Select an option" at bounding box center [312, 248] width 10 height 10
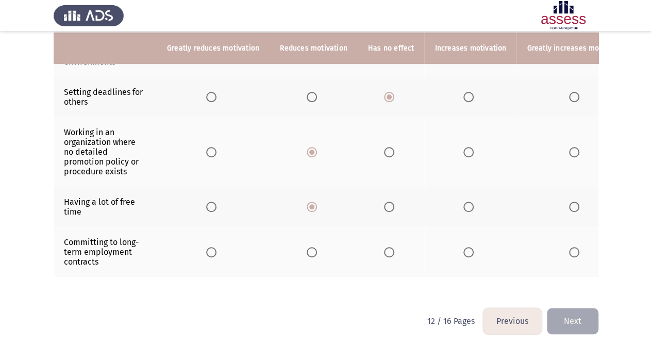
scroll to position [298, 0]
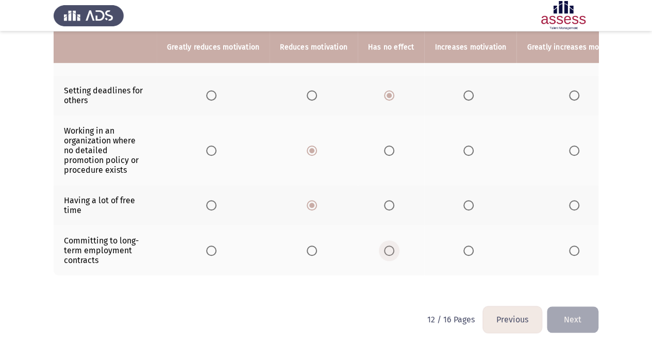
click at [385, 246] on span "Select an option" at bounding box center [389, 250] width 10 height 10
click at [385, 246] on input "Select an option" at bounding box center [389, 250] width 10 height 10
click at [578, 328] on button "Next" at bounding box center [573, 319] width 52 height 26
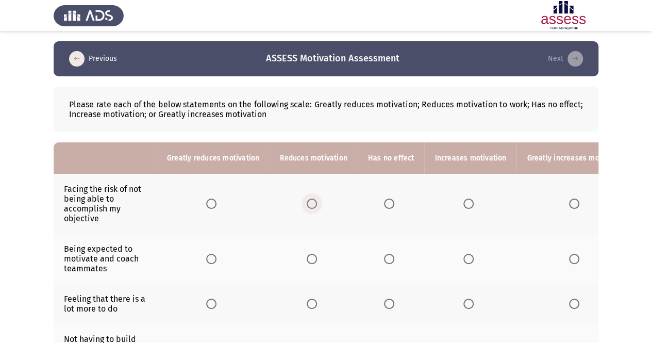
click at [307, 204] on span "Select an option" at bounding box center [312, 203] width 10 height 10
click at [307, 204] on input "Select an option" at bounding box center [312, 203] width 10 height 10
click at [458, 259] on th at bounding box center [470, 258] width 92 height 50
click at [463, 259] on span "Select an option" at bounding box center [468, 258] width 10 height 10
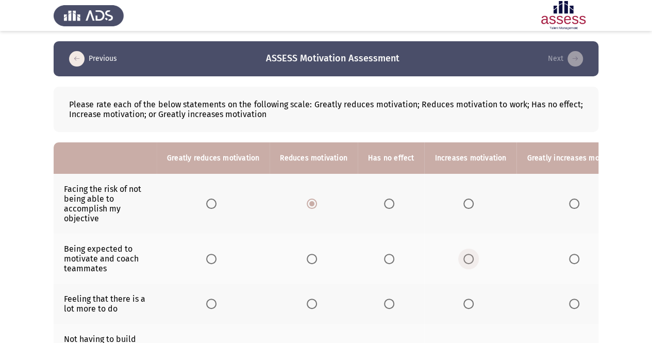
click at [463, 259] on input "Select an option" at bounding box center [468, 258] width 10 height 10
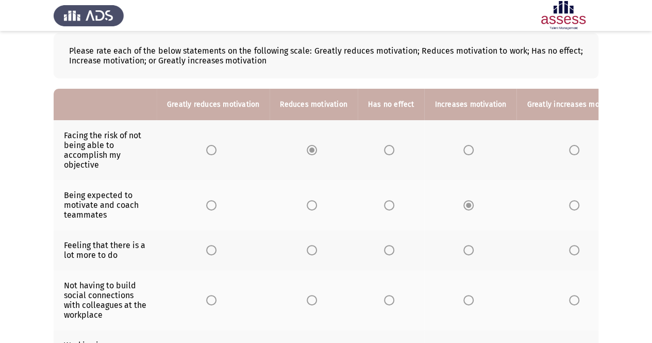
scroll to position [56, 0]
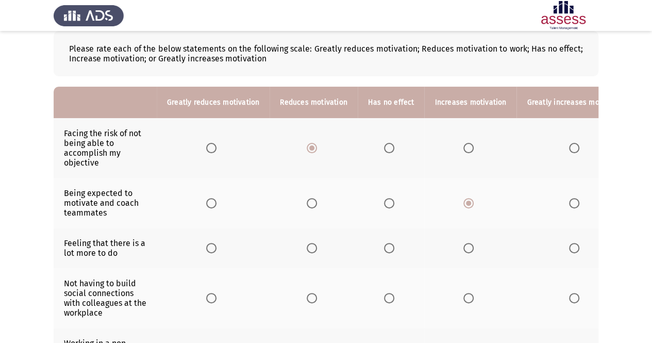
click at [467, 244] on span "Select an option" at bounding box center [468, 248] width 10 height 10
click at [467, 244] on input "Select an option" at bounding box center [468, 248] width 10 height 10
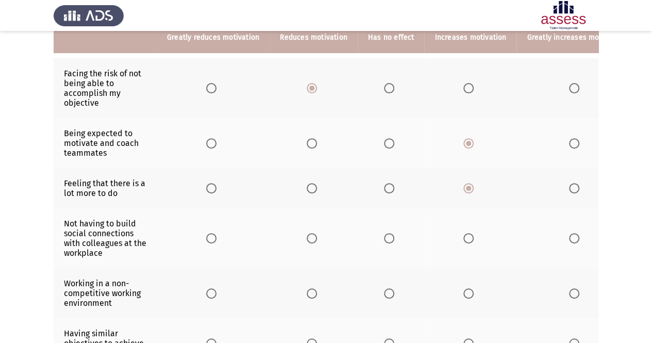
scroll to position [117, 0]
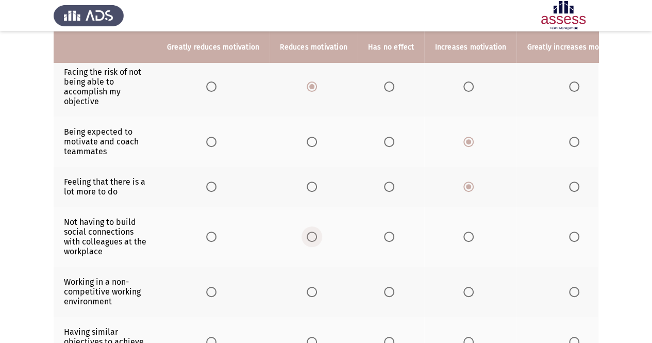
click at [309, 235] on span "Select an option" at bounding box center [312, 236] width 10 height 10
click at [309, 235] on input "Select an option" at bounding box center [312, 236] width 10 height 10
click at [462, 296] on th at bounding box center [470, 291] width 92 height 50
click at [464, 291] on span "Select an option" at bounding box center [468, 291] width 10 height 10
click at [464, 291] on input "Select an option" at bounding box center [468, 291] width 10 height 10
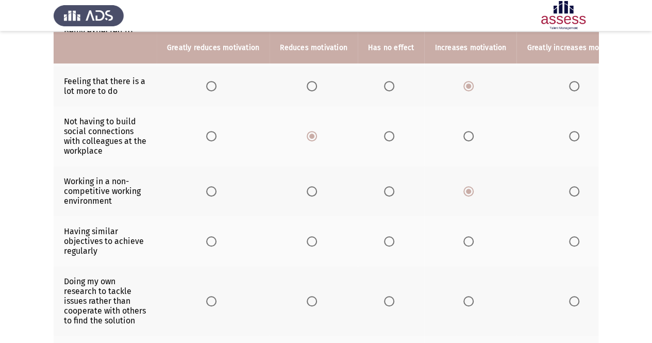
scroll to position [218, 0]
click at [309, 235] on mat-radio-button "Select an option" at bounding box center [314, 240] width 14 height 11
click at [310, 239] on span "Select an option" at bounding box center [312, 240] width 10 height 10
click at [310, 239] on input "Select an option" at bounding box center [312, 240] width 10 height 10
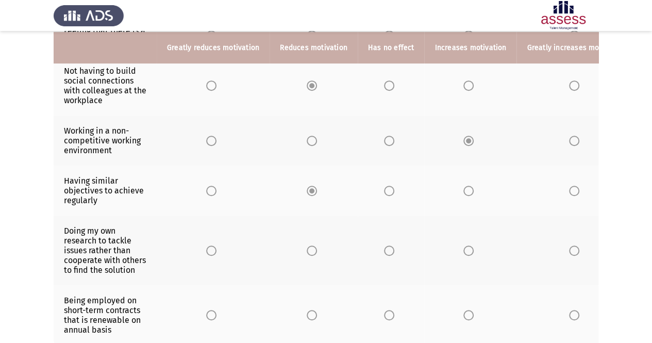
scroll to position [268, 0]
click at [307, 248] on span "Select an option" at bounding box center [312, 250] width 10 height 10
click at [307, 248] on input "Select an option" at bounding box center [312, 250] width 10 height 10
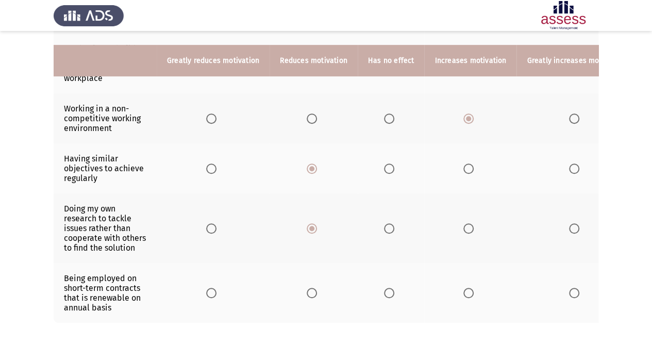
scroll to position [313, 0]
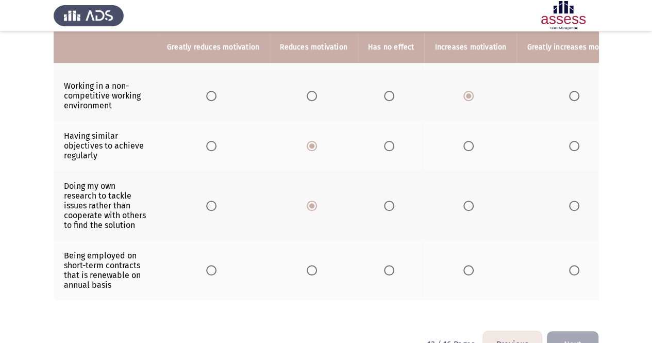
click at [387, 265] on span "Select an option" at bounding box center [389, 270] width 10 height 10
click at [387, 265] on input "Select an option" at bounding box center [389, 270] width 10 height 10
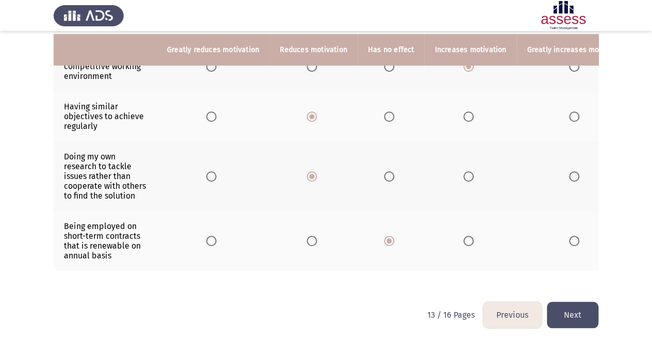
click at [587, 316] on button "Next" at bounding box center [573, 314] width 52 height 26
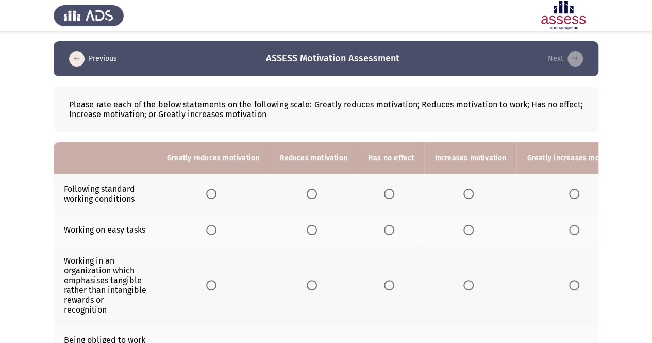
click at [387, 187] on th at bounding box center [391, 194] width 67 height 40
click at [387, 192] on span "Select an option" at bounding box center [389, 194] width 10 height 10
click at [387, 192] on input "Select an option" at bounding box center [389, 194] width 10 height 10
click at [390, 231] on span "Select an option" at bounding box center [389, 230] width 10 height 10
click at [390, 231] on input "Select an option" at bounding box center [389, 230] width 10 height 10
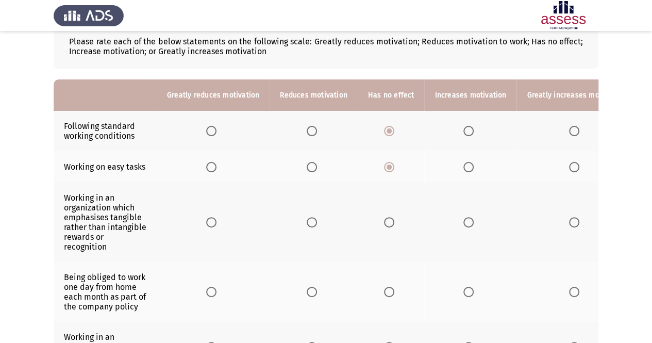
scroll to position [67, 0]
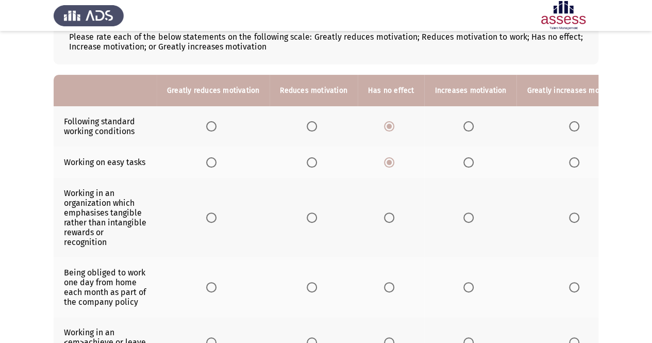
click at [465, 221] on th at bounding box center [470, 217] width 92 height 79
click at [463, 217] on span "Select an option" at bounding box center [468, 217] width 10 height 10
click at [463, 217] on input "Select an option" at bounding box center [468, 217] width 10 height 10
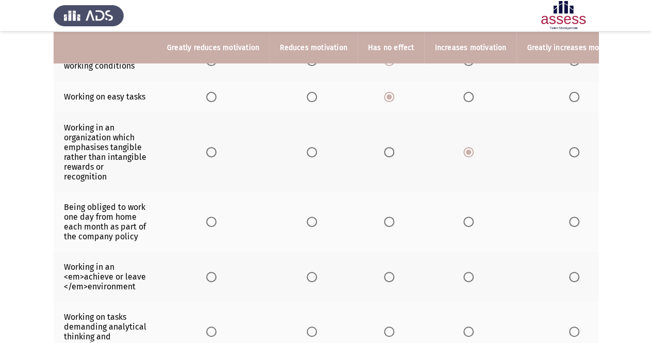
scroll to position [134, 0]
click at [465, 220] on span "Select an option" at bounding box center [468, 220] width 10 height 10
click at [465, 220] on input "Select an option" at bounding box center [468, 220] width 10 height 10
click at [384, 219] on span "Select an option" at bounding box center [389, 220] width 10 height 10
click at [384, 219] on input "Select an option" at bounding box center [389, 220] width 10 height 10
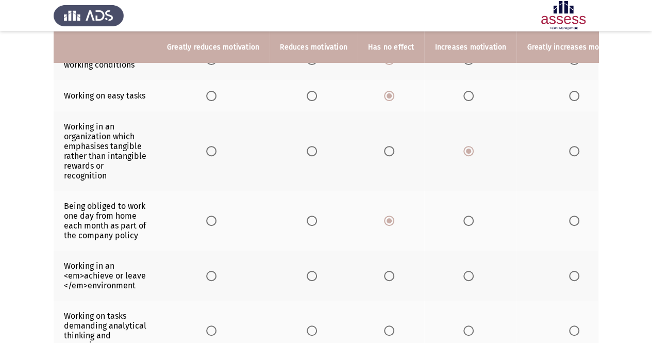
click at [466, 220] on span "Select an option" at bounding box center [468, 220] width 10 height 10
click at [466, 220] on input "Select an option" at bounding box center [468, 220] width 10 height 10
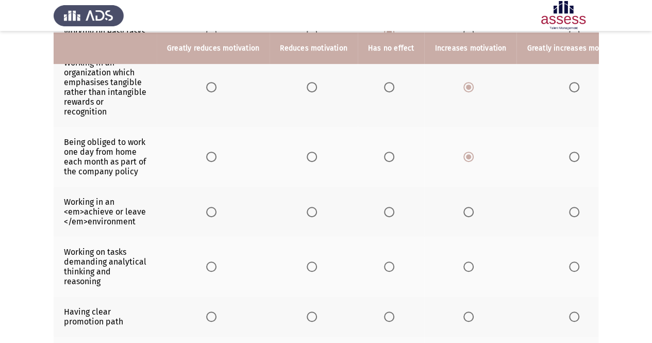
scroll to position [200, 0]
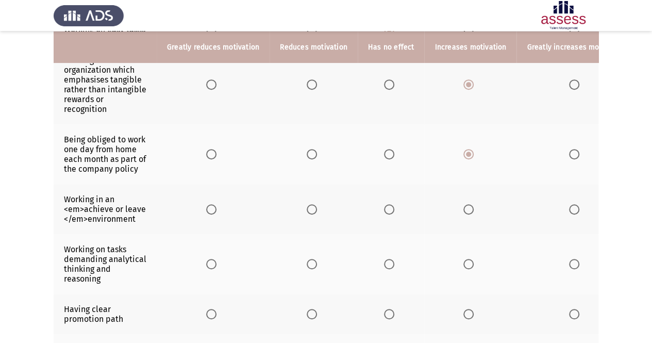
click at [311, 210] on span "Select an option" at bounding box center [312, 209] width 10 height 10
click at [311, 210] on input "Select an option" at bounding box center [312, 209] width 10 height 10
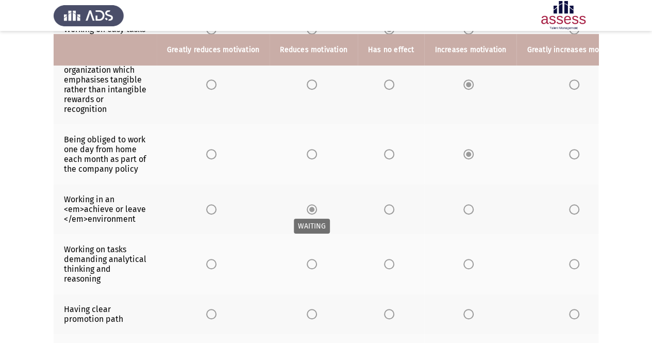
scroll to position [242, 0]
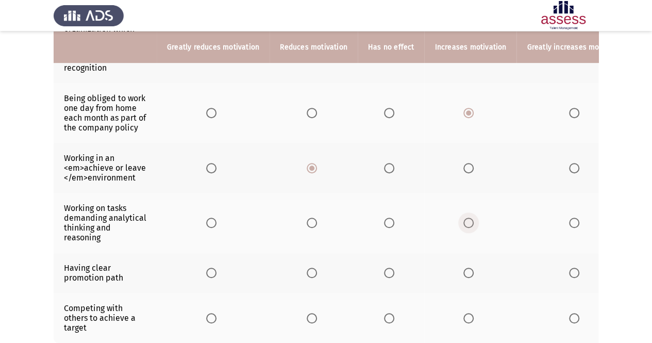
click at [471, 217] on label "Select an option" at bounding box center [470, 222] width 14 height 10
click at [471, 217] on input "Select an option" at bounding box center [468, 222] width 10 height 10
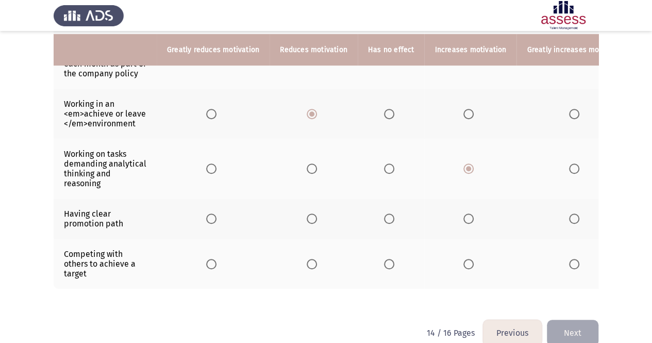
scroll to position [298, 0]
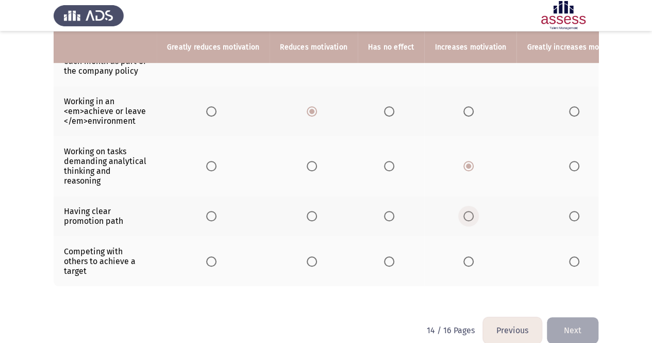
click at [465, 211] on span "Select an option" at bounding box center [468, 216] width 10 height 10
click at [465, 211] on input "Select an option" at bounding box center [468, 216] width 10 height 10
click at [308, 256] on span "Select an option" at bounding box center [312, 261] width 10 height 10
click at [308, 256] on input "Select an option" at bounding box center [312, 261] width 10 height 10
click at [573, 324] on button "Next" at bounding box center [573, 330] width 52 height 26
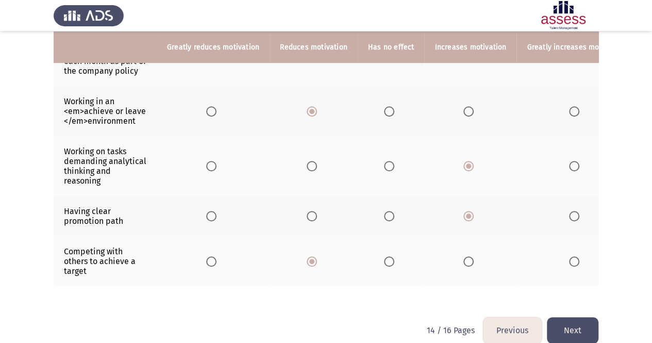
scroll to position [0, 0]
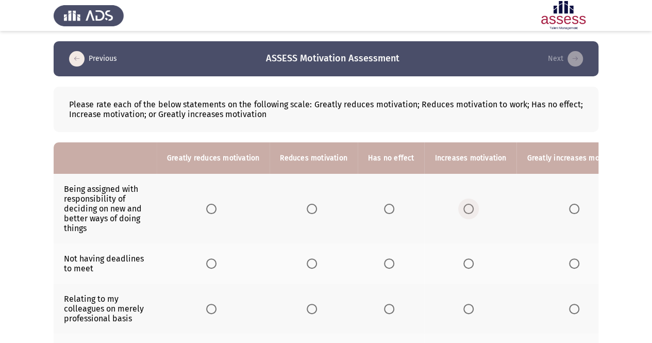
click at [464, 210] on span "Select an option" at bounding box center [468, 209] width 10 height 10
click at [464, 210] on input "Select an option" at bounding box center [468, 209] width 10 height 10
click at [315, 259] on label "Select an option" at bounding box center [314, 263] width 14 height 10
click at [315, 259] on input "Select an option" at bounding box center [312, 263] width 10 height 10
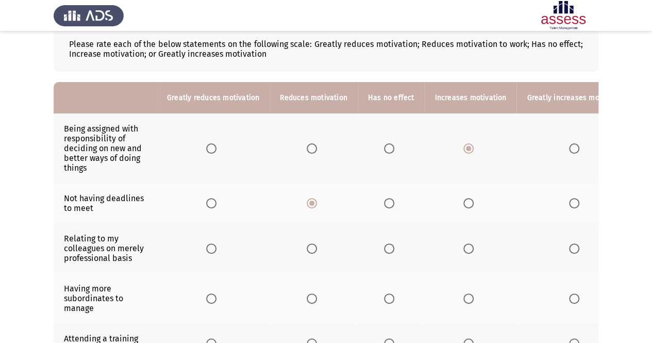
scroll to position [61, 0]
click at [384, 248] on span "Select an option" at bounding box center [389, 248] width 10 height 10
click at [384, 248] on input "Select an option" at bounding box center [389, 248] width 10 height 10
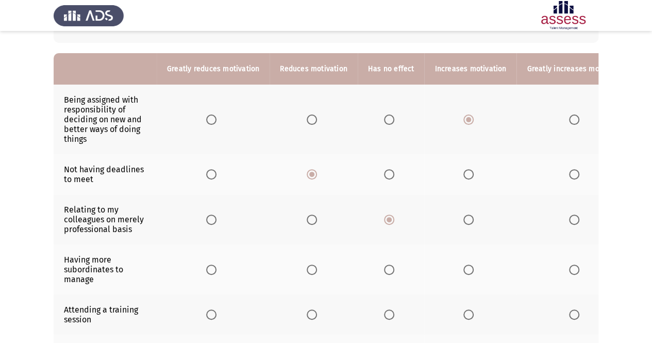
scroll to position [90, 0]
click at [310, 220] on span "Select an option" at bounding box center [312, 219] width 10 height 10
click at [310, 220] on input "Select an option" at bounding box center [312, 219] width 10 height 10
click at [387, 265] on span "Select an option" at bounding box center [389, 269] width 10 height 10
click at [387, 265] on input "Select an option" at bounding box center [389, 269] width 10 height 10
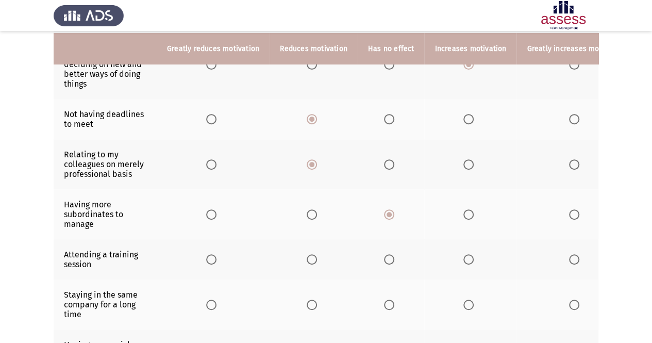
scroll to position [147, 0]
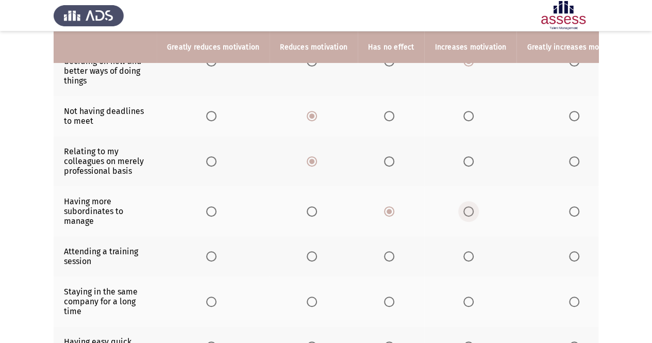
click at [463, 211] on span "Select an option" at bounding box center [468, 211] width 10 height 10
click at [463, 211] on input "Select an option" at bounding box center [468, 211] width 10 height 10
click at [569, 255] on span "Select an option" at bounding box center [574, 256] width 10 height 10
click at [569, 255] on input "Select an option" at bounding box center [574, 256] width 10 height 10
click at [463, 257] on span "Select an option" at bounding box center [468, 256] width 10 height 10
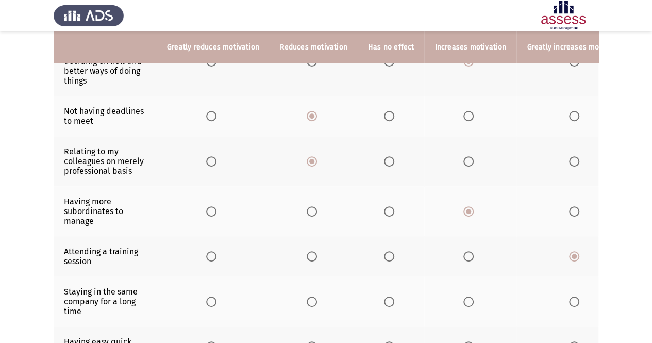
click at [463, 257] on input "Select an option" at bounding box center [468, 256] width 10 height 10
click at [386, 300] on span "Select an option" at bounding box center [389, 301] width 10 height 10
click at [386, 300] on input "Select an option" at bounding box center [389, 301] width 10 height 10
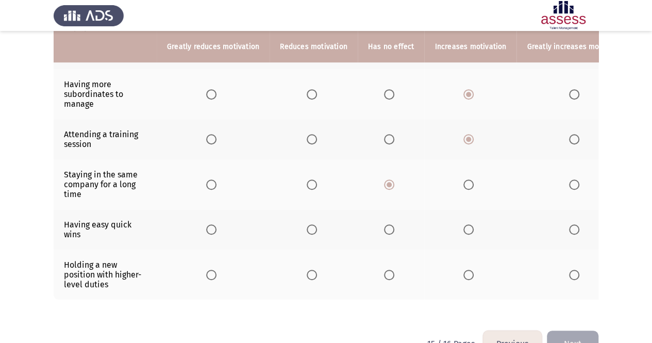
scroll to position [265, 0]
click at [467, 229] on span "Select an option" at bounding box center [468, 229] width 10 height 10
click at [467, 229] on input "Select an option" at bounding box center [468, 229] width 10 height 10
click at [463, 273] on span "Select an option" at bounding box center [468, 274] width 10 height 10
click at [463, 273] on input "Select an option" at bounding box center [468, 274] width 10 height 10
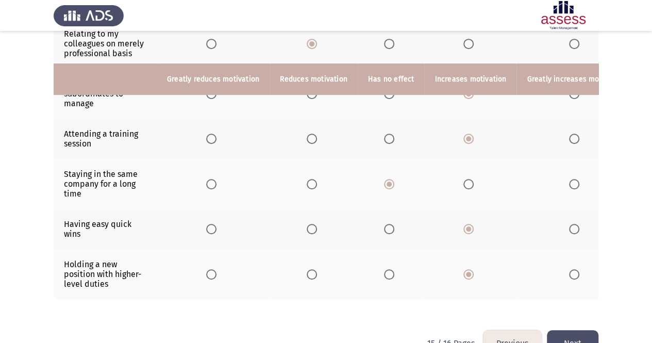
scroll to position [297, 0]
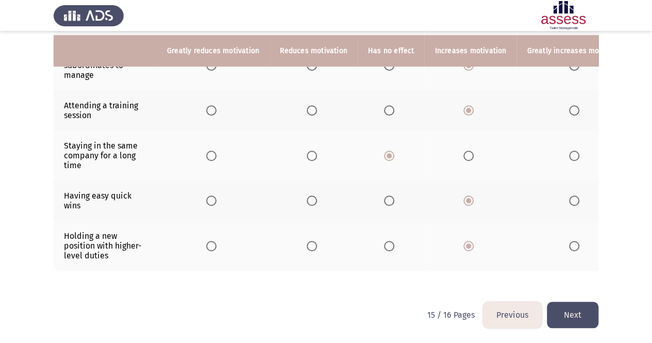
click at [581, 320] on button "Next" at bounding box center [573, 314] width 52 height 26
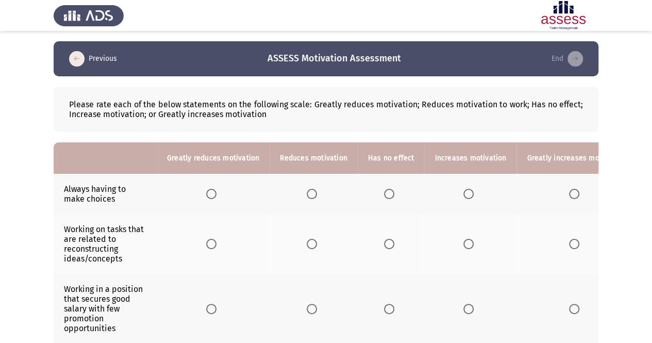
click at [464, 189] on span "Select an option" at bounding box center [468, 194] width 10 height 10
click at [464, 189] on input "Select an option" at bounding box center [468, 194] width 10 height 10
click at [463, 246] on span "Select an option" at bounding box center [468, 244] width 10 height 10
click at [463, 246] on input "Select an option" at bounding box center [468, 244] width 10 height 10
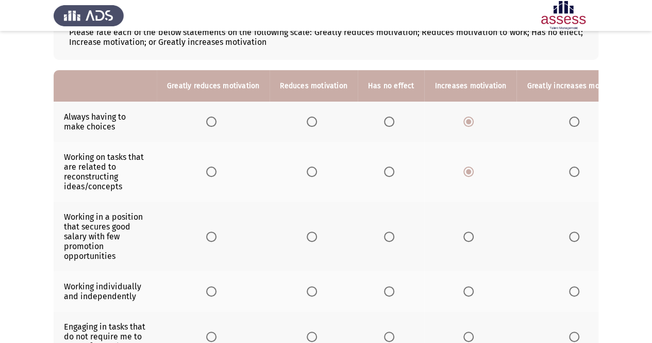
scroll to position [73, 0]
click at [303, 229] on th at bounding box center [313, 236] width 88 height 70
click at [310, 234] on span "Select an option" at bounding box center [312, 236] width 10 height 10
click at [310, 234] on input "Select an option" at bounding box center [312, 236] width 10 height 10
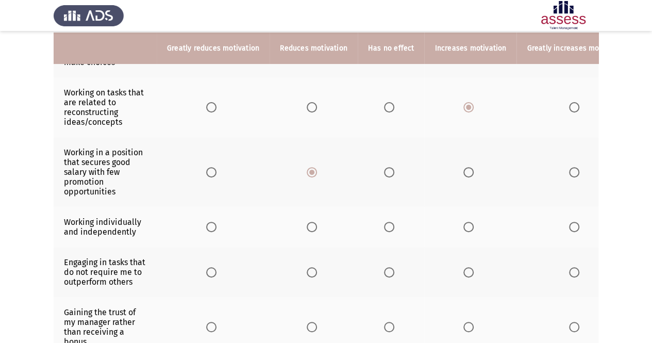
scroll to position [138, 0]
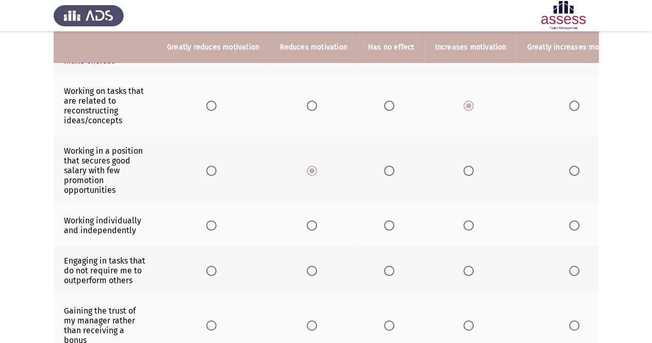
click at [386, 221] on span "Select an option" at bounding box center [389, 225] width 10 height 10
click at [386, 221] on input "Select an option" at bounding box center [389, 225] width 10 height 10
click at [308, 223] on span "Select an option" at bounding box center [312, 225] width 10 height 10
click at [308, 223] on input "Select an option" at bounding box center [312, 225] width 10 height 10
click at [465, 265] on span "Select an option" at bounding box center [468, 270] width 10 height 10
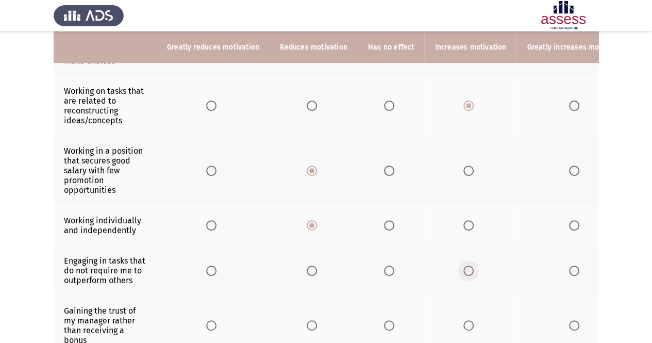
click at [465, 265] on input "Select an option" at bounding box center [468, 270] width 10 height 10
click at [385, 270] on span "Select an option" at bounding box center [389, 270] width 10 height 10
click at [385, 270] on input "Select an option" at bounding box center [389, 270] width 10 height 10
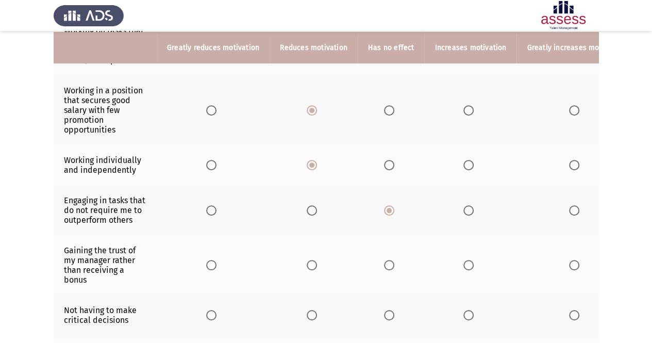
scroll to position [199, 0]
click at [384, 259] on span "Select an option" at bounding box center [389, 264] width 10 height 10
click at [384, 259] on input "Select an option" at bounding box center [389, 264] width 10 height 10
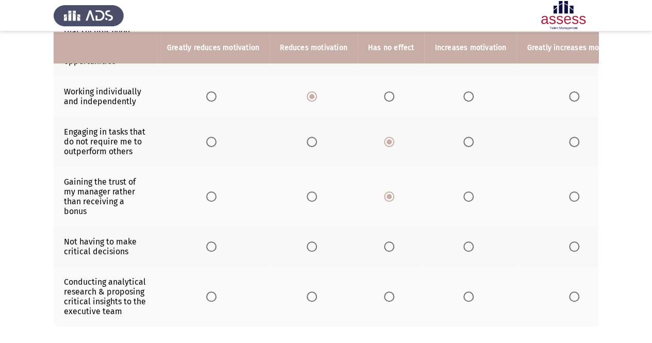
scroll to position [267, 0]
click at [317, 241] on label "Select an option" at bounding box center [314, 246] width 14 height 10
click at [317, 241] on input "Select an option" at bounding box center [312, 246] width 10 height 10
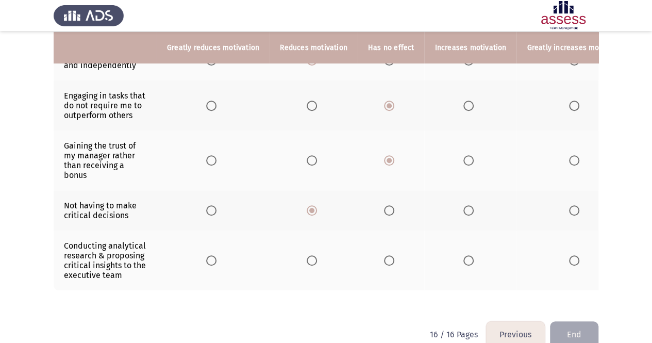
scroll to position [303, 0]
click at [468, 255] on label "Select an option" at bounding box center [470, 260] width 14 height 10
click at [468, 255] on input "Select an option" at bounding box center [468, 260] width 10 height 10
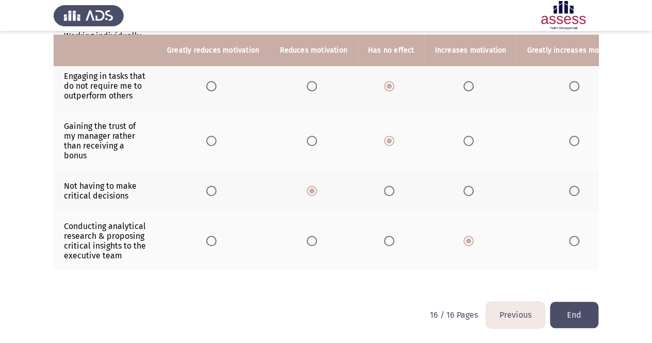
click at [577, 323] on button "End" at bounding box center [574, 314] width 48 height 26
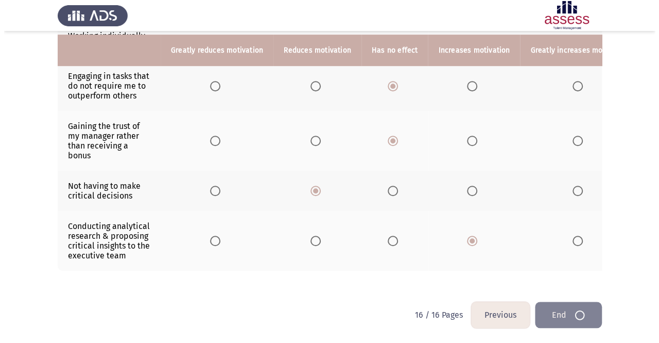
scroll to position [0, 0]
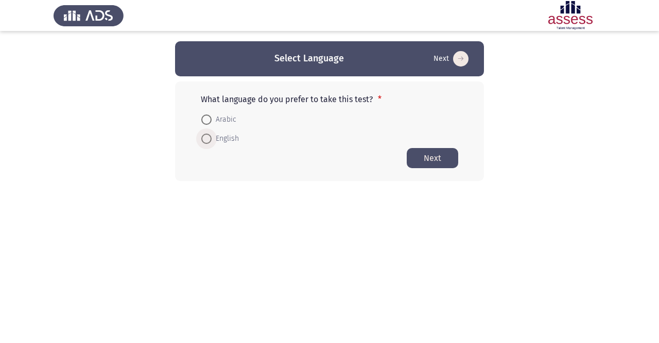
click at [216, 139] on span "English" at bounding box center [225, 138] width 27 height 12
click at [212, 139] on input "English" at bounding box center [206, 138] width 10 height 10
radio input "true"
click at [442, 153] on button "Next" at bounding box center [433, 157] width 52 height 20
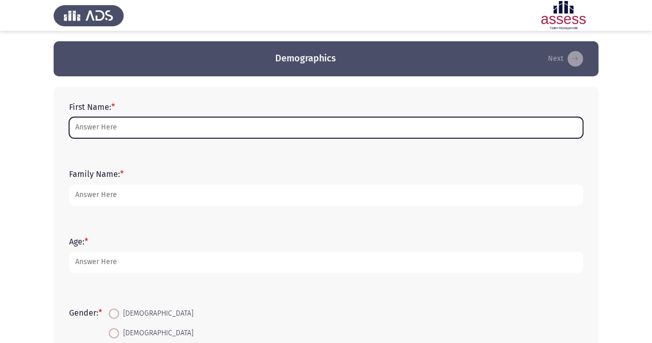
click at [258, 129] on input "First Name: *" at bounding box center [326, 127] width 514 height 21
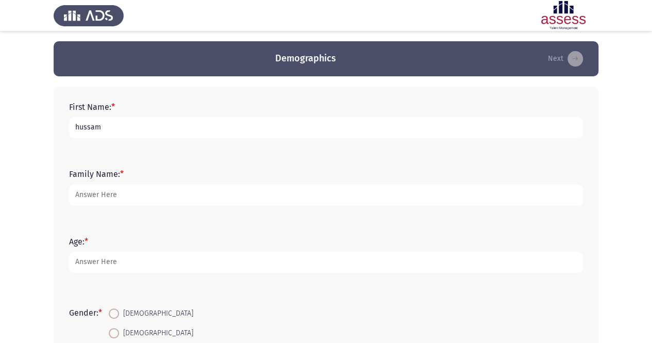
type input "hussam"
type input "[PERSON_NAME]"
type input "29"
click at [109, 314] on mat-radio-button "[DEMOGRAPHIC_DATA]" at bounding box center [151, 312] width 98 height 19
click at [111, 313] on span at bounding box center [114, 313] width 10 height 10
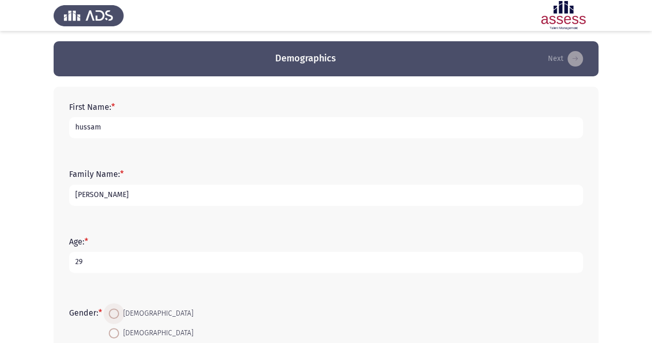
click at [111, 313] on input "[DEMOGRAPHIC_DATA]" at bounding box center [114, 313] width 10 height 10
radio input "true"
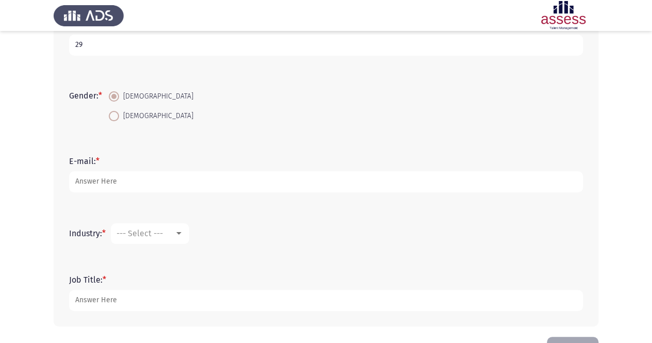
scroll to position [251, 0]
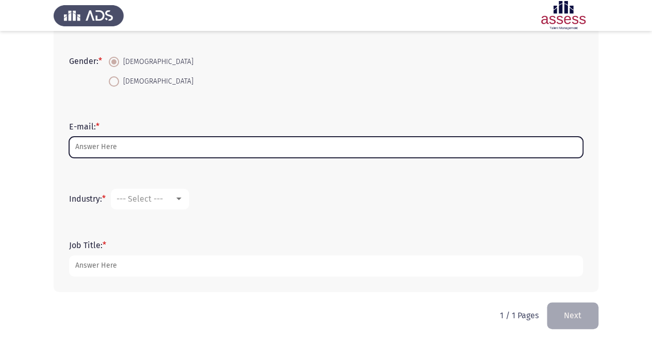
click at [93, 153] on input "E-mail: *" at bounding box center [326, 147] width 514 height 21
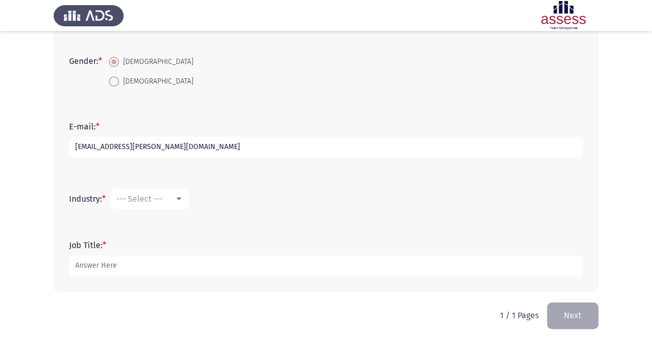
type input "[EMAIL_ADDRESS][PERSON_NAME][DOMAIN_NAME]"
click at [129, 195] on span "--- Select ---" at bounding box center [139, 199] width 46 height 10
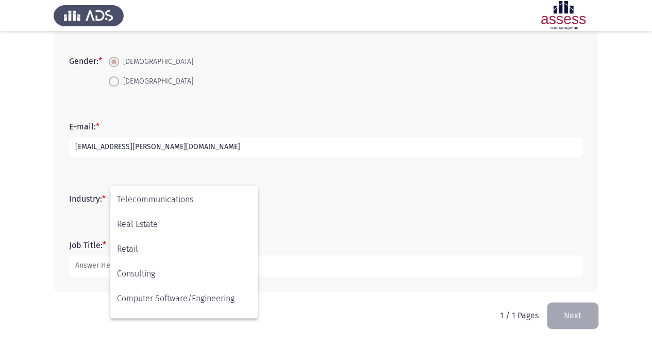
scroll to position [338, 0]
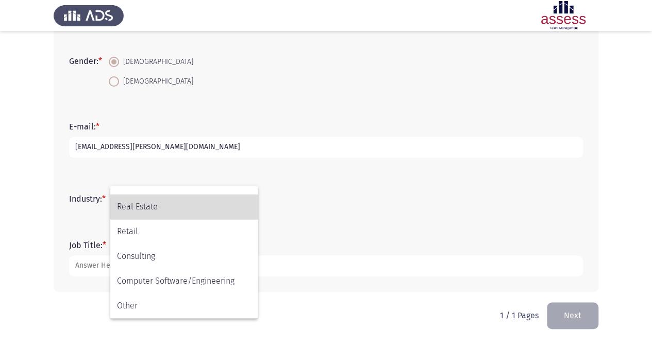
click at [141, 211] on span "Real Estate" at bounding box center [184, 206] width 134 height 25
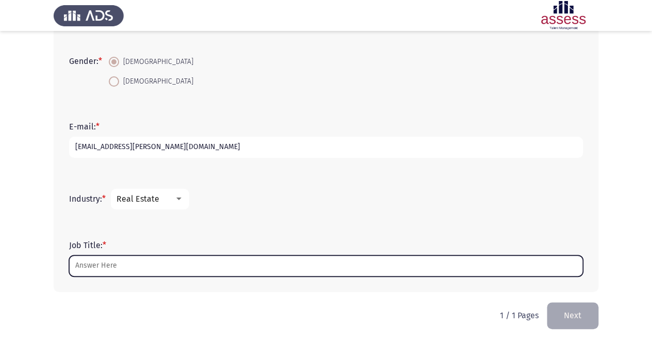
click at [132, 260] on input "Job Title: *" at bounding box center [326, 265] width 514 height 21
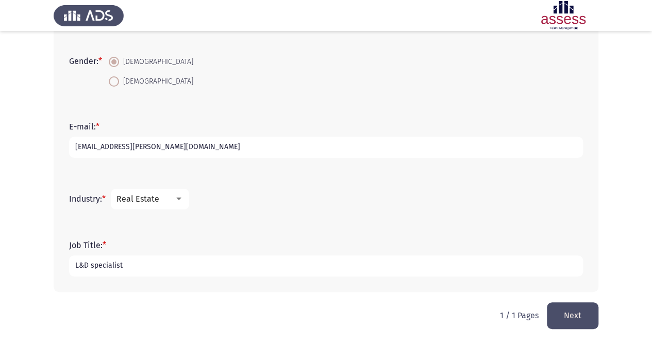
type input "L&D specialist"
click at [578, 310] on button "Next" at bounding box center [573, 315] width 52 height 26
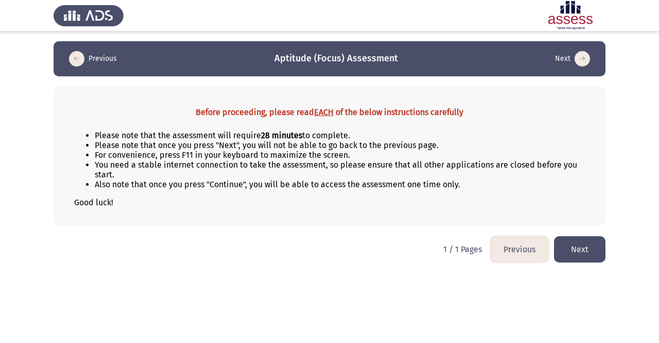
click at [574, 244] on button "Next" at bounding box center [580, 249] width 52 height 26
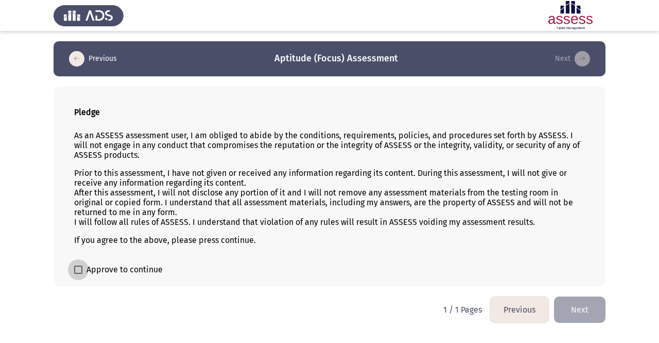
click at [106, 263] on span "Approve to continue" at bounding box center [125, 269] width 76 height 12
click at [78, 274] on input "Approve to continue" at bounding box center [78, 274] width 1 height 1
checkbox input "true"
click at [565, 299] on button "Next" at bounding box center [580, 309] width 52 height 26
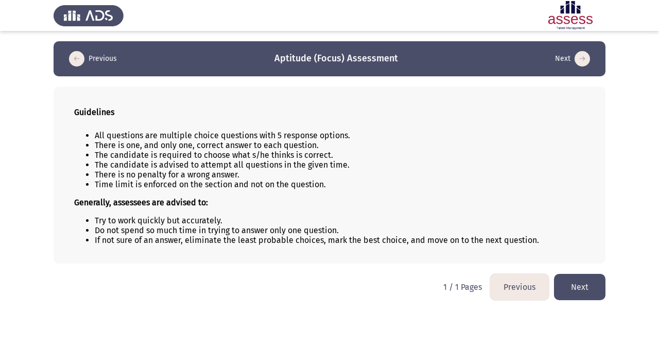
click at [591, 280] on button "Next" at bounding box center [580, 287] width 52 height 26
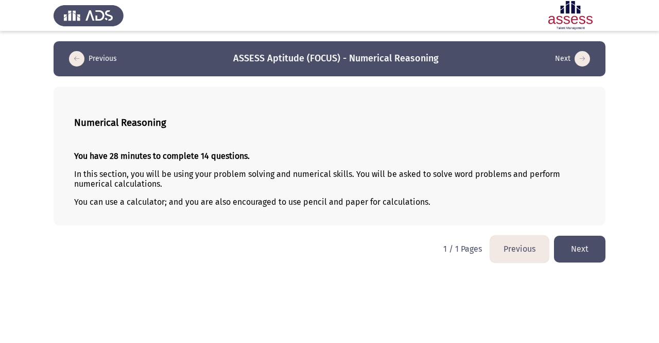
click at [572, 250] on button "Next" at bounding box center [580, 248] width 52 height 26
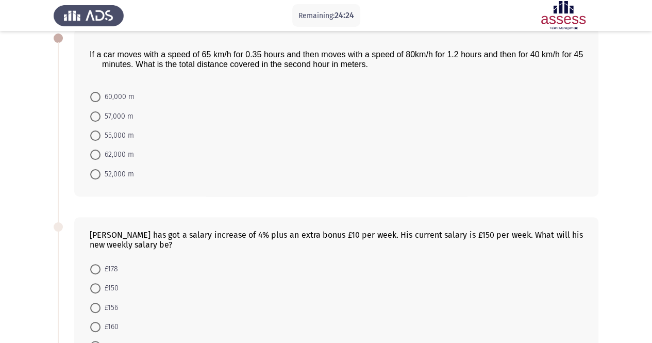
scroll to position [78, 0]
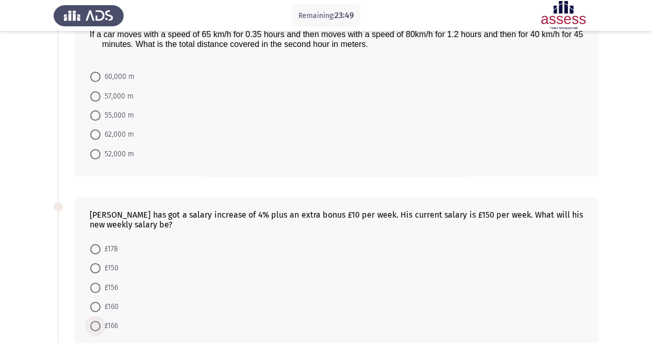
click at [98, 320] on span at bounding box center [95, 325] width 10 height 10
click at [98, 320] on input "£166" at bounding box center [95, 325] width 10 height 10
radio input "true"
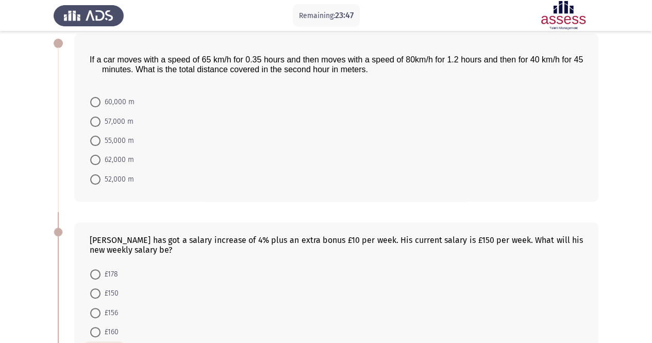
scroll to position [53, 0]
click at [117, 161] on span "62,000 m" at bounding box center [116, 160] width 33 height 12
click at [100, 161] on input "62,000 m" at bounding box center [95, 160] width 10 height 10
radio input "true"
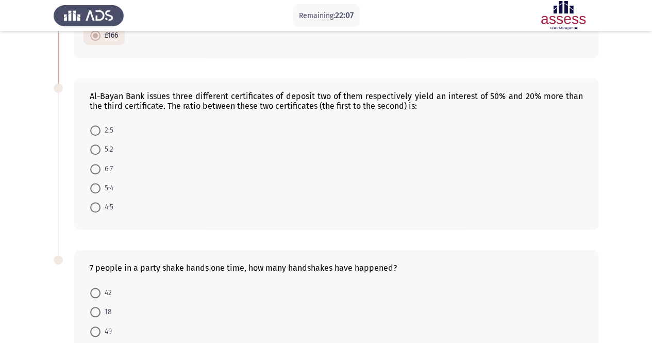
scroll to position [368, 0]
click at [105, 148] on span "5:2" at bounding box center [106, 149] width 13 height 12
click at [100, 148] on input "5:2" at bounding box center [95, 149] width 10 height 10
radio input "true"
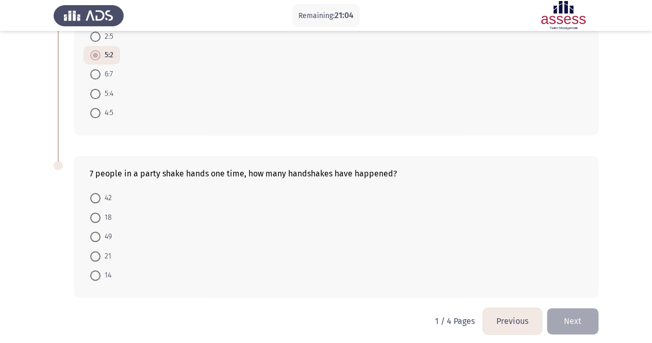
scroll to position [463, 0]
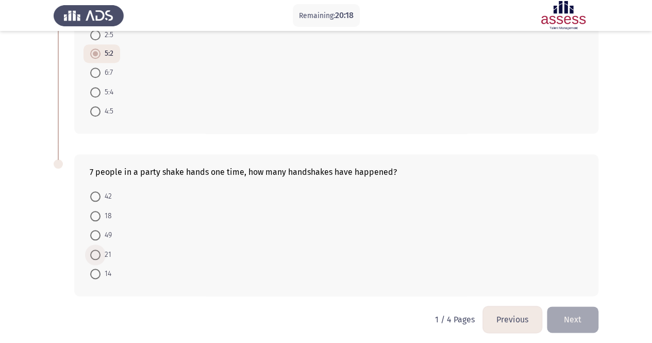
click at [103, 250] on span "21" at bounding box center [105, 254] width 11 height 12
click at [100, 250] on input "21" at bounding box center [95, 254] width 10 height 10
radio input "true"
click at [570, 309] on button "Next" at bounding box center [573, 320] width 52 height 26
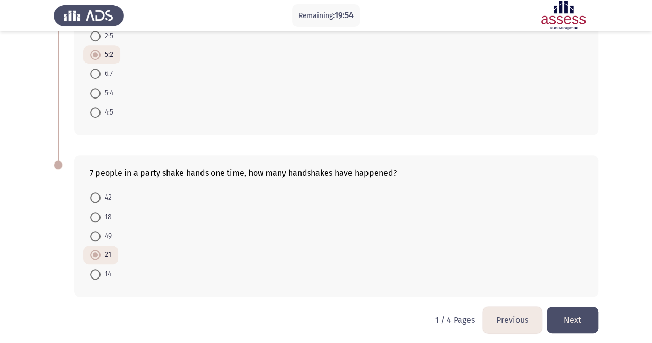
scroll to position [0, 0]
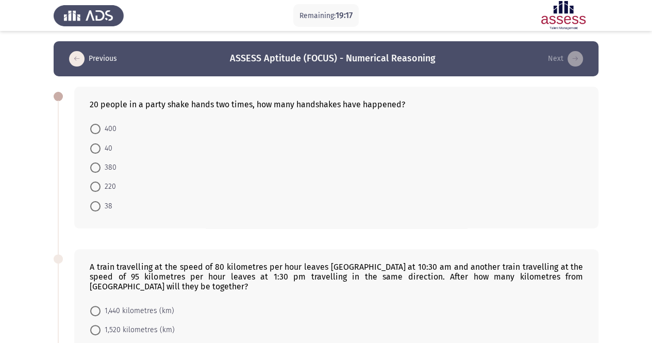
click at [111, 169] on span "380" at bounding box center [108, 167] width 16 height 12
click at [100, 169] on input "380" at bounding box center [95, 167] width 10 height 10
radio input "true"
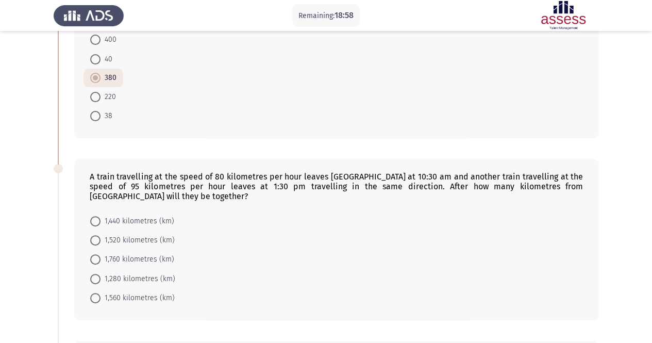
scroll to position [108, 0]
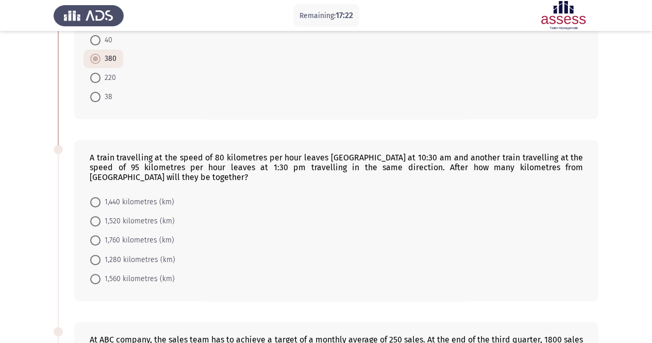
click at [139, 221] on span "1,520 kilometres (km)" at bounding box center [137, 221] width 74 height 12
click at [100, 221] on input "1,520 kilometres (km)" at bounding box center [95, 221] width 10 height 10
radio input "true"
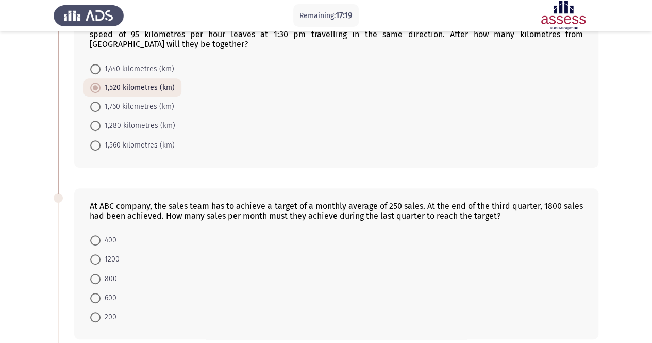
scroll to position [246, 0]
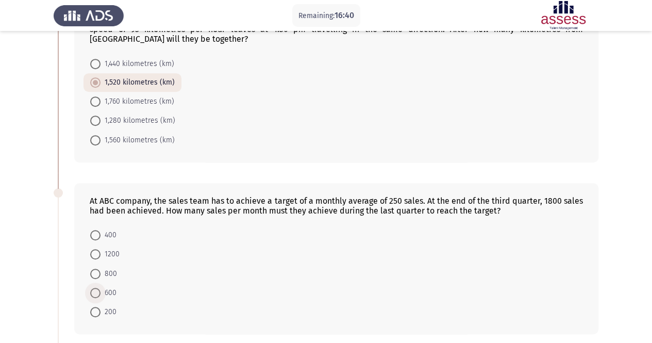
click at [100, 286] on label "600" at bounding box center [103, 292] width 26 height 12
click at [100, 287] on input "600" at bounding box center [95, 292] width 10 height 10
radio input "true"
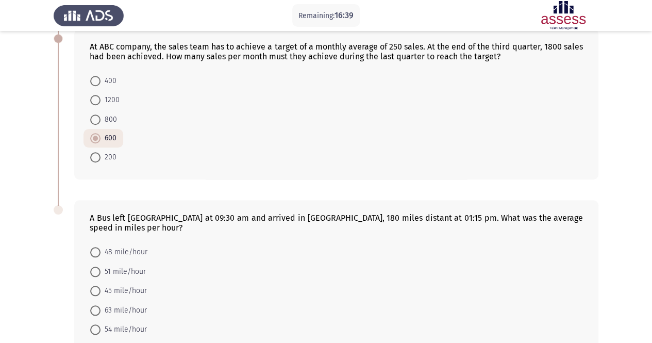
scroll to position [401, 0]
click at [123, 245] on span "48 mile/hour" at bounding box center [123, 251] width 47 height 12
click at [100, 246] on input "48 mile/hour" at bounding box center [95, 251] width 10 height 10
radio input "true"
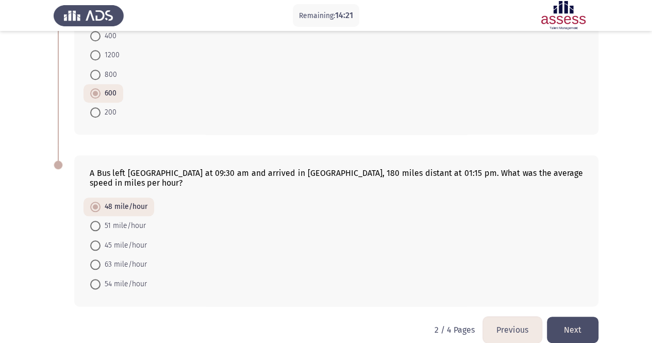
click at [574, 319] on button "Next" at bounding box center [573, 329] width 52 height 26
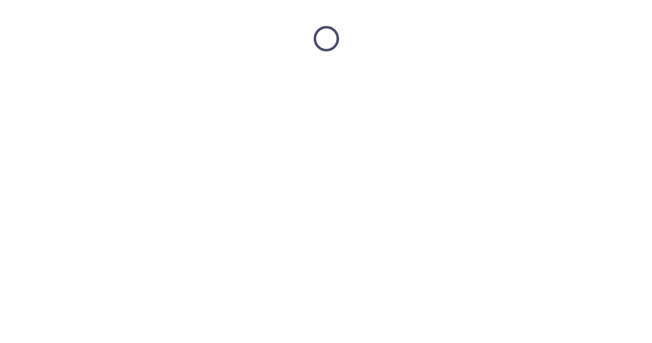
scroll to position [0, 0]
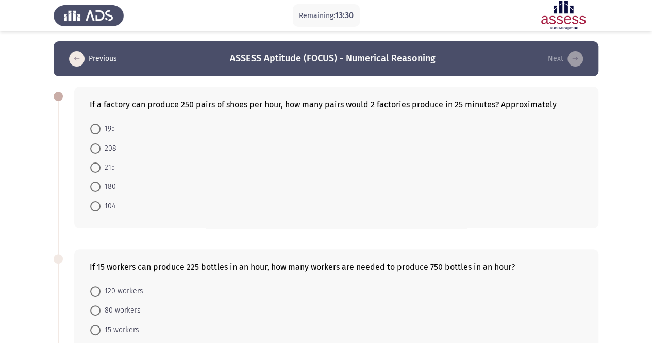
click at [89, 150] on mat-radio-button "208" at bounding box center [103, 147] width 40 height 19
click at [93, 148] on span at bounding box center [95, 148] width 10 height 10
click at [93, 148] on input "208" at bounding box center [95, 148] width 10 height 10
radio input "true"
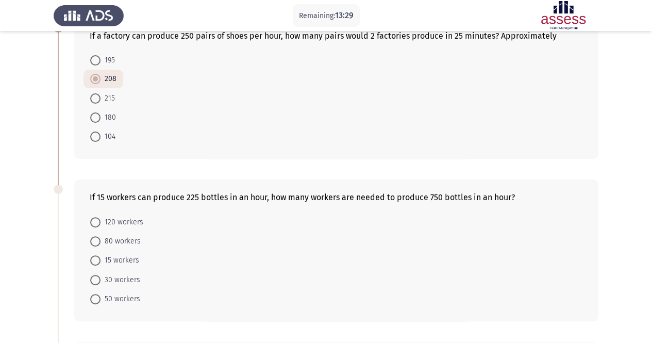
scroll to position [70, 0]
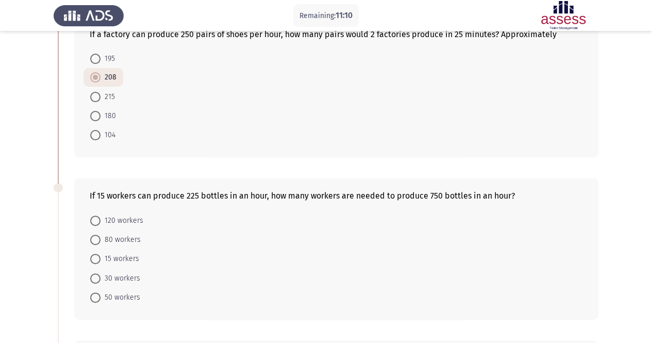
click at [103, 216] on span "120 workers" at bounding box center [121, 220] width 43 height 12
click at [100, 216] on input "120 workers" at bounding box center [95, 220] width 10 height 10
radio input "true"
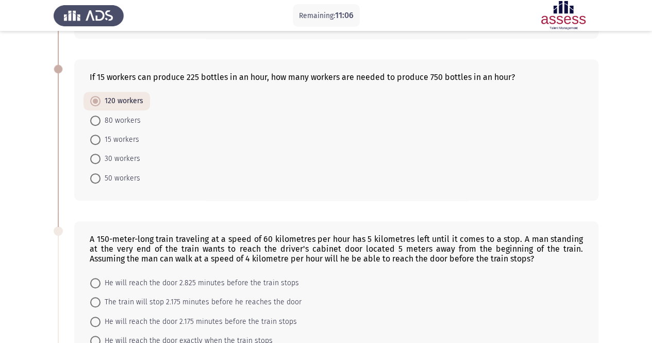
scroll to position [188, 0]
click at [131, 111] on mat-radio-button "80 workers" at bounding box center [115, 120] width 64 height 19
click at [130, 117] on span "80 workers" at bounding box center [120, 121] width 40 height 12
click at [100, 117] on input "80 workers" at bounding box center [95, 121] width 10 height 10
radio input "true"
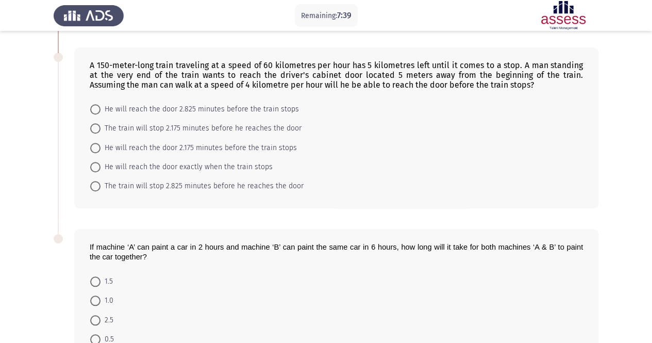
scroll to position [362, 0]
click at [156, 124] on span "The train will stop 2.175 minutes before he reaches the door" at bounding box center [200, 129] width 201 height 12
click at [100, 124] on input "The train will stop 2.175 minutes before he reaches the door" at bounding box center [95, 129] width 10 height 10
radio input "true"
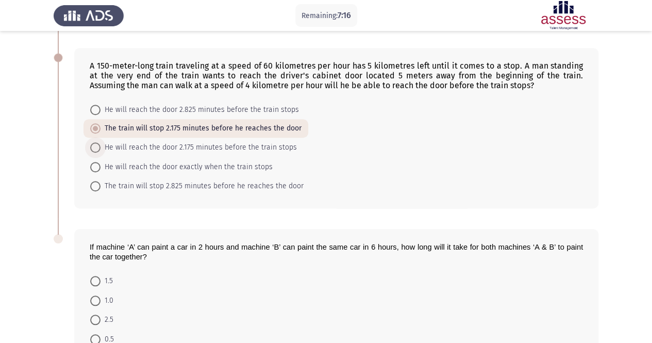
click at [159, 146] on span "He will reach the door 2.175 minutes before the train stops" at bounding box center [198, 147] width 196 height 12
click at [100, 146] on input "He will reach the door 2.175 minutes before the train stops" at bounding box center [95, 147] width 10 height 10
radio input "true"
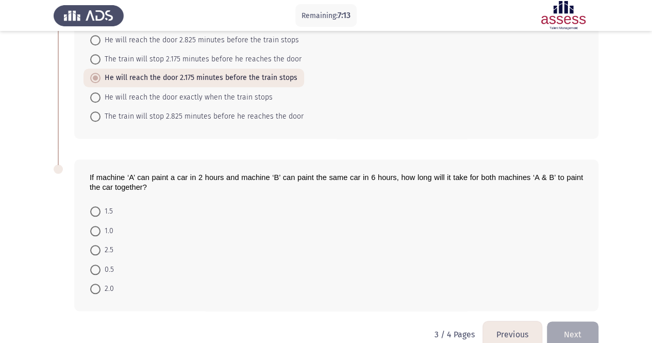
scroll to position [432, 0]
click at [98, 204] on label "1.5" at bounding box center [101, 210] width 23 height 12
click at [98, 205] on input "1.5" at bounding box center [95, 210] width 10 height 10
radio input "true"
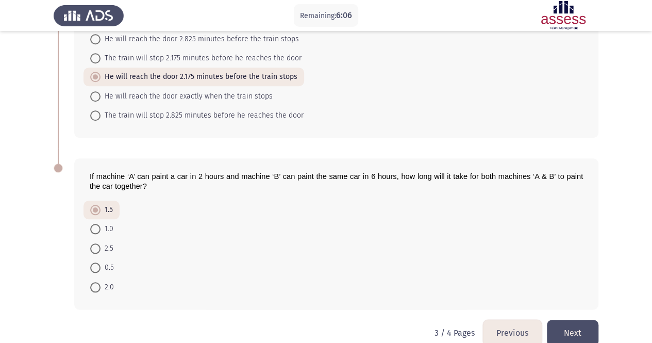
scroll to position [445, 0]
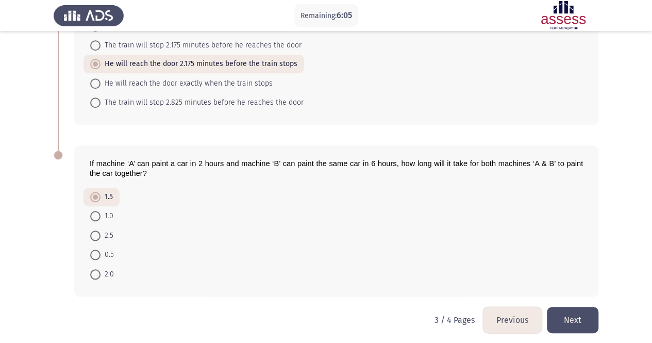
click at [583, 322] on button "Next" at bounding box center [573, 320] width 52 height 26
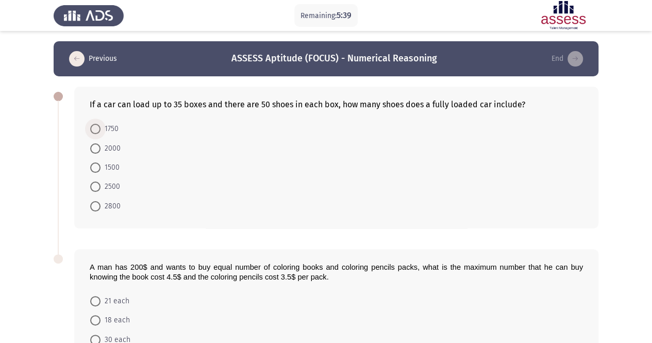
click at [114, 130] on span "1750" at bounding box center [109, 129] width 18 height 12
click at [100, 130] on input "1750" at bounding box center [95, 129] width 10 height 10
radio input "true"
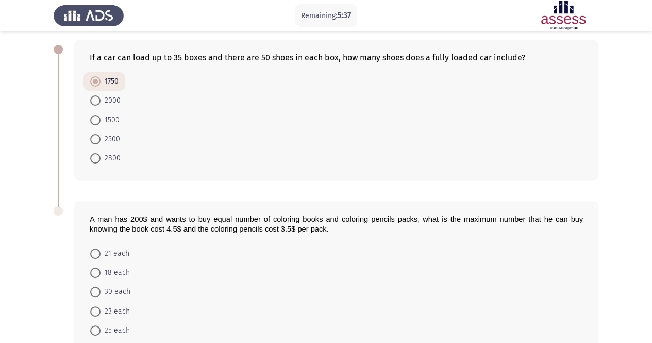
scroll to position [69, 0]
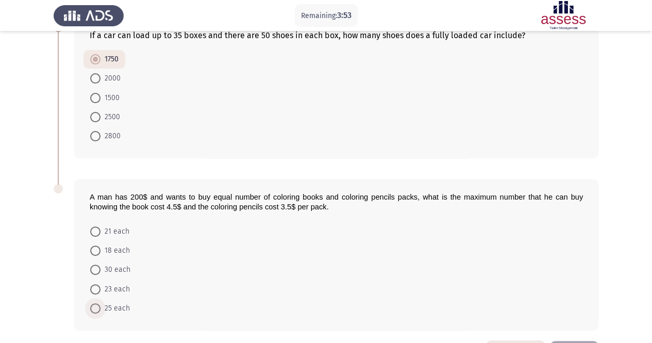
click at [114, 309] on span "25 each" at bounding box center [114, 308] width 29 height 12
click at [100, 309] on input "25 each" at bounding box center [95, 308] width 10 height 10
radio input "true"
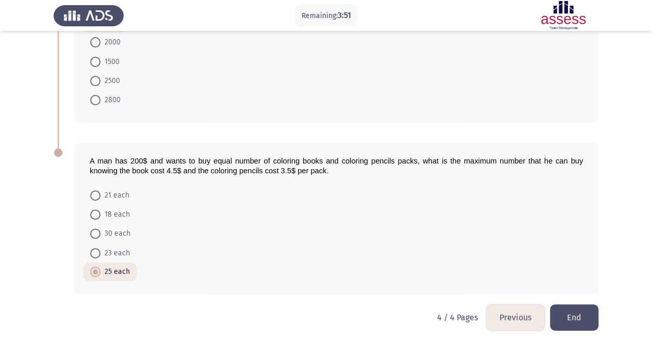
click at [597, 323] on button "End" at bounding box center [574, 317] width 48 height 26
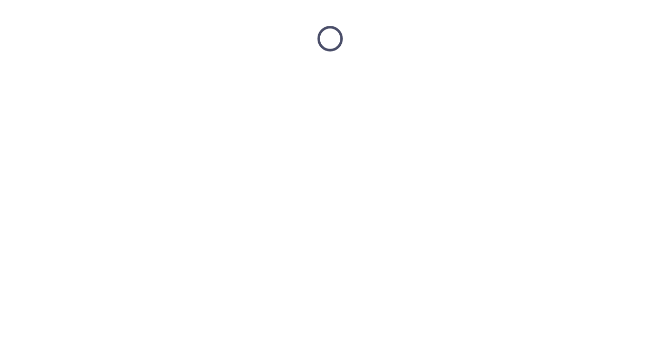
scroll to position [0, 0]
